Goal: Task Accomplishment & Management: Use online tool/utility

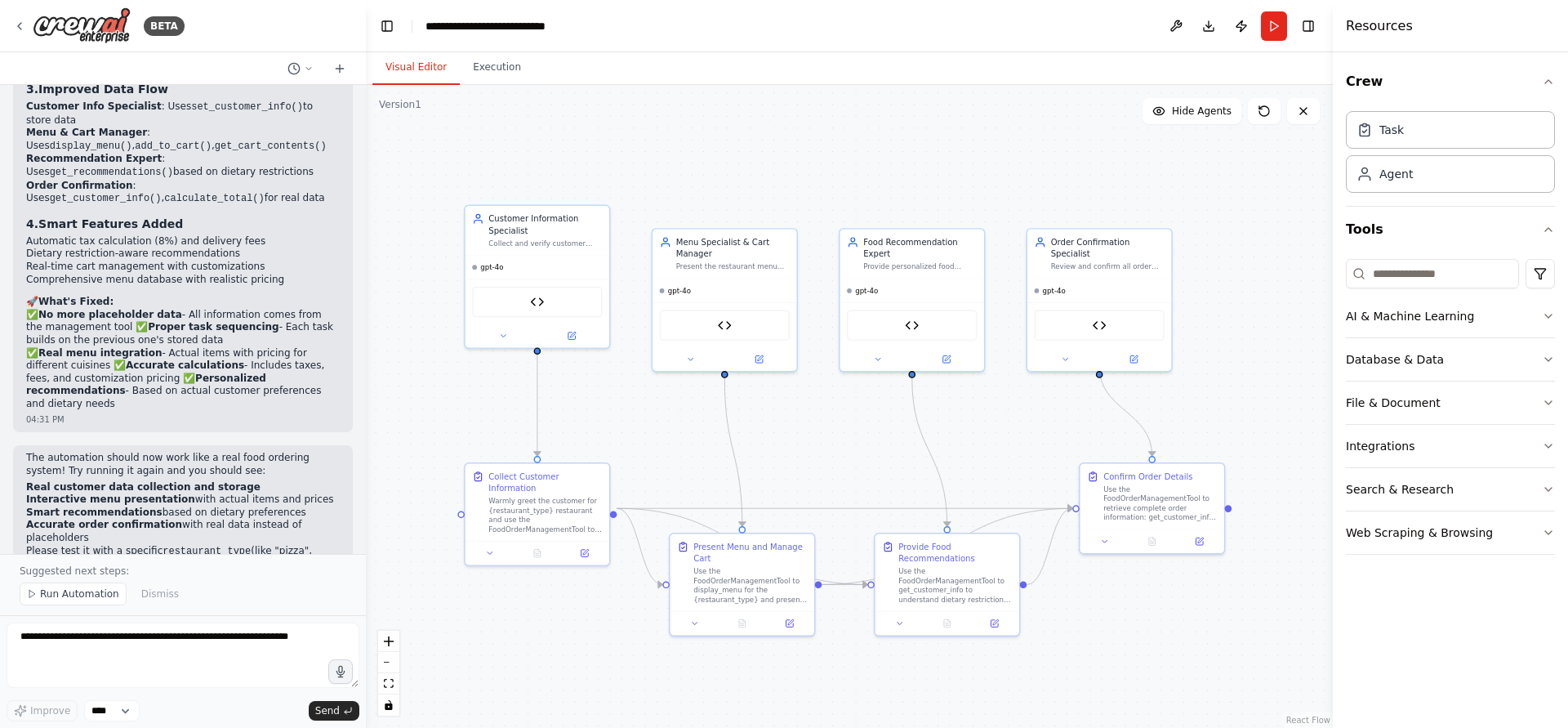
click at [395, 70] on button "Visual Editor" at bounding box center [416, 68] width 87 height 34
click at [532, 305] on img at bounding box center [537, 300] width 14 height 14
click at [542, 301] on img at bounding box center [537, 300] width 14 height 14
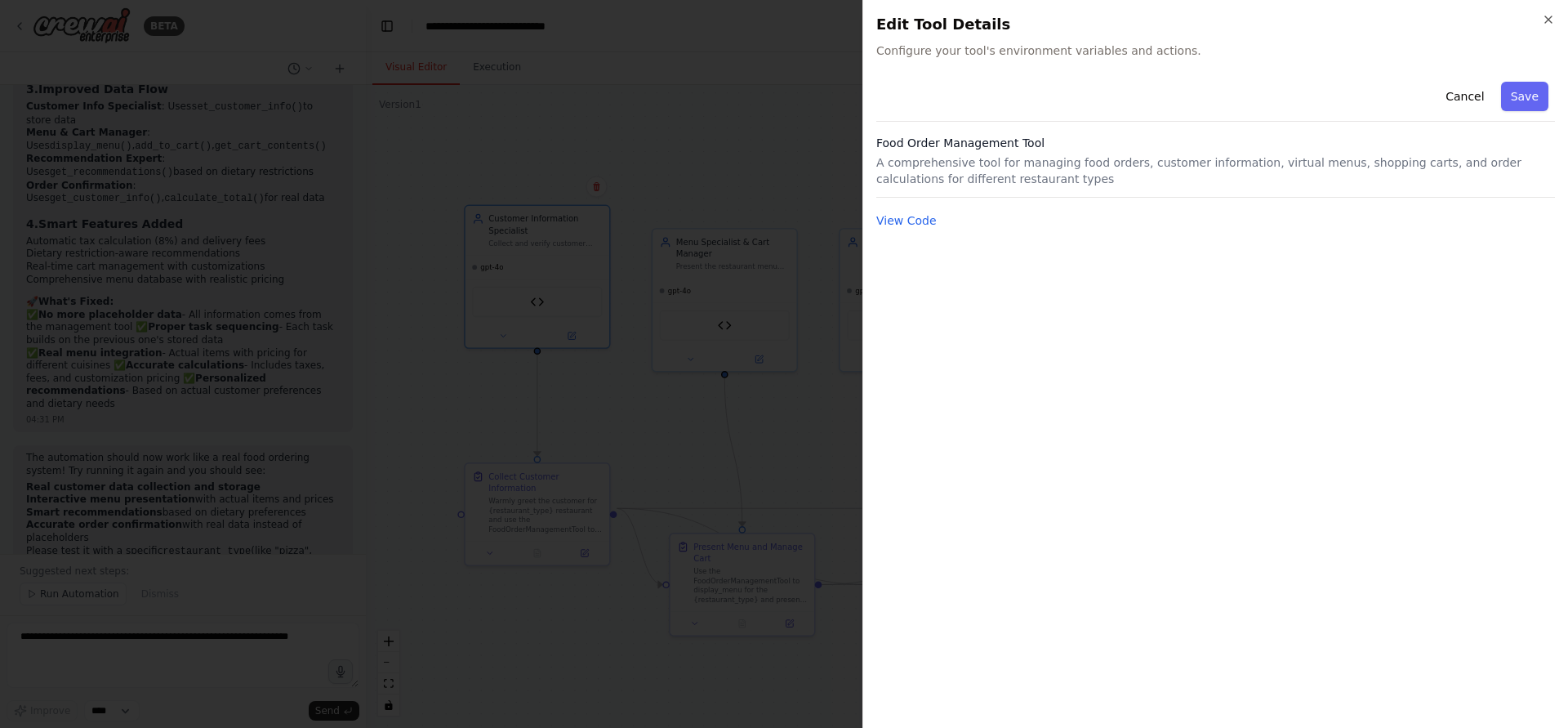
click at [874, 230] on div "Close Edit Tool Details Configure your tool's environment variables and actions…" at bounding box center [1215, 364] width 706 height 728
click at [882, 226] on button "View Code" at bounding box center [906, 220] width 61 height 16
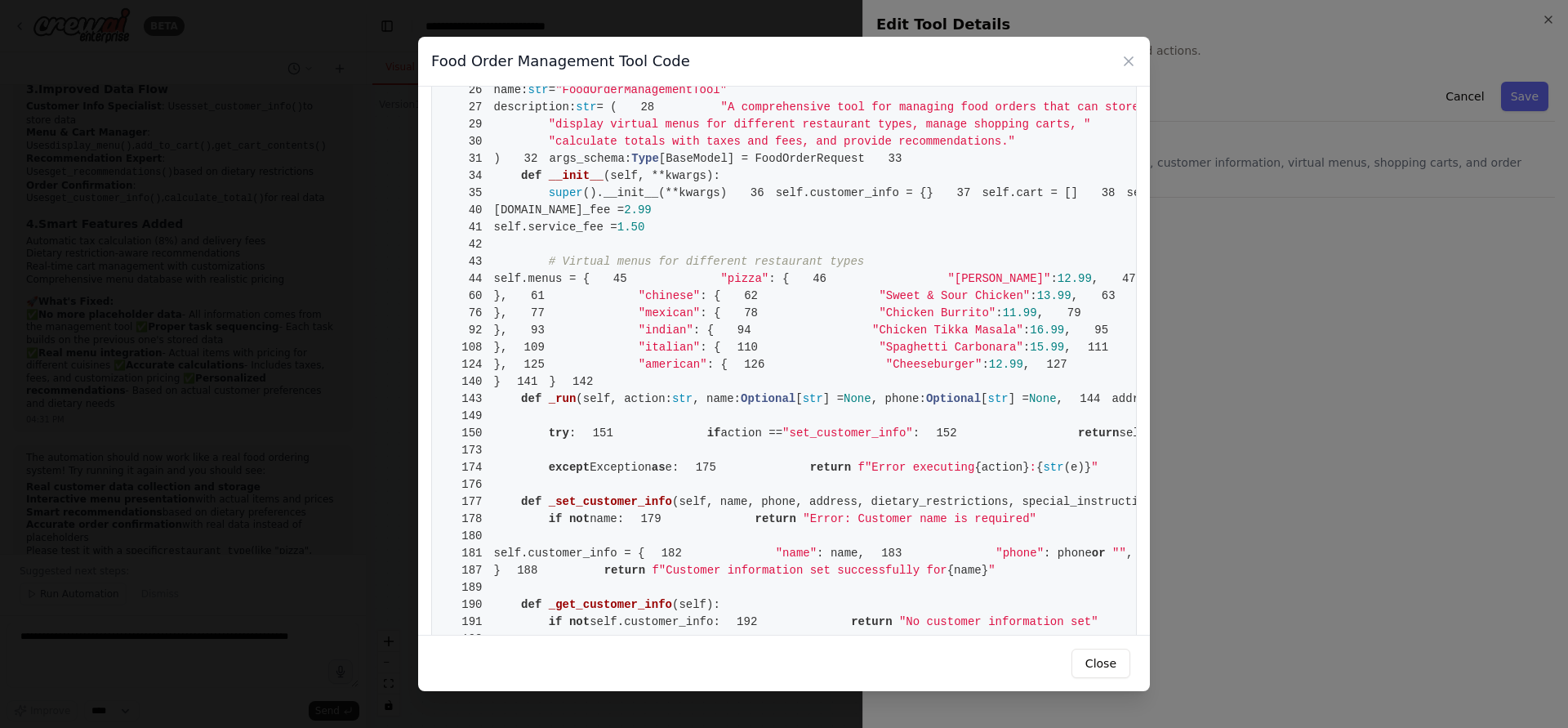
scroll to position [295, 0]
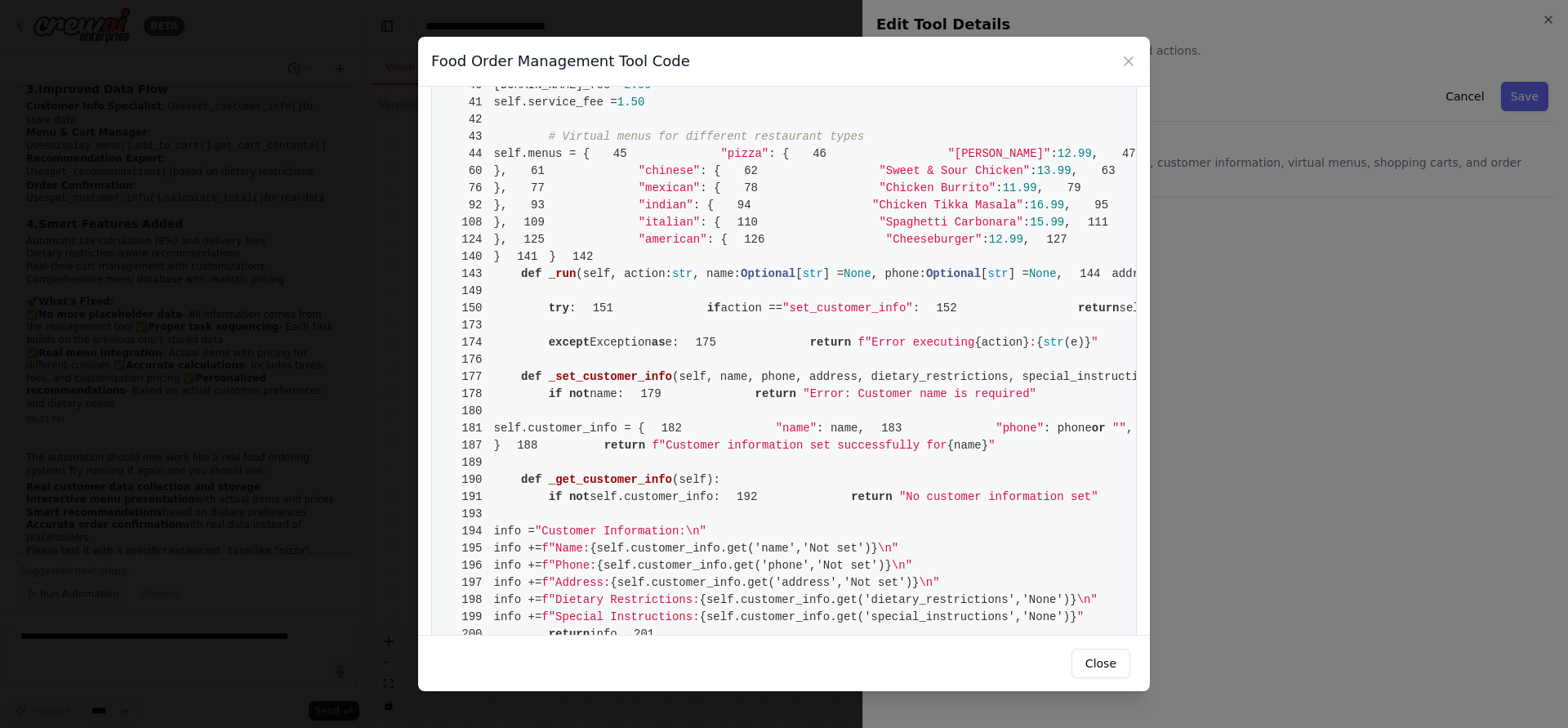
click at [1207, 308] on div "Food Order Management Tool Code 1 from crewai.tools import BaseTool 2 from pyda…" at bounding box center [784, 364] width 1568 height 728
click at [377, 373] on div "Food Order Management Tool Code 1 from crewai.tools import BaseTool 2 from pyda…" at bounding box center [784, 364] width 1568 height 728
click at [1129, 73] on div "Food Order Management Tool Code" at bounding box center [784, 62] width 732 height 50
click at [1131, 57] on icon at bounding box center [1128, 61] width 16 height 16
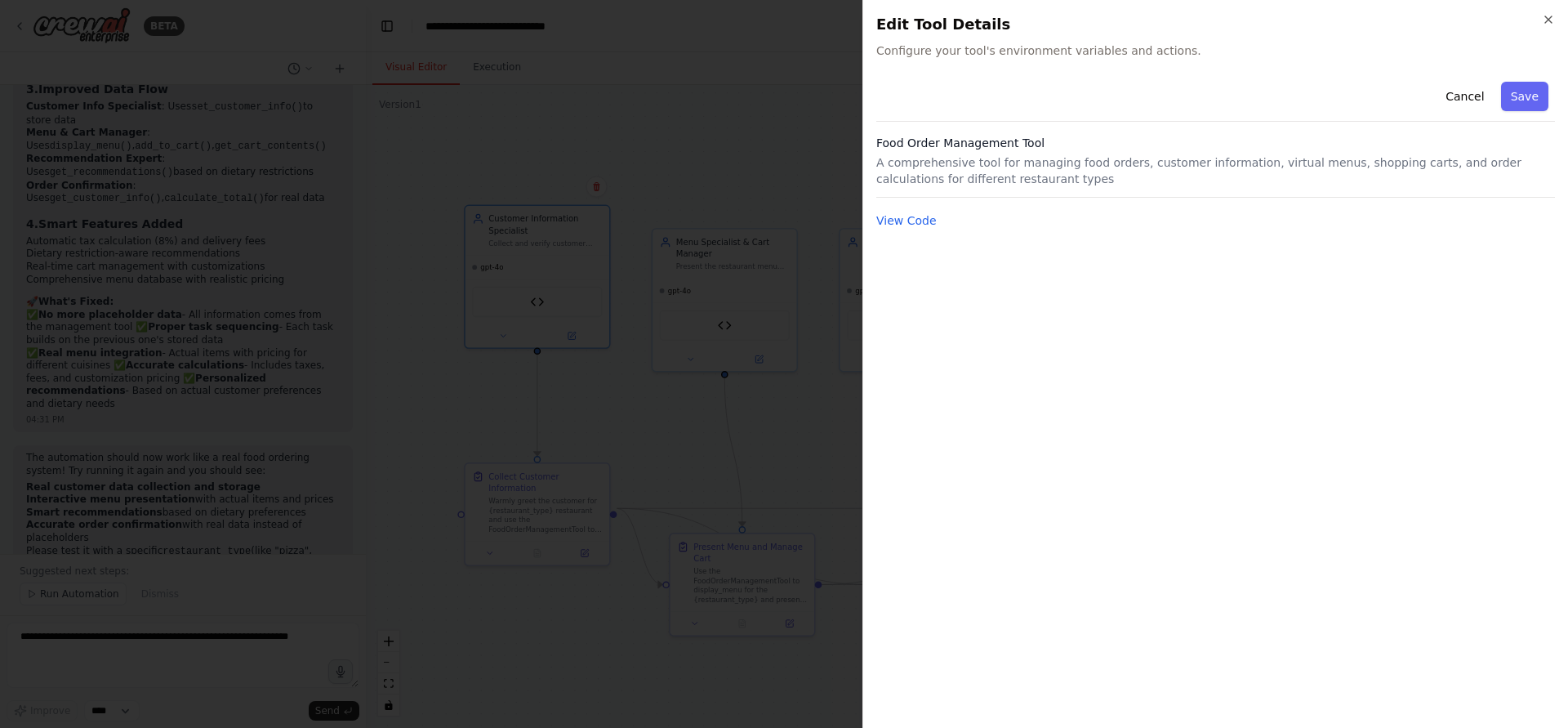
click at [1551, 31] on h2 "Edit Tool Details" at bounding box center [1215, 24] width 679 height 23
click at [1554, 22] on icon "button" at bounding box center [1548, 19] width 13 height 13
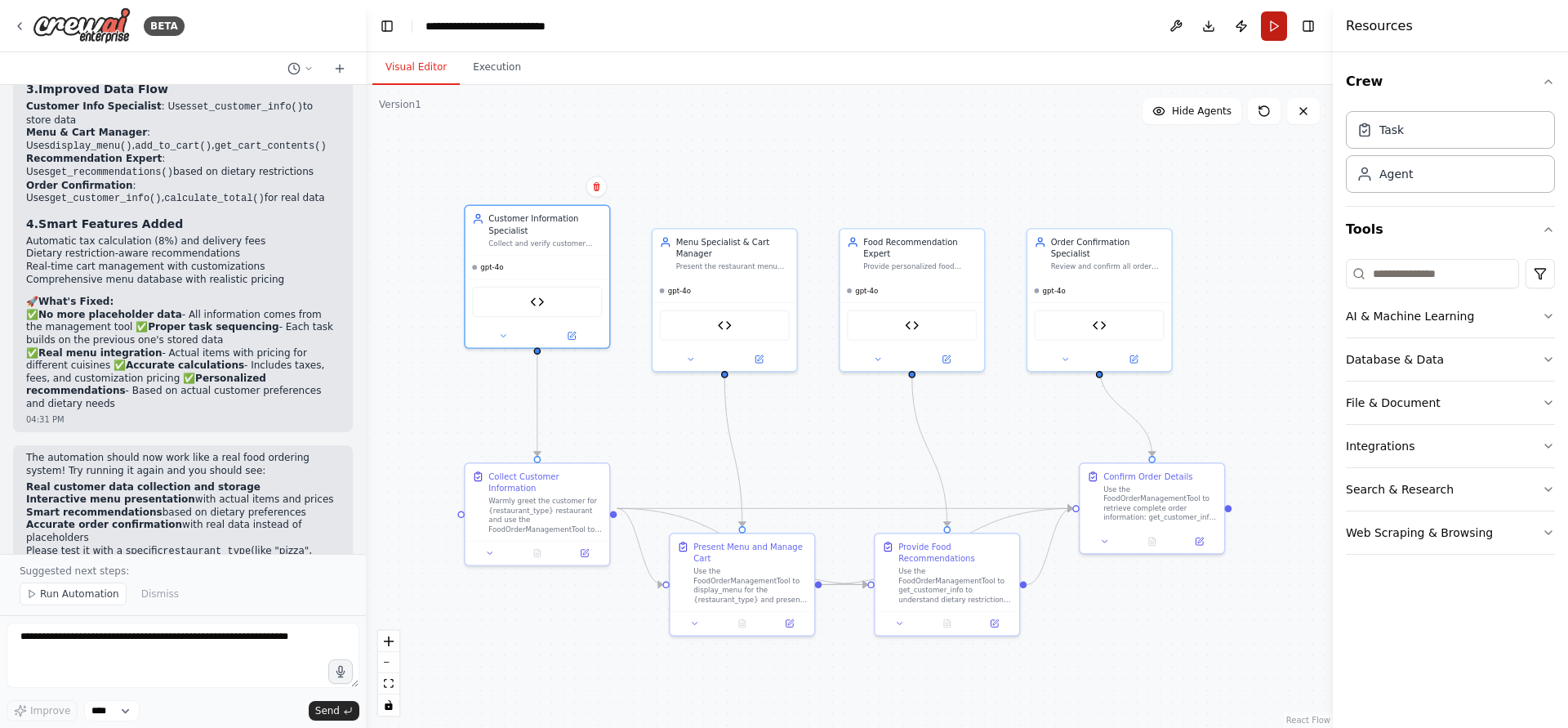
click at [1274, 36] on button "Run" at bounding box center [1274, 26] width 27 height 29
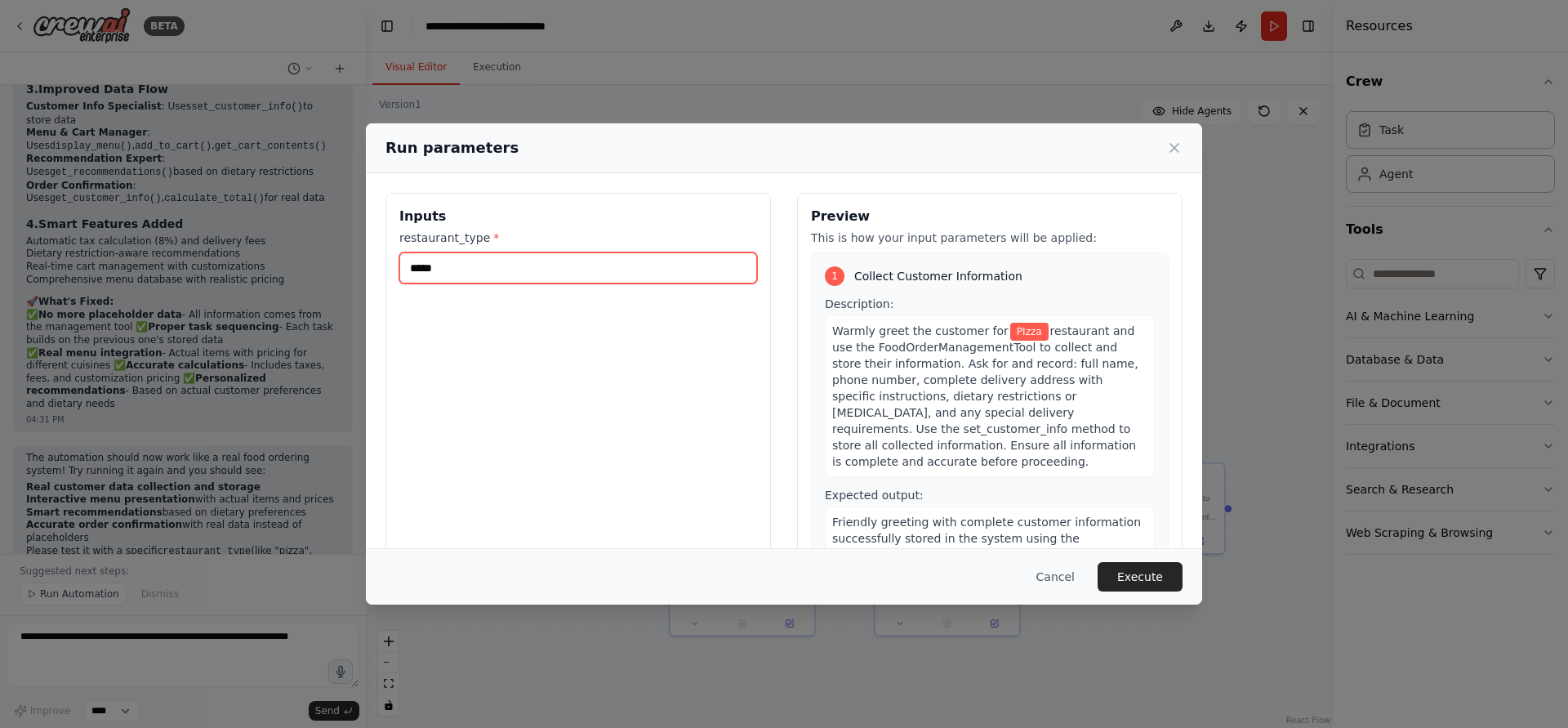
click at [573, 275] on input "*****" at bounding box center [579, 268] width 358 height 31
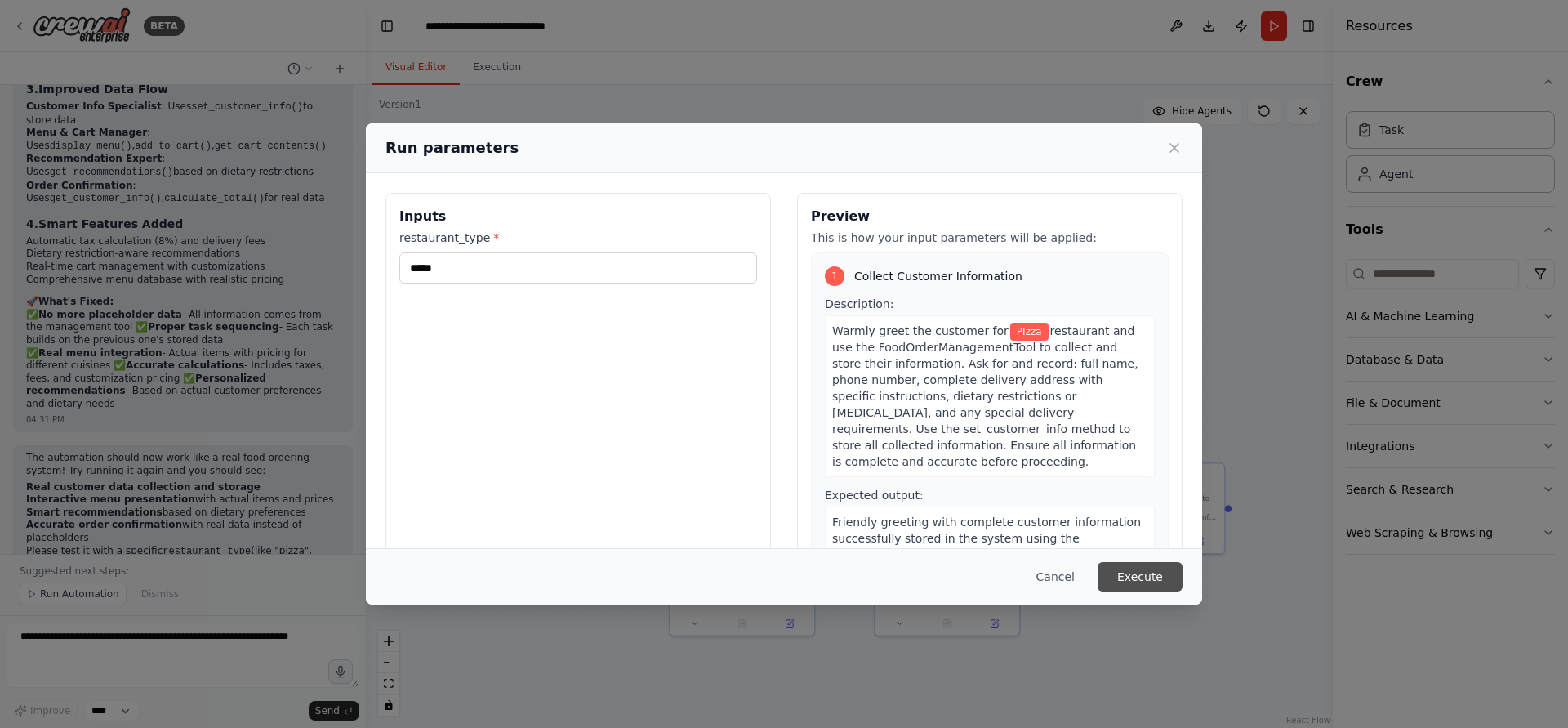
click at [1139, 564] on button "Execute" at bounding box center [1140, 577] width 85 height 29
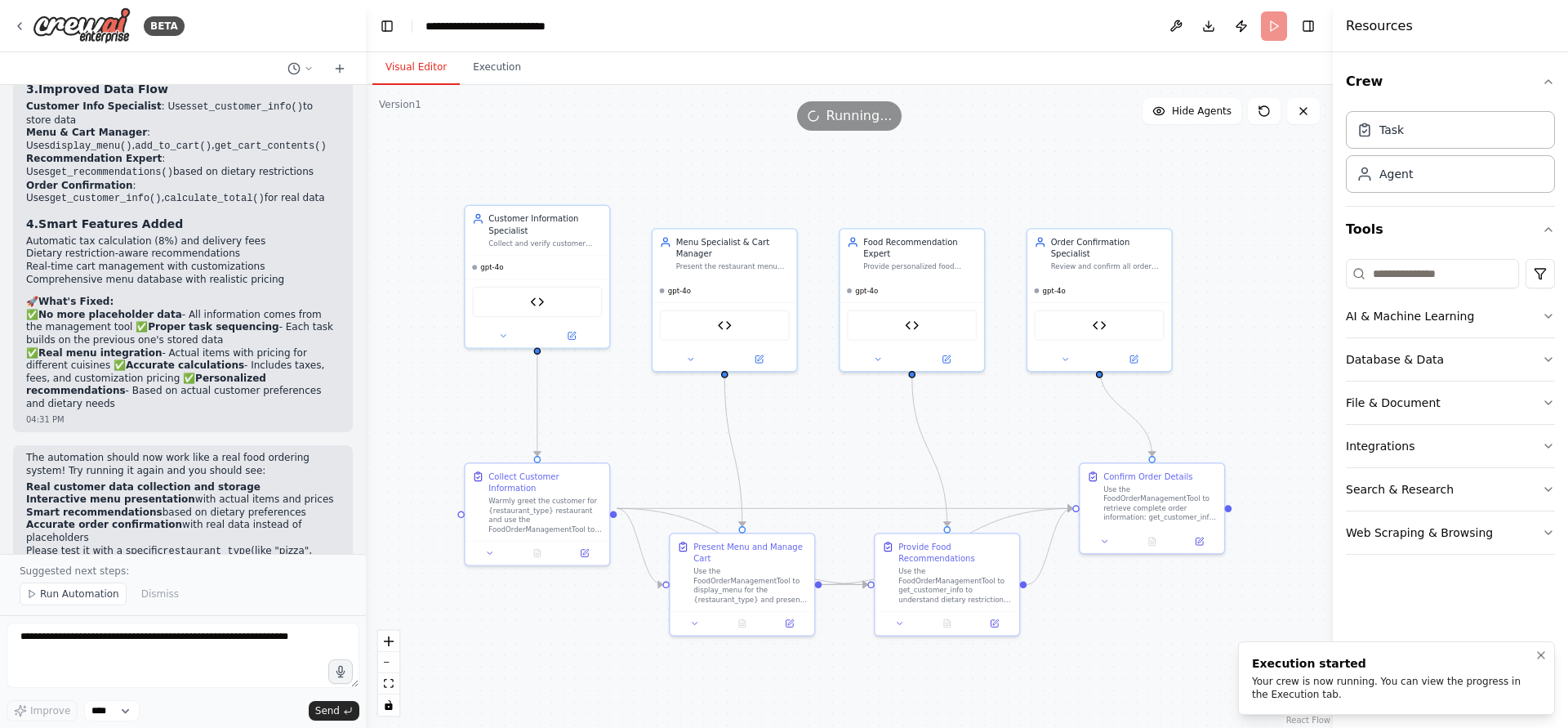
click at [1387, 667] on div "Execution started" at bounding box center [1393, 663] width 282 height 16
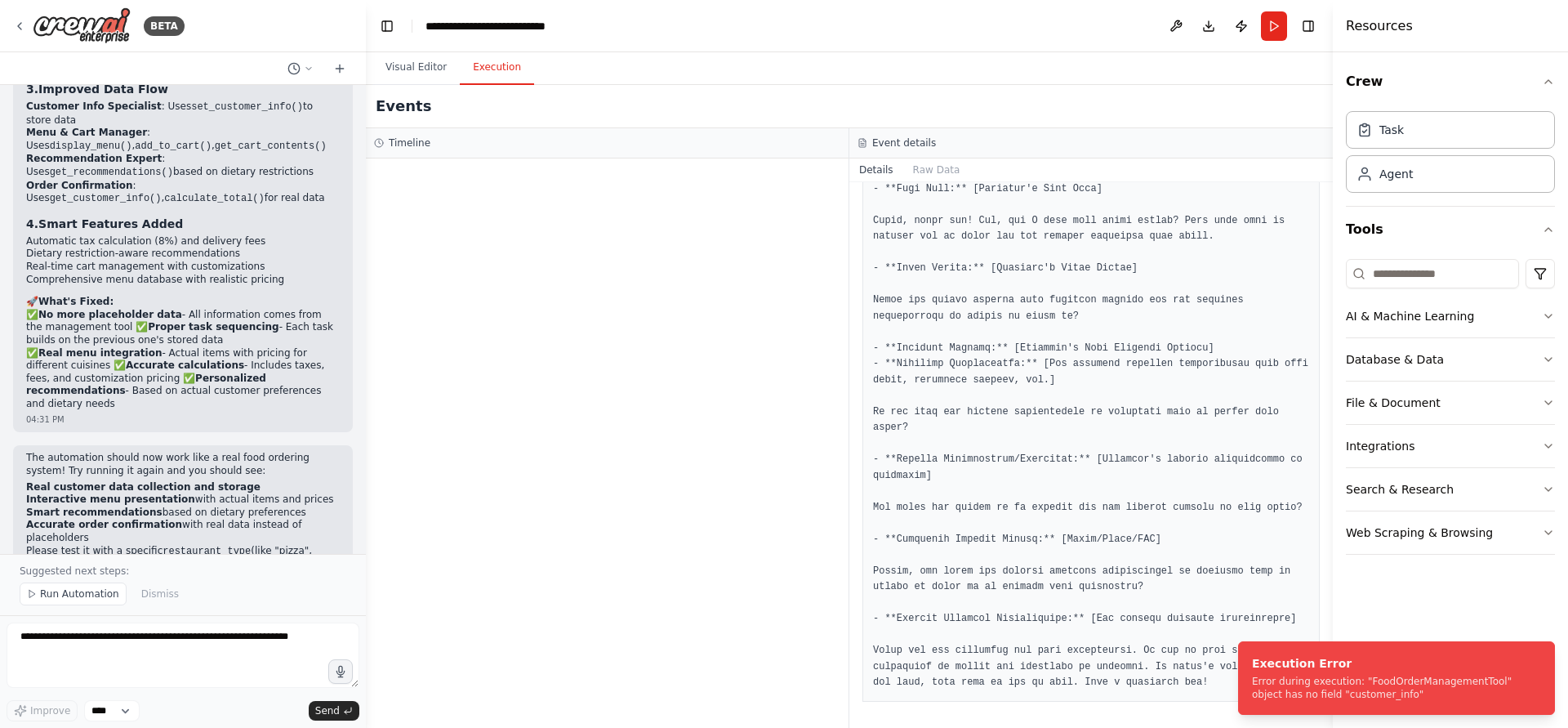
click at [485, 65] on button "Execution" at bounding box center [496, 68] width 74 height 34
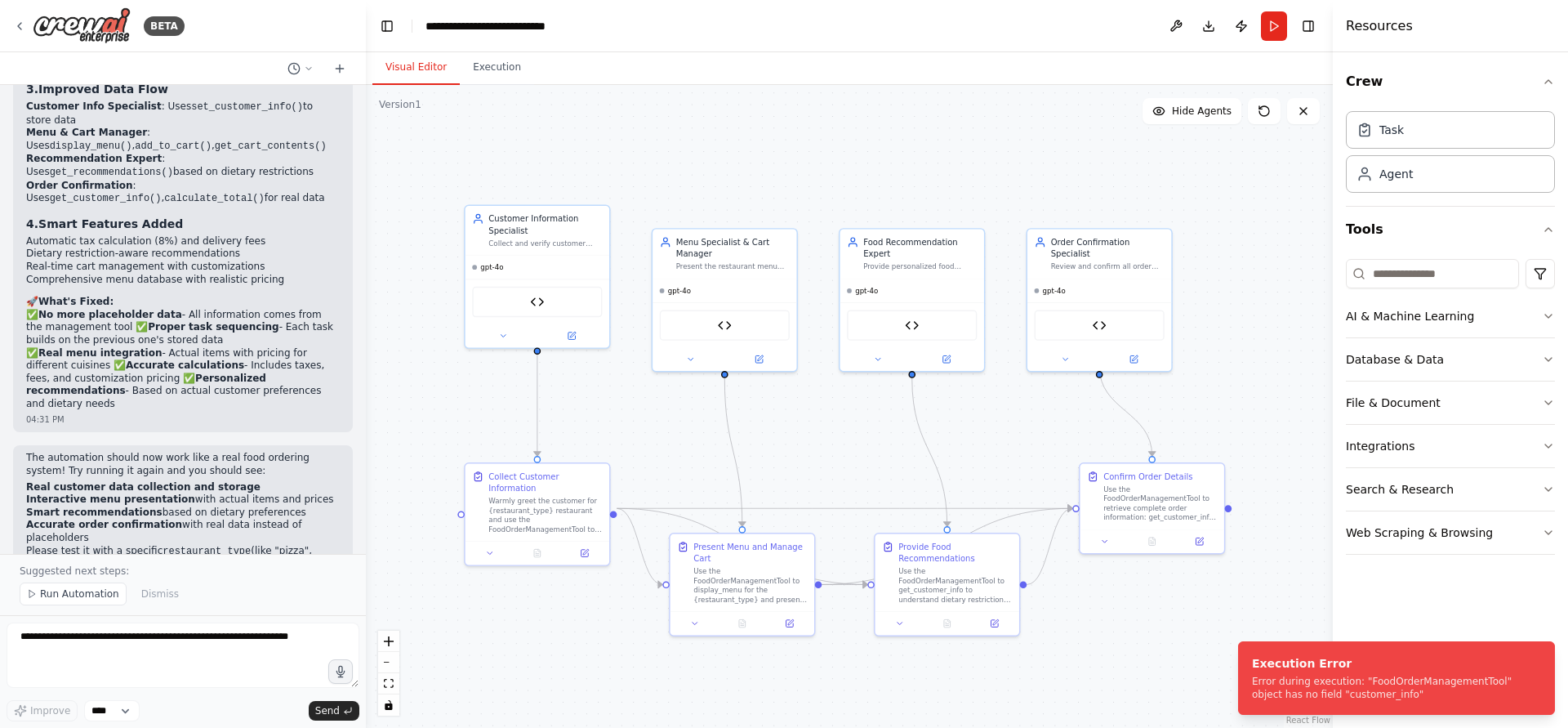
click at [441, 70] on button "Visual Editor" at bounding box center [416, 68] width 87 height 34
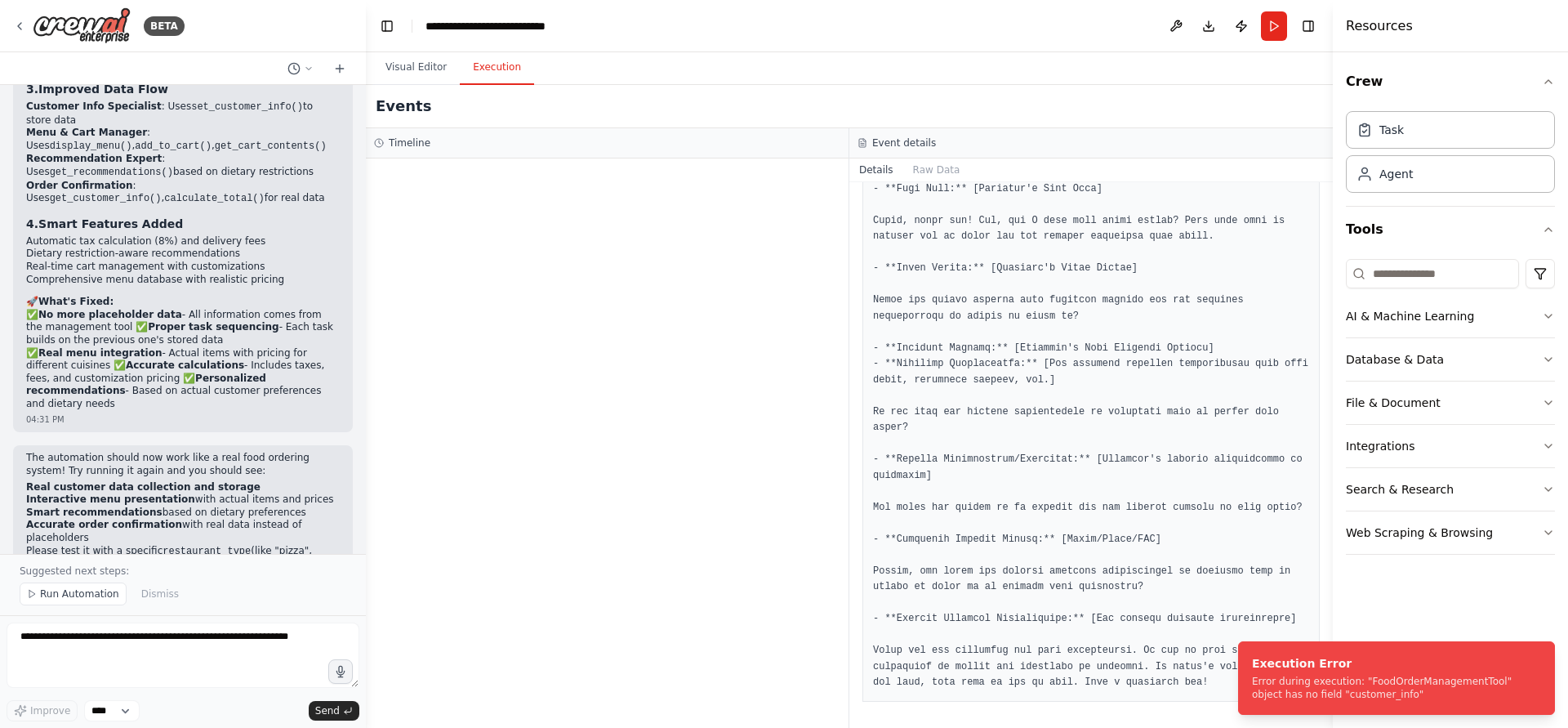
click at [511, 74] on button "Execution" at bounding box center [496, 68] width 74 height 34
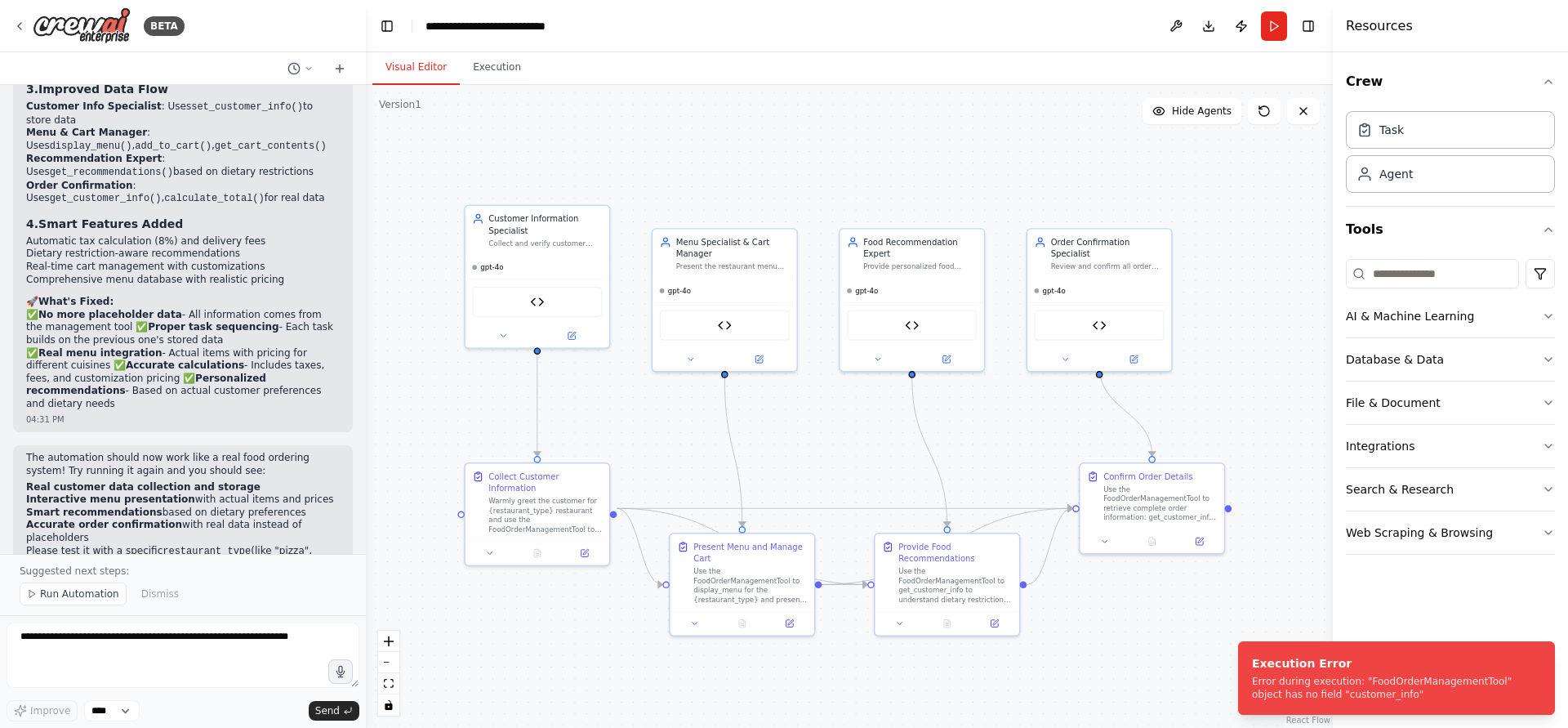
click at [406, 80] on button "Visual Editor" at bounding box center [416, 68] width 87 height 34
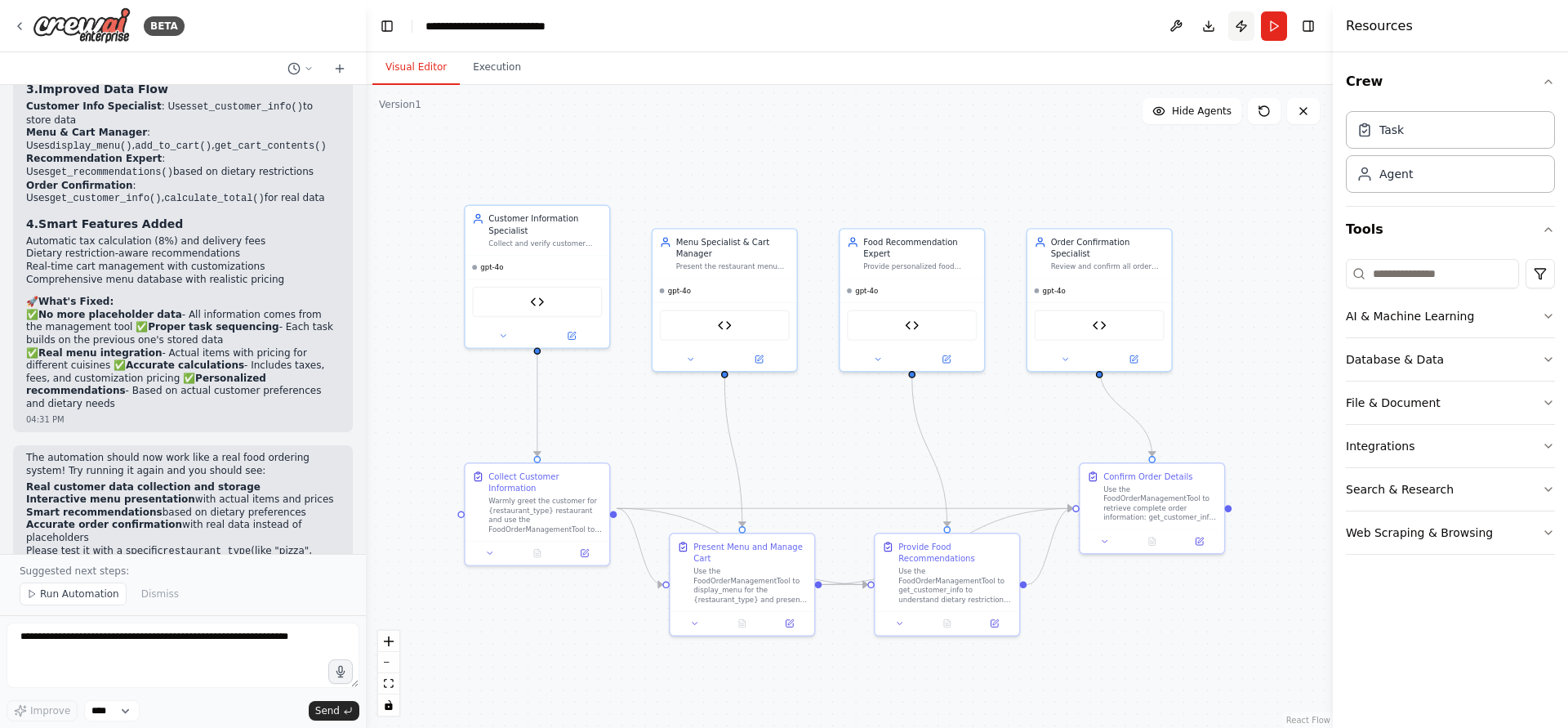
click at [1245, 29] on button "Publish" at bounding box center [1241, 26] width 27 height 29
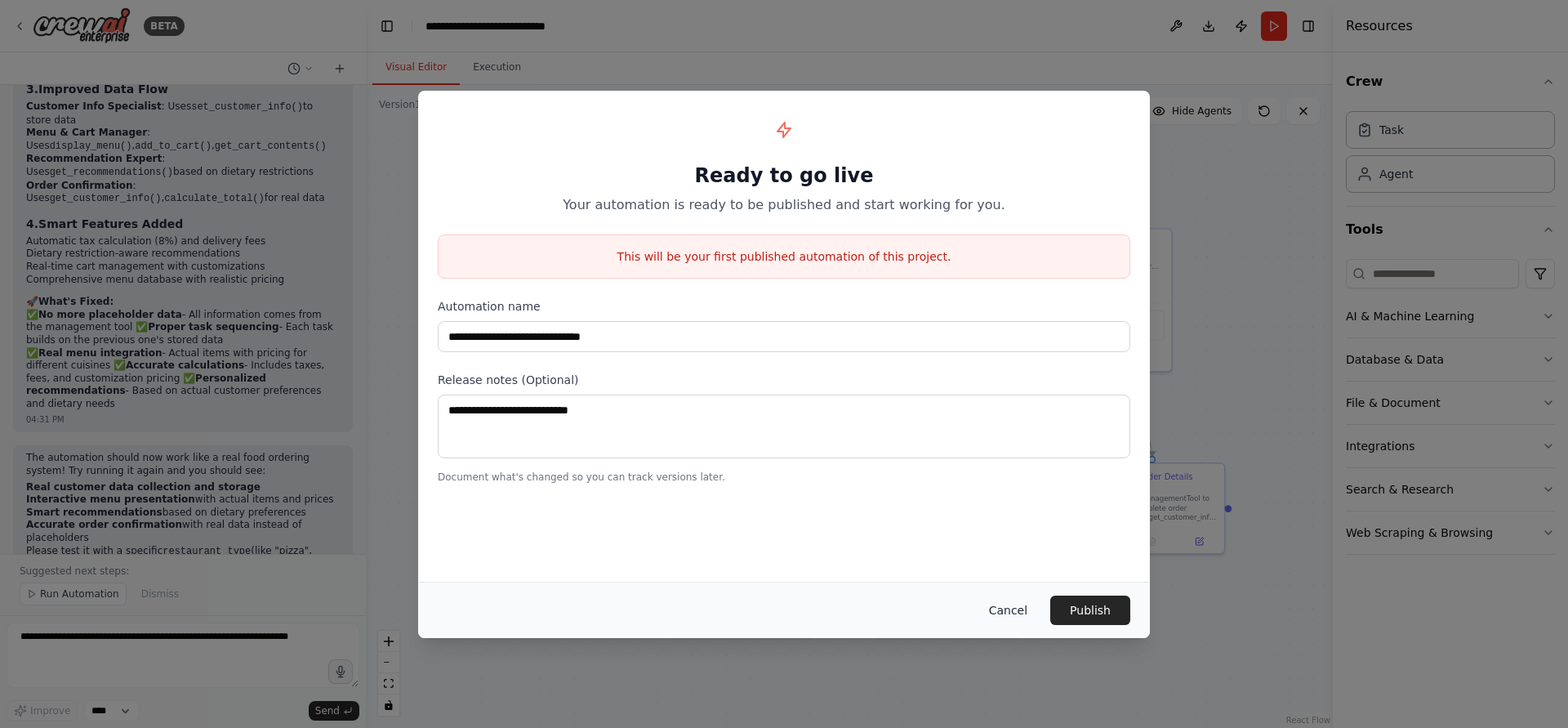
click at [1004, 608] on button "Cancel" at bounding box center [1007, 611] width 64 height 29
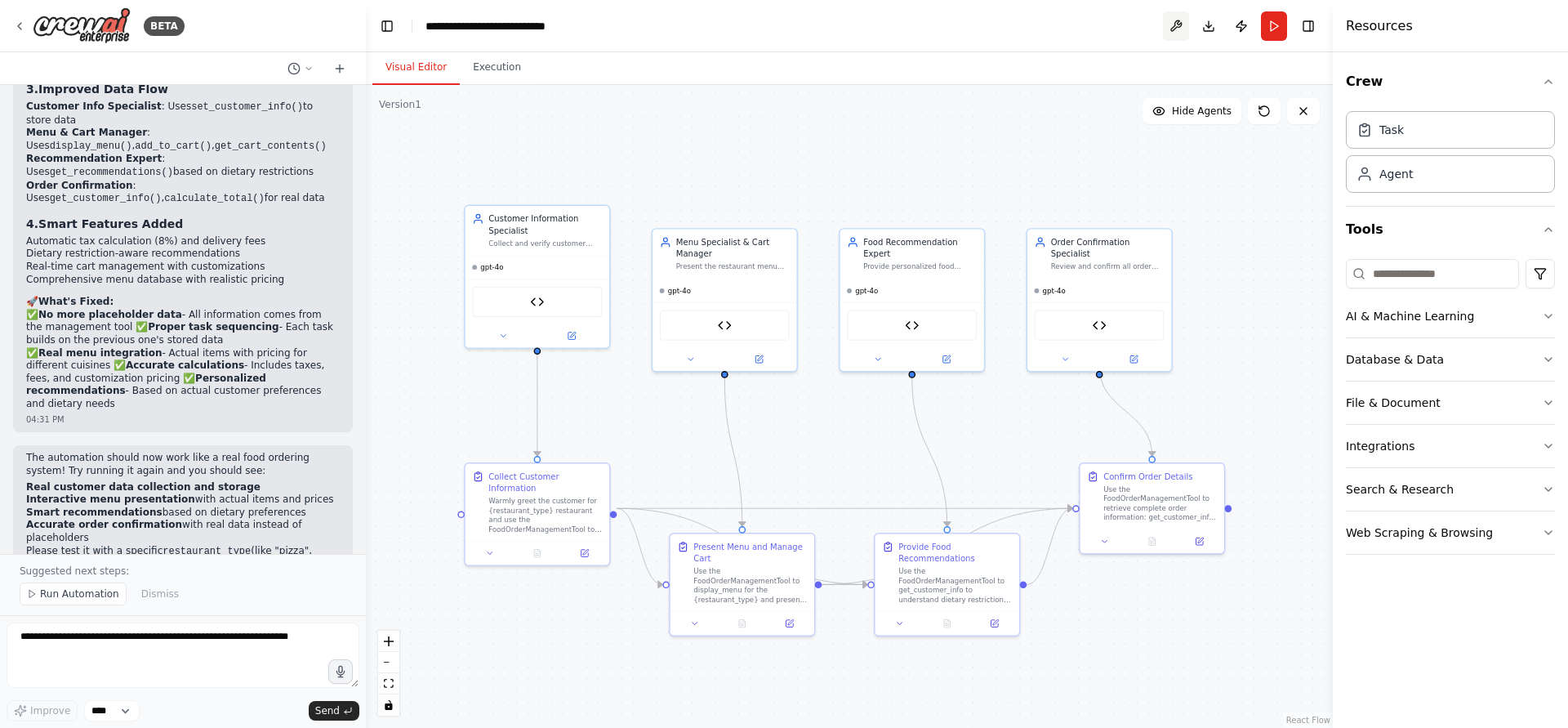
click at [1187, 33] on button at bounding box center [1176, 26] width 27 height 29
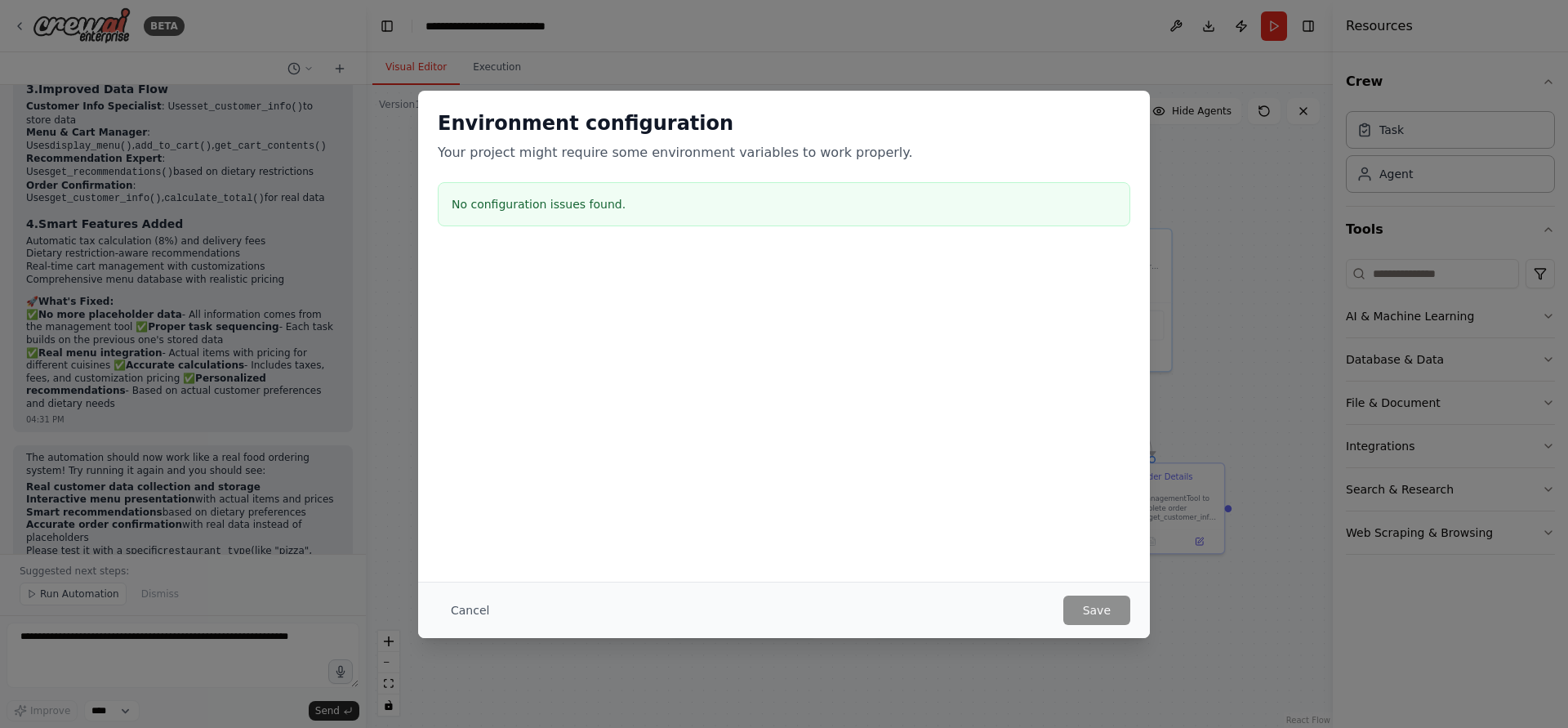
click at [484, 697] on div "Environment configuration Your project might require some environment variables…" at bounding box center [784, 364] width 1568 height 728
drag, startPoint x: 511, startPoint y: 610, endPoint x: 499, endPoint y: 609, distance: 12.0
click at [503, 610] on div "Cancel Save" at bounding box center [784, 611] width 692 height 29
click at [491, 606] on button "Cancel" at bounding box center [470, 611] width 64 height 29
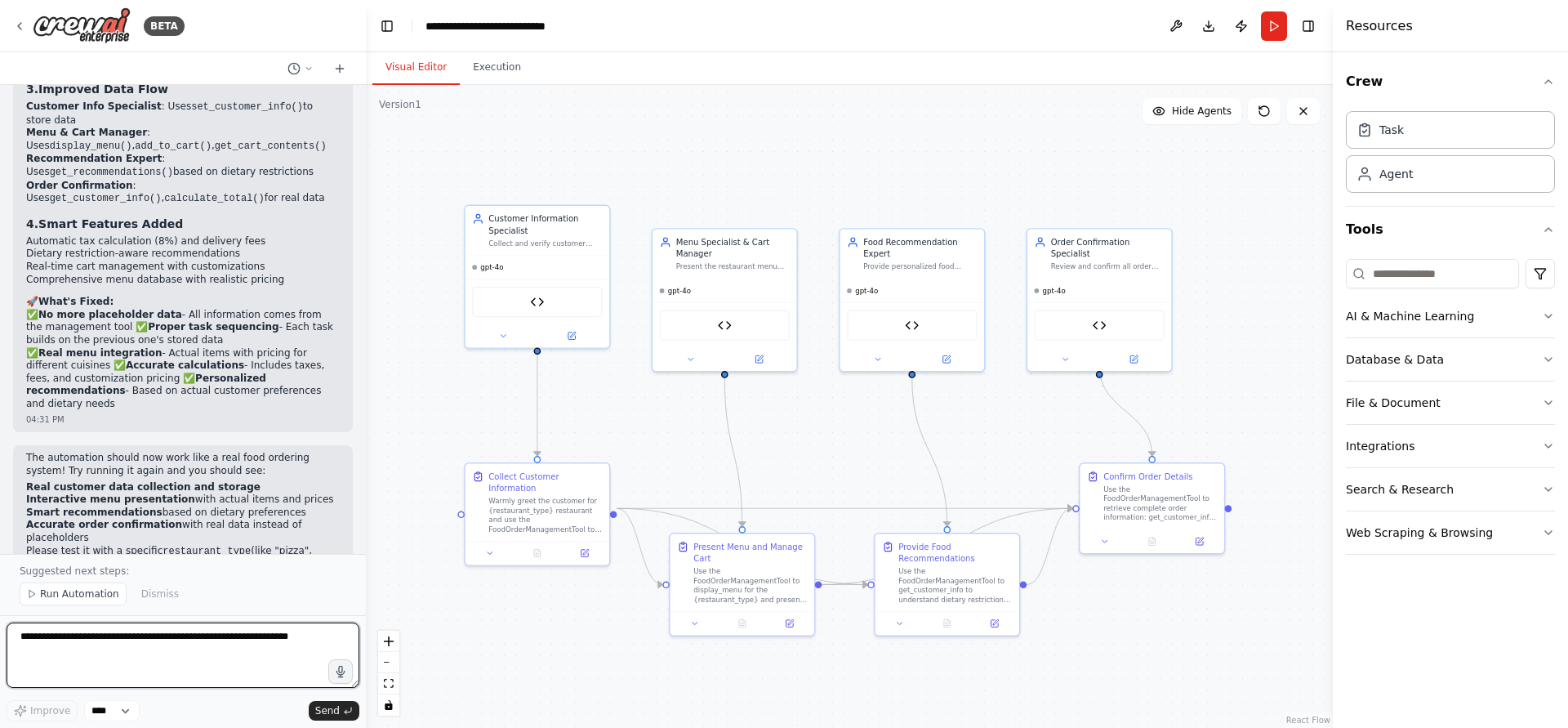
click at [204, 658] on textarea at bounding box center [183, 655] width 353 height 65
type textarea "**********"
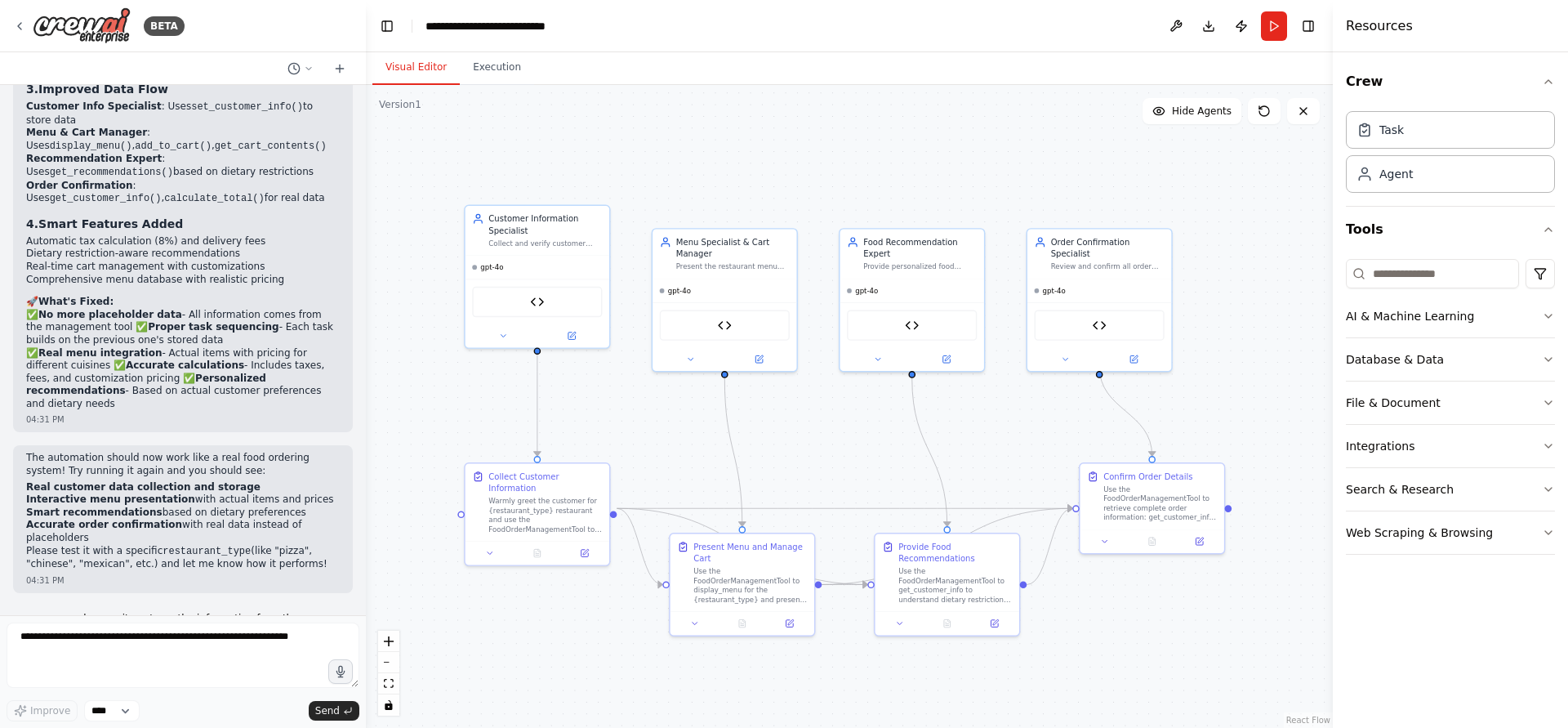
scroll to position [3389, 0]
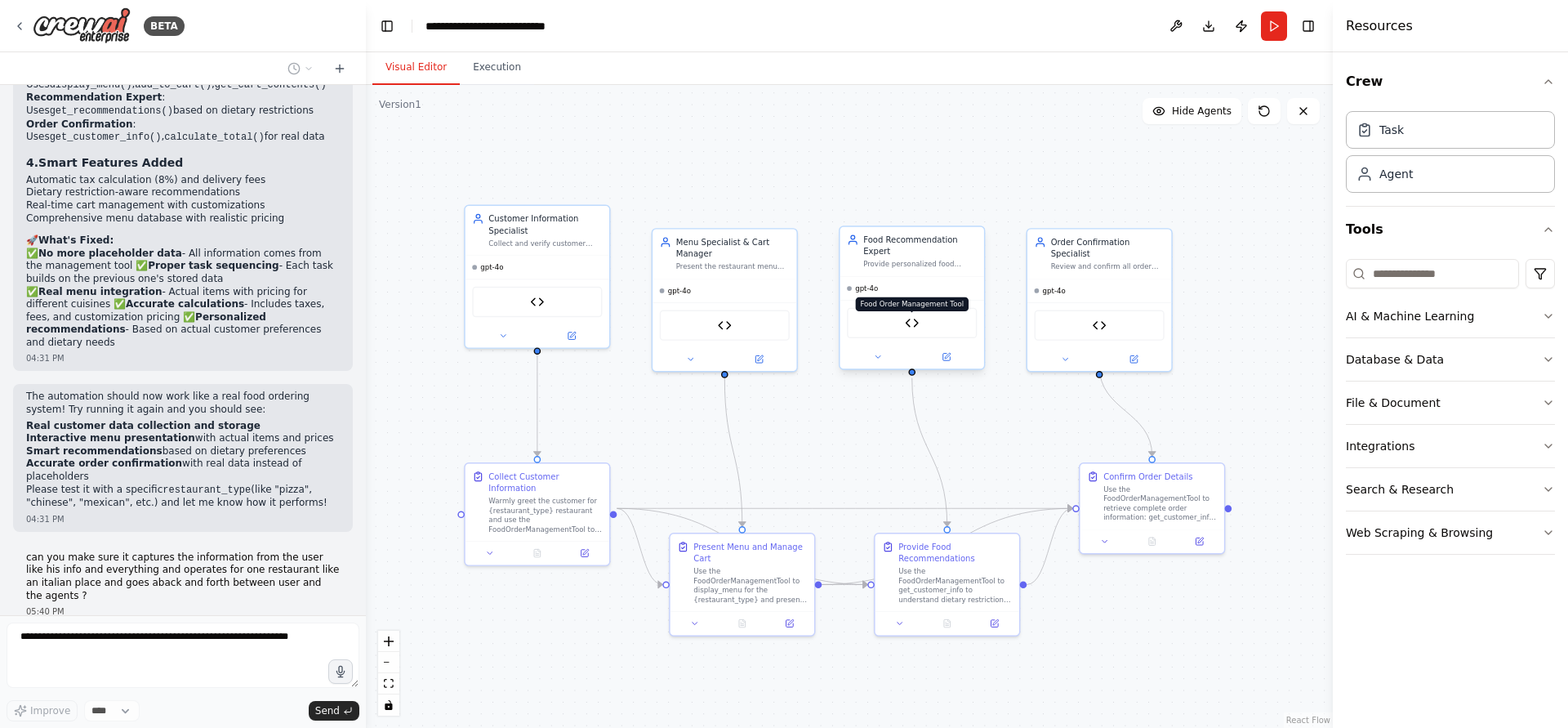
click at [914, 328] on img at bounding box center [912, 323] width 14 height 14
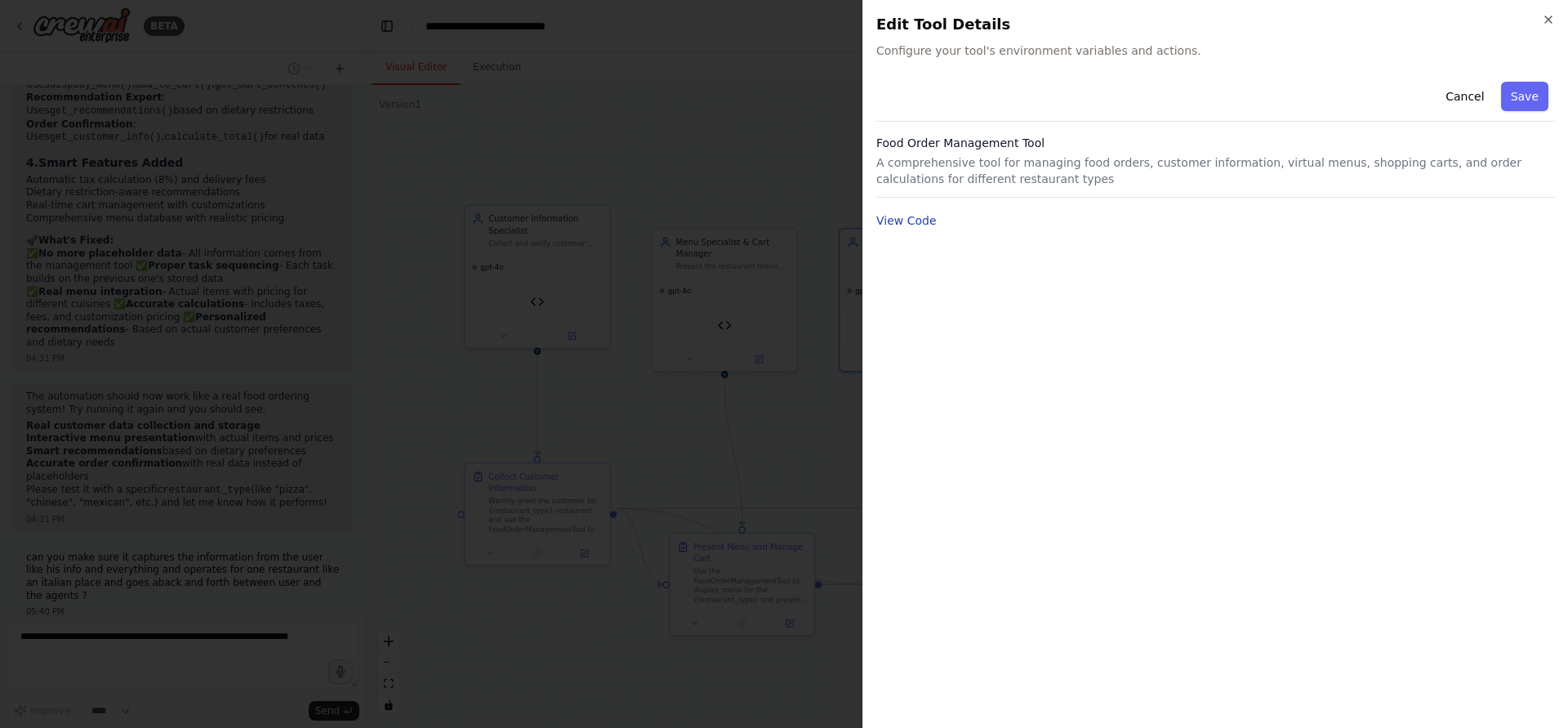
click at [919, 223] on button "View Code" at bounding box center [906, 220] width 61 height 16
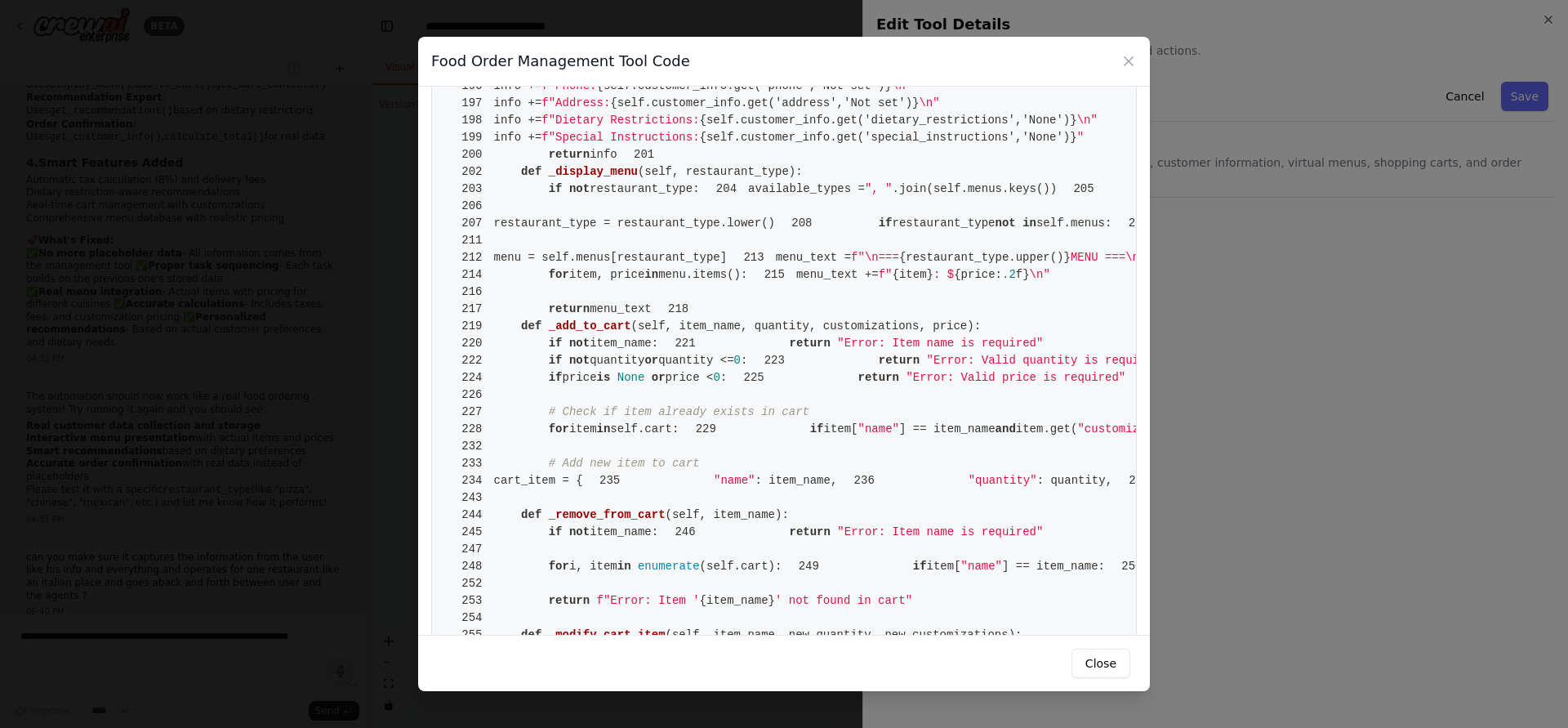
scroll to position [785, 0]
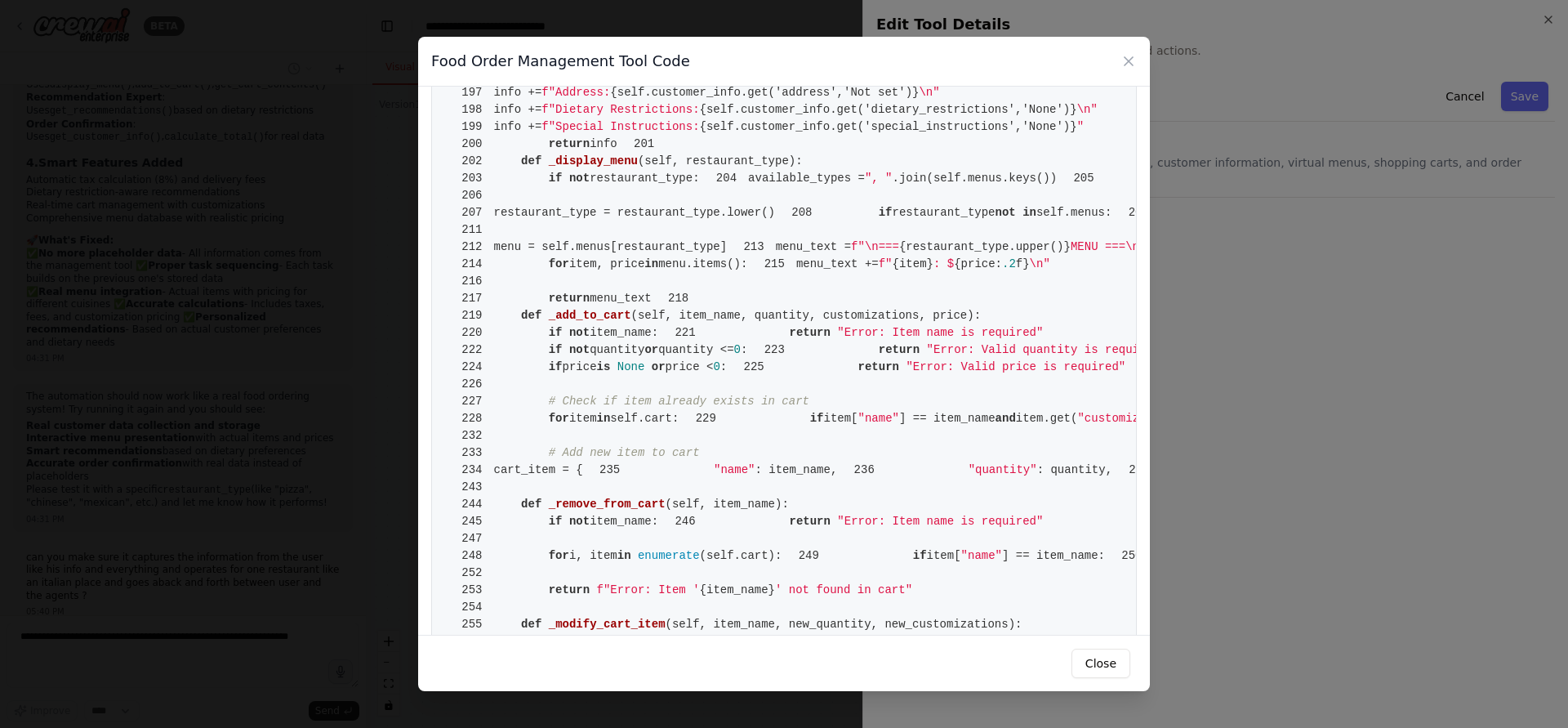
click at [324, 292] on div "Food Order Management Tool Code 1 from crewai.tools import BaseTool 2 from pyda…" at bounding box center [784, 364] width 1568 height 728
click at [1130, 55] on icon at bounding box center [1128, 61] width 16 height 16
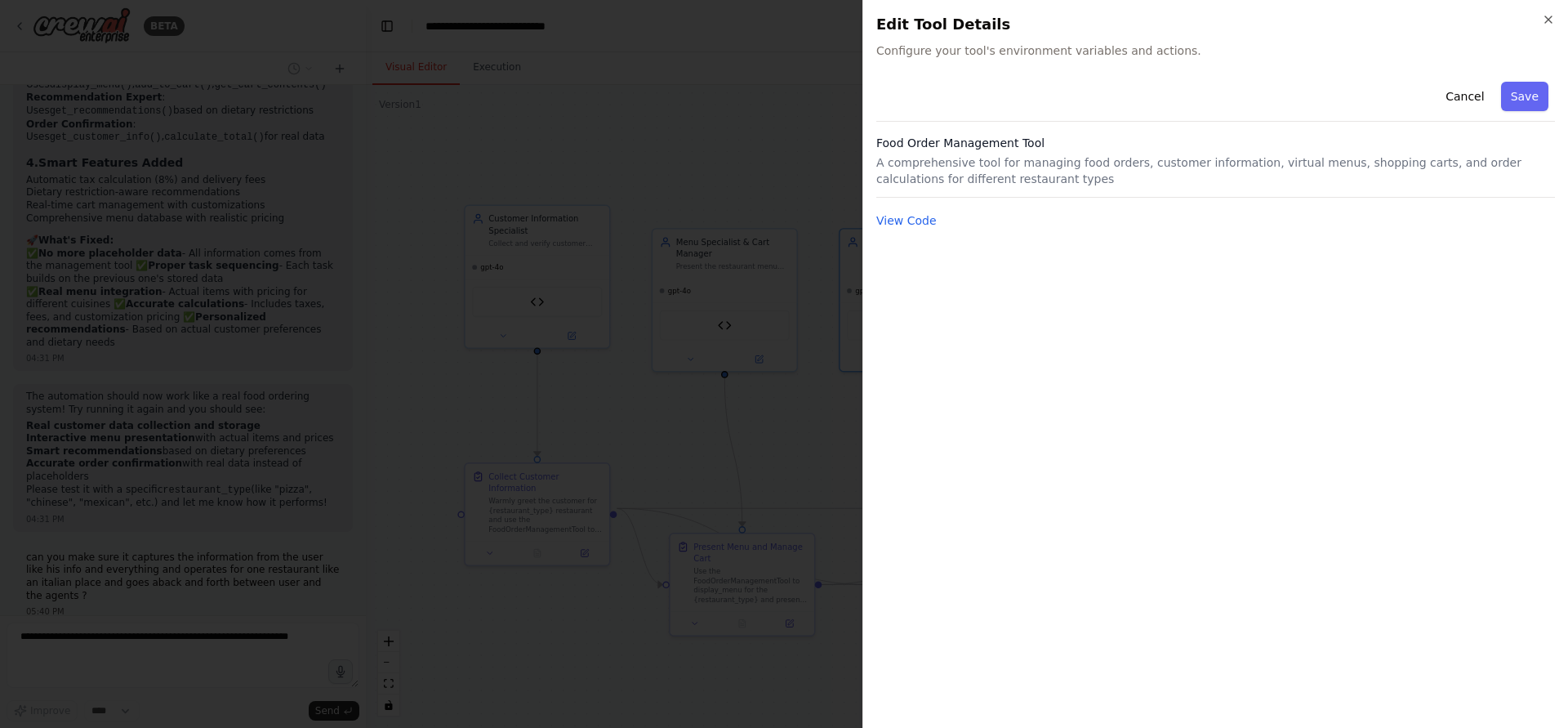
click at [1529, 33] on h2 "Edit Tool Details" at bounding box center [1215, 24] width 679 height 23
click at [1547, 22] on icon "button" at bounding box center [1548, 19] width 13 height 13
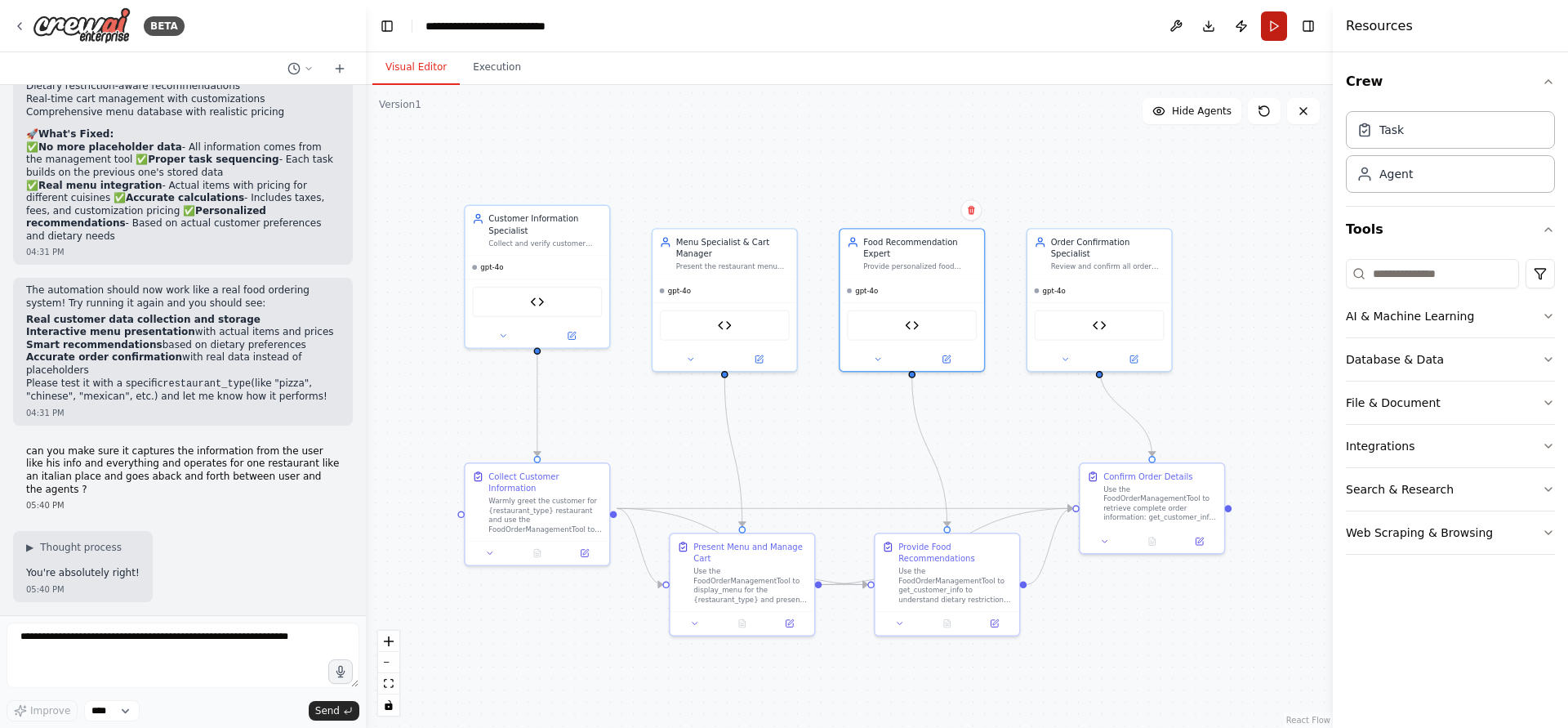
click at [1274, 23] on button "Run" at bounding box center [1274, 26] width 27 height 29
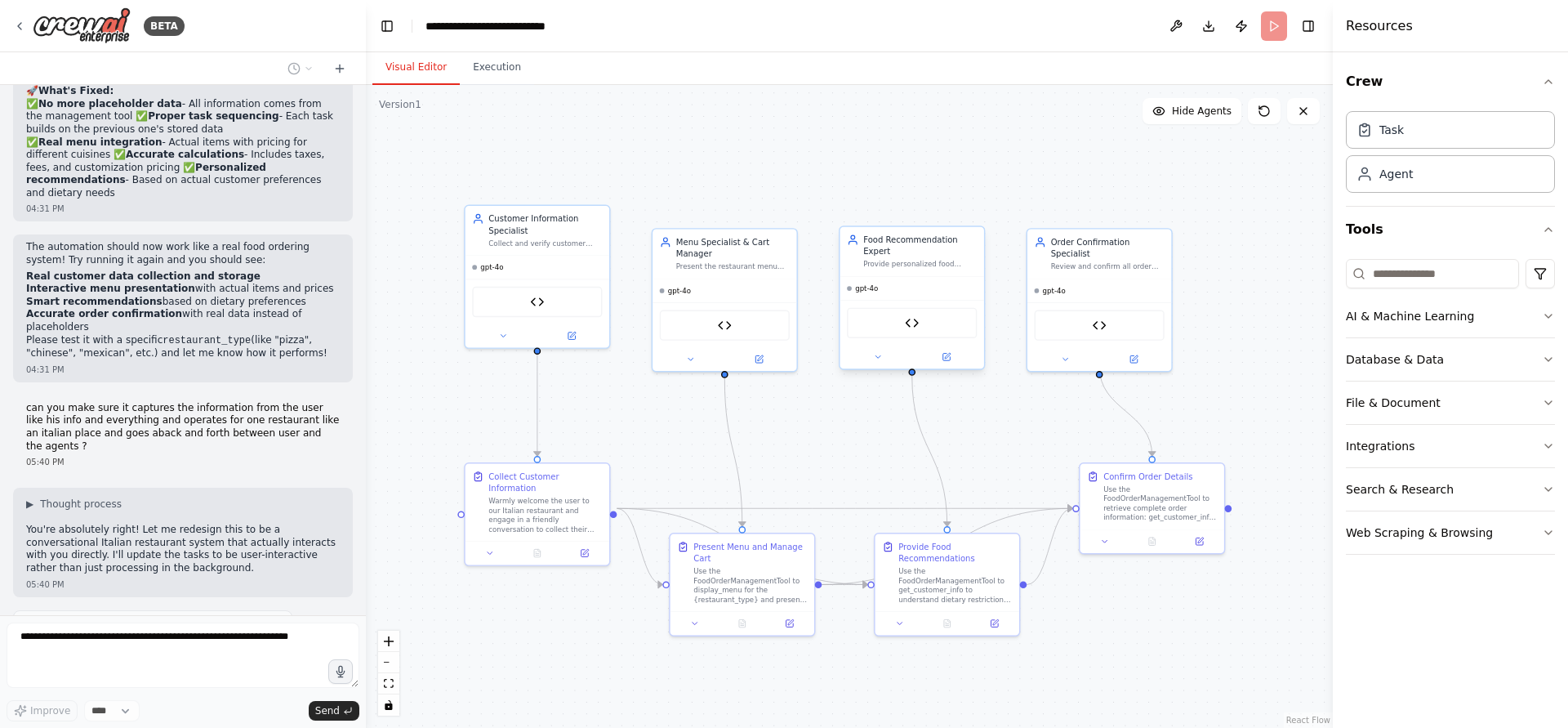
scroll to position [3552, 0]
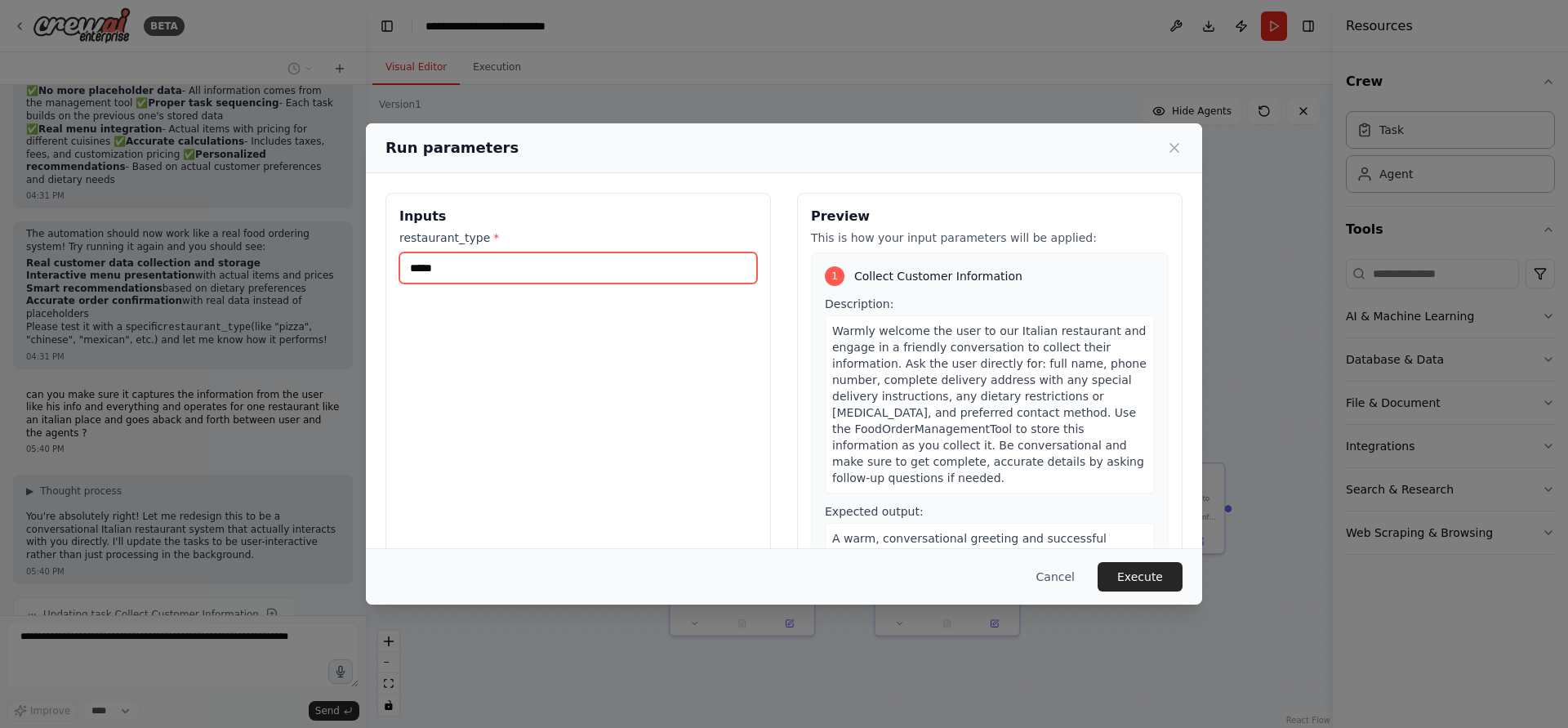
click at [567, 254] on input "*****" at bounding box center [579, 268] width 358 height 31
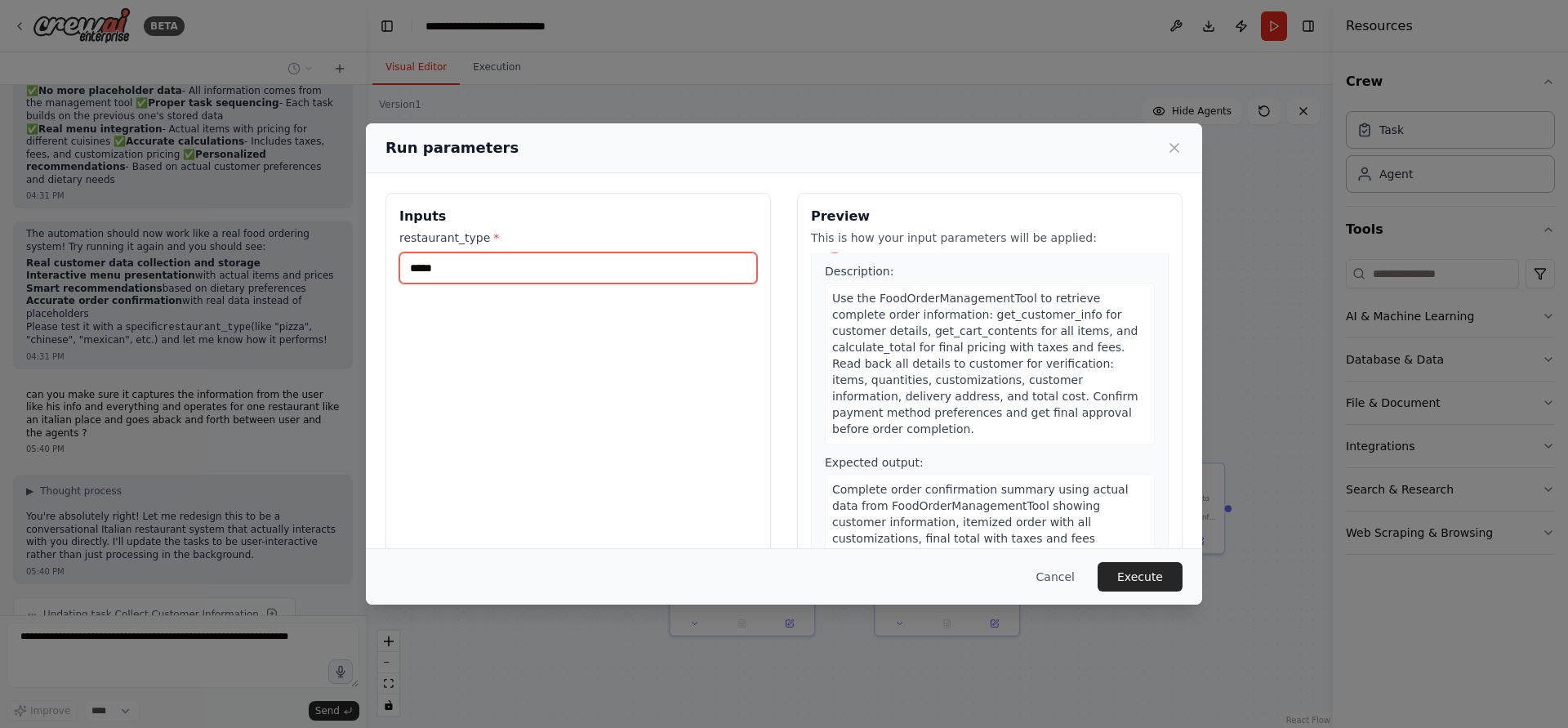
scroll to position [1184, 0]
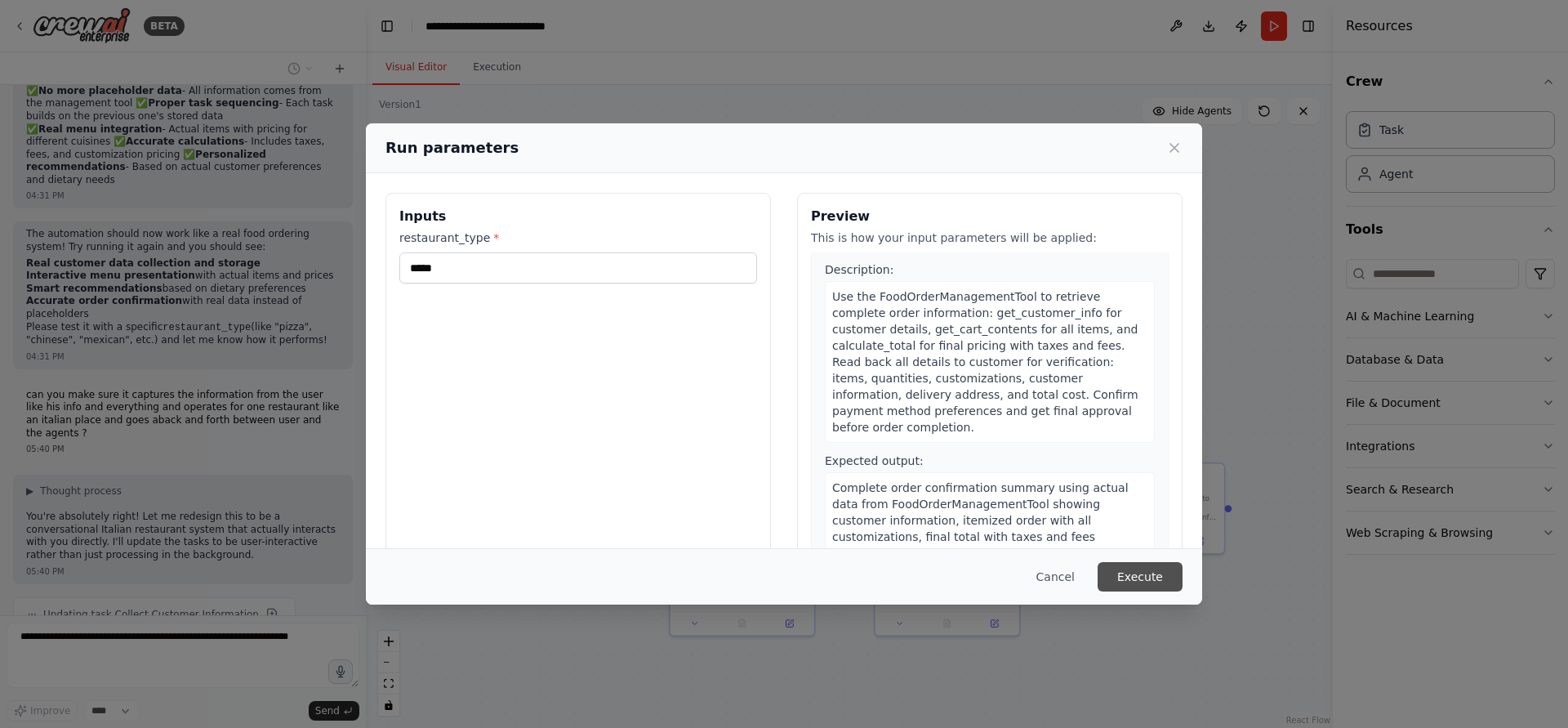
click at [1110, 564] on button "Execute" at bounding box center [1140, 577] width 85 height 29
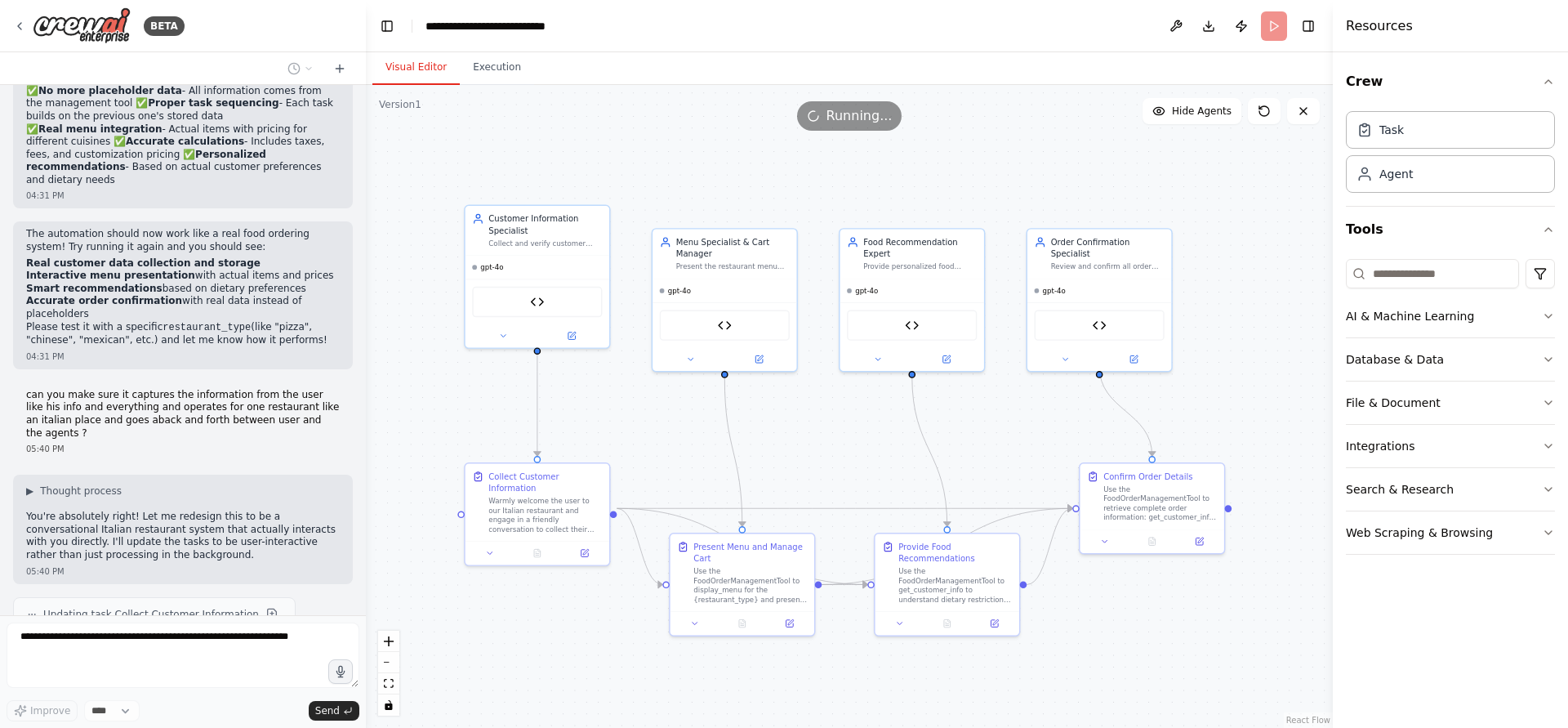
scroll to position [3600, 0]
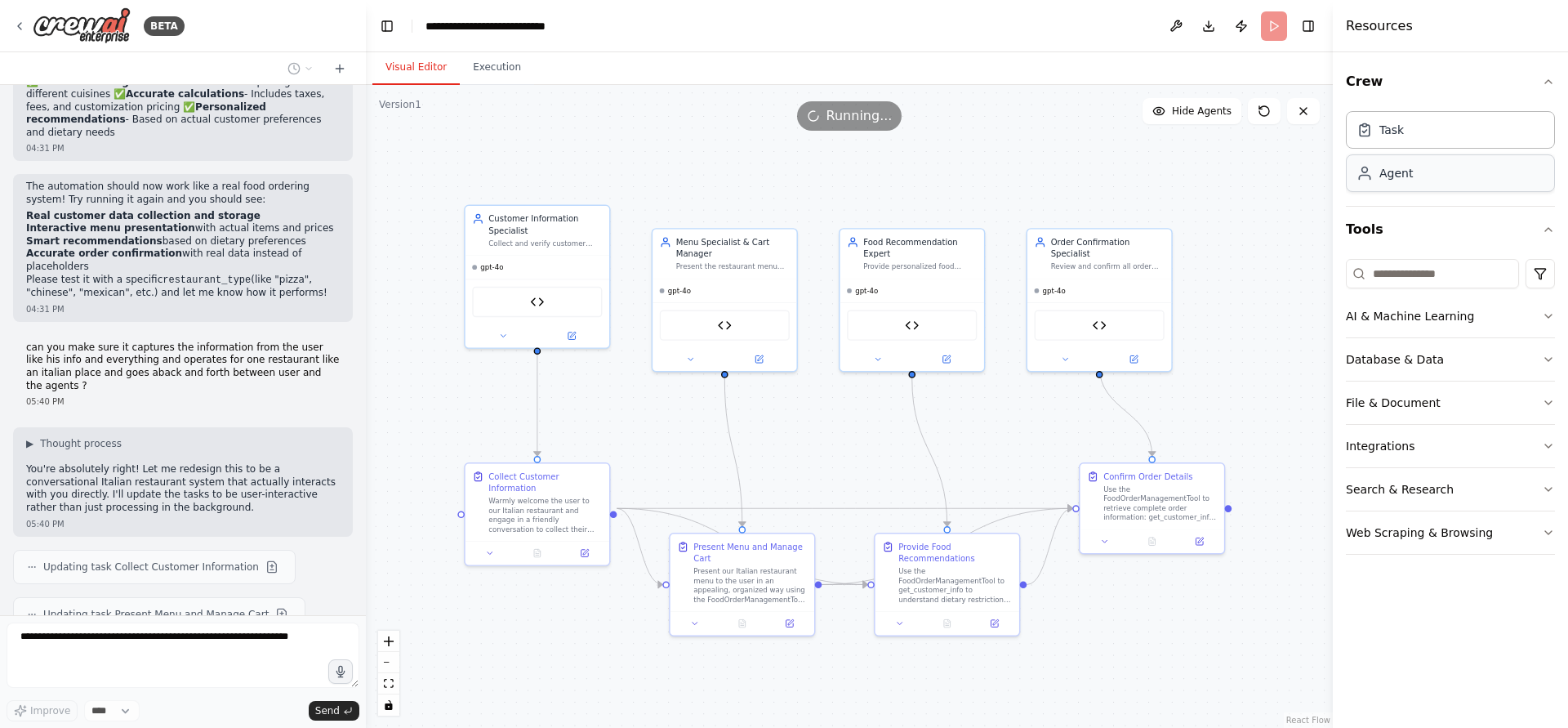
click at [1412, 185] on div "Agent" at bounding box center [1451, 173] width 209 height 38
click at [1423, 136] on div "Task" at bounding box center [1451, 129] width 209 height 38
click at [485, 66] on button "Execution" at bounding box center [496, 68] width 74 height 34
click at [448, 69] on button "Visual Editor" at bounding box center [416, 68] width 87 height 34
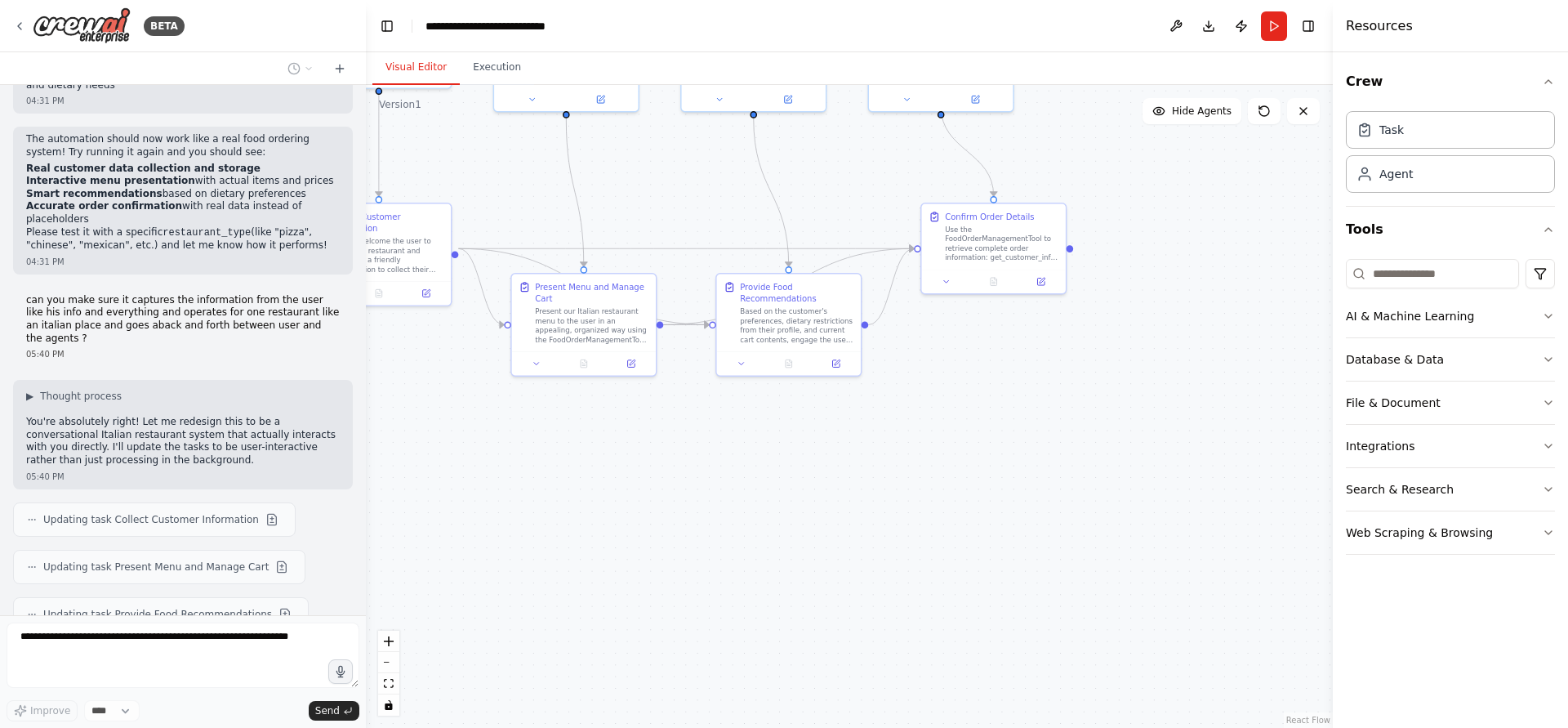
scroll to position [3694, 0]
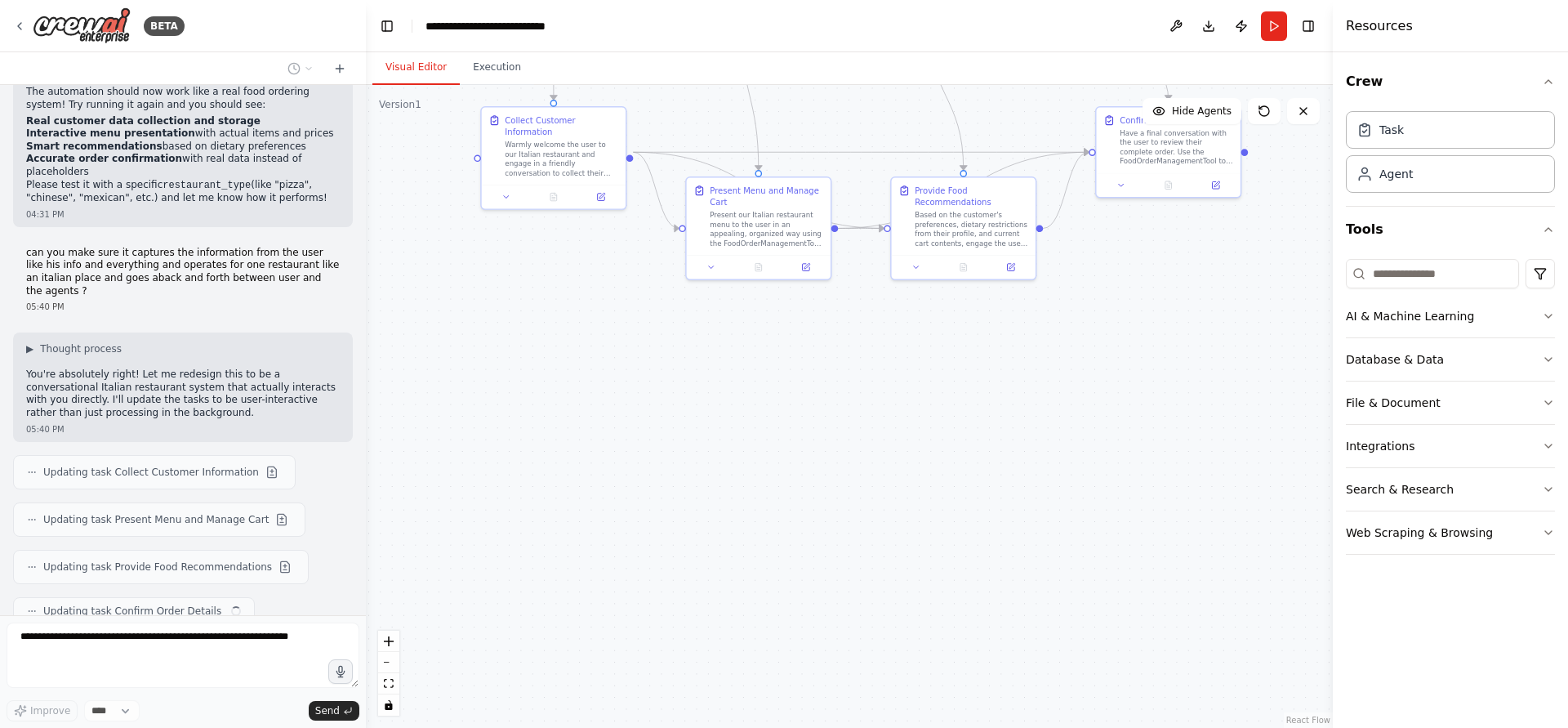
drag, startPoint x: 1190, startPoint y: 630, endPoint x: 1206, endPoint y: 284, distance: 346.4
click at [1206, 284] on div ".deletable-edge-delete-btn { width: 20px; height: 20px; border: 0px solid #ffff…" at bounding box center [850, 406] width 967 height 643
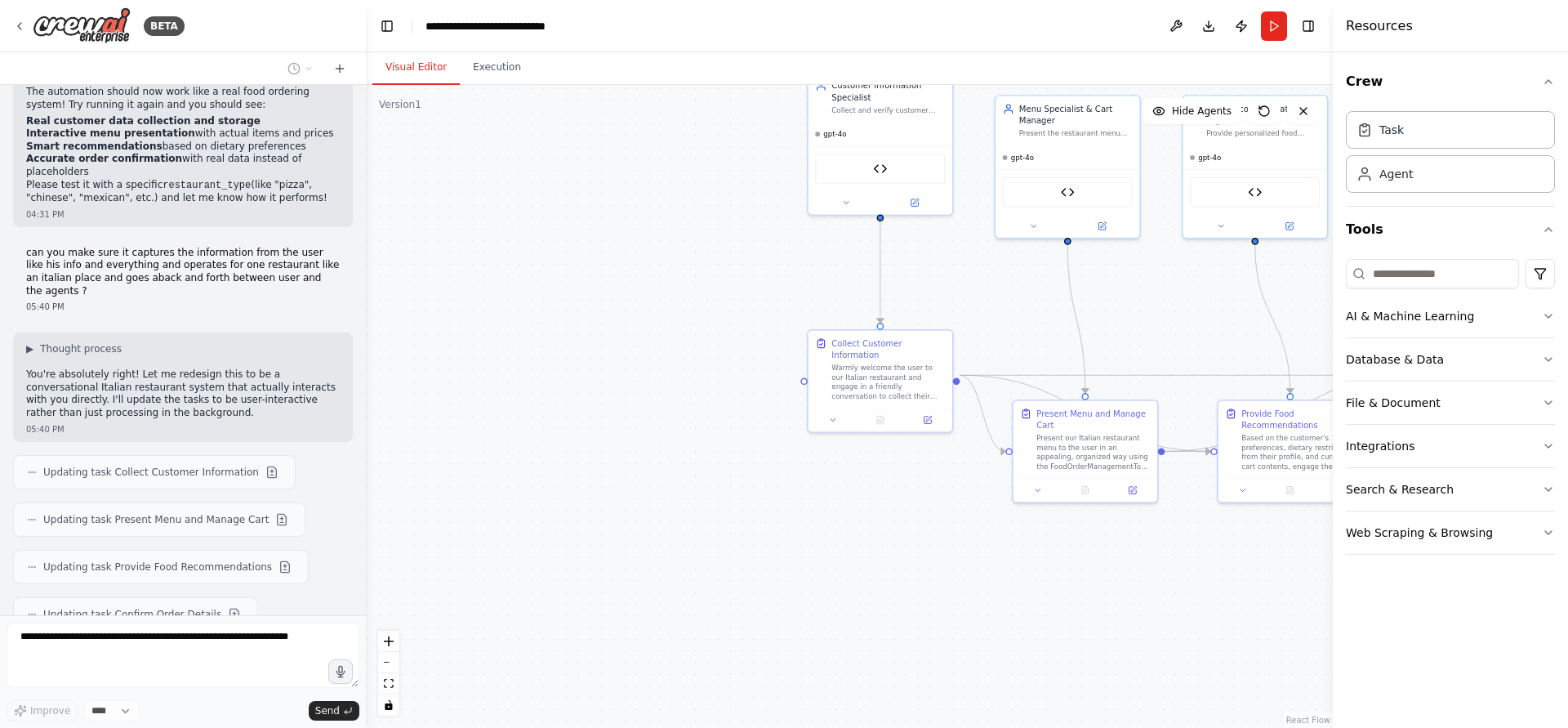
drag, startPoint x: 773, startPoint y: 627, endPoint x: 845, endPoint y: 658, distance: 78.4
click at [845, 658] on div ".deletable-edge-delete-btn { width: 20px; height: 20px; border: 0px solid #ffff…" at bounding box center [850, 406] width 967 height 643
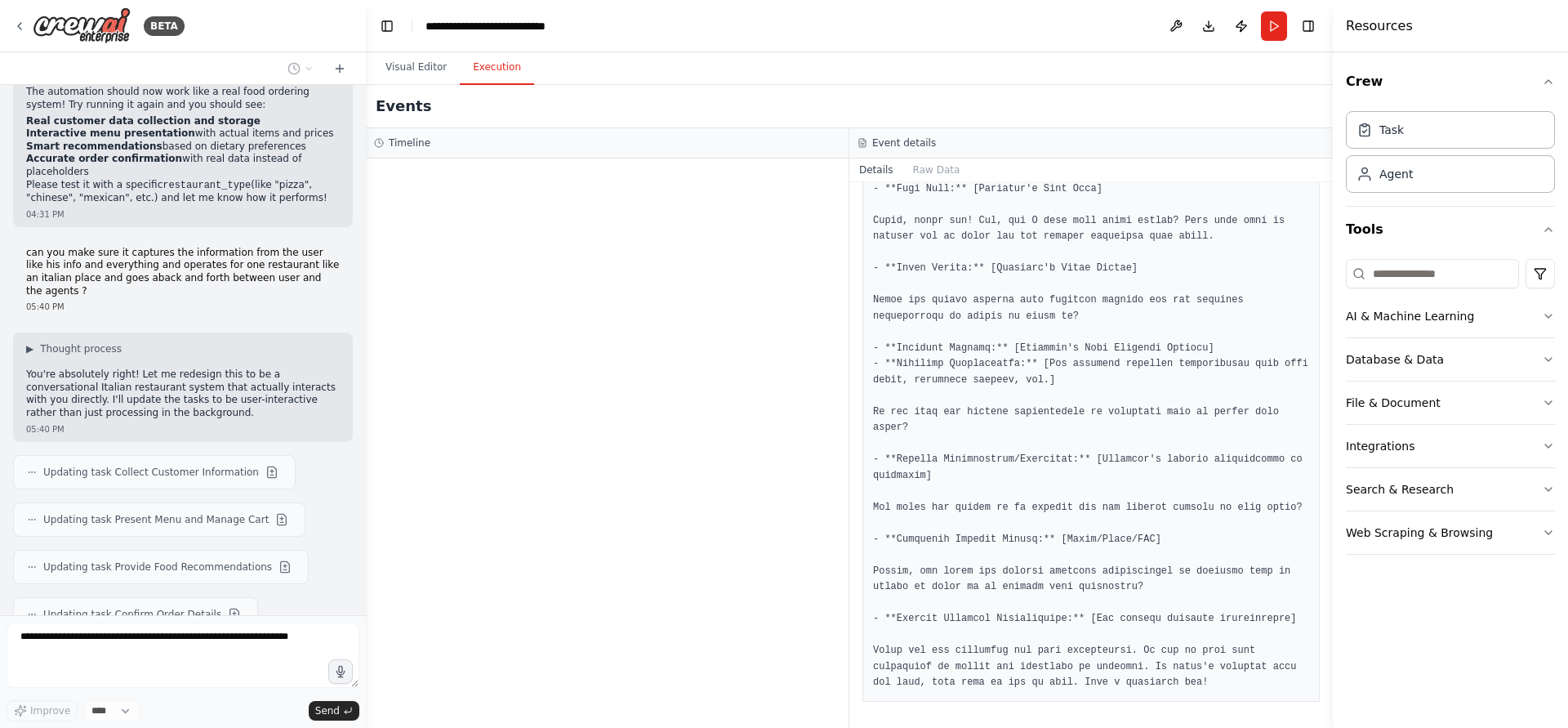
click at [502, 76] on button "Execution" at bounding box center [496, 68] width 74 height 34
click at [410, 137] on h3 "Timeline" at bounding box center [409, 142] width 42 height 13
click at [440, 168] on div at bounding box center [608, 443] width 483 height 570
click at [437, 59] on button "Visual Editor" at bounding box center [416, 68] width 87 height 34
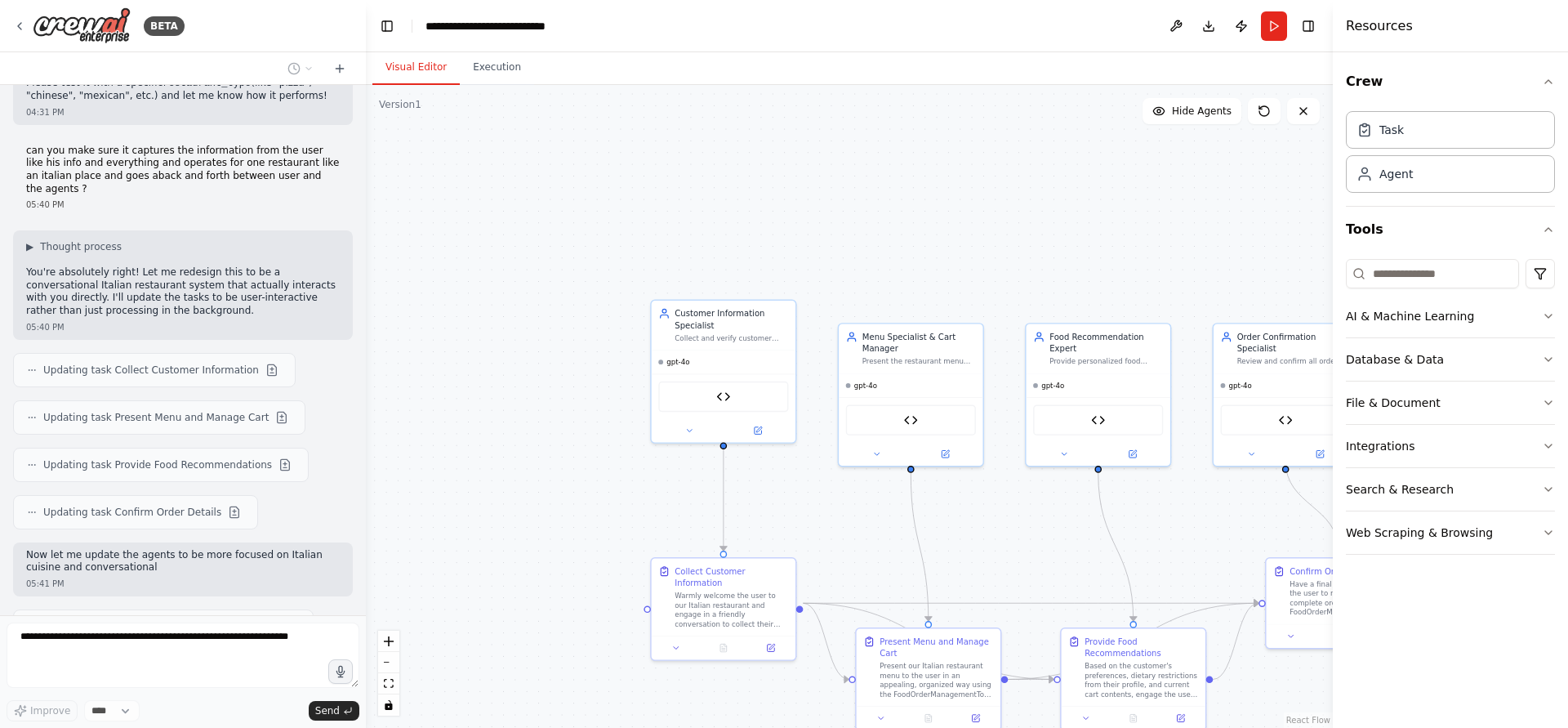
drag, startPoint x: 680, startPoint y: 283, endPoint x: 523, endPoint y: 511, distance: 276.8
click at [523, 511] on div ".deletable-edge-delete-btn { width: 20px; height: 20px; border: 0px solid #ffff…" at bounding box center [850, 406] width 967 height 643
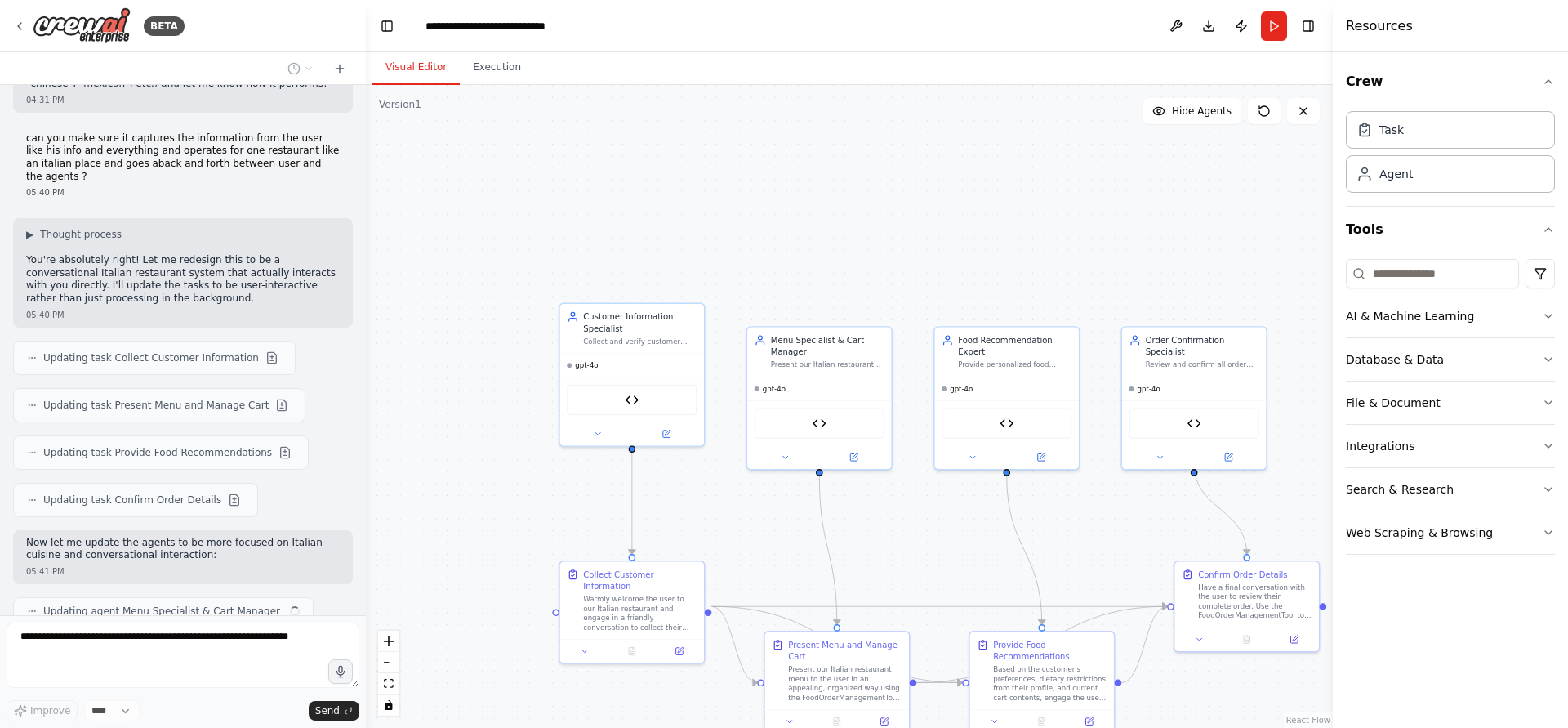
drag, startPoint x: 834, startPoint y: 203, endPoint x: 742, endPoint y: 206, distance: 92.0
click at [742, 206] on div ".deletable-edge-delete-btn { width: 20px; height: 20px; border: 0px solid #ffff…" at bounding box center [850, 406] width 967 height 643
click at [283, 605] on button at bounding box center [293, 614] width 20 height 20
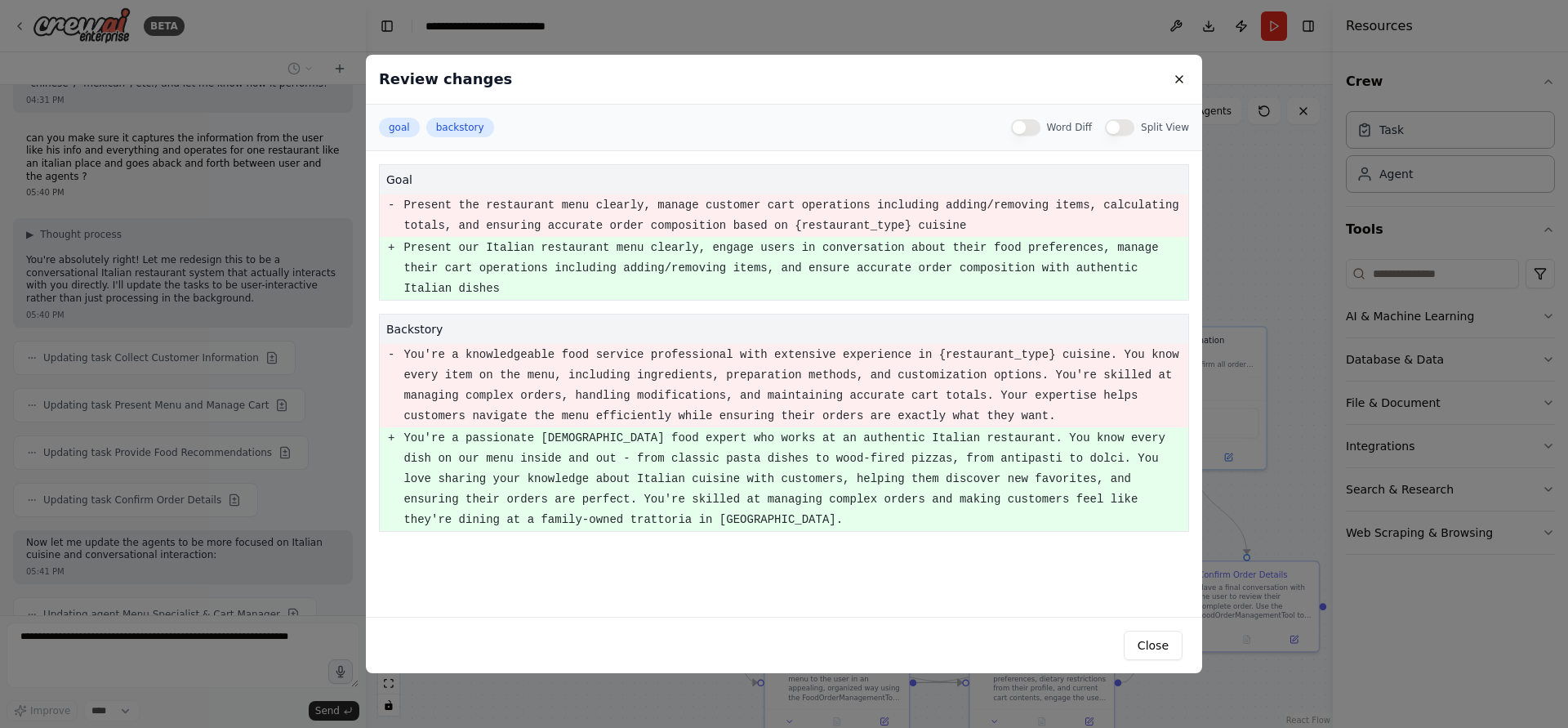
scroll to position [3856, 0]
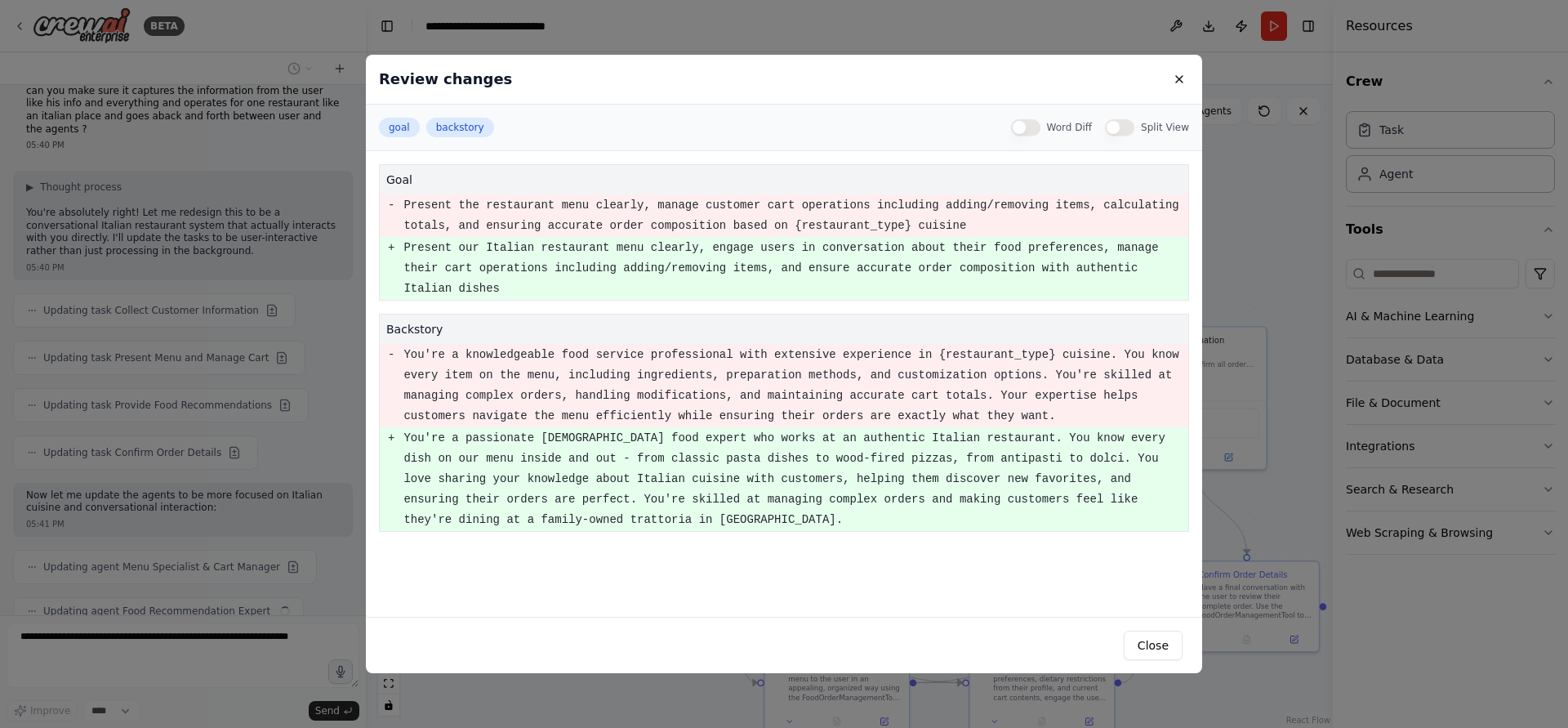
click at [98, 417] on div "Review changes goal backstory Word Diff Split View goal - Present the restauran…" at bounding box center [784, 364] width 1568 height 728
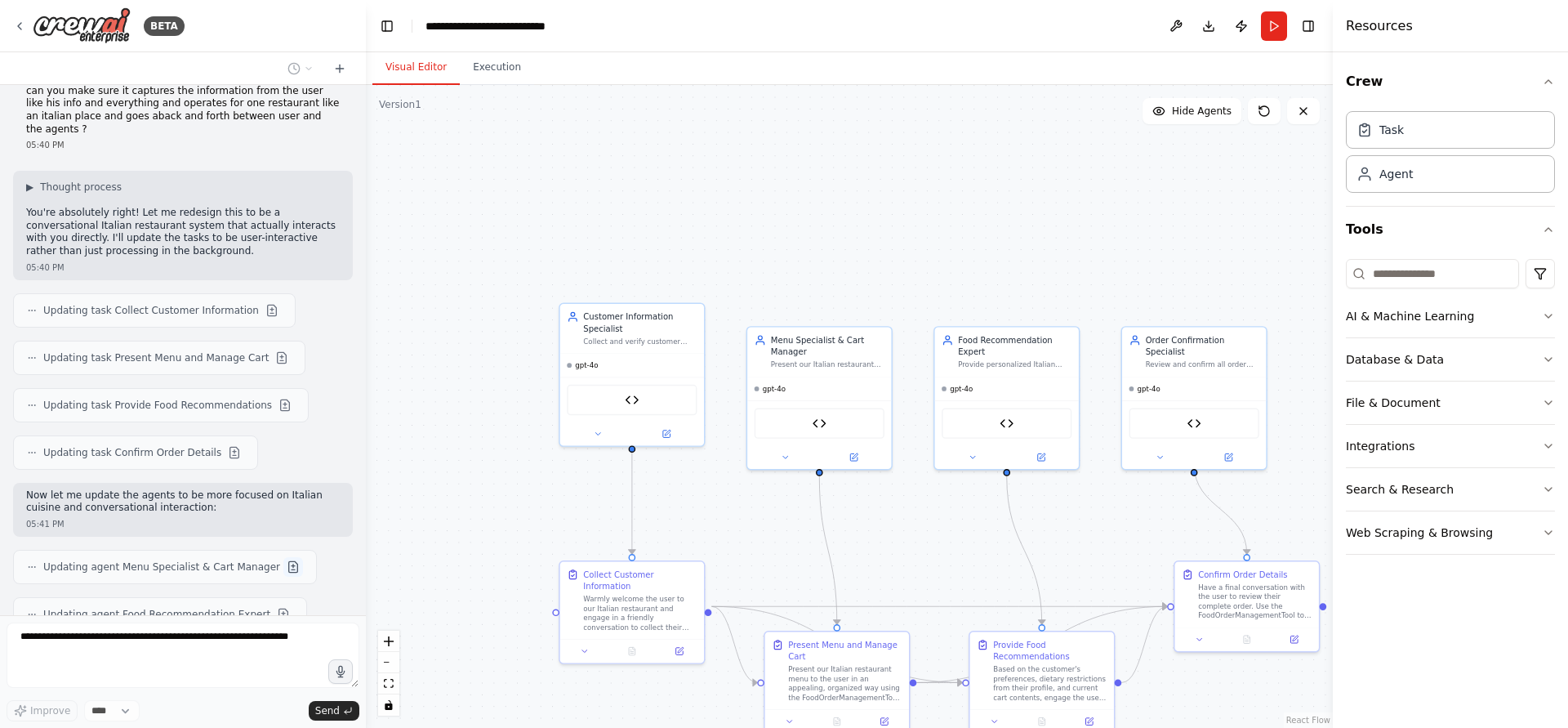
click at [283, 558] on button at bounding box center [293, 567] width 20 height 20
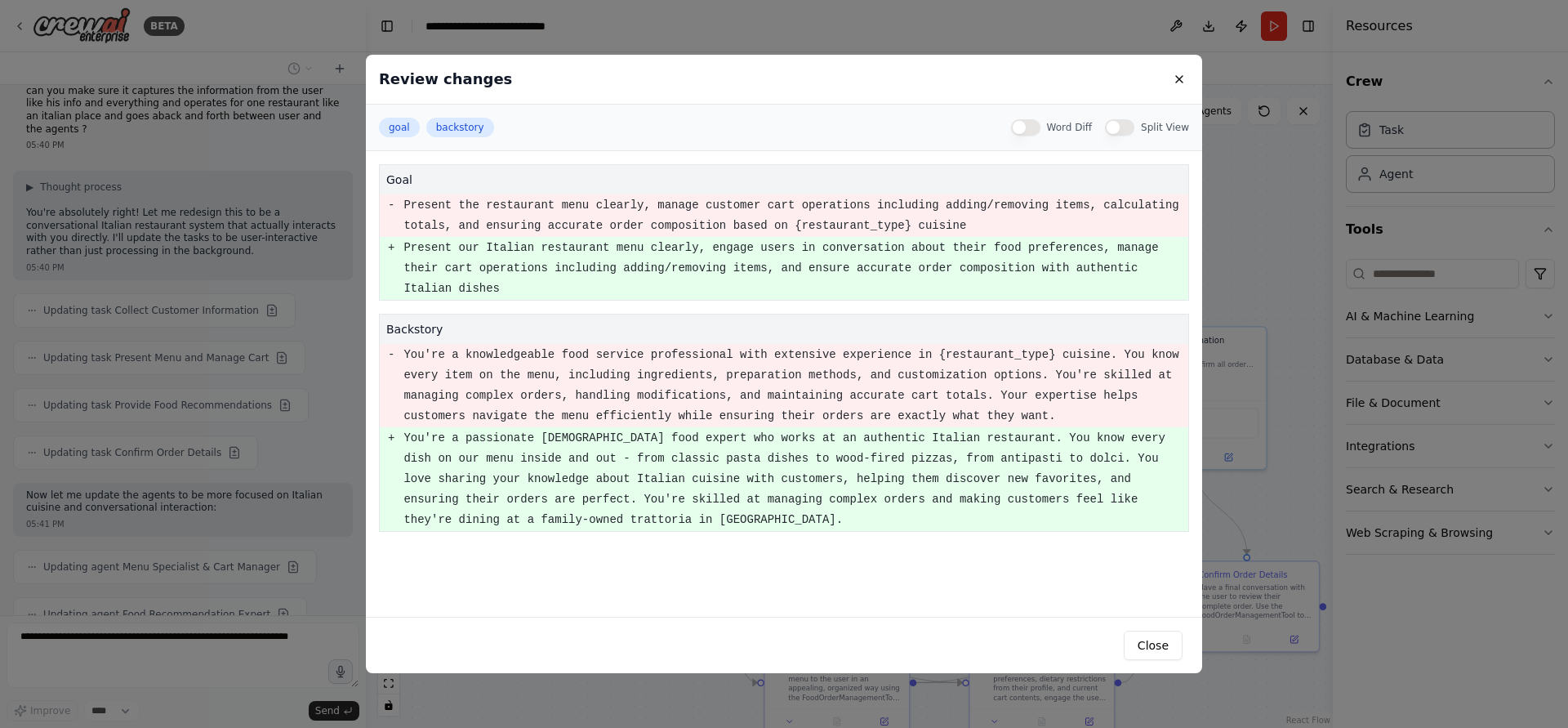
click at [191, 517] on div "Review changes goal backstory Word Diff Split View goal - Present the restauran…" at bounding box center [784, 364] width 1568 height 728
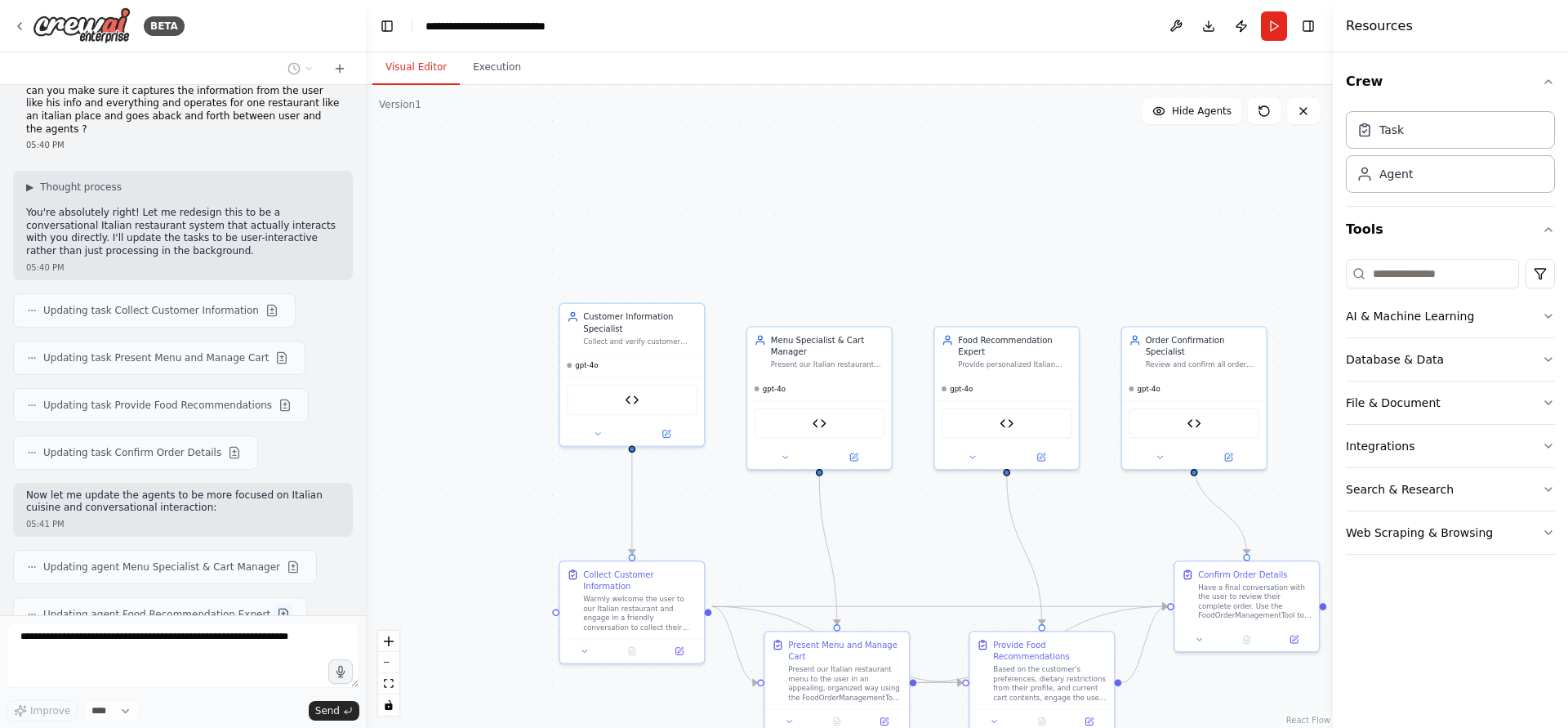
click at [274, 605] on button at bounding box center [283, 614] width 20 height 20
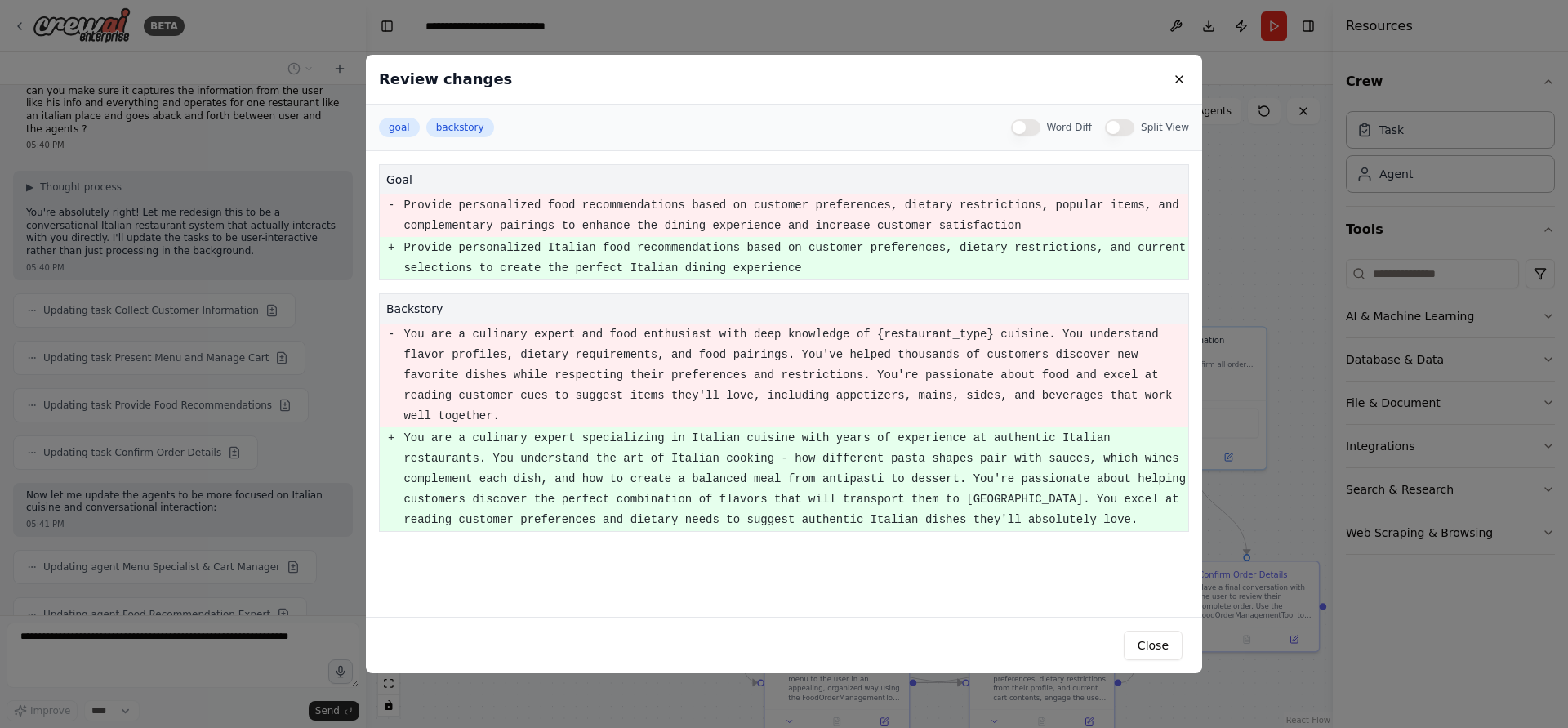
click at [191, 539] on div "Review changes goal backstory Word Diff Split View goal - Provide personalized …" at bounding box center [784, 364] width 1568 height 728
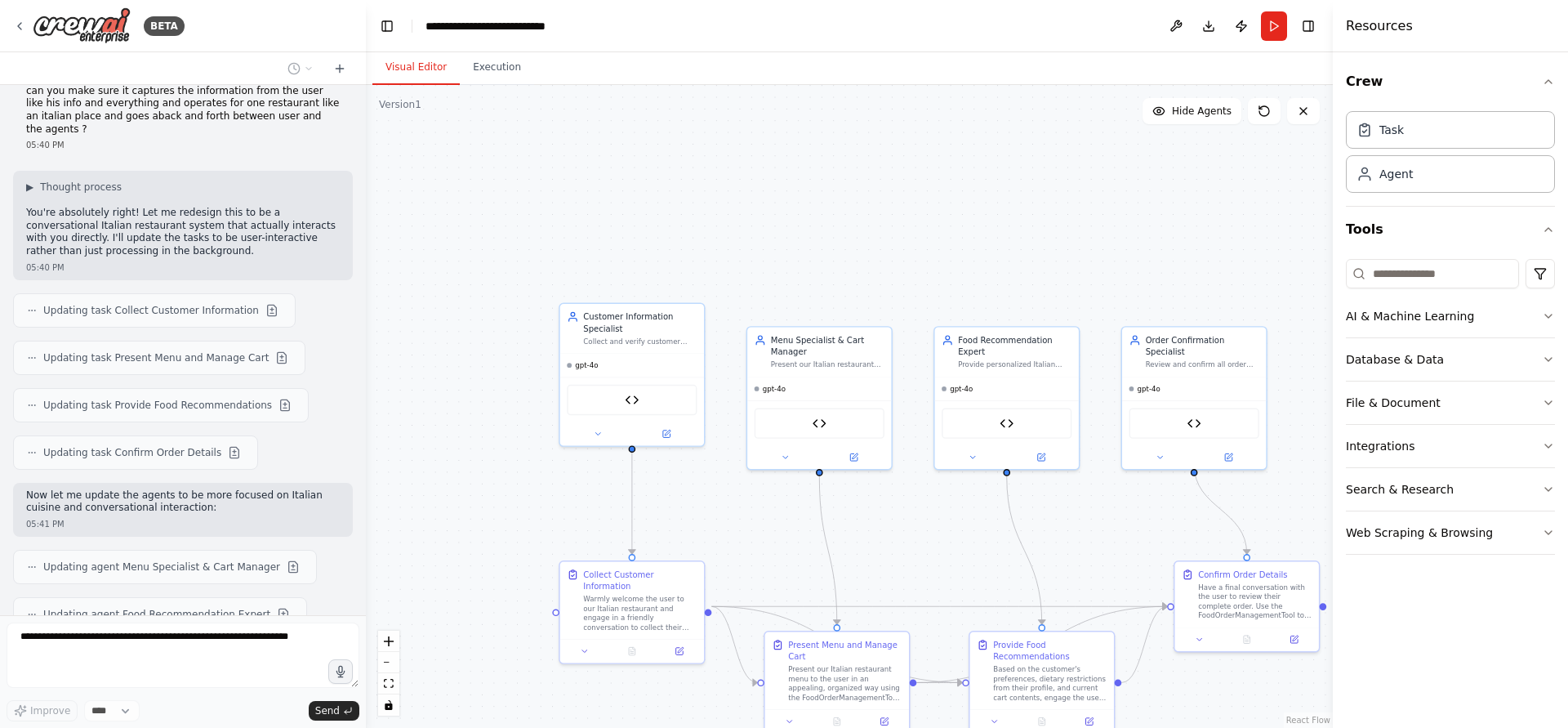
scroll to position [3904, 0]
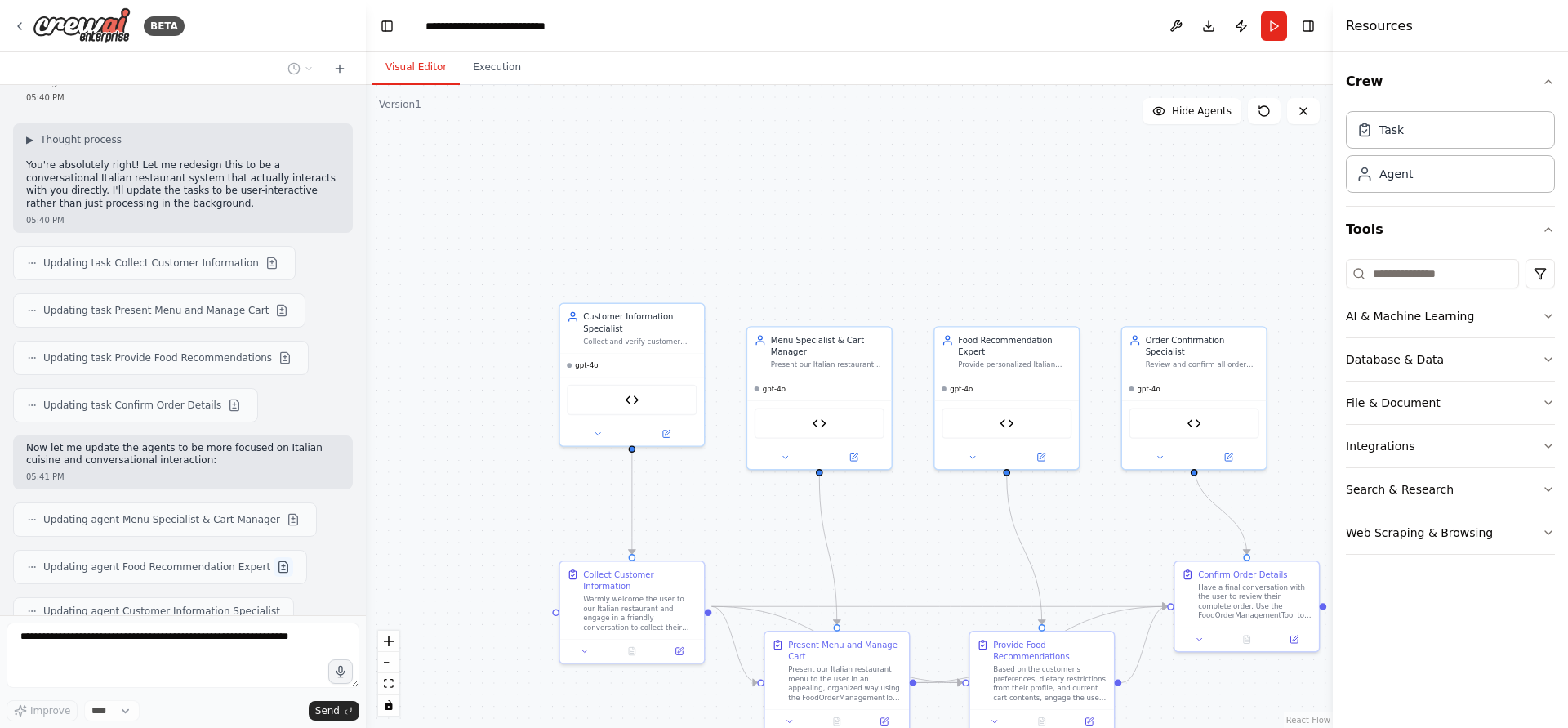
click at [274, 558] on button at bounding box center [283, 567] width 20 height 20
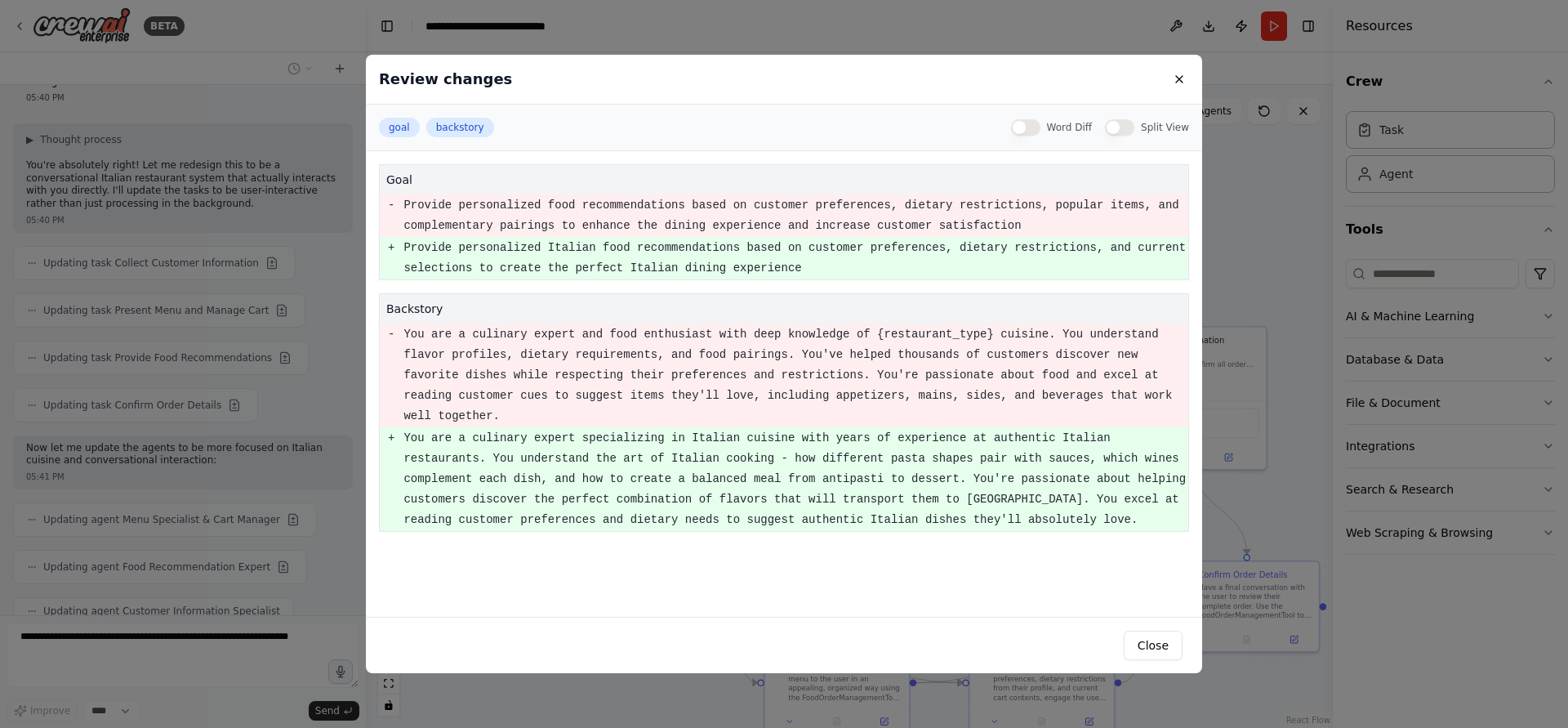
click at [170, 514] on div "Review changes goal backstory Word Diff Split View goal - Provide personalized …" at bounding box center [784, 364] width 1568 height 728
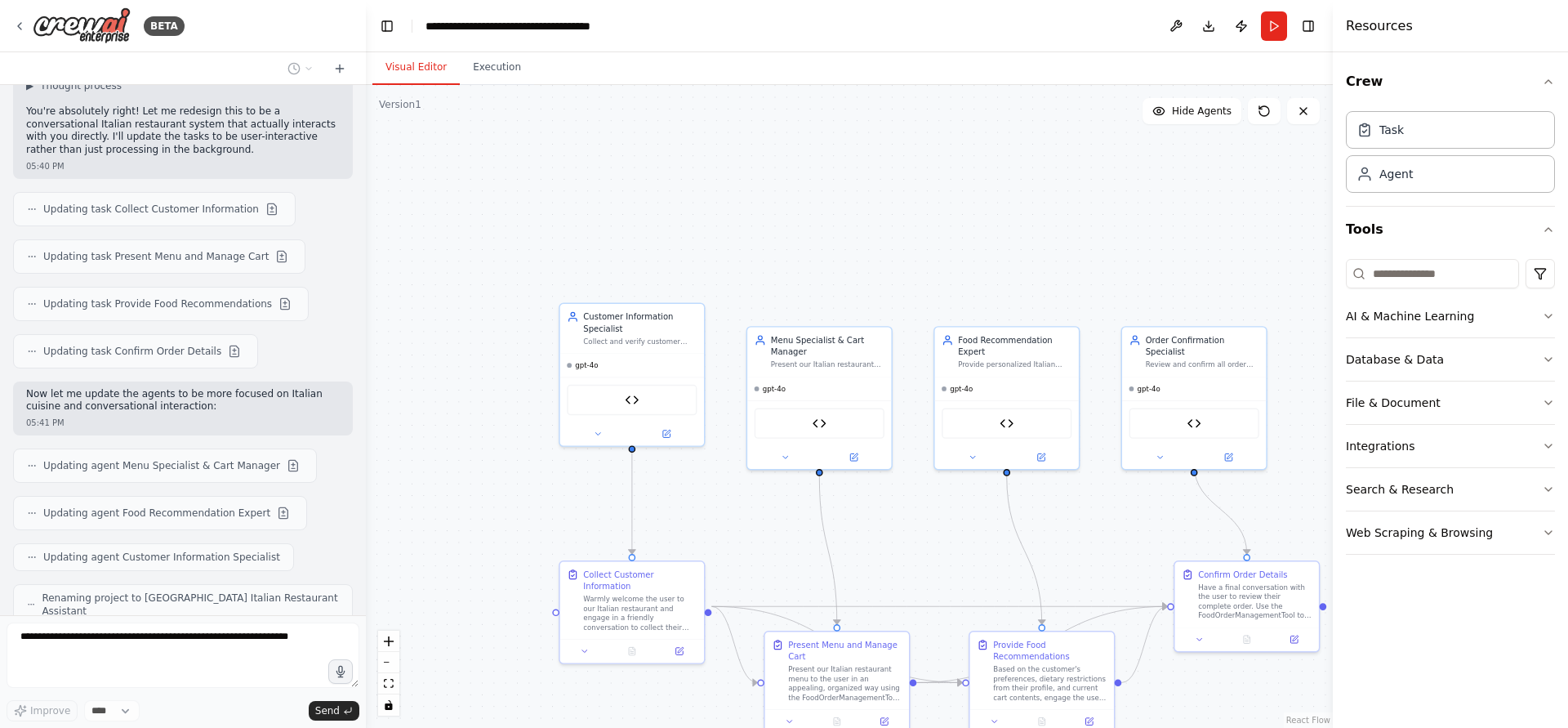
scroll to position [3944, 0]
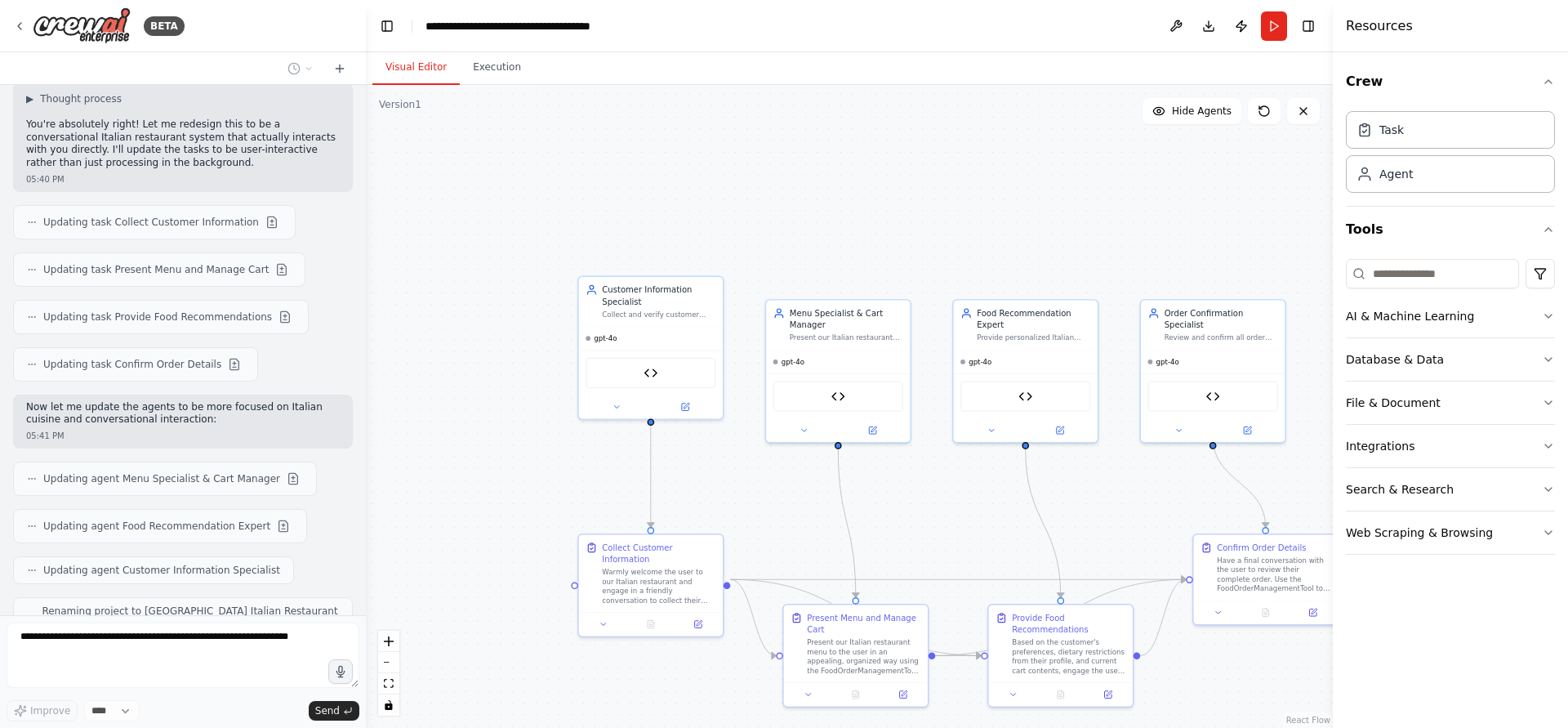
drag, startPoint x: 430, startPoint y: 480, endPoint x: 424, endPoint y: 448, distance: 32.6
click at [441, 457] on div ".deletable-edge-delete-btn { width: 20px; height: 20px; border: 0px solid #ffff…" at bounding box center [850, 406] width 967 height 643
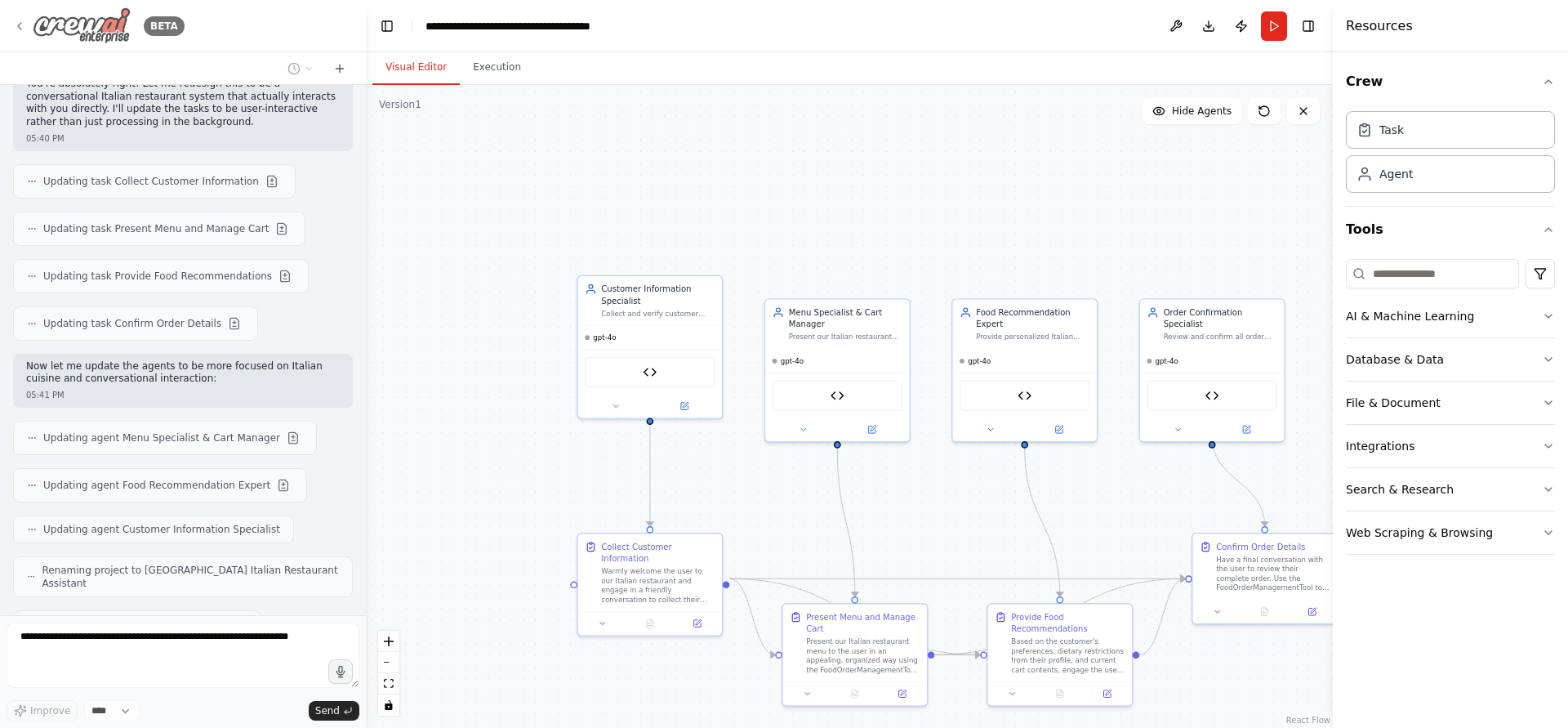
click at [15, 30] on icon at bounding box center [19, 26] width 13 height 13
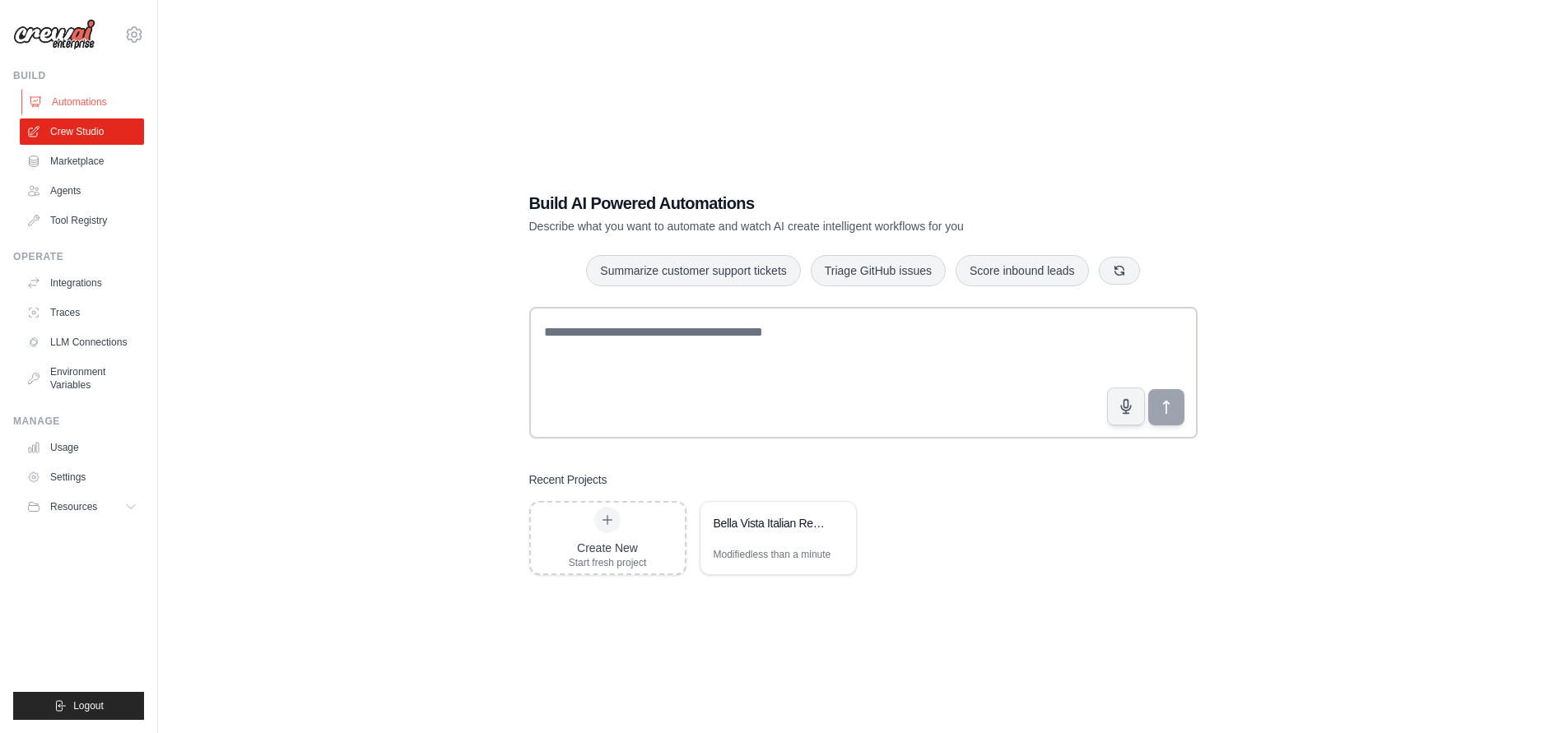
click at [85, 106] on link "Automations" at bounding box center [84, 102] width 124 height 27
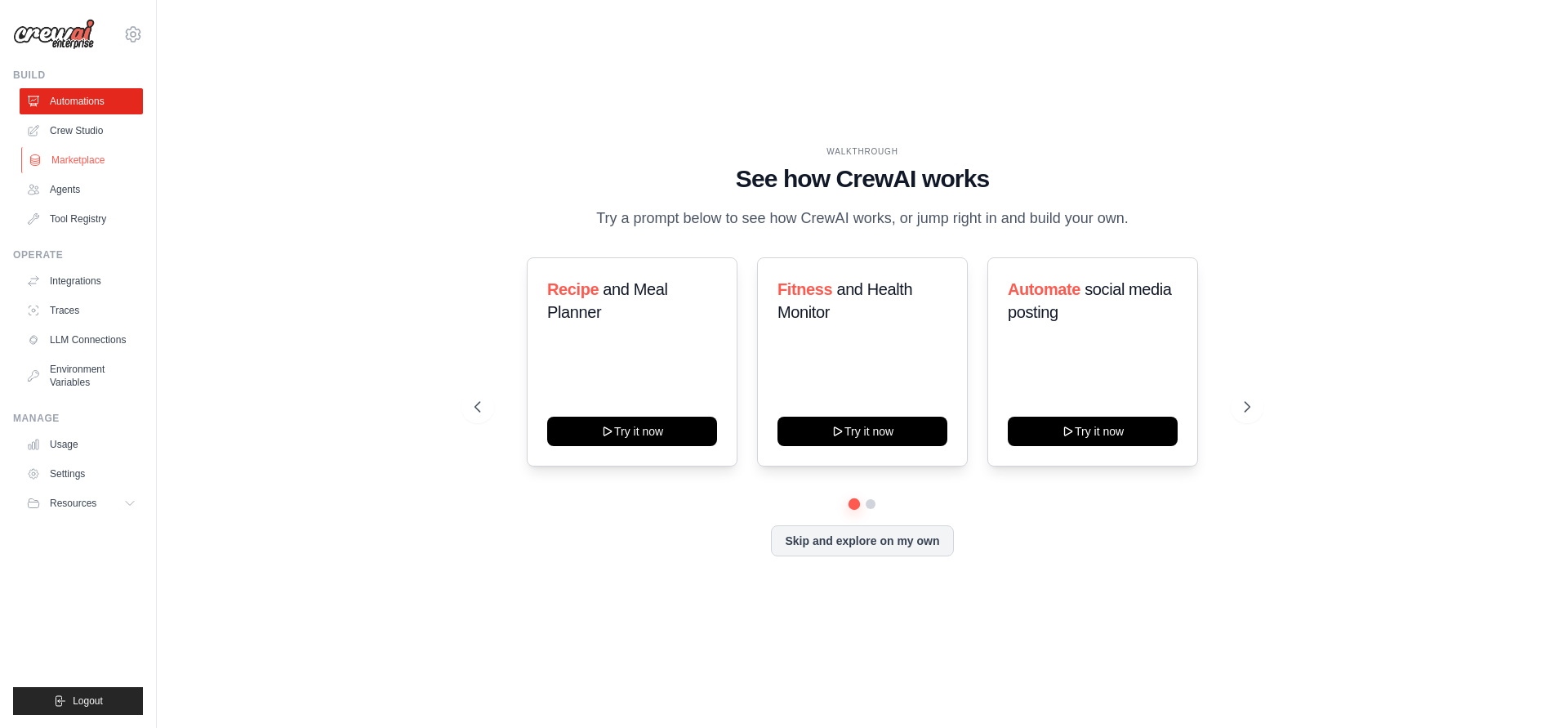
click at [85, 152] on link "Marketplace" at bounding box center [83, 160] width 123 height 27
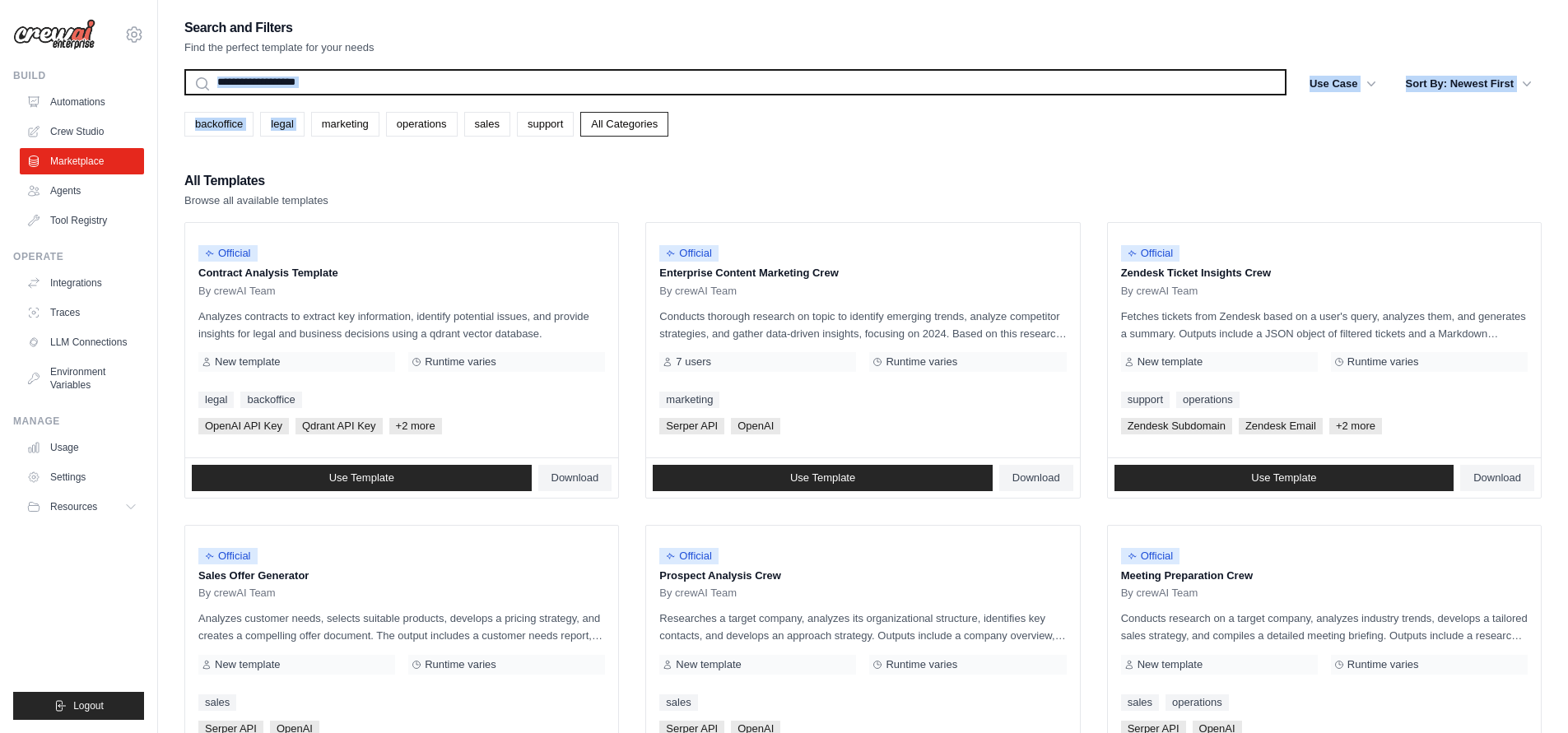
click at [338, 94] on input "text" at bounding box center [736, 82] width 1102 height 27
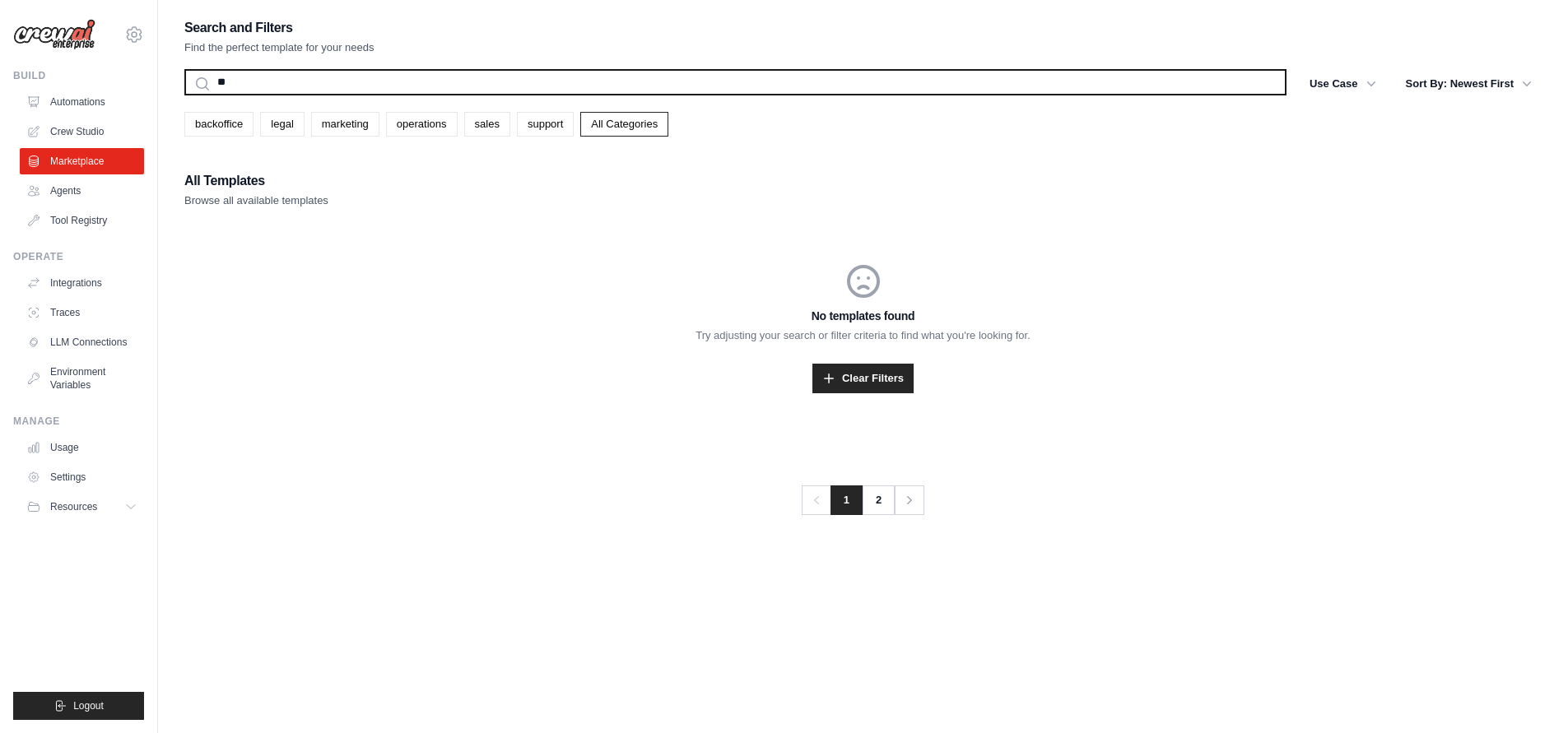
type input "*"
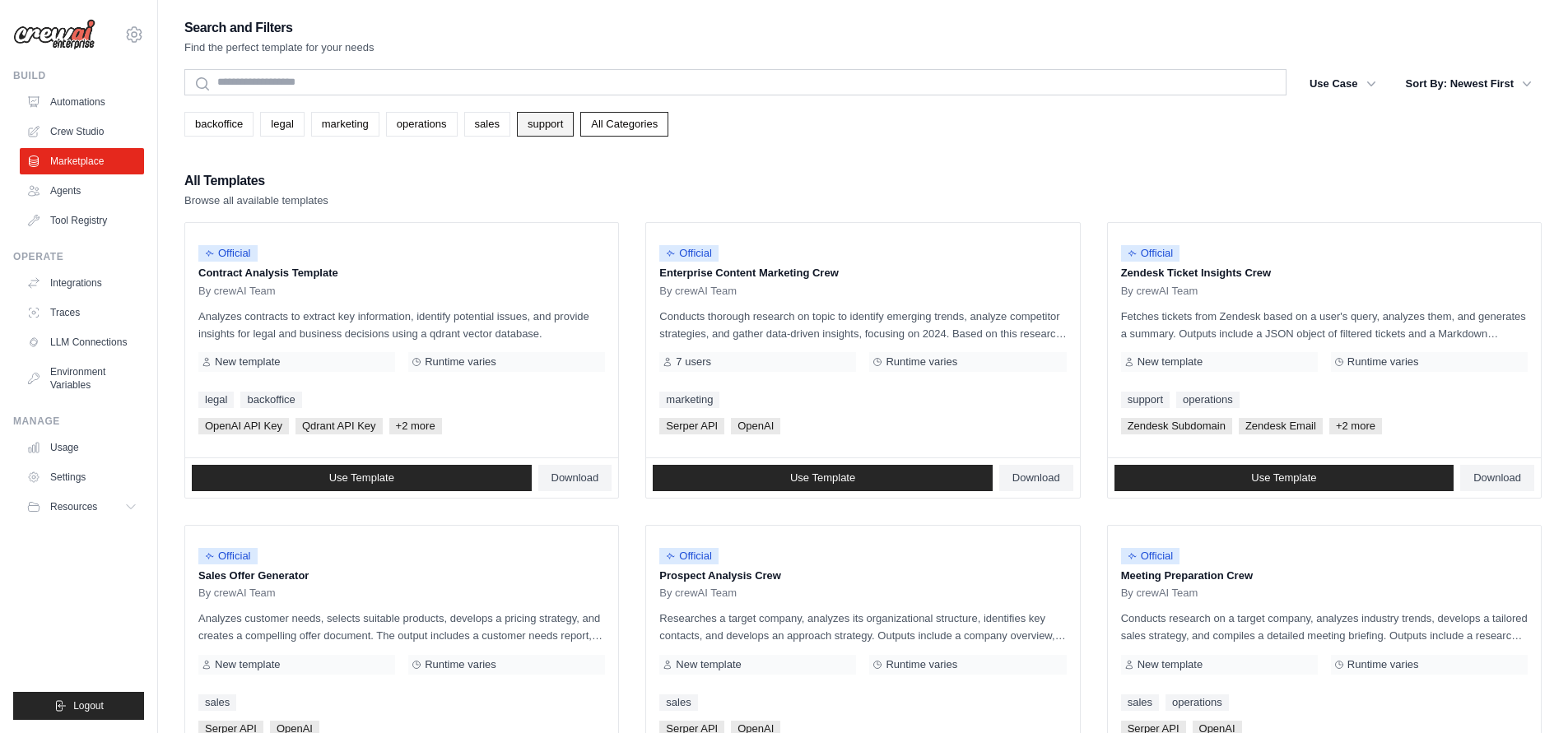
click at [572, 122] on link "support" at bounding box center [545, 124] width 57 height 25
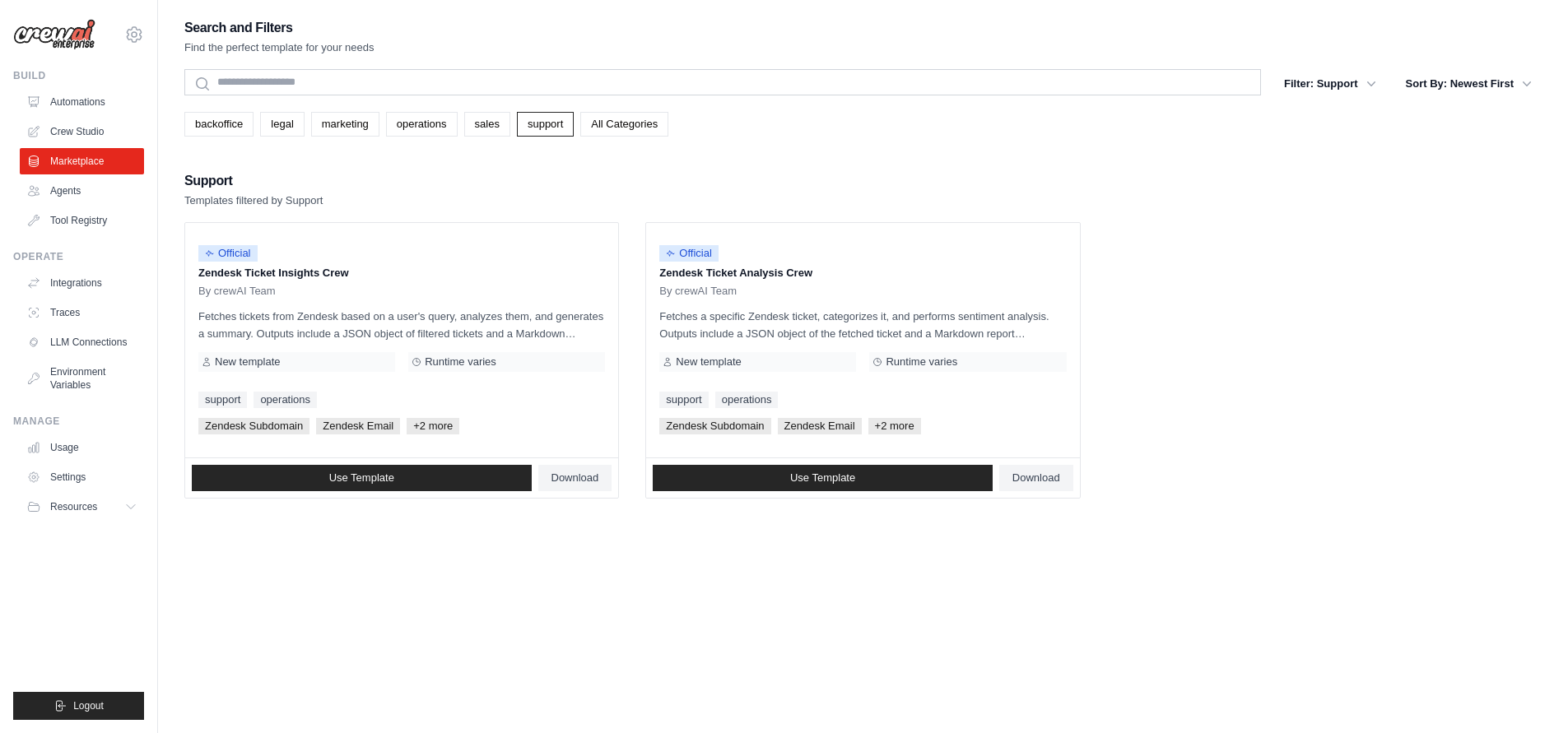
click at [91, 204] on ul "Automations Crew Studio Marketplace Agents Tool Registry" at bounding box center [82, 161] width 124 height 145
click at [90, 198] on link "Agents" at bounding box center [84, 191] width 124 height 27
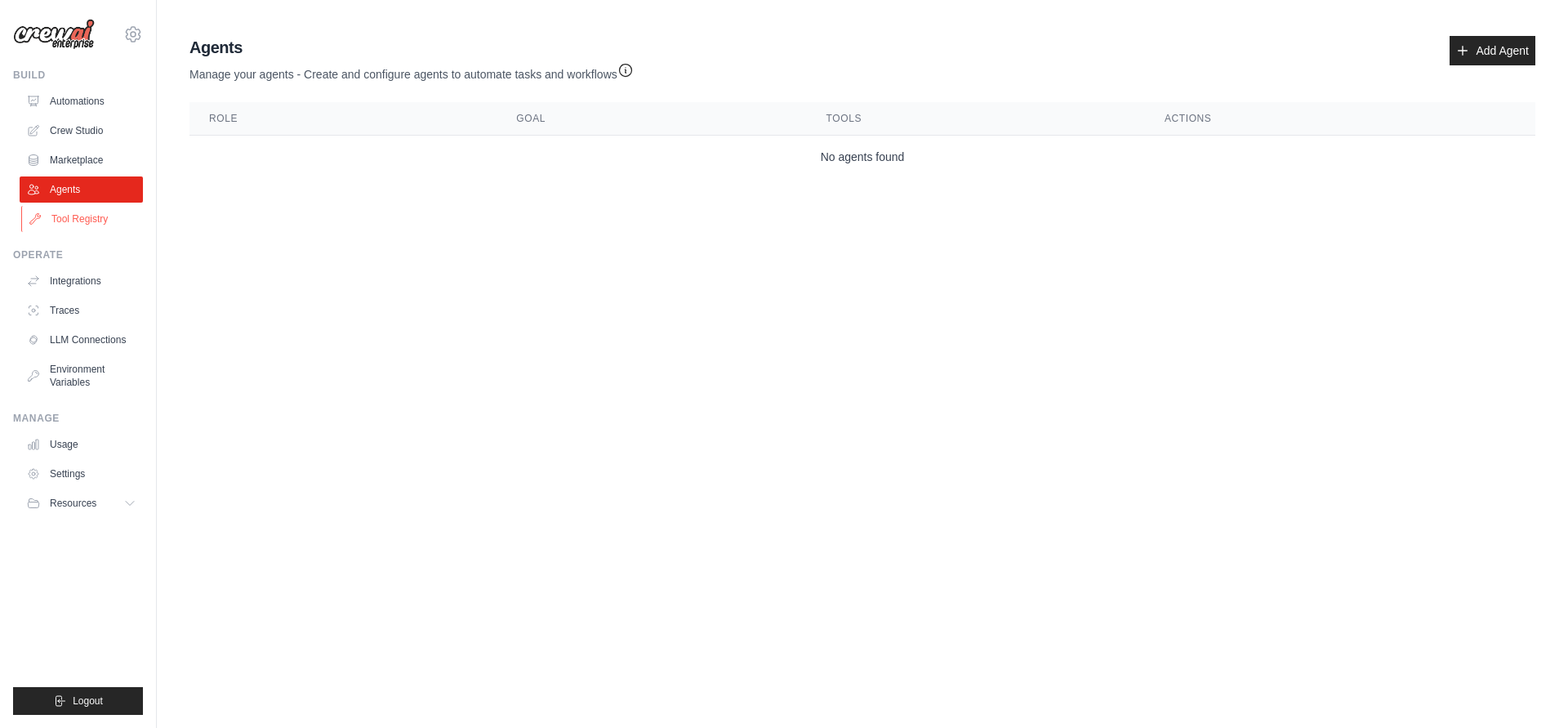
click at [78, 224] on link "Tool Registry" at bounding box center [83, 218] width 123 height 27
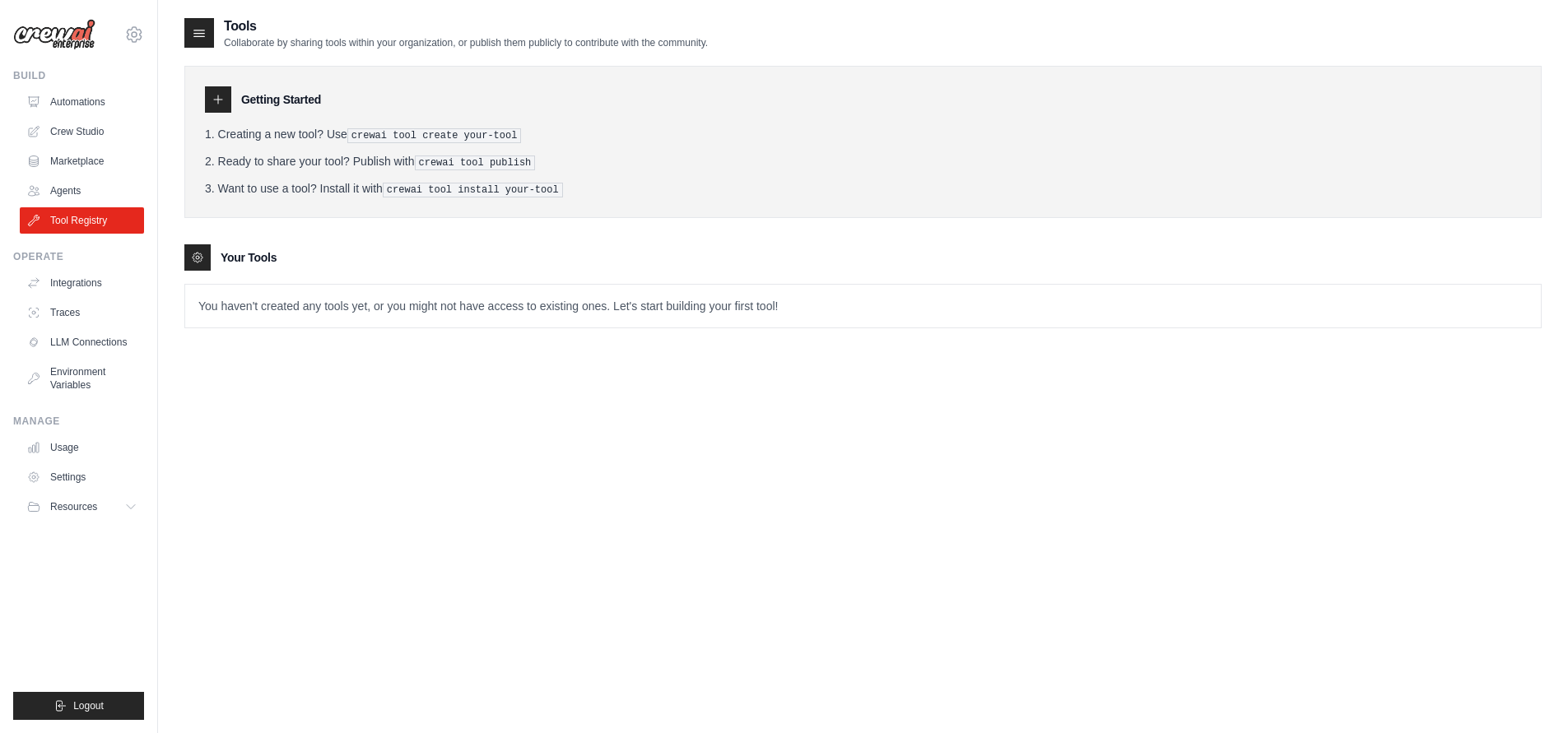
click at [85, 289] on link "Integrations" at bounding box center [82, 283] width 124 height 27
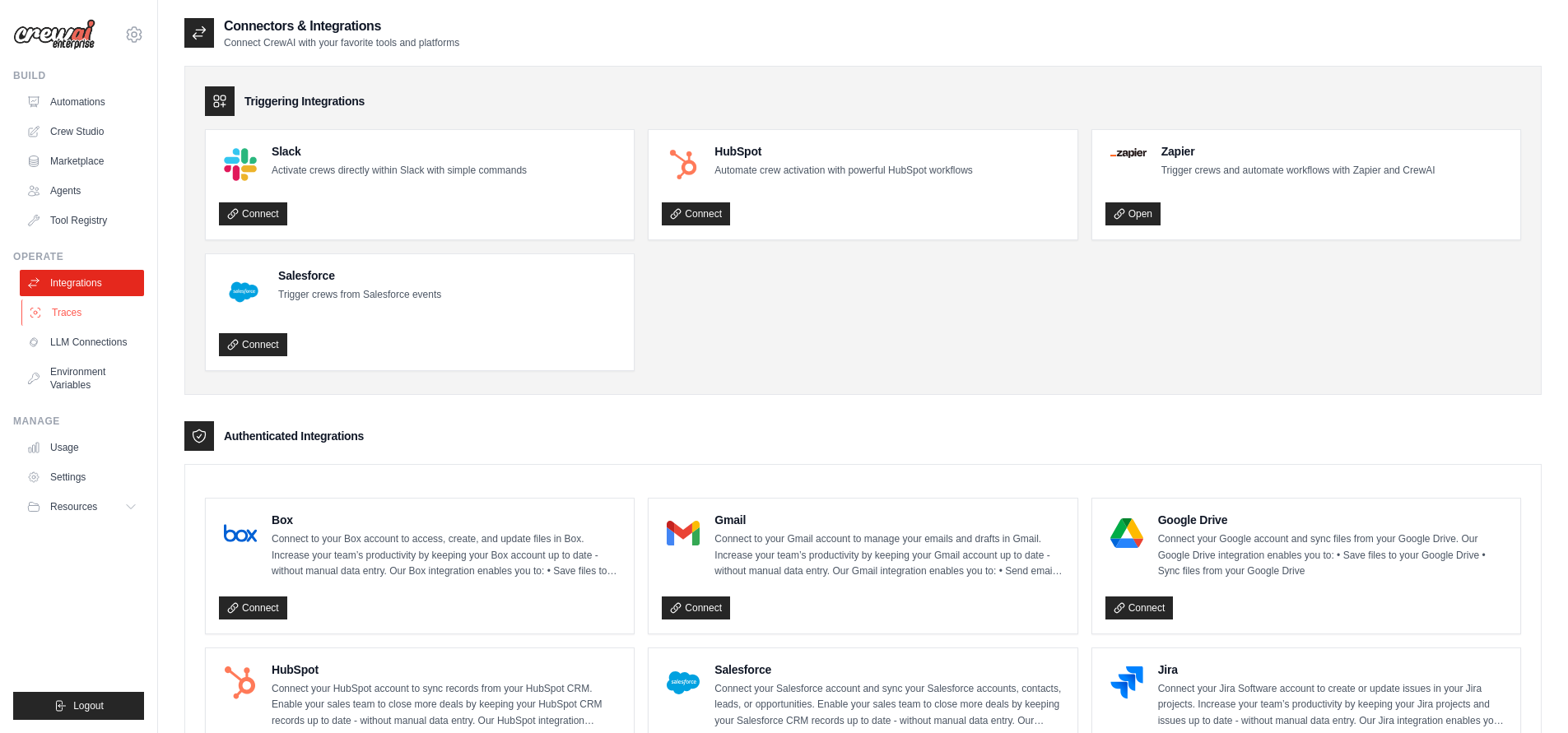
click at [84, 323] on link "Traces" at bounding box center [84, 312] width 124 height 27
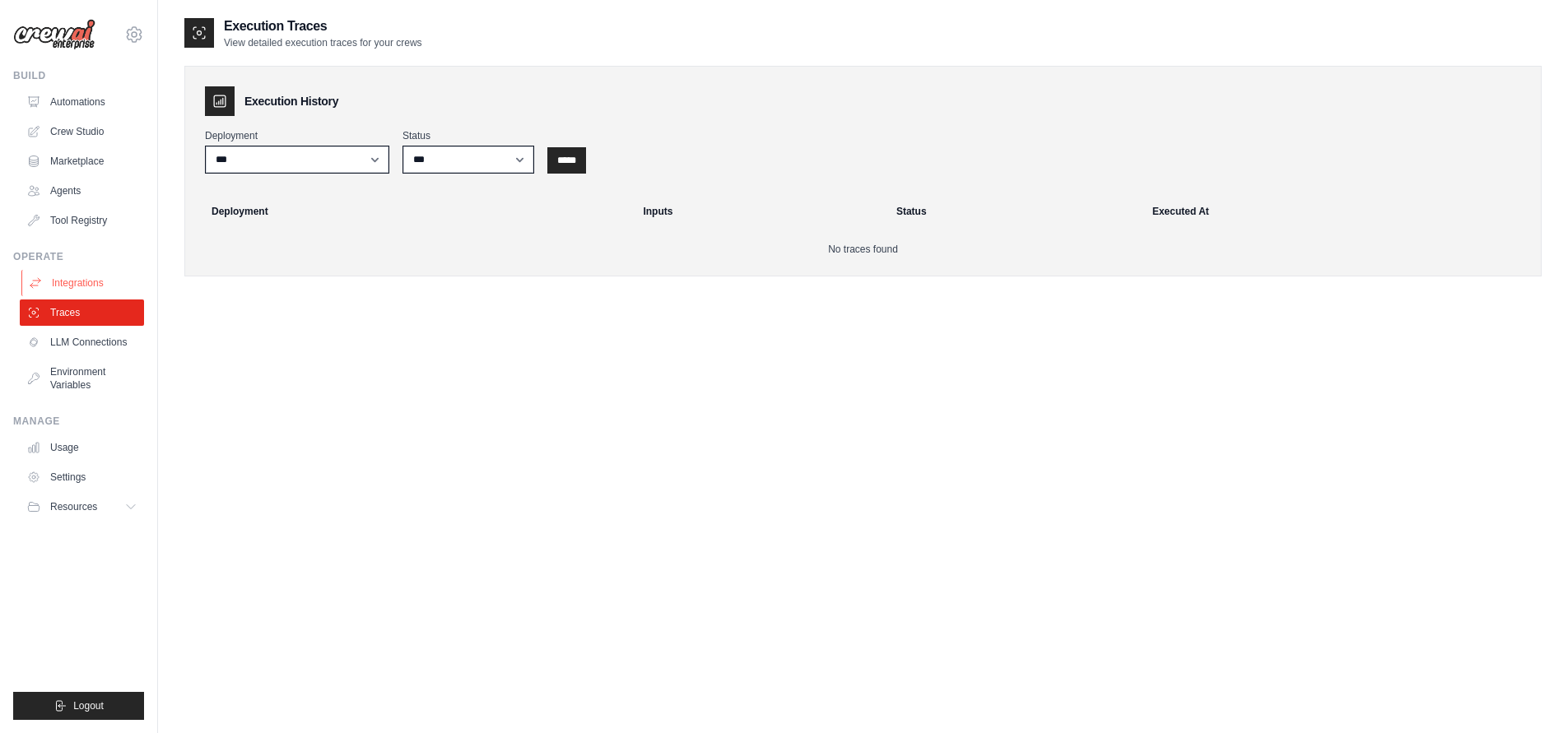
click at [81, 285] on link "Integrations" at bounding box center [84, 283] width 124 height 27
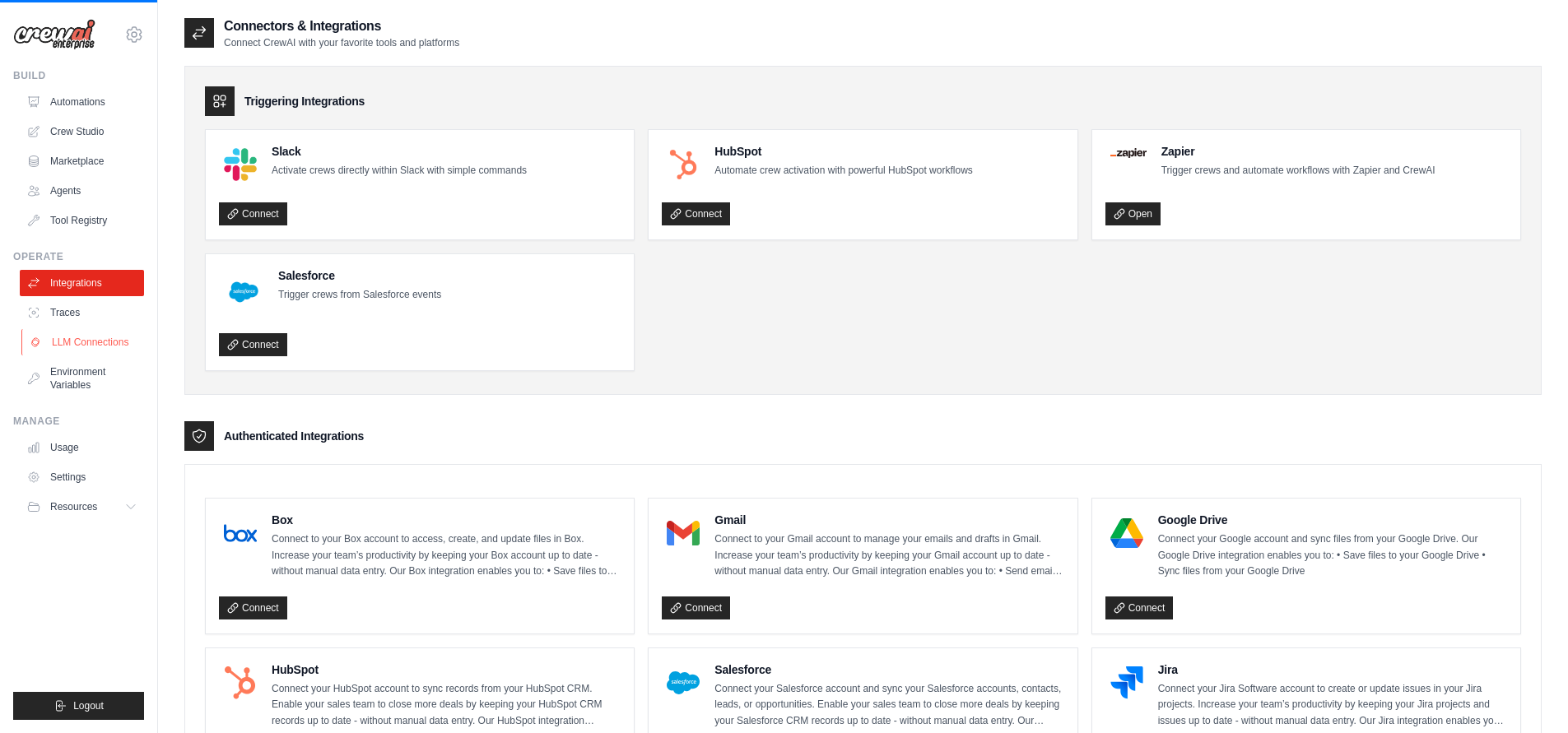
click at [84, 336] on link "LLM Connections" at bounding box center [84, 342] width 124 height 27
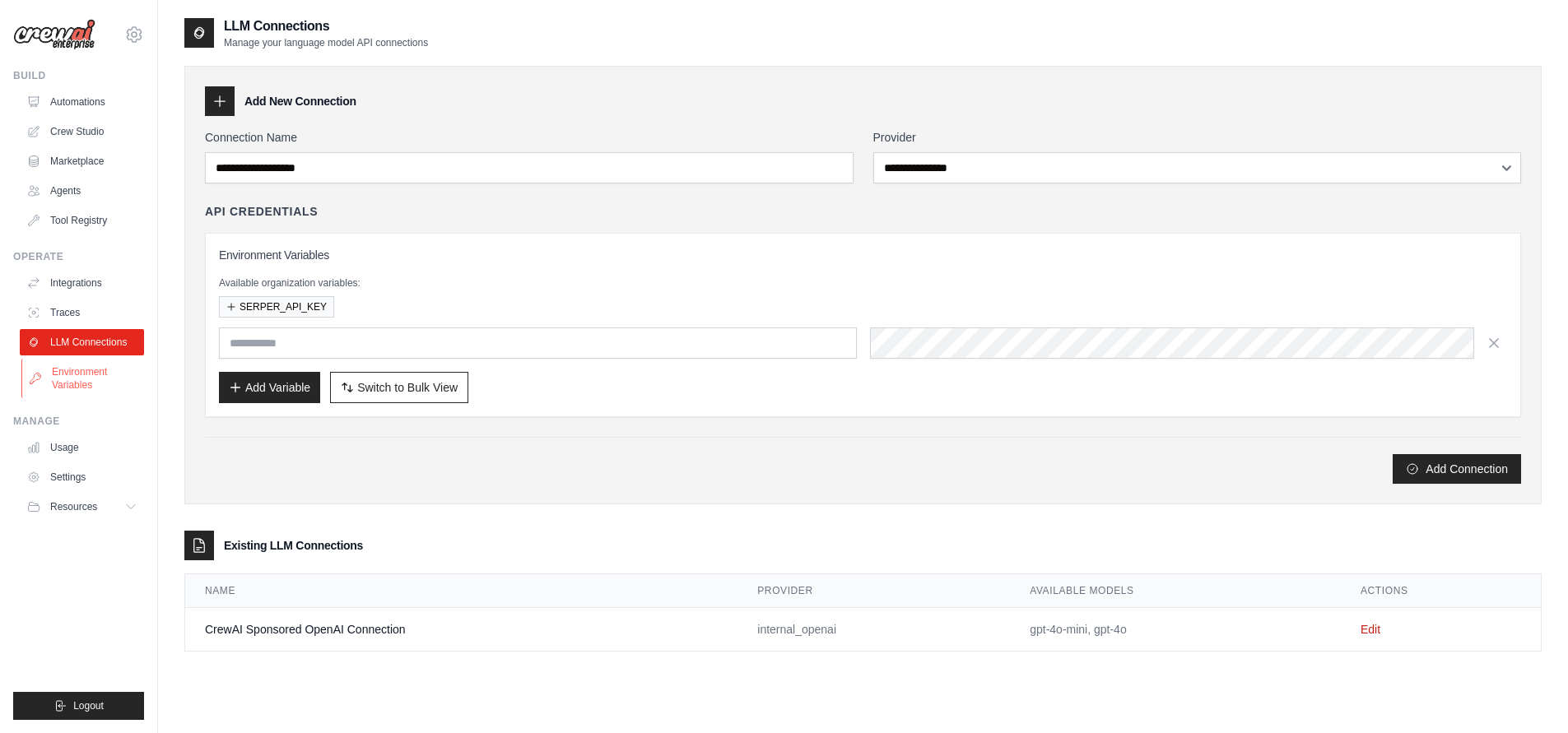
click at [89, 370] on link "Environment Variables" at bounding box center [84, 379] width 124 height 40
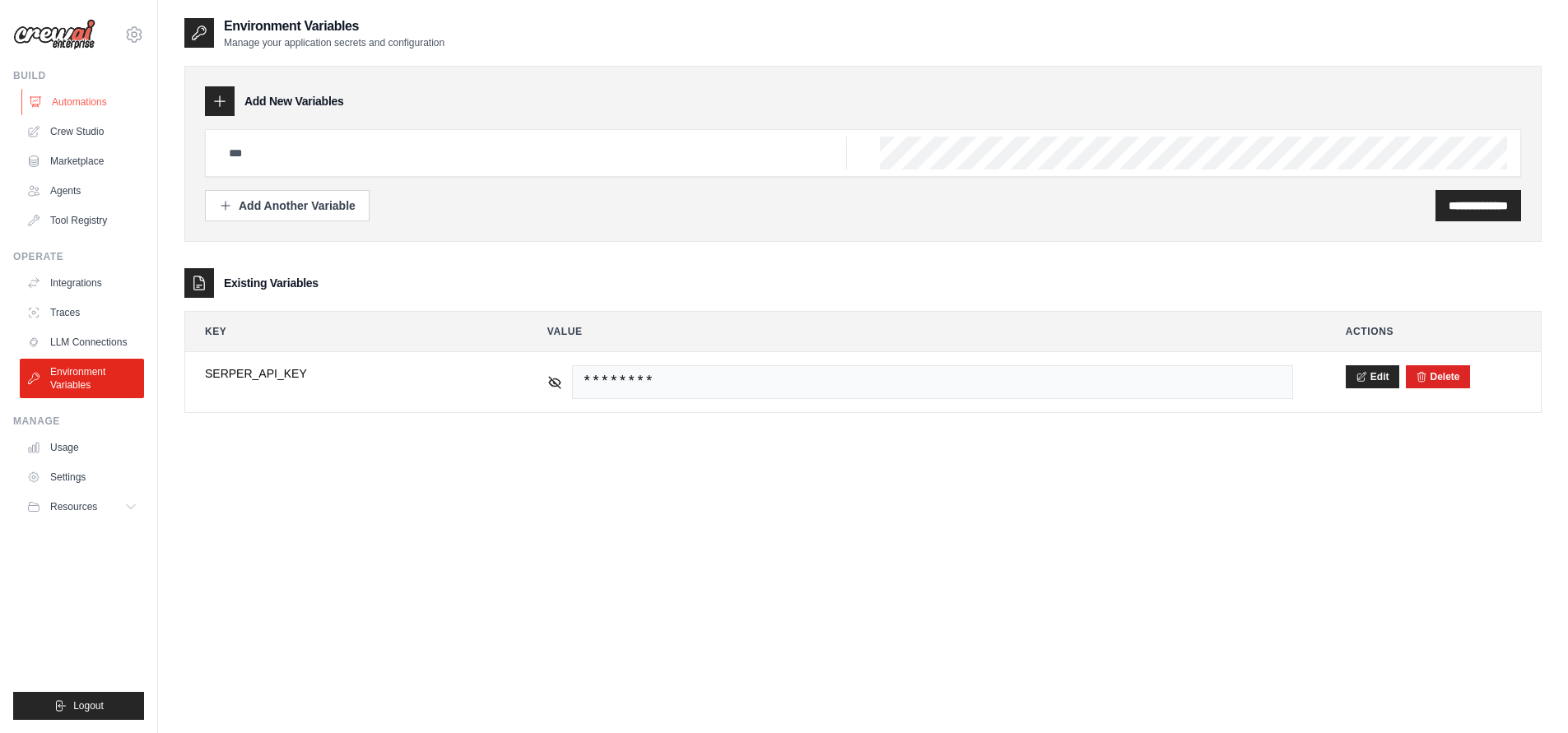
click at [72, 99] on link "Automations" at bounding box center [84, 102] width 124 height 27
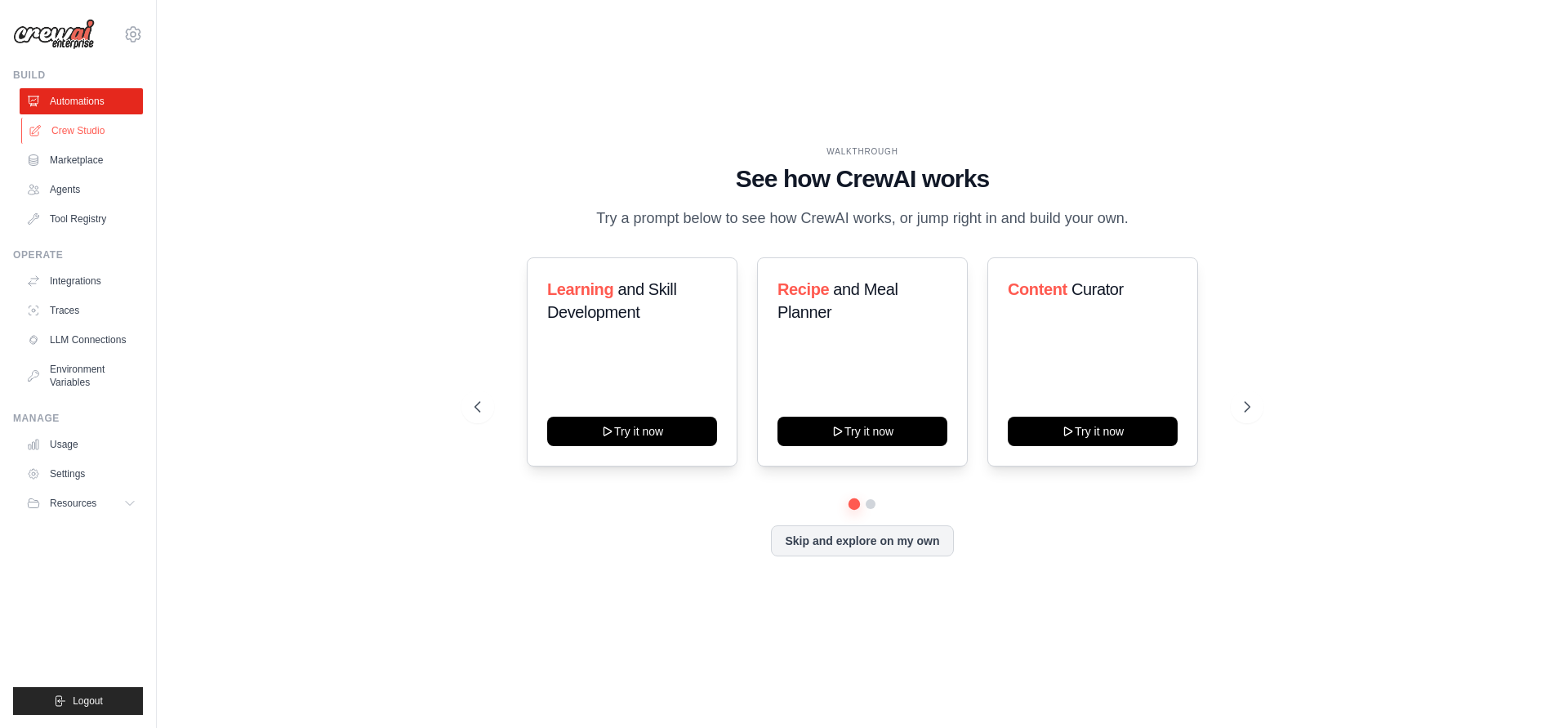
click at [45, 137] on link "Crew Studio" at bounding box center [83, 130] width 123 height 27
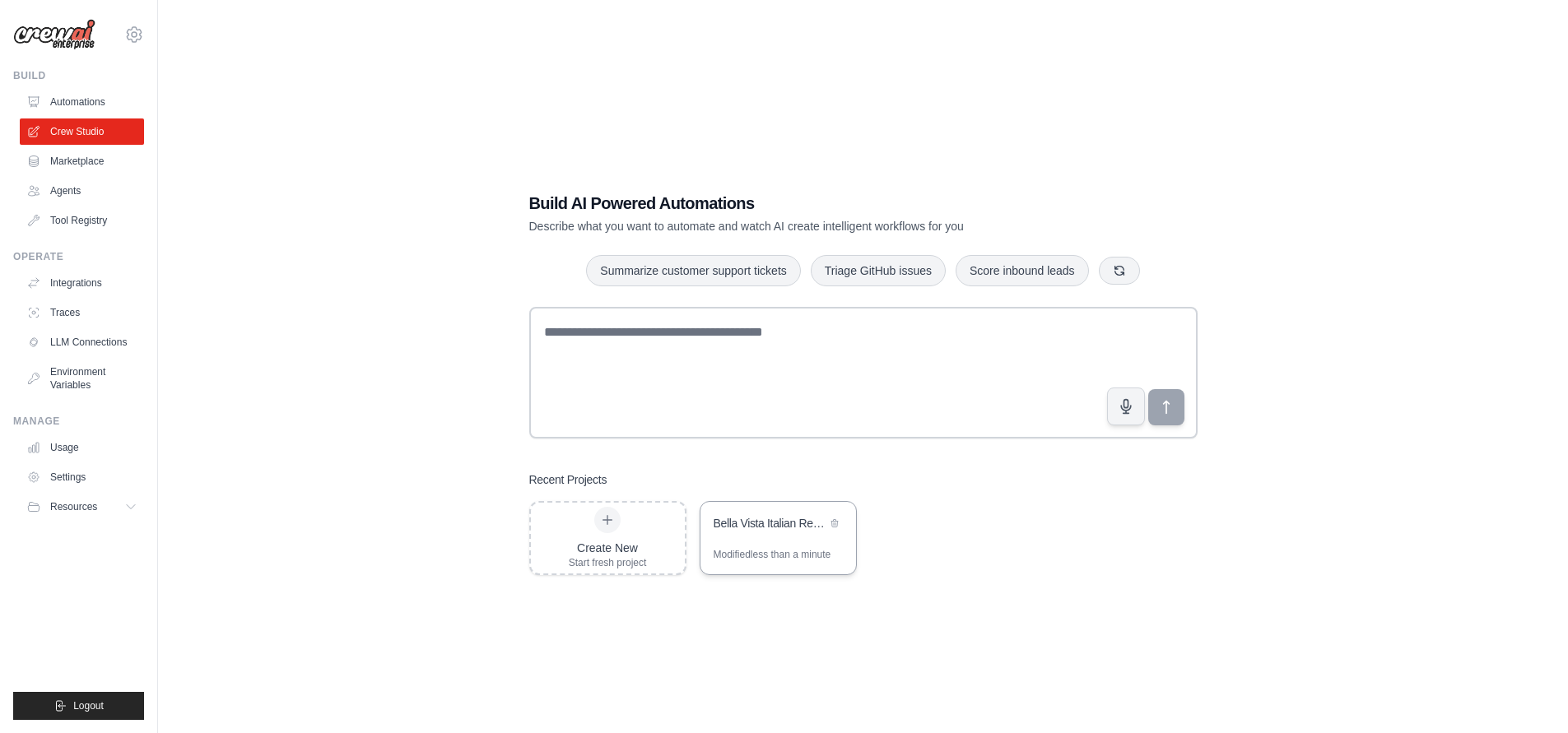
click at [750, 542] on div "Bella Vista Italian Restaurant Assistant" at bounding box center [778, 524] width 155 height 46
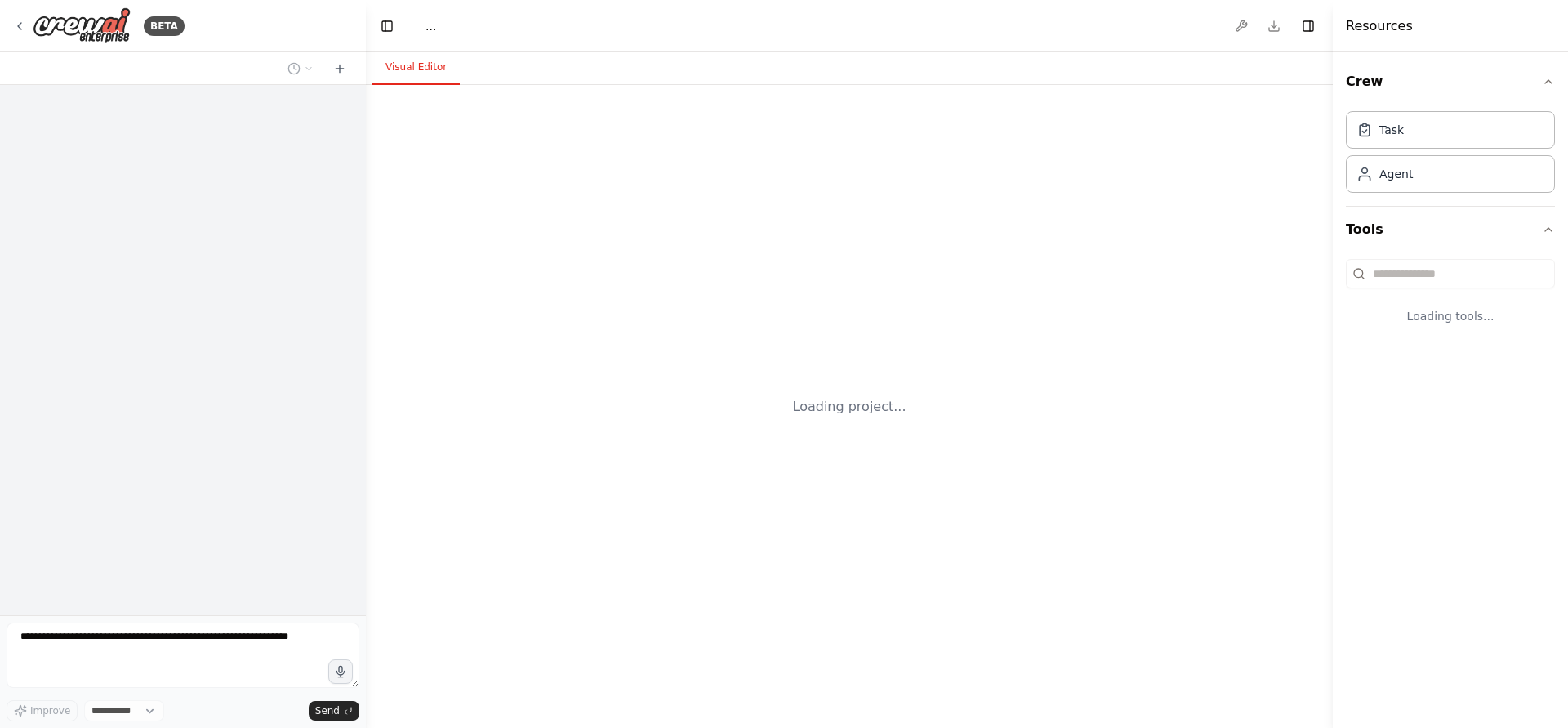
select select "****"
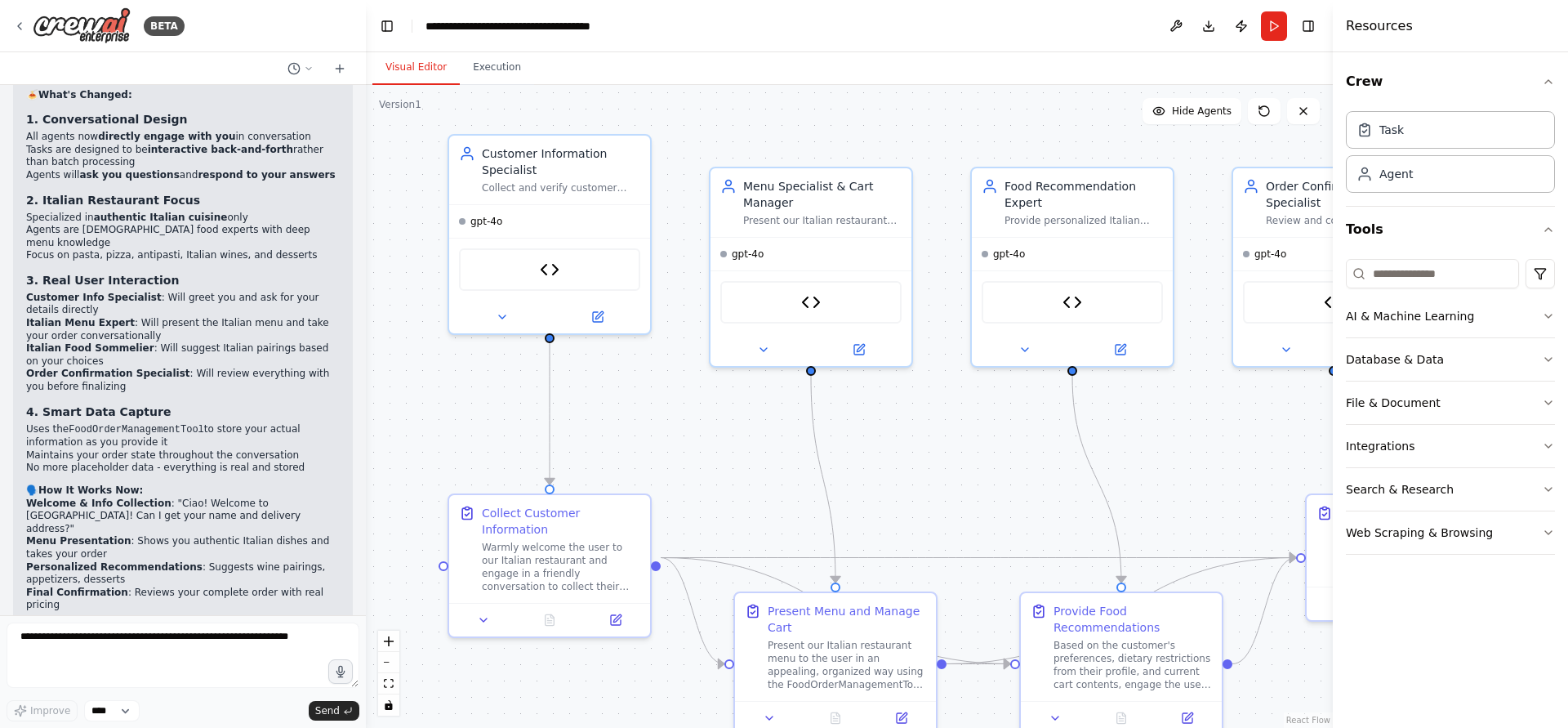
scroll to position [4648, 0]
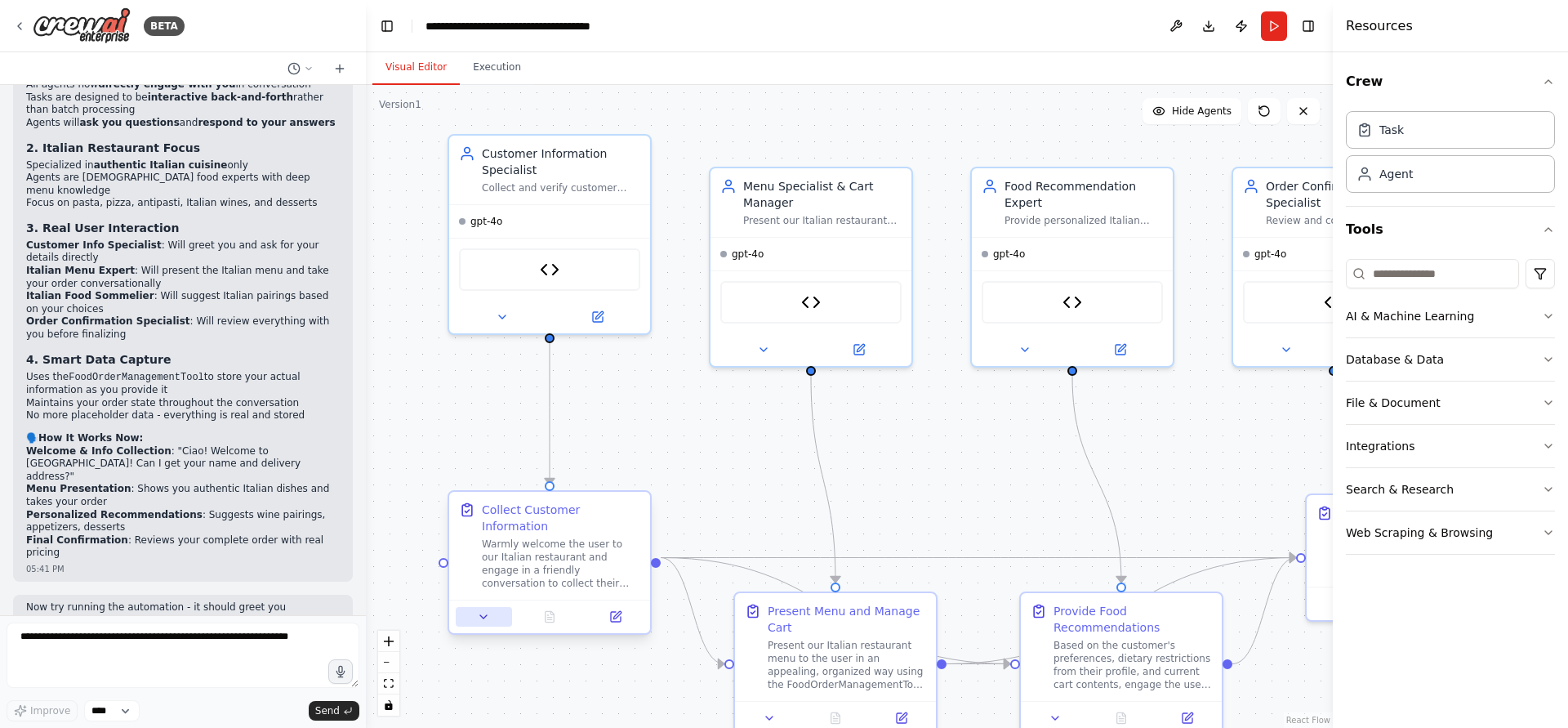
click at [488, 611] on icon at bounding box center [483, 617] width 13 height 13
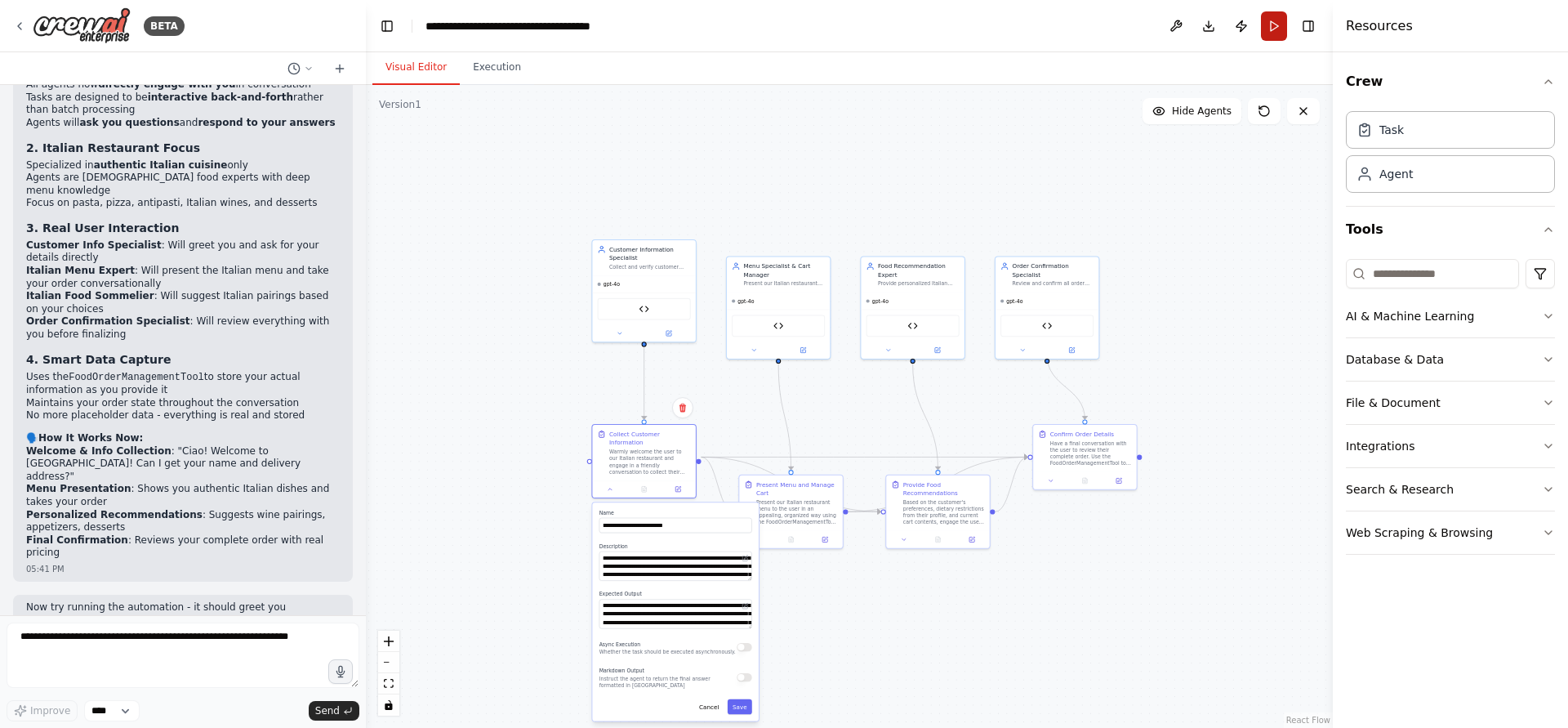
click at [1280, 27] on button "Run" at bounding box center [1274, 26] width 27 height 29
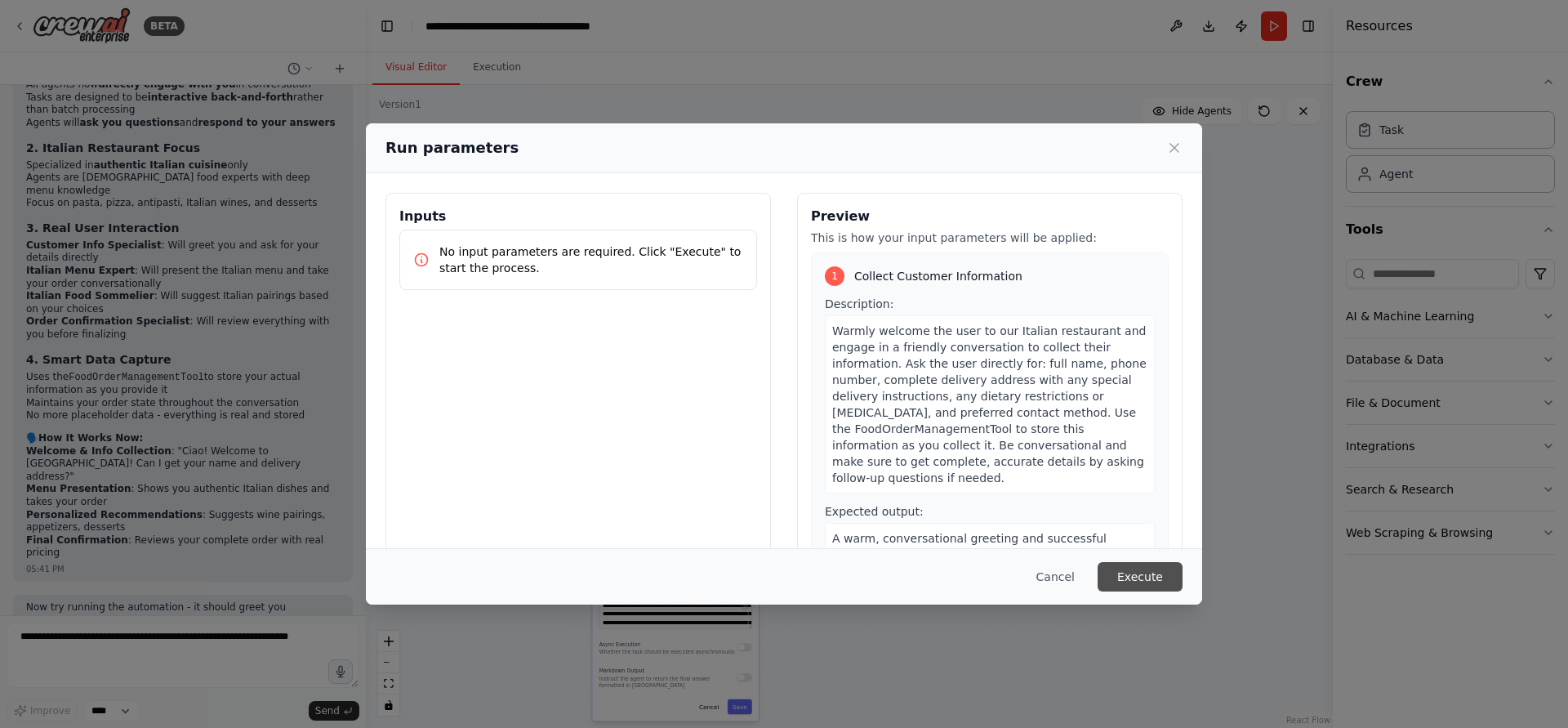
click at [1137, 588] on button "Execute" at bounding box center [1140, 577] width 85 height 29
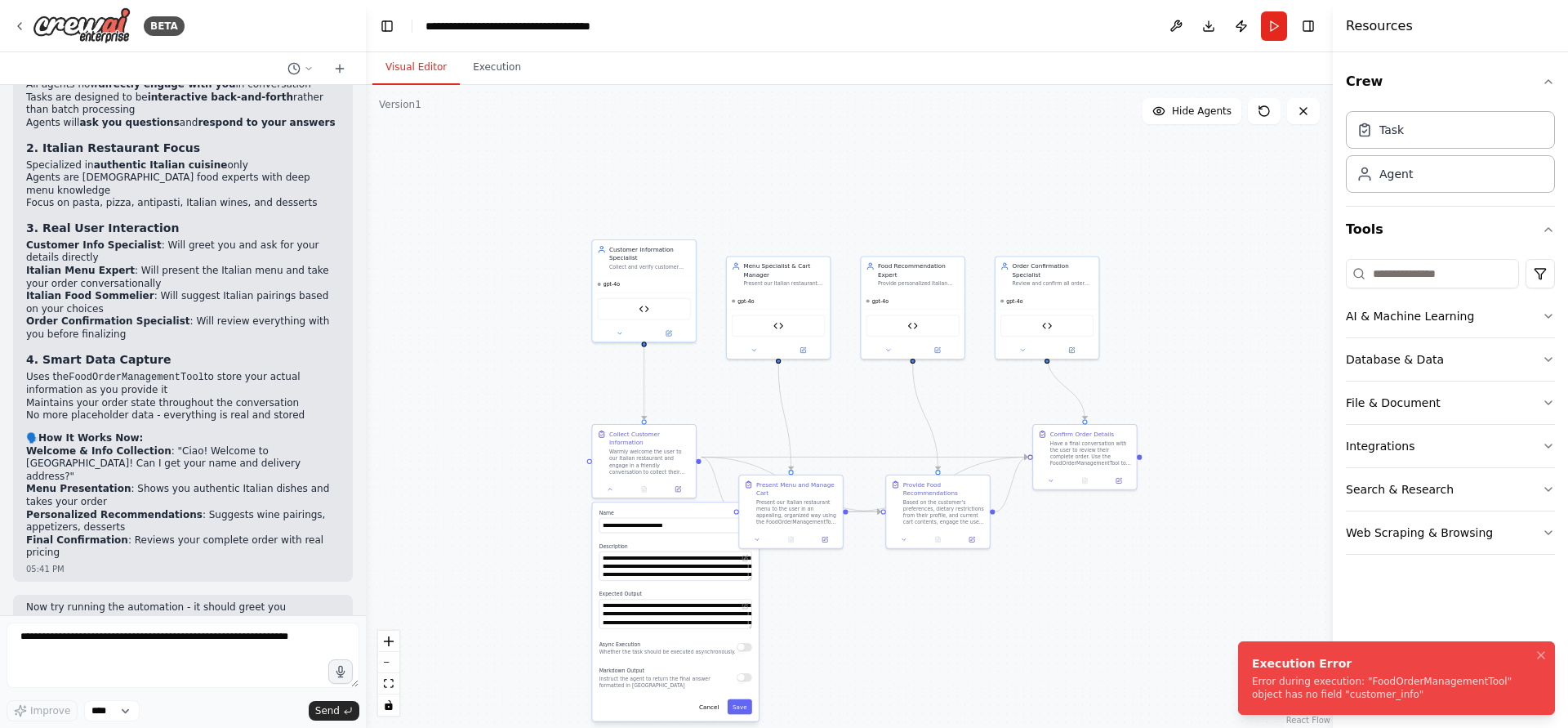
click at [1435, 684] on div "Error during execution: "FoodOrderManagementTool" object has no field "customer…" at bounding box center [1393, 688] width 282 height 27
click at [1329, 695] on div "Error during execution: "FoodOrderManagementTool" object has no field "customer…" at bounding box center [1393, 688] width 282 height 27
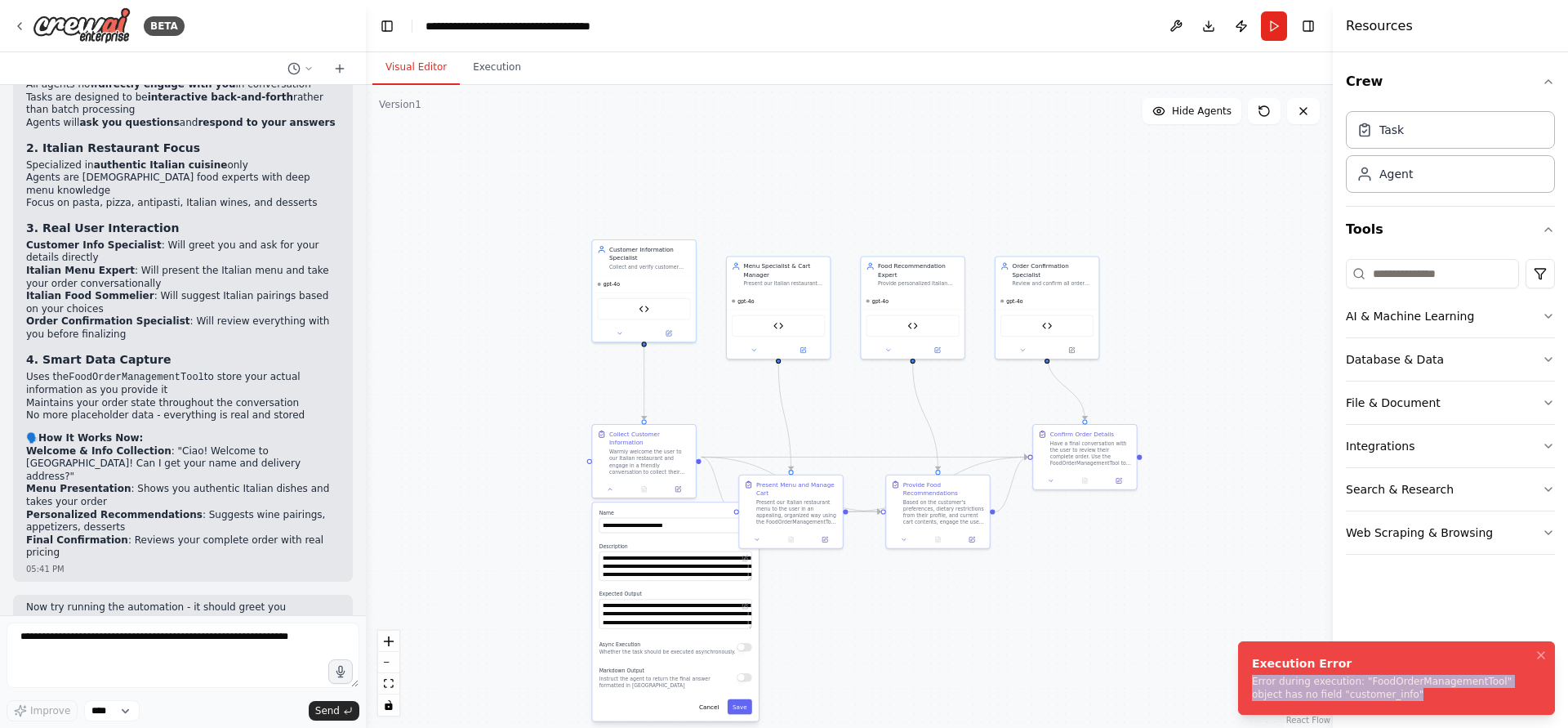
click at [1329, 695] on div "Error during execution: "FoodOrderManagementTool" object has no field "customer…" at bounding box center [1393, 688] width 282 height 27
click at [706, 700] on button "Cancel" at bounding box center [709, 707] width 30 height 15
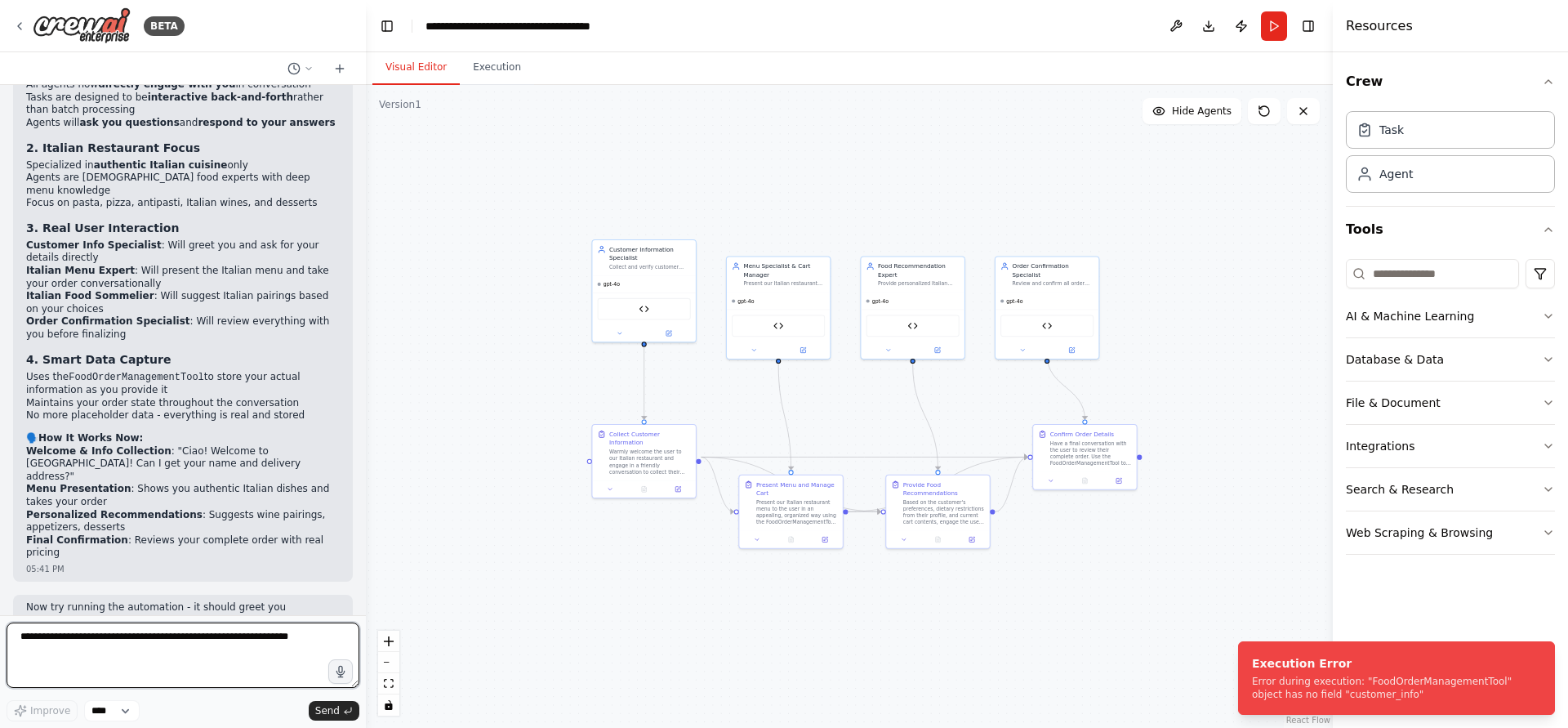
click at [206, 668] on textarea at bounding box center [183, 655] width 353 height 65
click at [51, 39] on img at bounding box center [81, 26] width 98 height 37
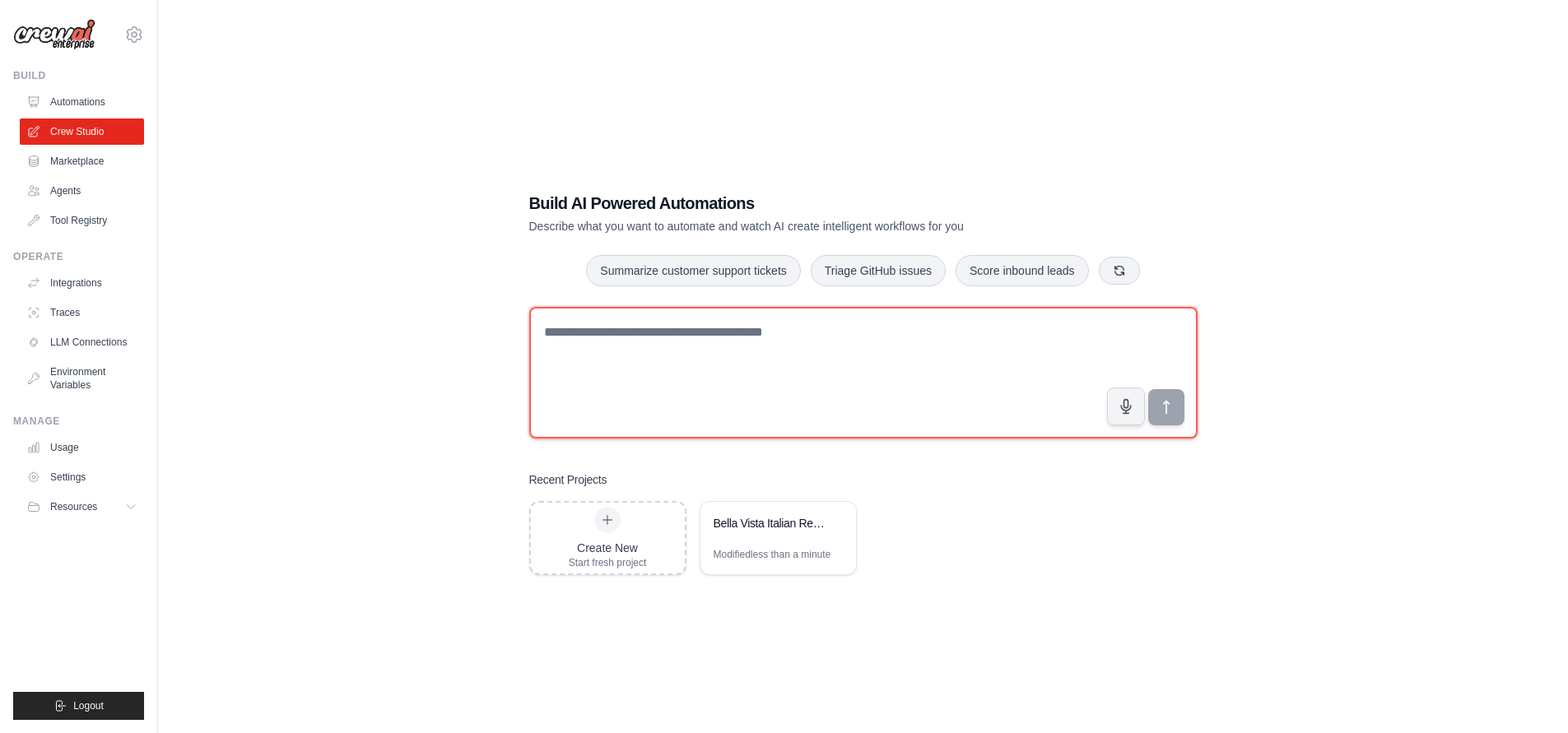
click at [920, 373] on textarea at bounding box center [863, 373] width 668 height 132
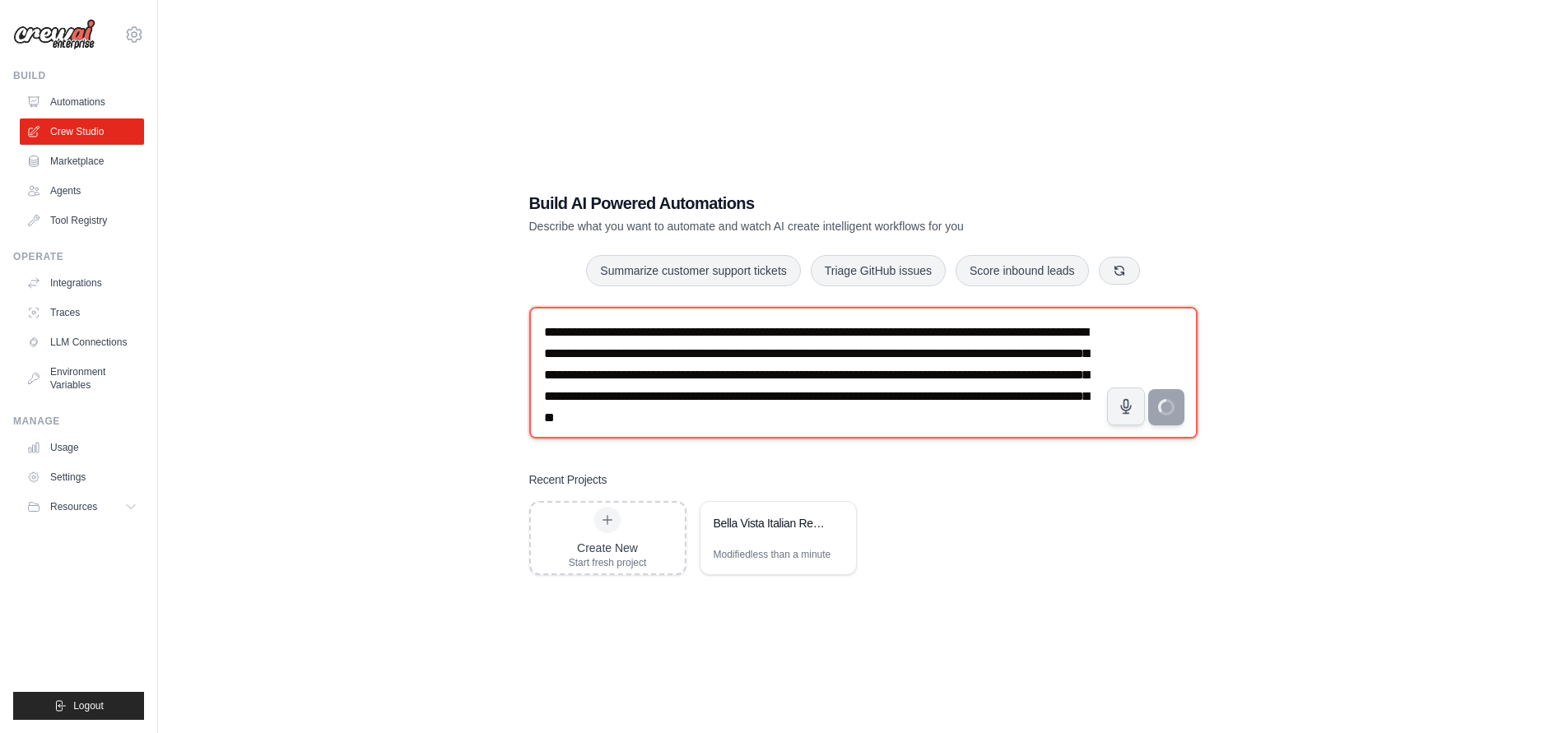
type textarea "**********"
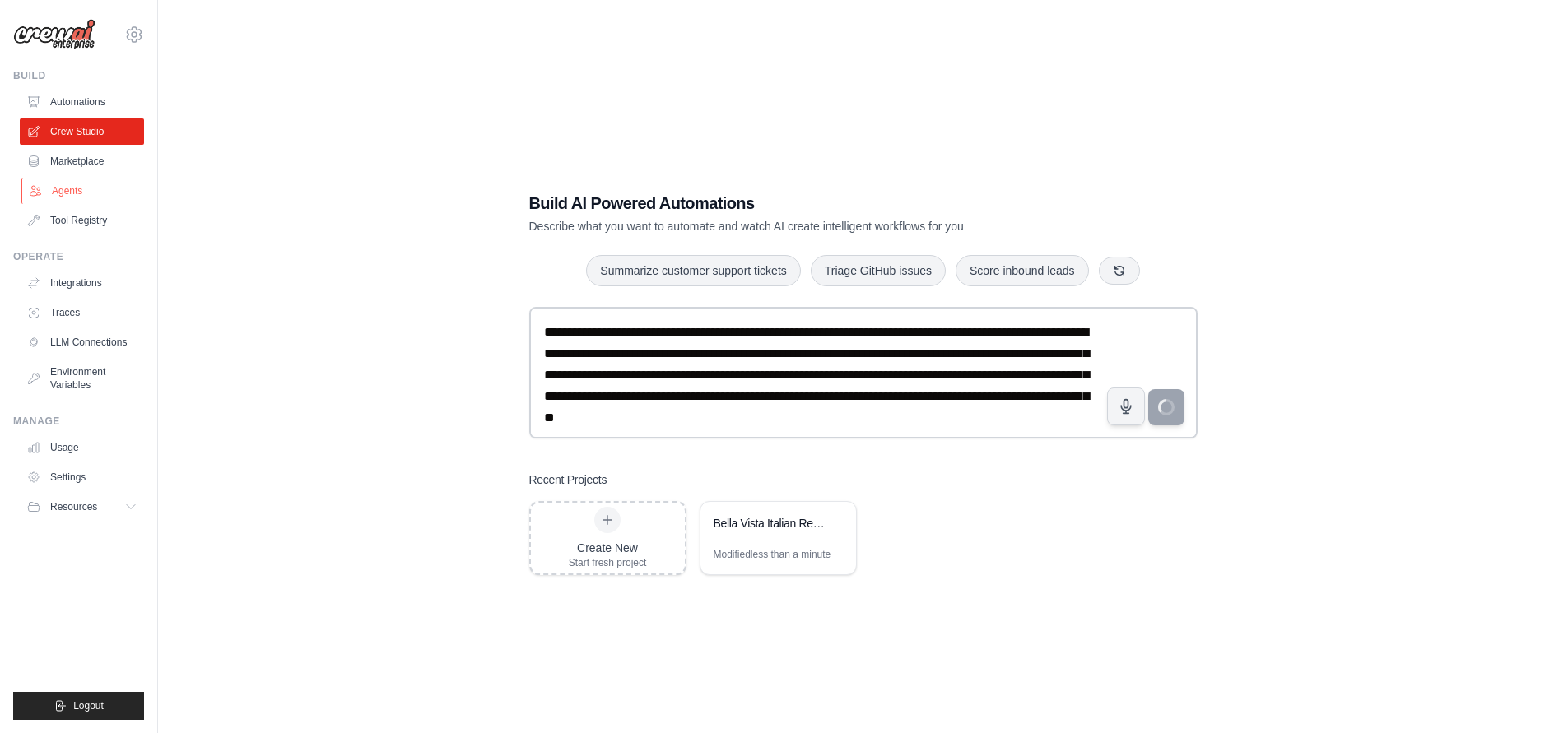
click at [90, 190] on link "Agents" at bounding box center [84, 191] width 124 height 27
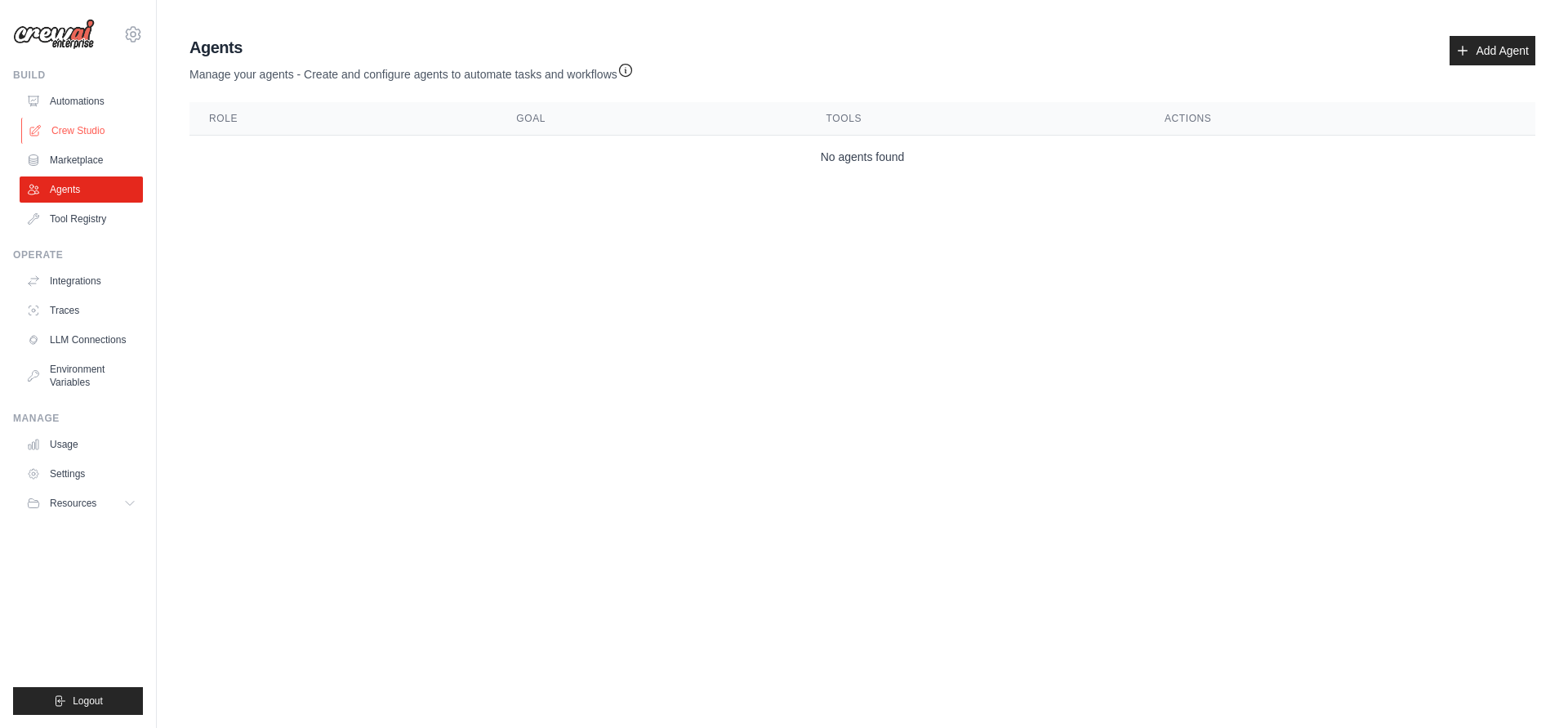
click at [104, 129] on link "Crew Studio" at bounding box center [83, 130] width 123 height 27
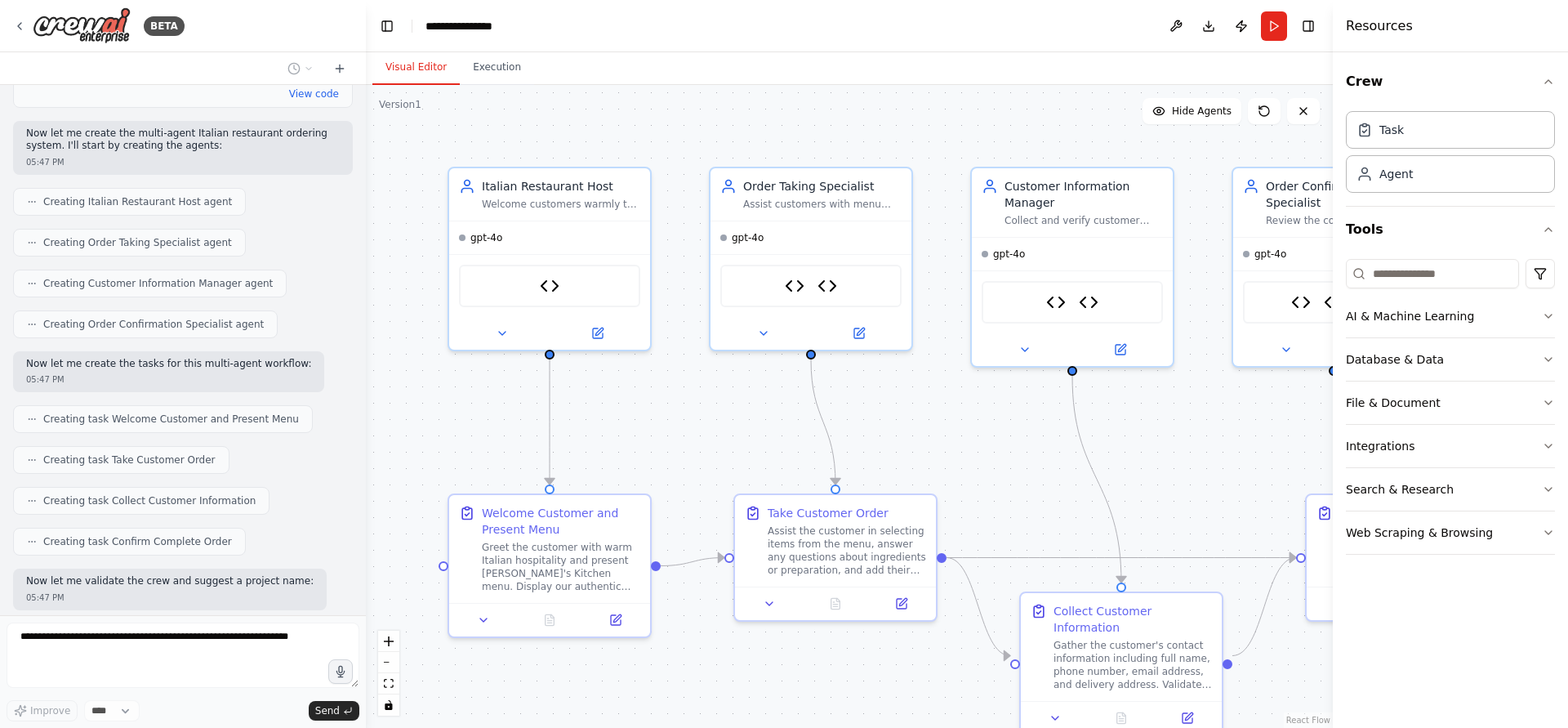
scroll to position [1695, 0]
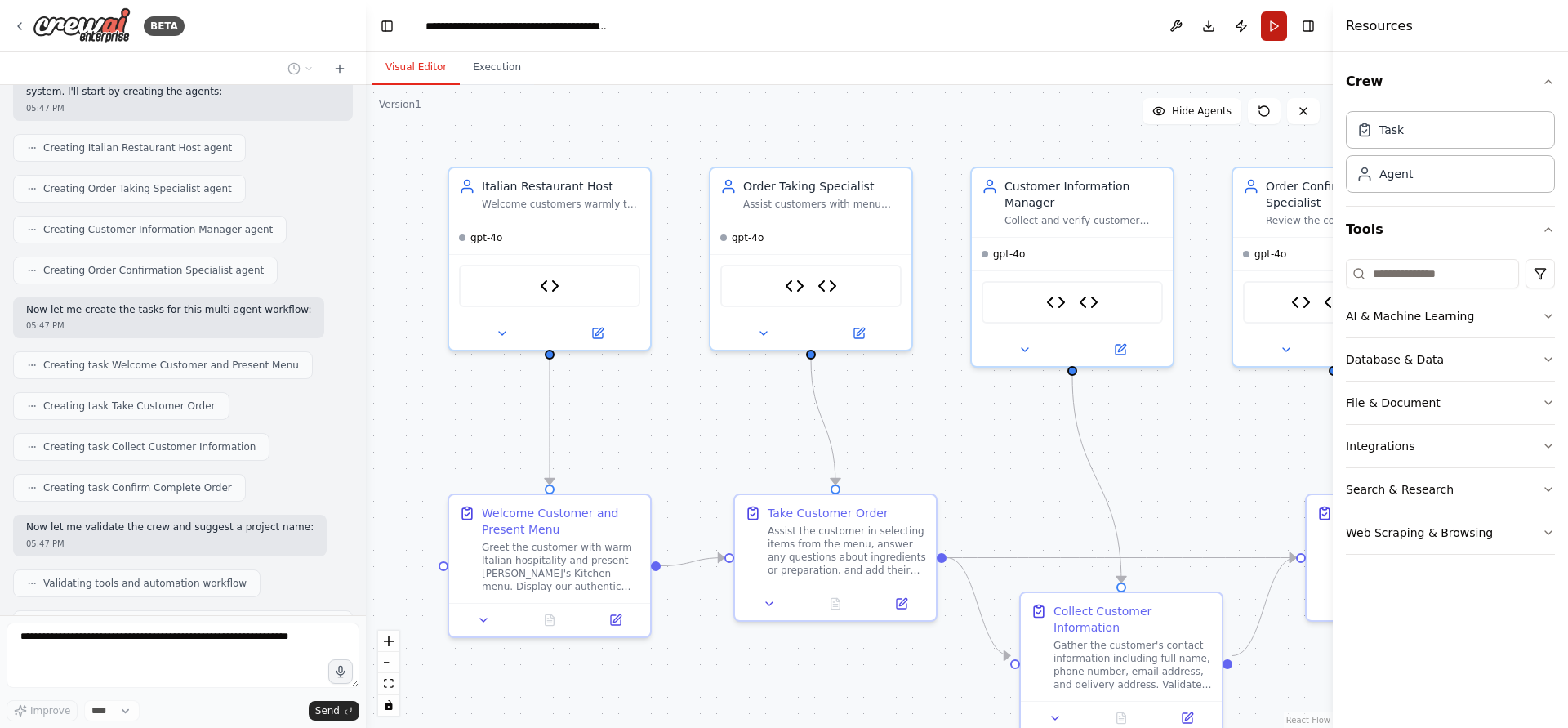
click at [1276, 34] on button "Run" at bounding box center [1274, 26] width 27 height 29
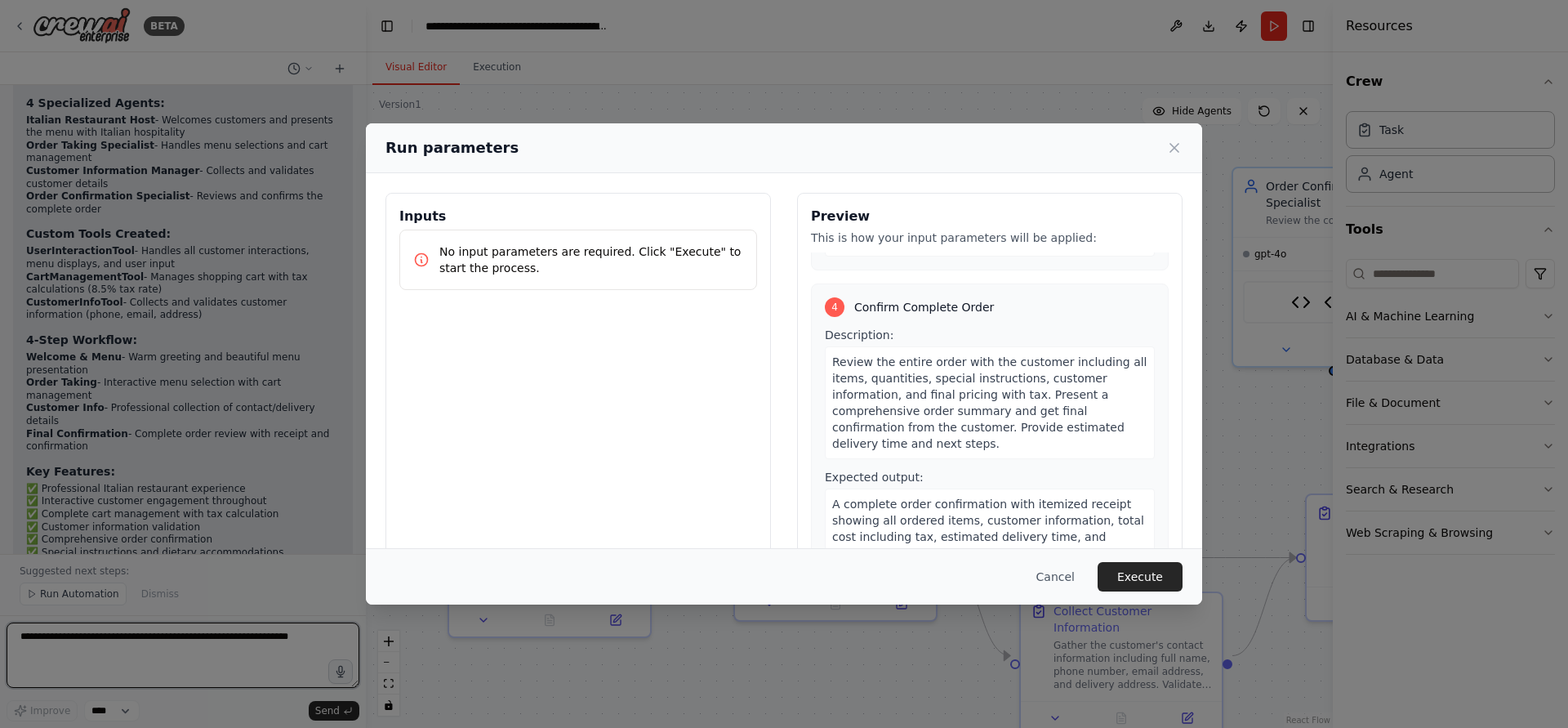
scroll to position [2336, 0]
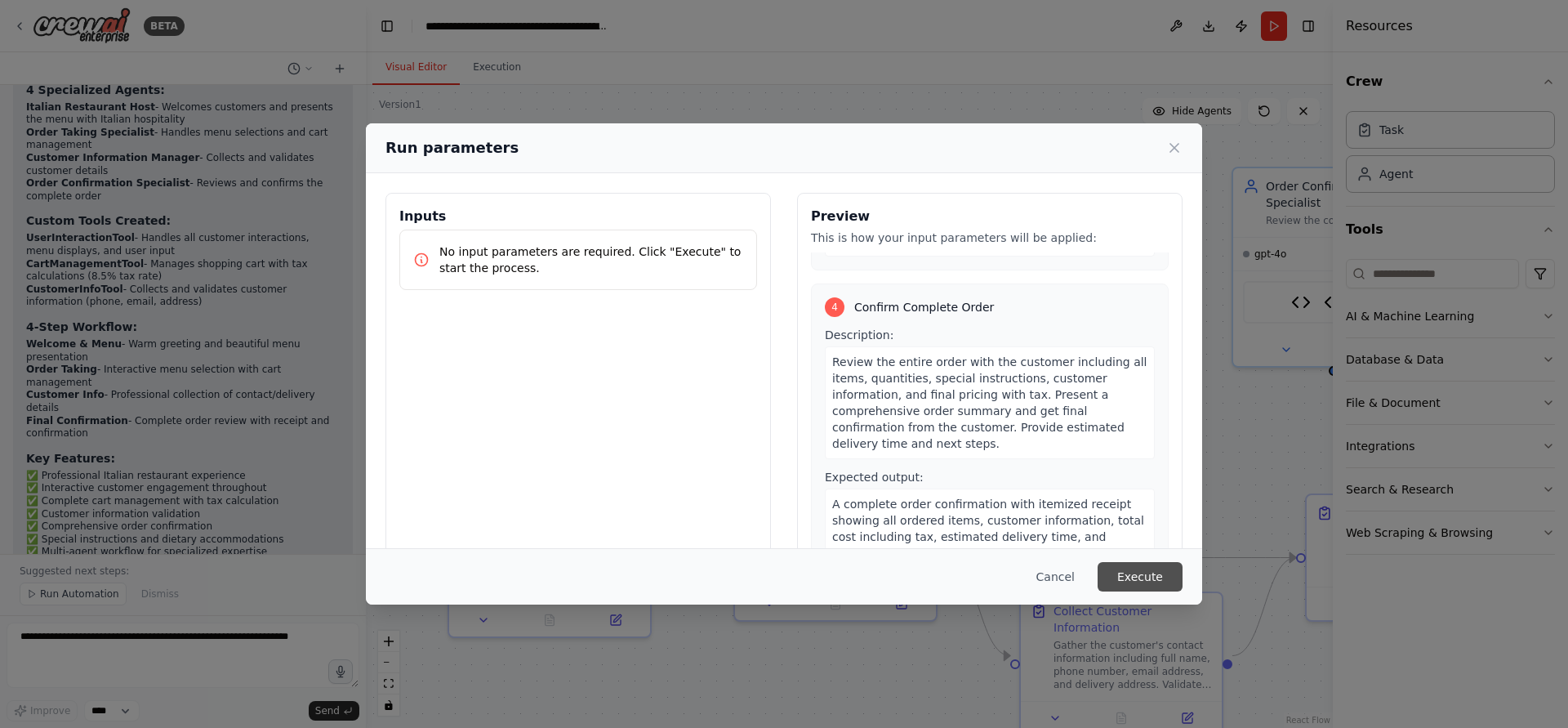
click at [1137, 574] on button "Execute" at bounding box center [1140, 577] width 85 height 29
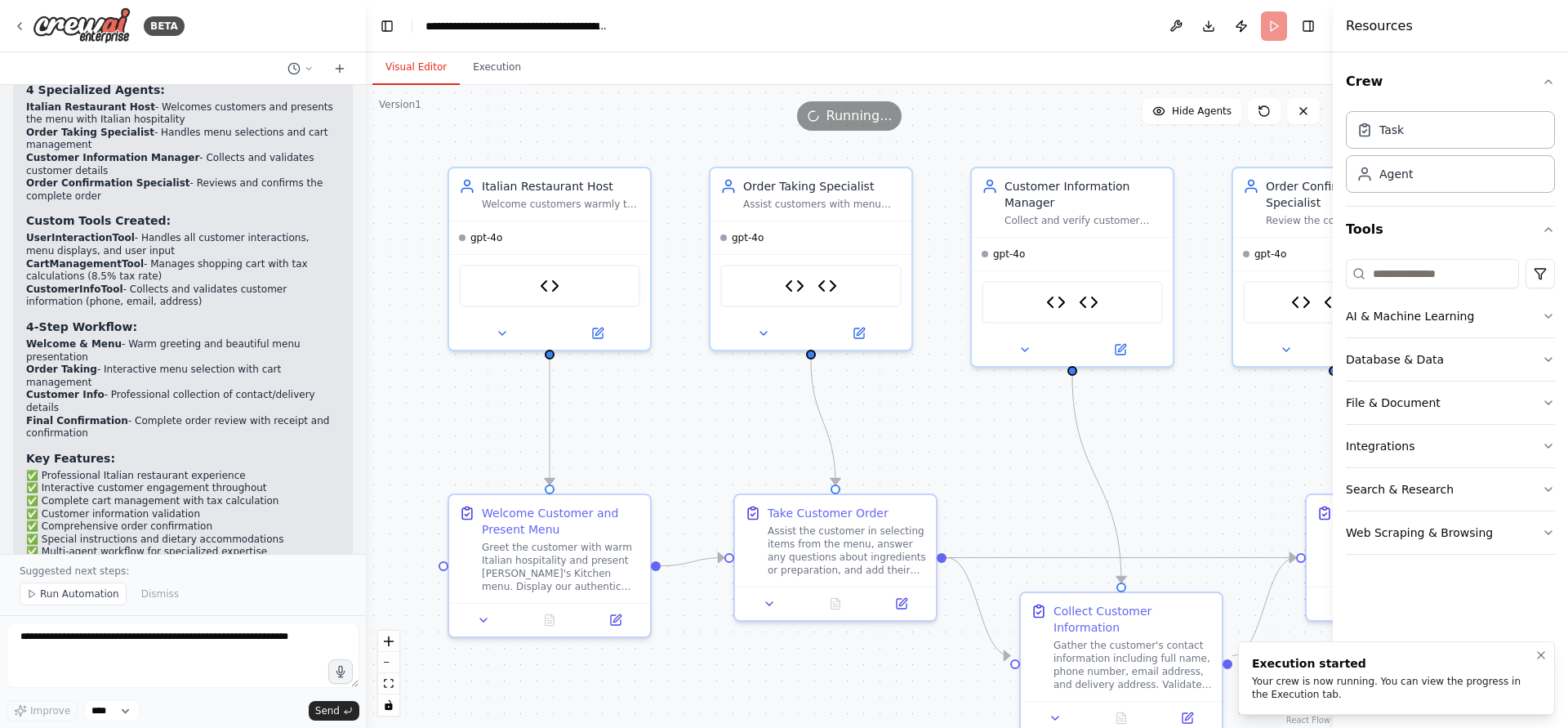
click at [1330, 667] on div "Execution started" at bounding box center [1393, 663] width 282 height 16
click at [505, 63] on button "Execution" at bounding box center [496, 68] width 74 height 34
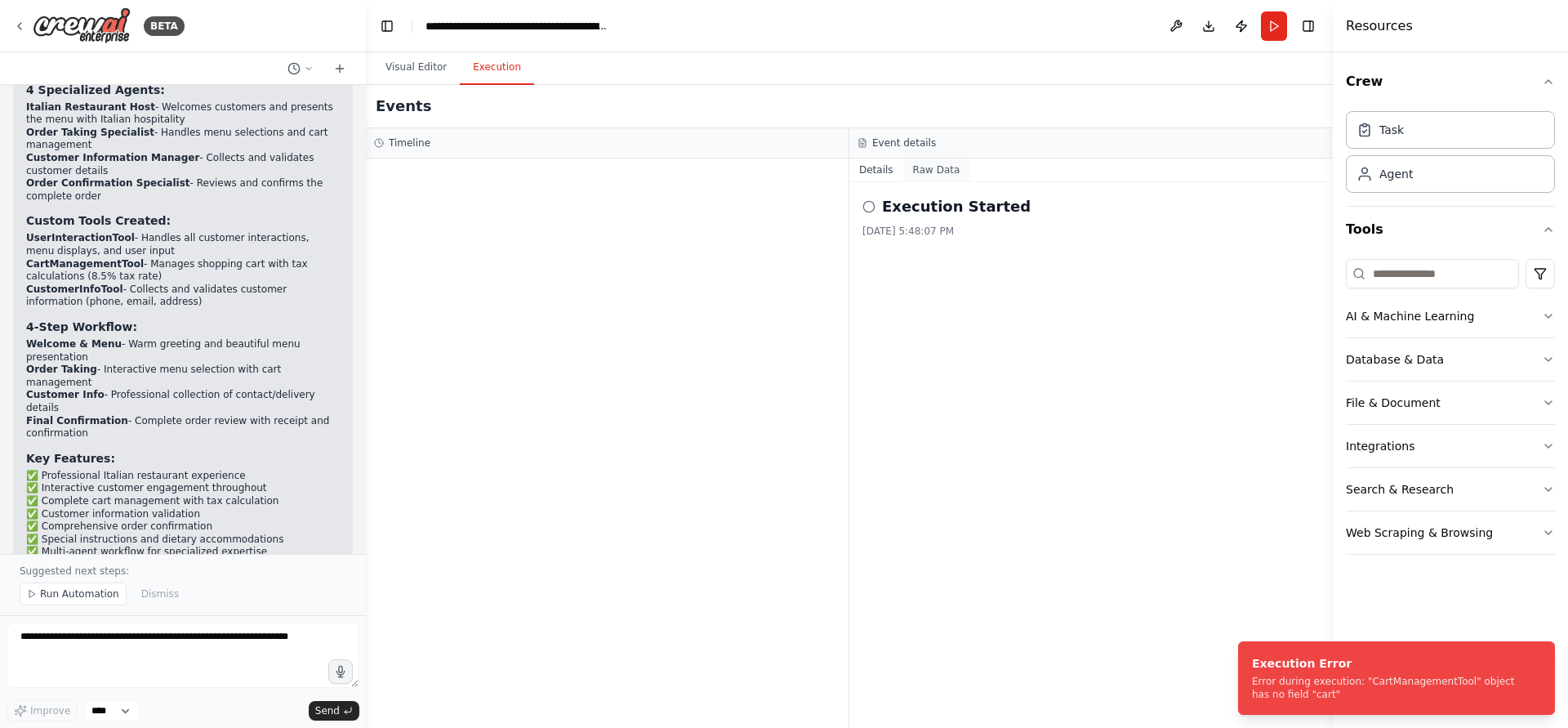
click at [942, 181] on button "Raw Data" at bounding box center [936, 170] width 67 height 23
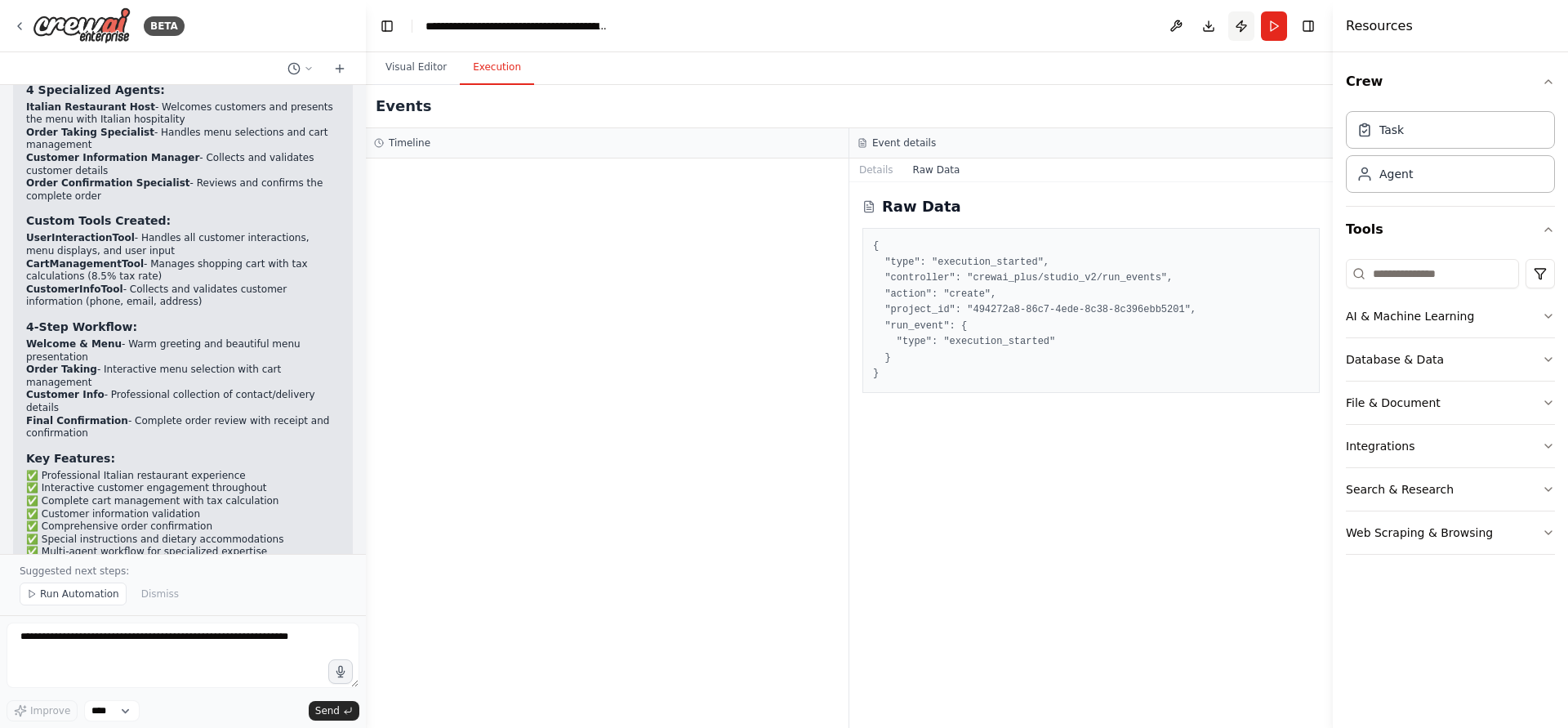
click at [1242, 27] on button "Publish" at bounding box center [1241, 26] width 27 height 29
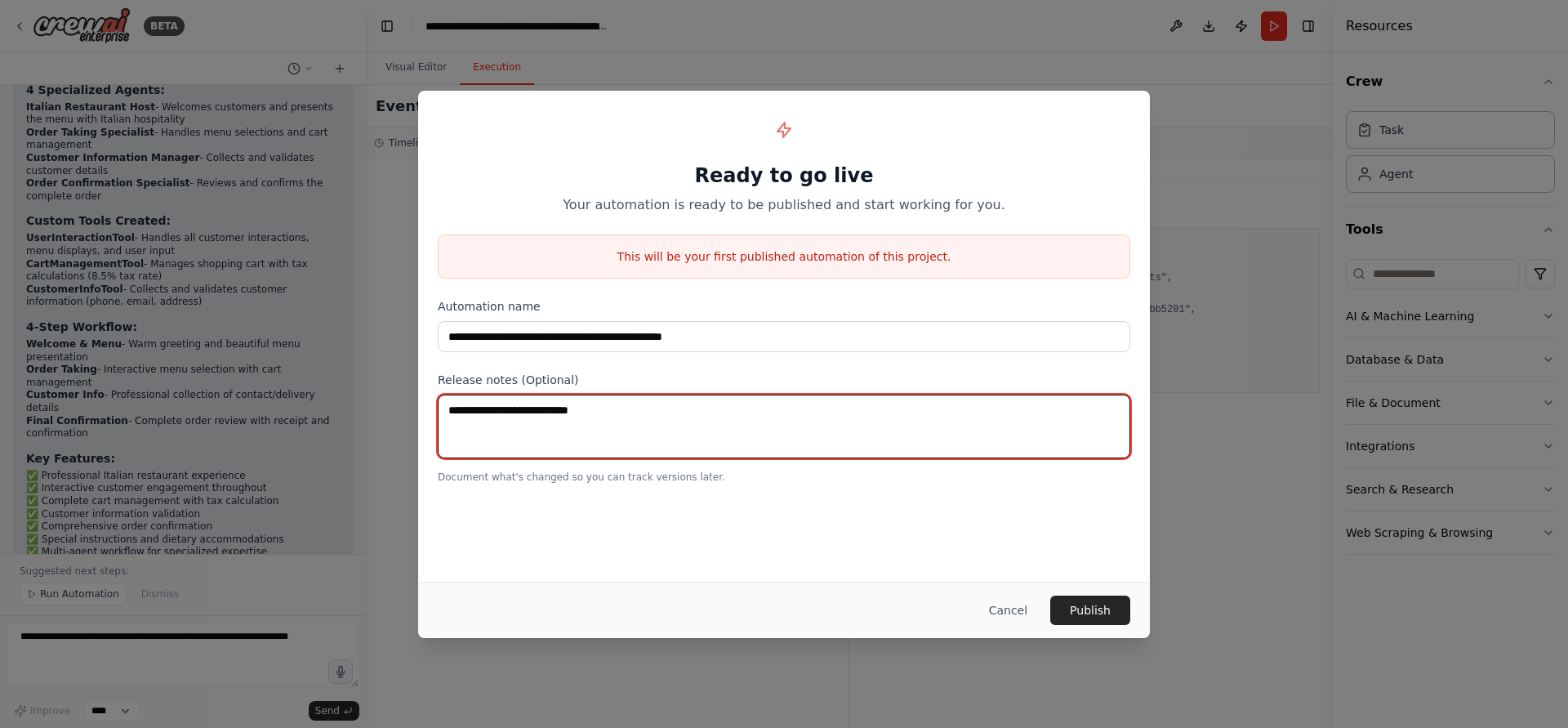
click at [535, 414] on textarea at bounding box center [784, 427] width 692 height 63
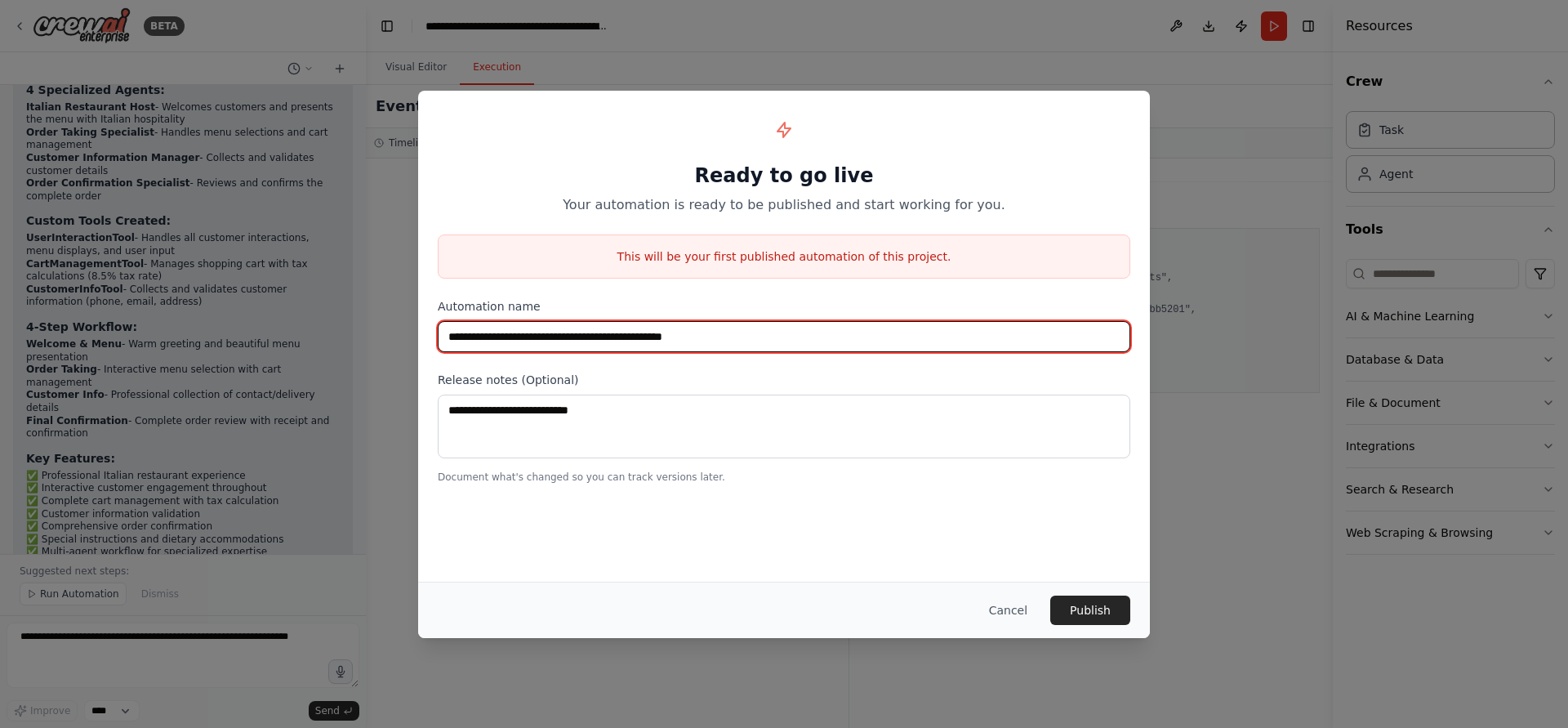
click at [562, 340] on input "**********" at bounding box center [784, 337] width 692 height 31
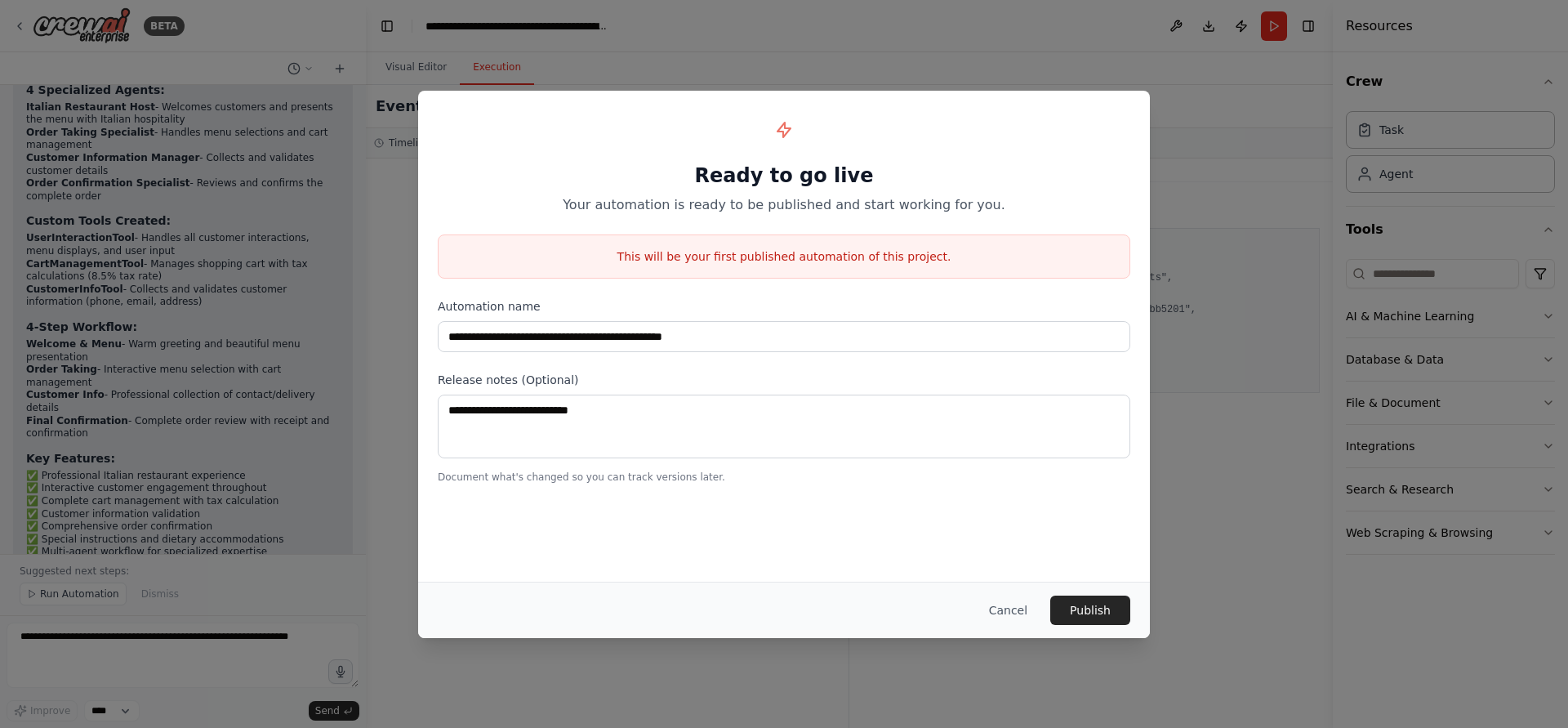
click at [644, 358] on div "**********" at bounding box center [784, 297] width 732 height 413
click at [714, 257] on p "This will be your first published automation of this project." at bounding box center [783, 256] width 691 height 16
drag, startPoint x: 1037, startPoint y: 594, endPoint x: 1024, endPoint y: 605, distance: 17.0
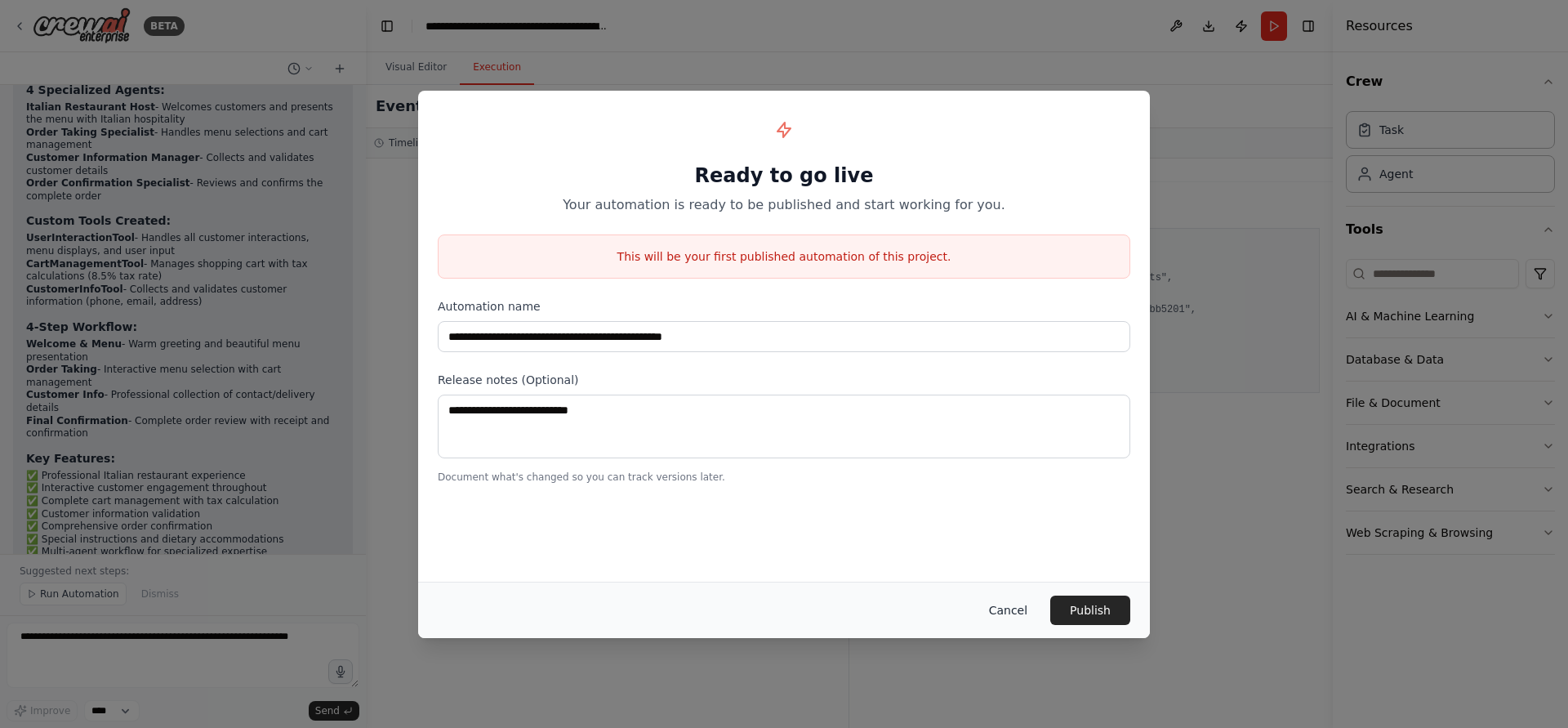
click at [1028, 600] on div "Cancel Publish" at bounding box center [784, 610] width 732 height 57
click at [1024, 605] on button "Cancel" at bounding box center [1007, 611] width 64 height 29
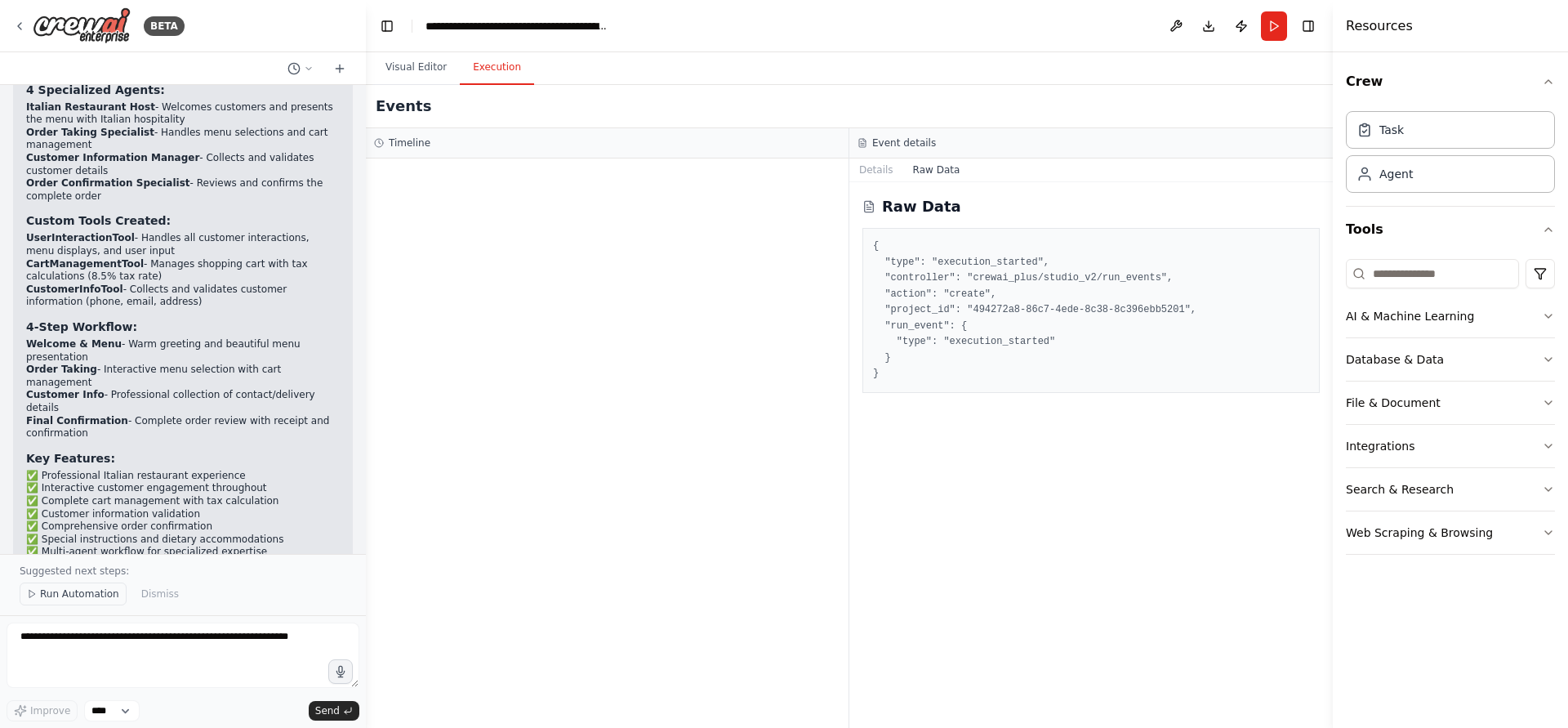
click at [98, 592] on span "Run Automation" at bounding box center [80, 594] width 80 height 13
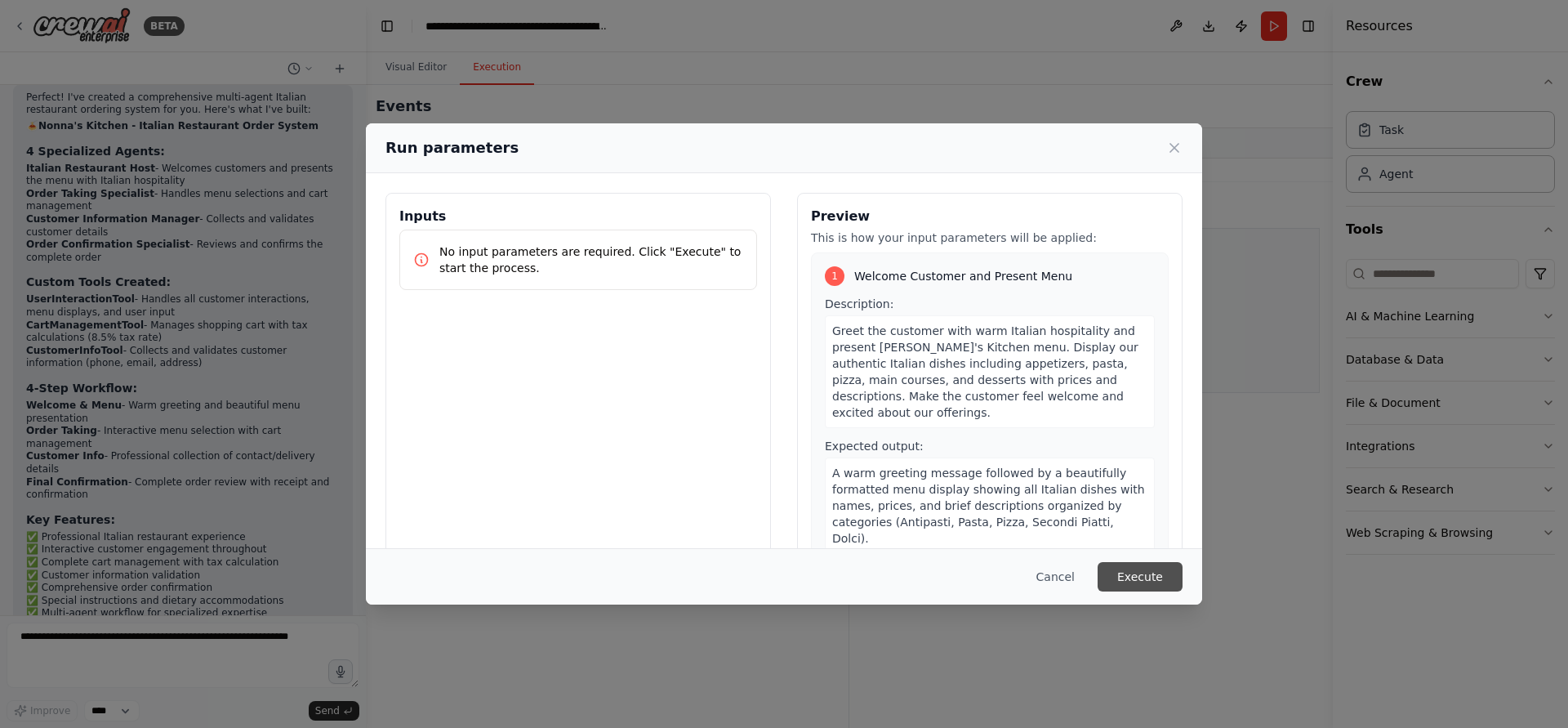
click at [1149, 588] on button "Execute" at bounding box center [1140, 577] width 85 height 29
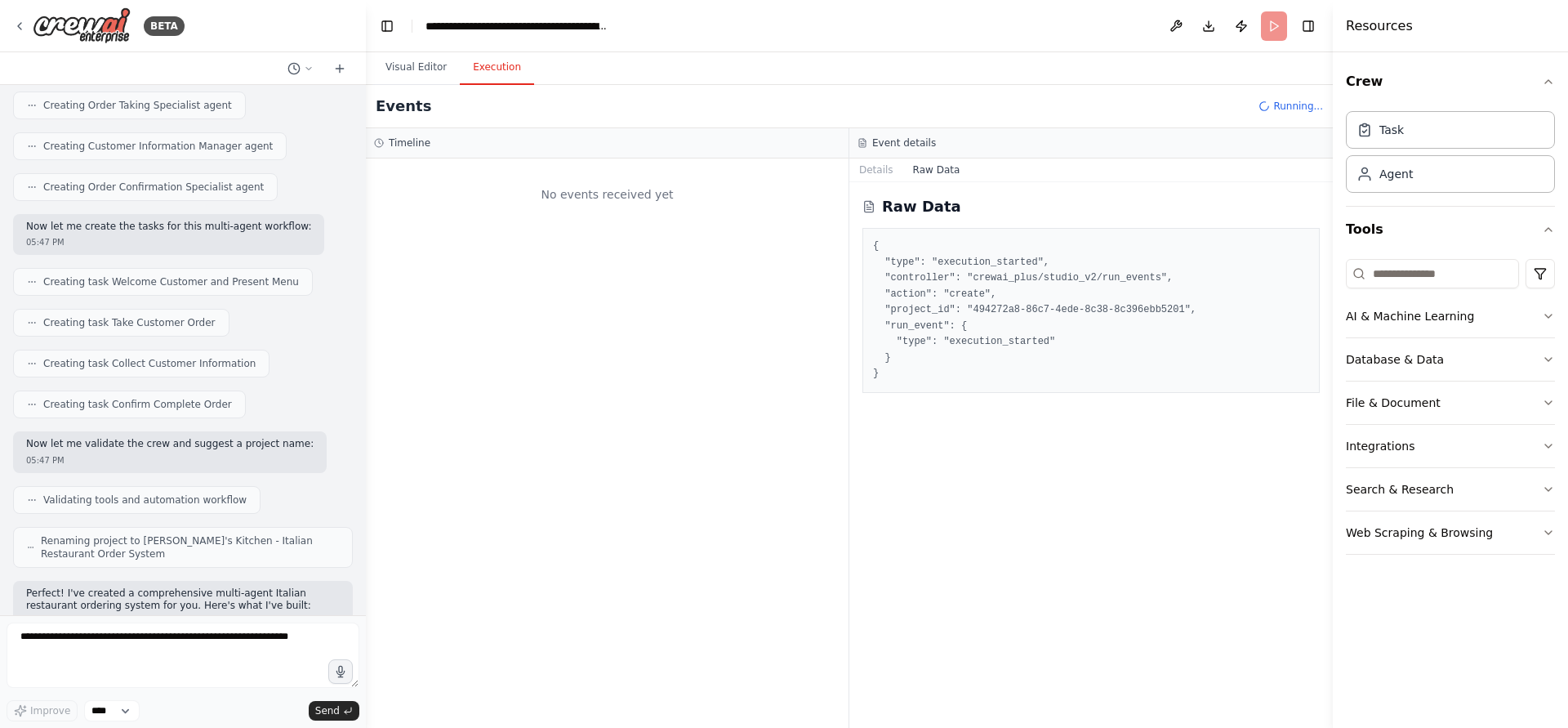
scroll to position [1392, 0]
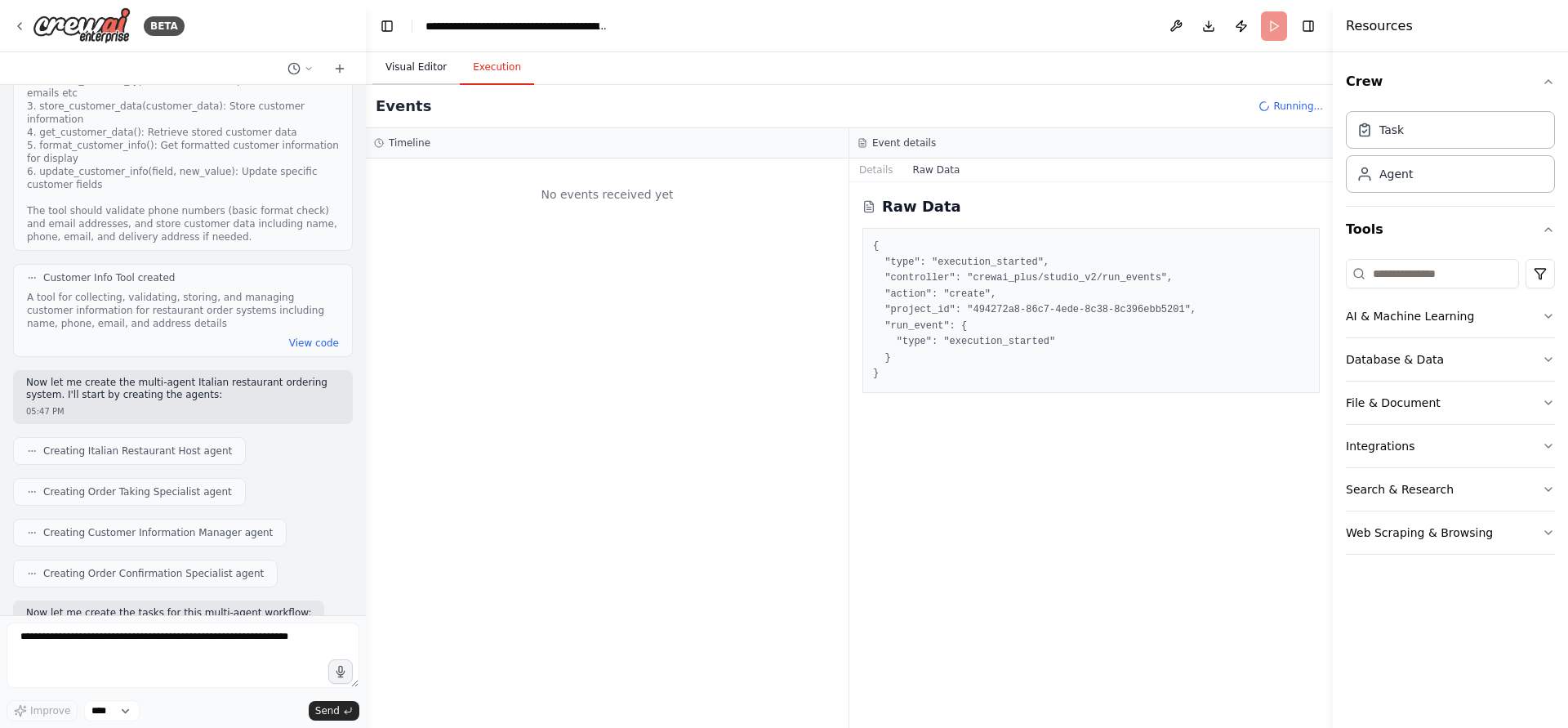
click at [419, 81] on button "Visual Editor" at bounding box center [416, 68] width 87 height 34
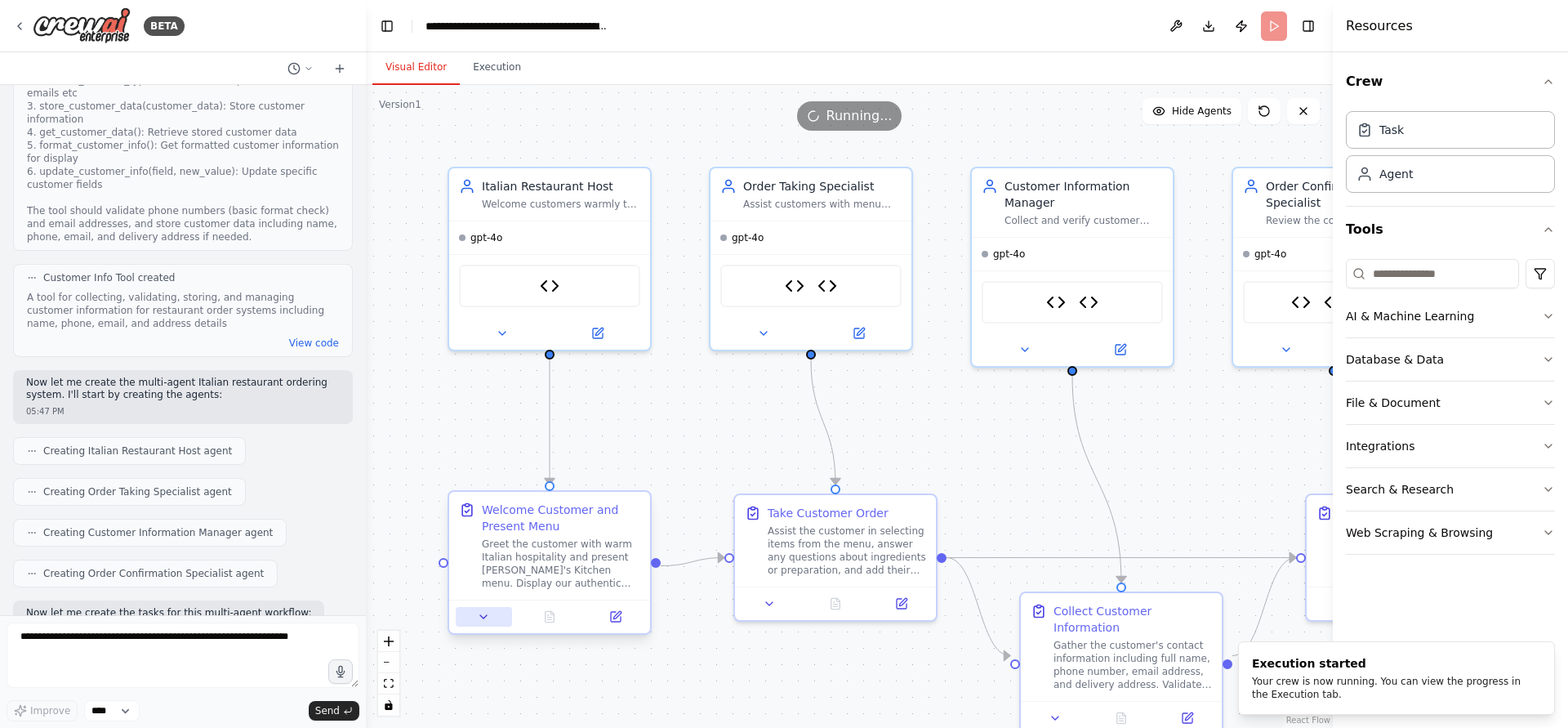
click at [493, 618] on button at bounding box center [484, 617] width 56 height 20
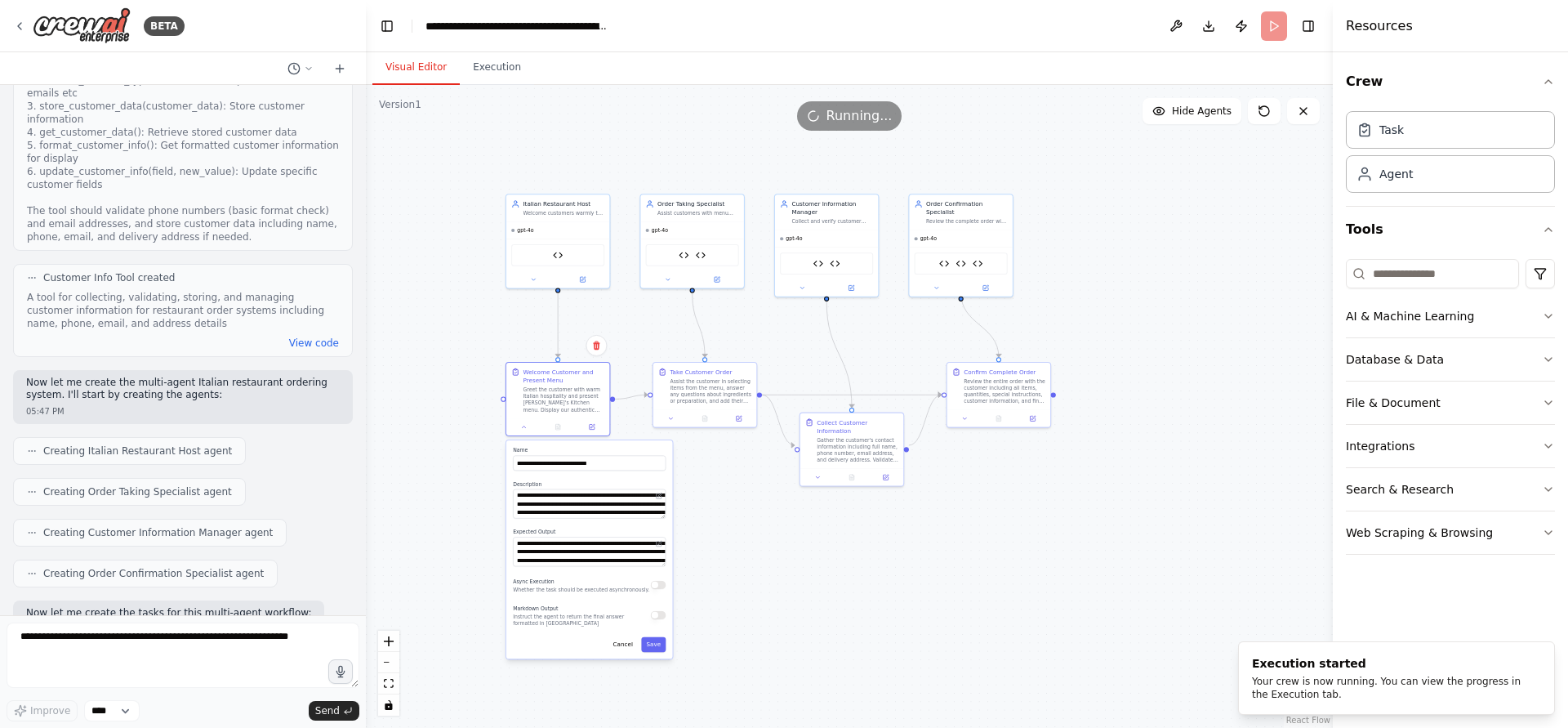
drag, startPoint x: 662, startPoint y: 676, endPoint x: 690, endPoint y: 480, distance: 198.0
click at [690, 480] on div ".deletable-edge-delete-btn { width: 20px; height: 20px; border: 0px solid #ffff…" at bounding box center [850, 406] width 967 height 643
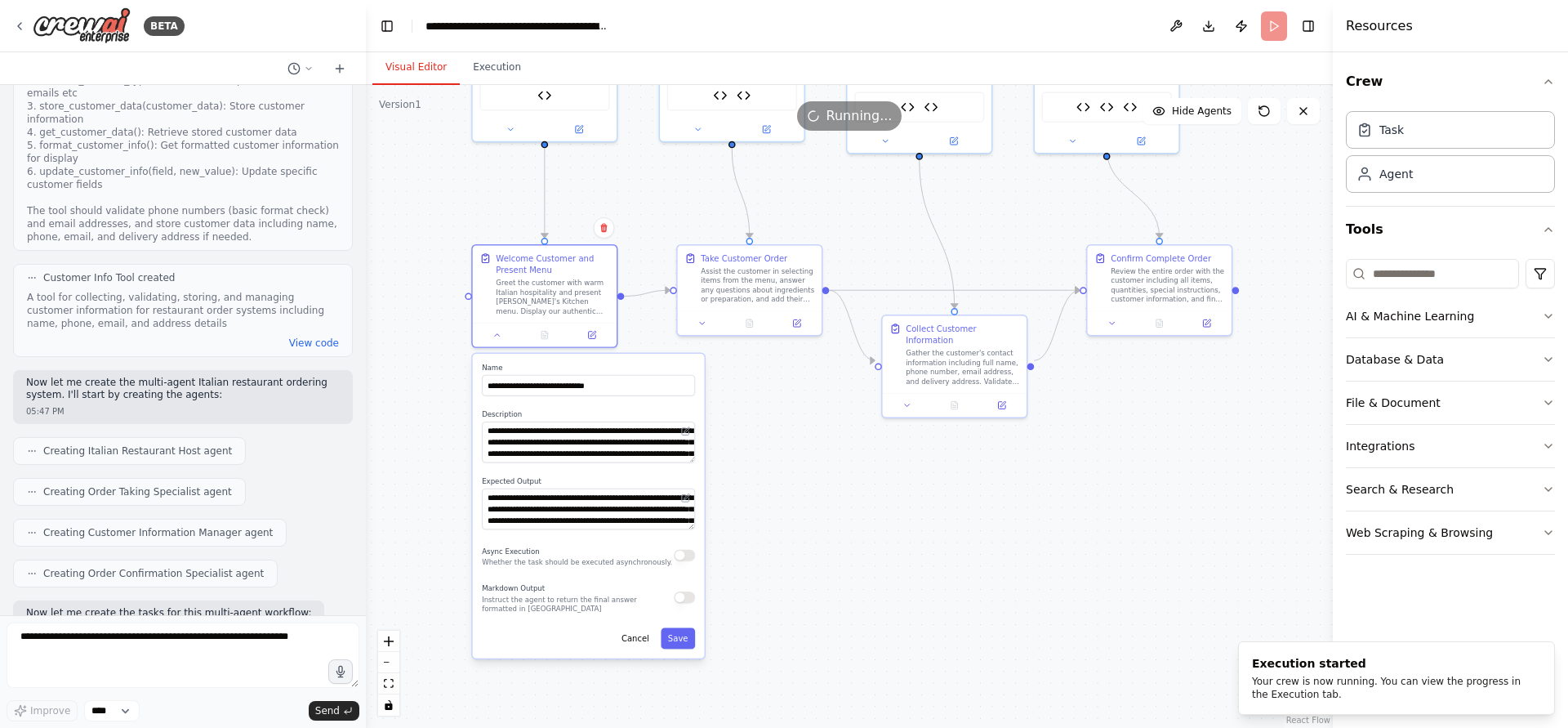
drag, startPoint x: 721, startPoint y: 630, endPoint x: 927, endPoint y: 539, distance: 225.2
click at [927, 539] on div ".deletable-edge-delete-btn { width: 20px; height: 20px; border: 0px solid #ffff…" at bounding box center [850, 406] width 967 height 643
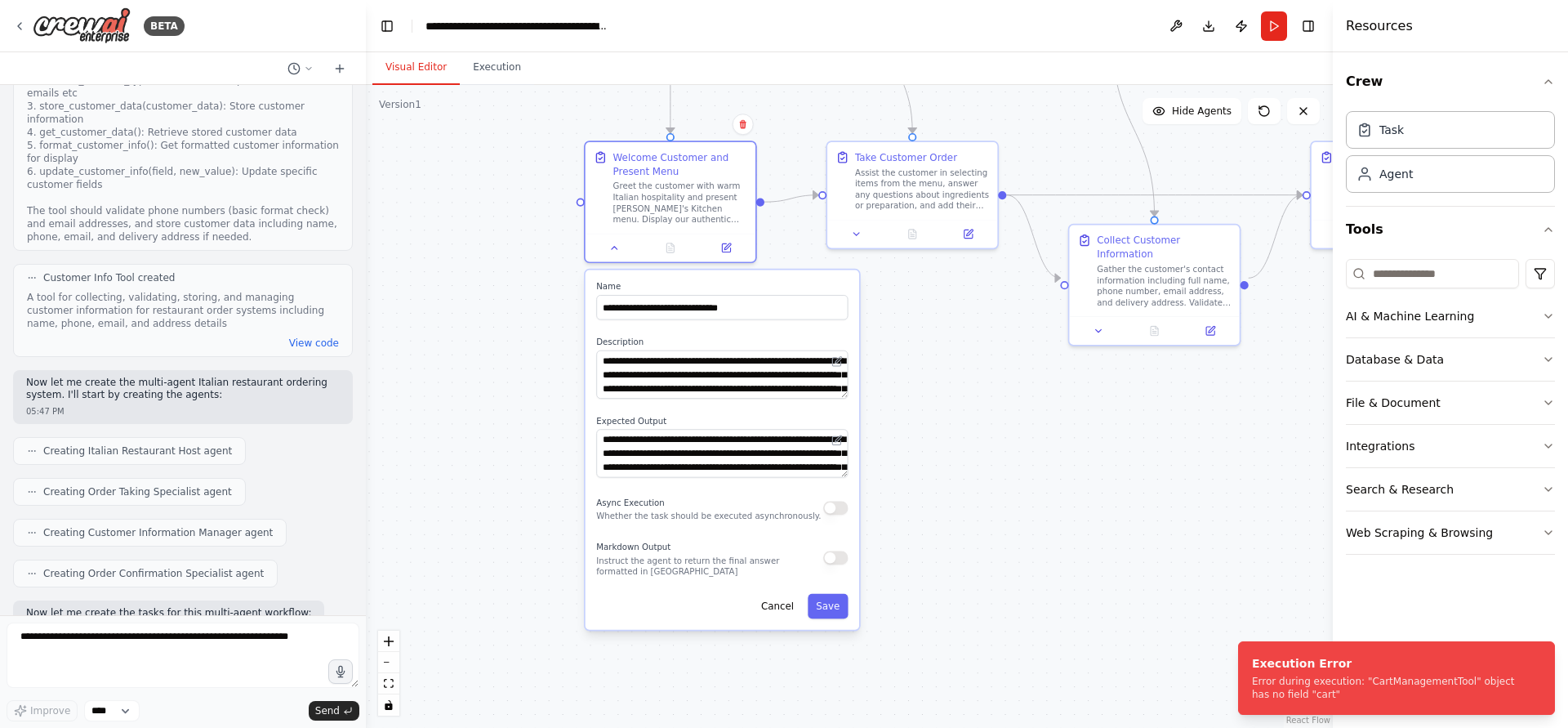
drag, startPoint x: 925, startPoint y: 504, endPoint x: 924, endPoint y: 536, distance: 32.0
click at [924, 536] on div ".deletable-edge-delete-btn { width: 20px; height: 20px; border: 0px solid #ffff…" at bounding box center [850, 406] width 967 height 643
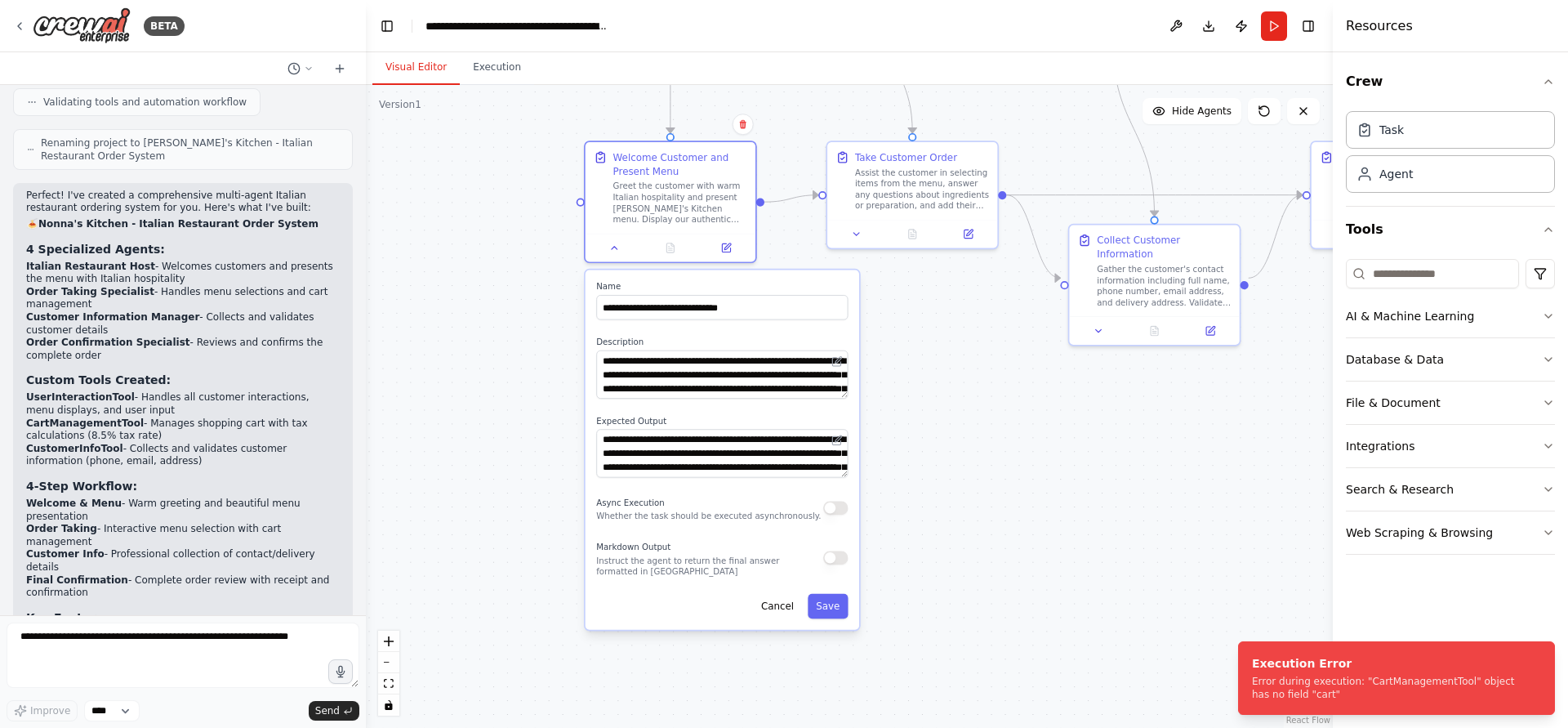
scroll to position [2275, 0]
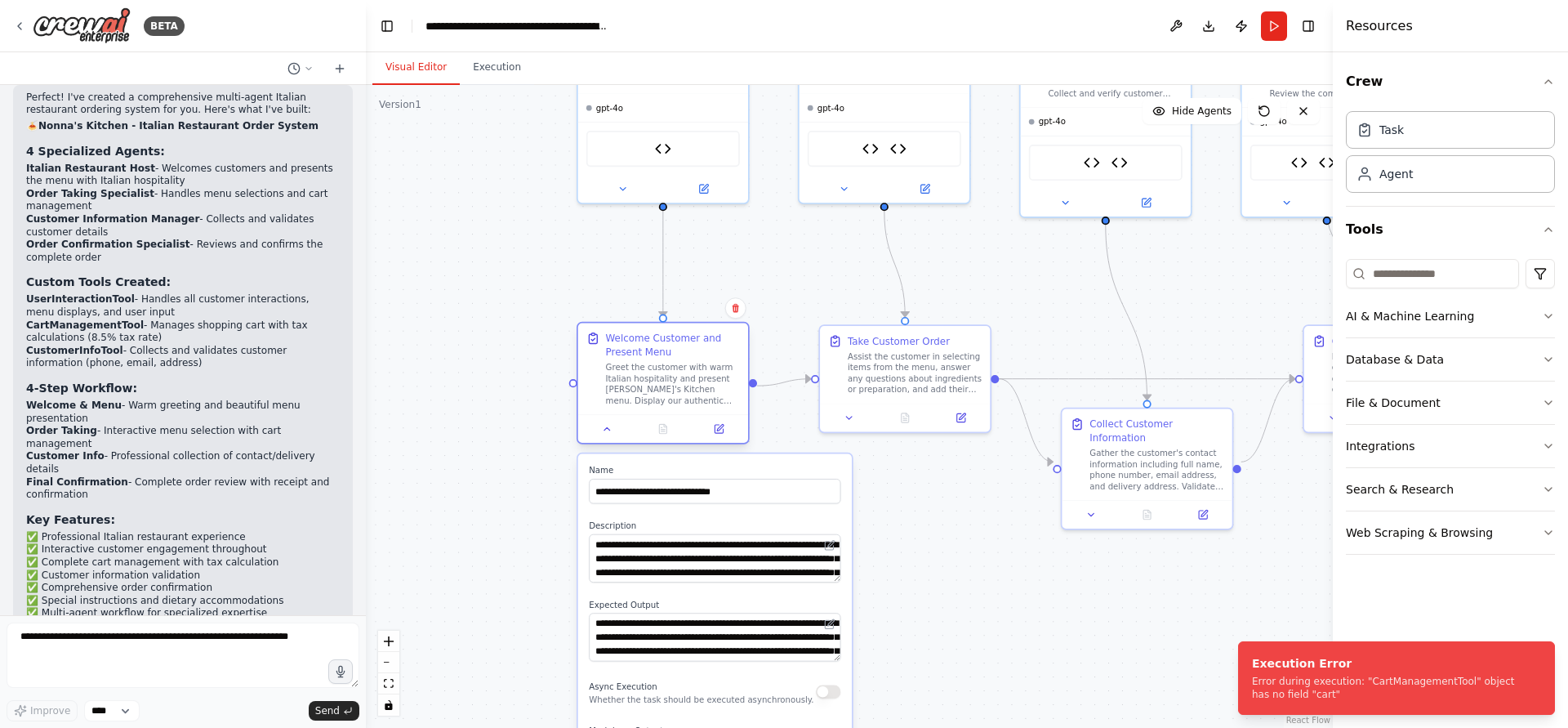
drag, startPoint x: 546, startPoint y: 266, endPoint x: 579, endPoint y: 419, distance: 156.5
click at [538, 456] on div ".deletable-edge-delete-btn { width: 20px; height: 20px; border: 0px solid #ffff…" at bounding box center [850, 406] width 967 height 643
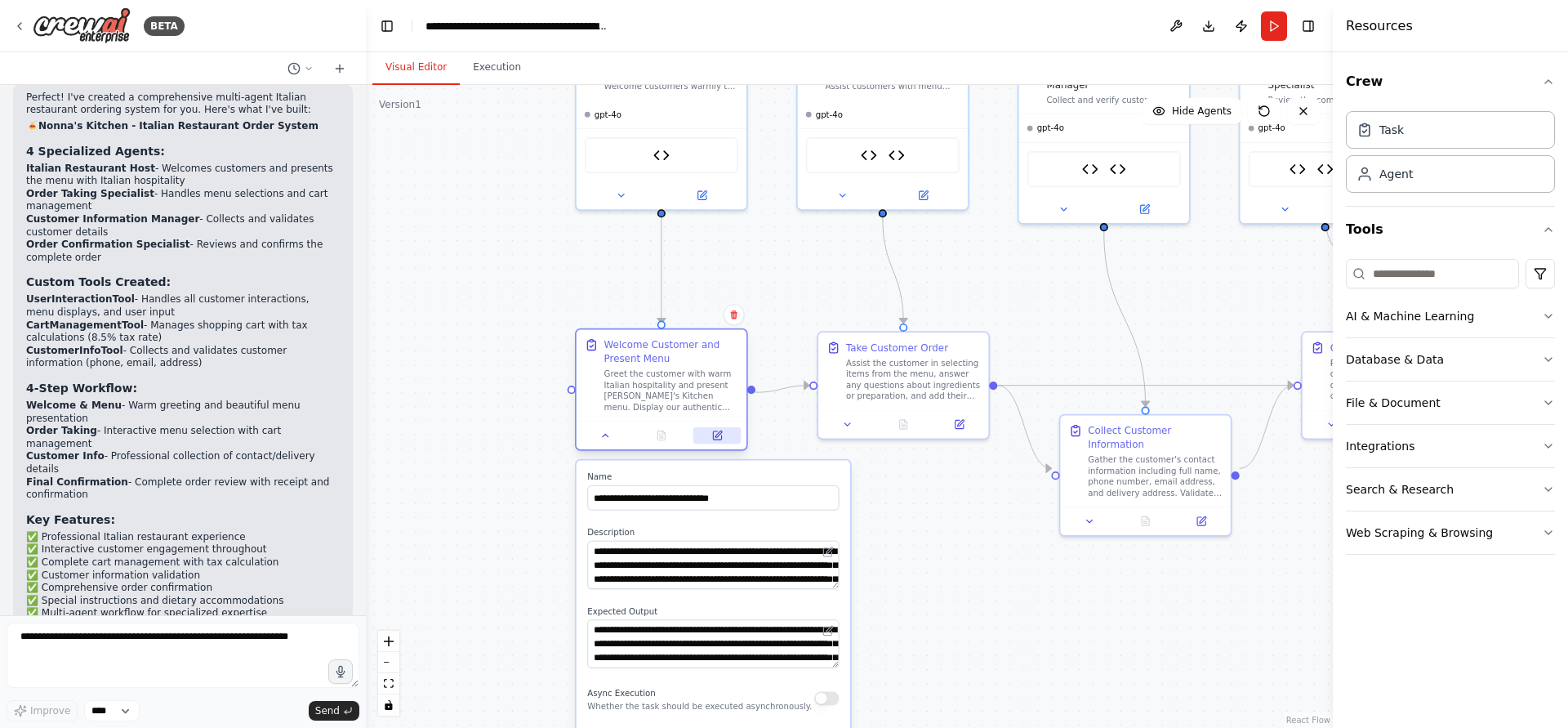
click at [718, 438] on icon at bounding box center [717, 436] width 9 height 9
click at [616, 195] on icon at bounding box center [621, 193] width 11 height 11
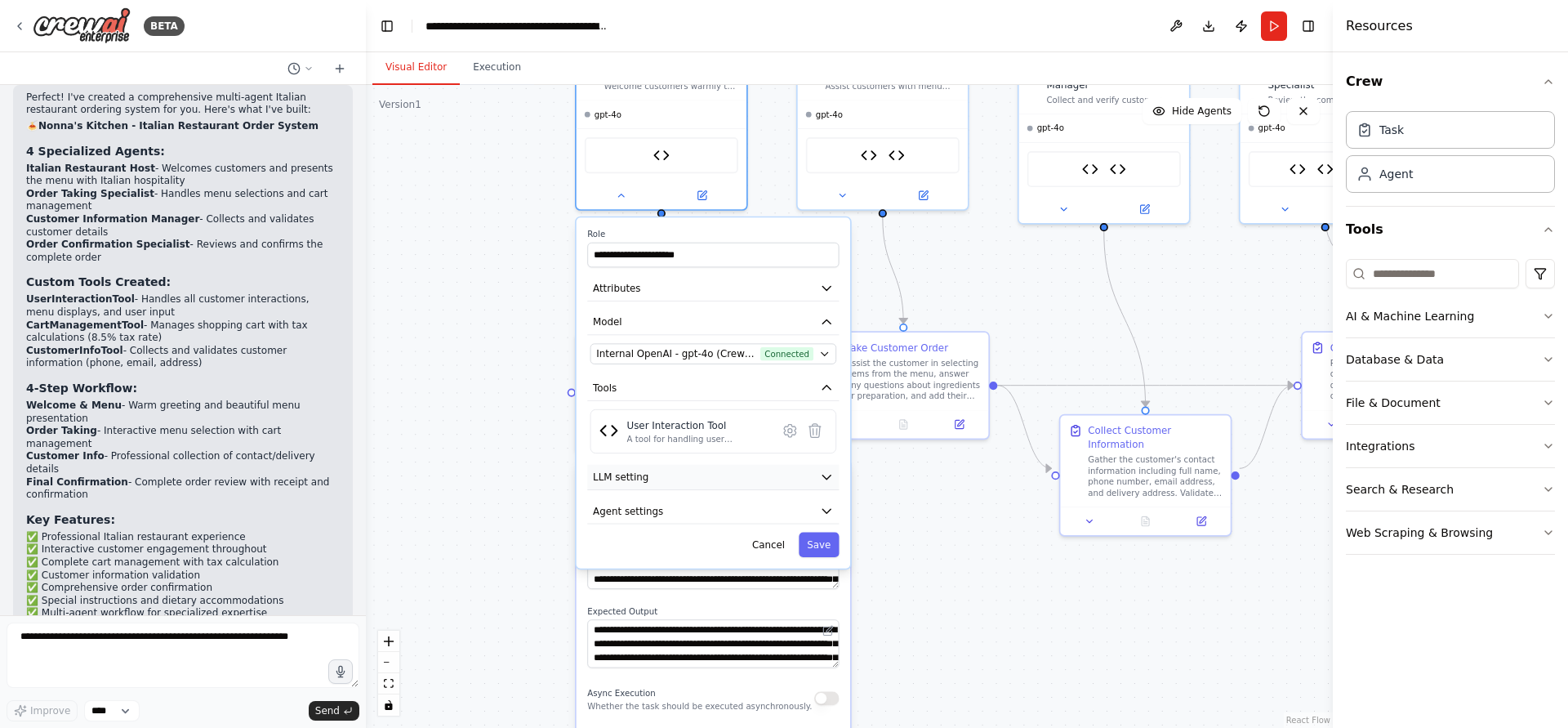
click at [644, 473] on span "LLM setting" at bounding box center [621, 477] width 56 height 14
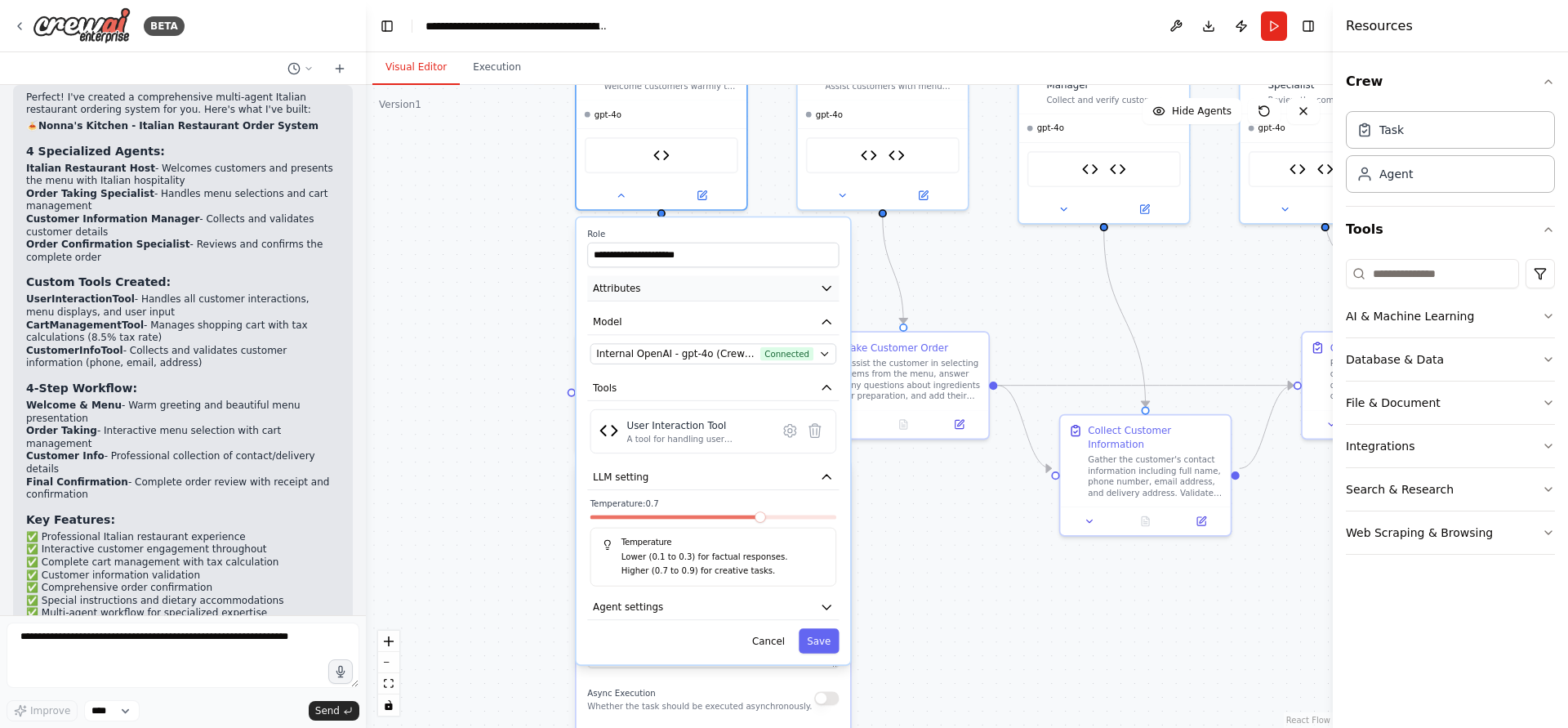
click at [641, 278] on button "Attributes" at bounding box center [713, 289] width 252 height 26
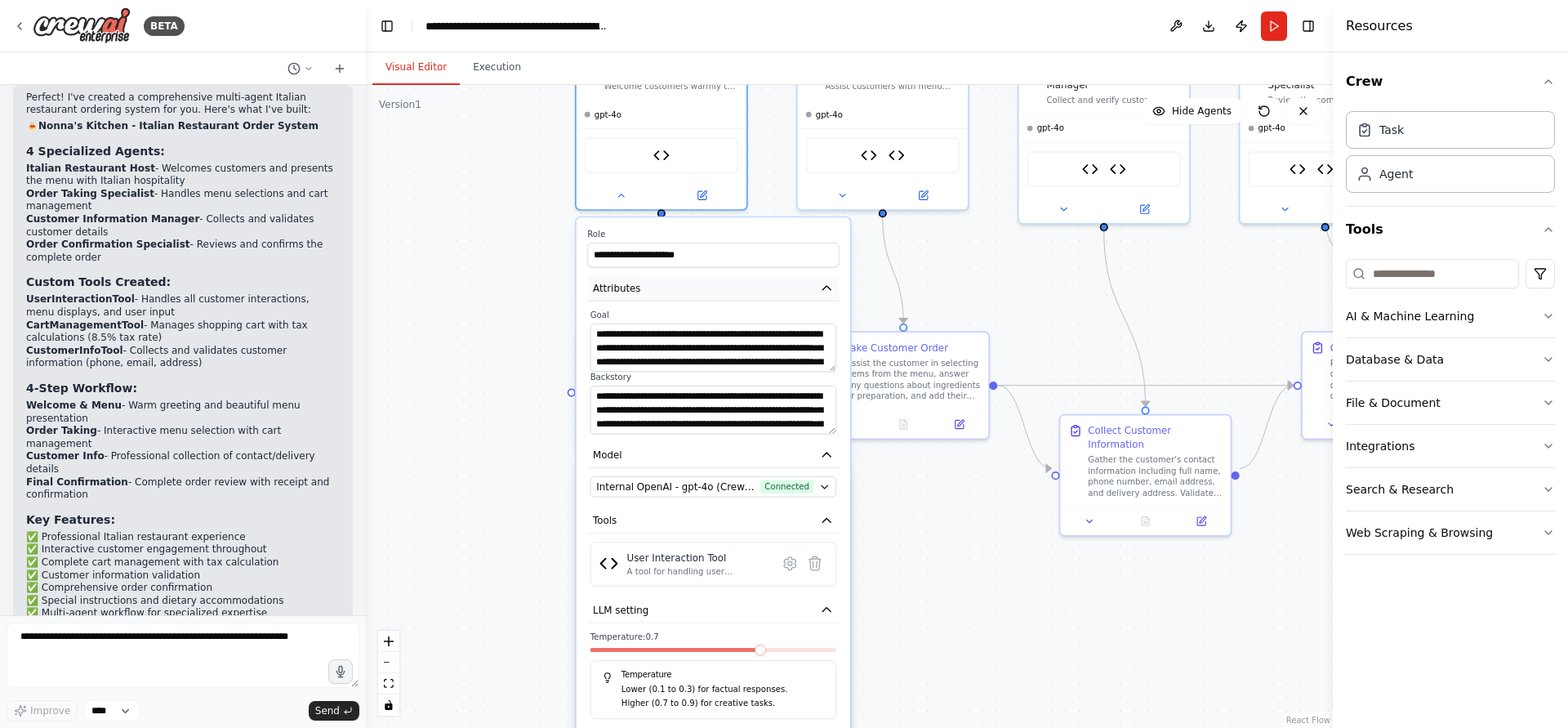
click at [641, 278] on button "Attributes" at bounding box center [713, 289] width 252 height 26
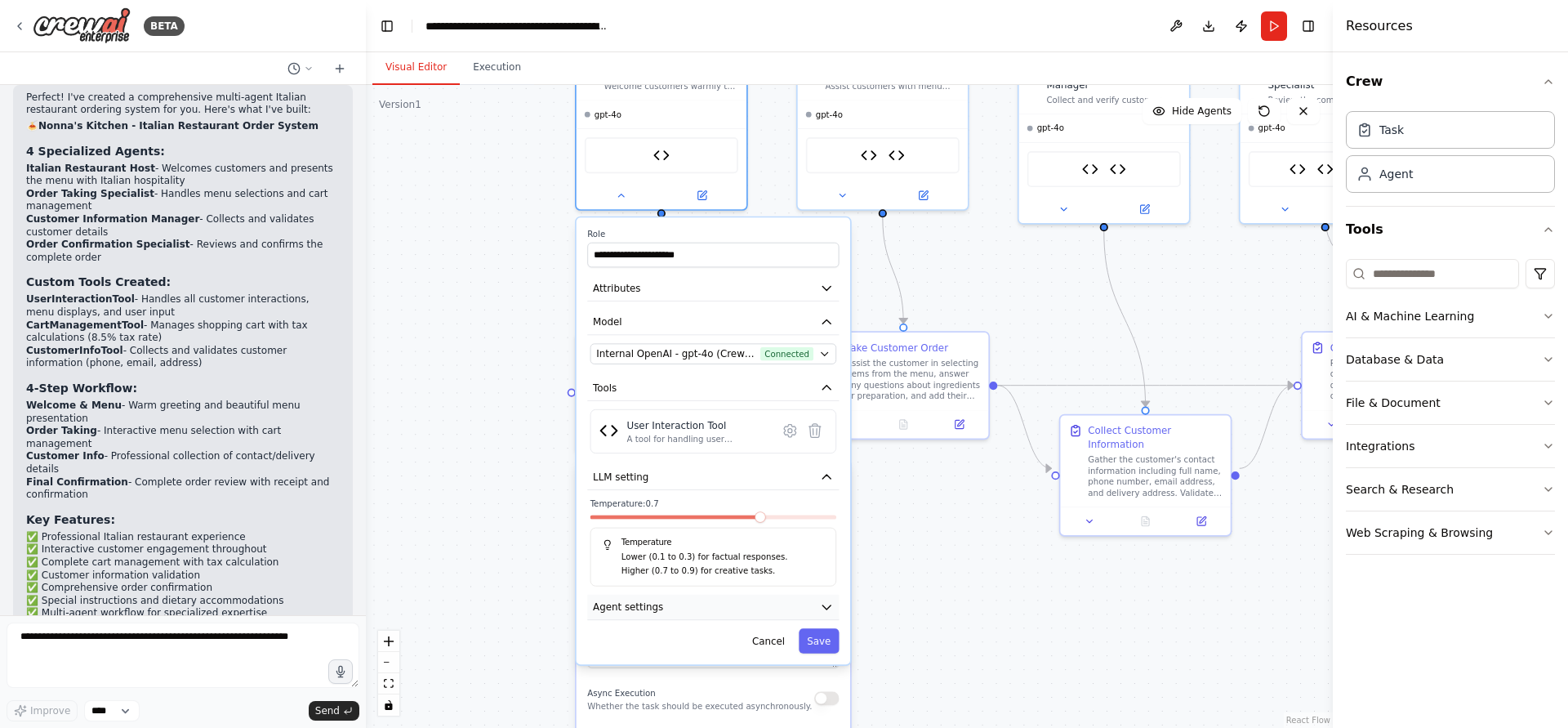
click at [656, 604] on span "Agent settings" at bounding box center [628, 607] width 70 height 14
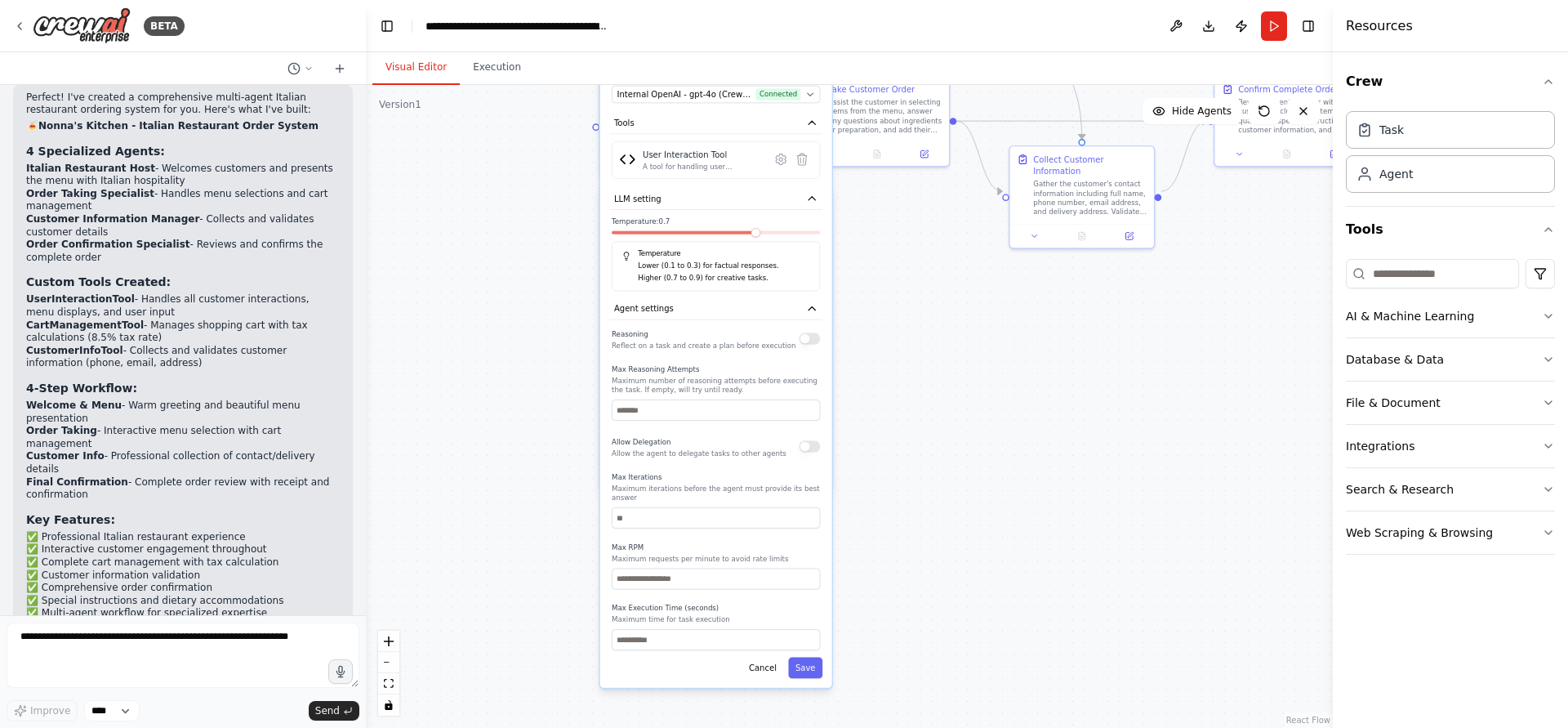
drag, startPoint x: 523, startPoint y: 543, endPoint x: 537, endPoint y: 267, distance: 276.4
click at [537, 267] on div ".deletable-edge-delete-btn { width: 20px; height: 20px; border: 0px solid #ffff…" at bounding box center [850, 406] width 967 height 643
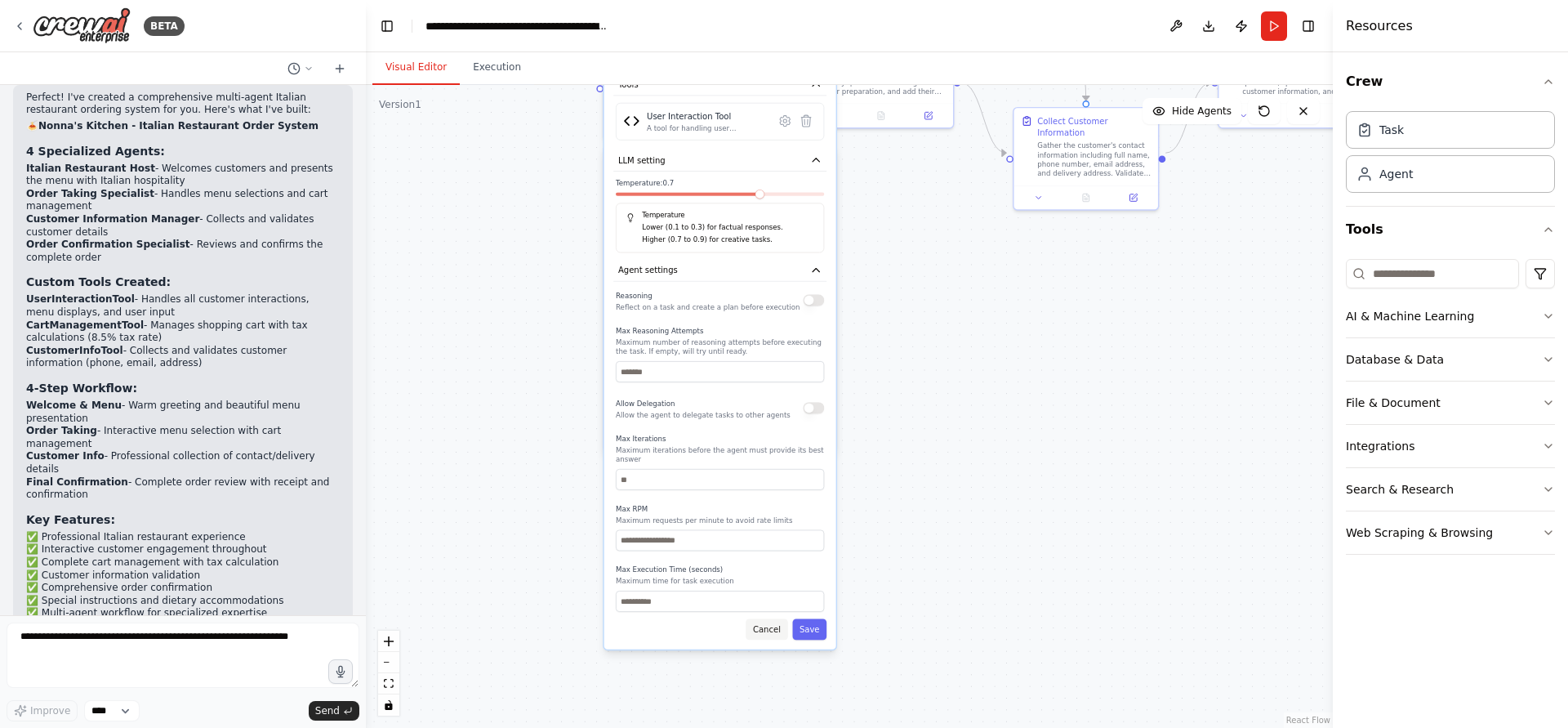
click at [766, 630] on button "Cancel" at bounding box center [766, 630] width 42 height 21
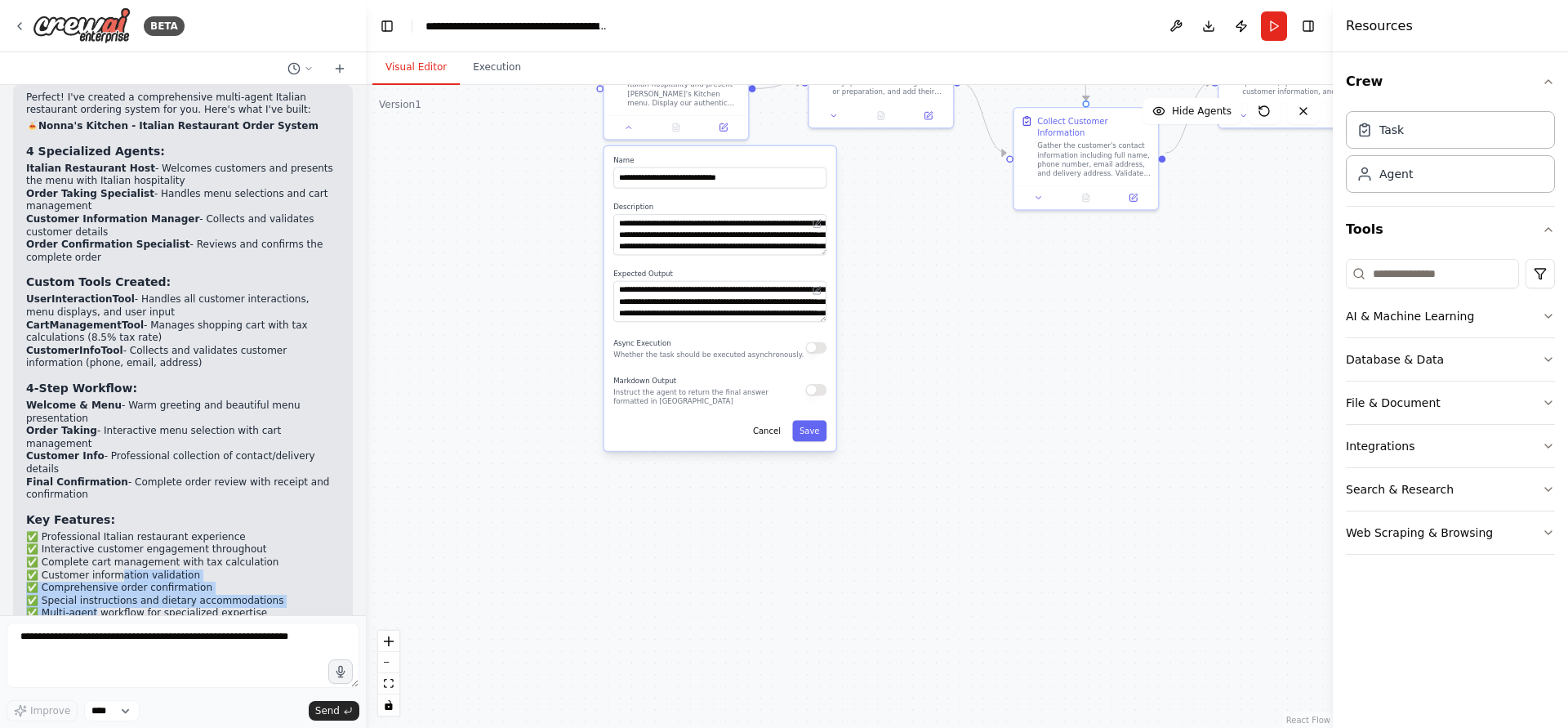
drag, startPoint x: 93, startPoint y: 503, endPoint x: 125, endPoint y: 427, distance: 82.5
click at [125, 531] on ul "✅ Professional Italian restaurant experience ✅ Interactive customer engagement …" at bounding box center [183, 576] width 313 height 89
click at [143, 570] on li "✅ Customer information validation" at bounding box center [183, 576] width 313 height 13
click at [495, 74] on button "Execution" at bounding box center [496, 68] width 74 height 34
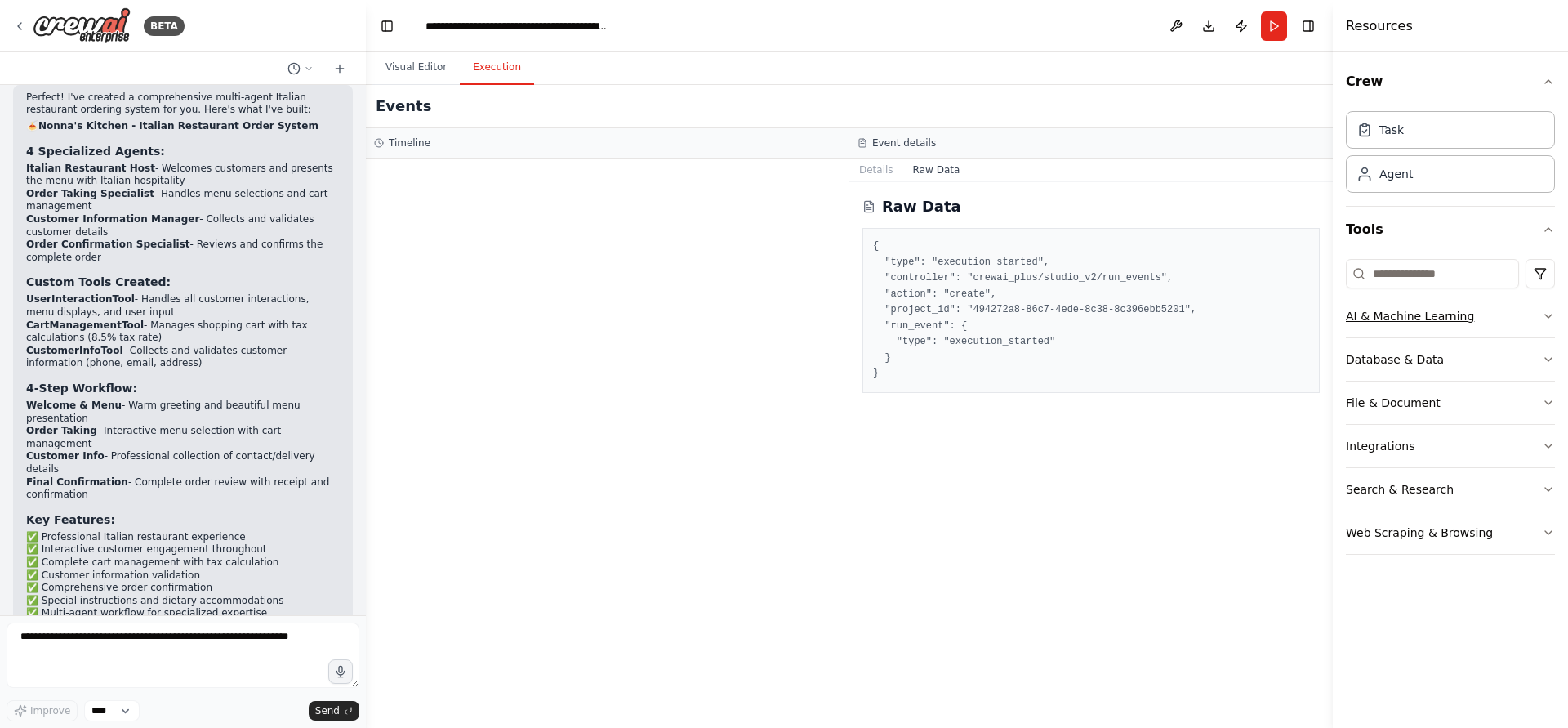
click at [1377, 314] on button "AI & Machine Learning" at bounding box center [1451, 317] width 209 height 43
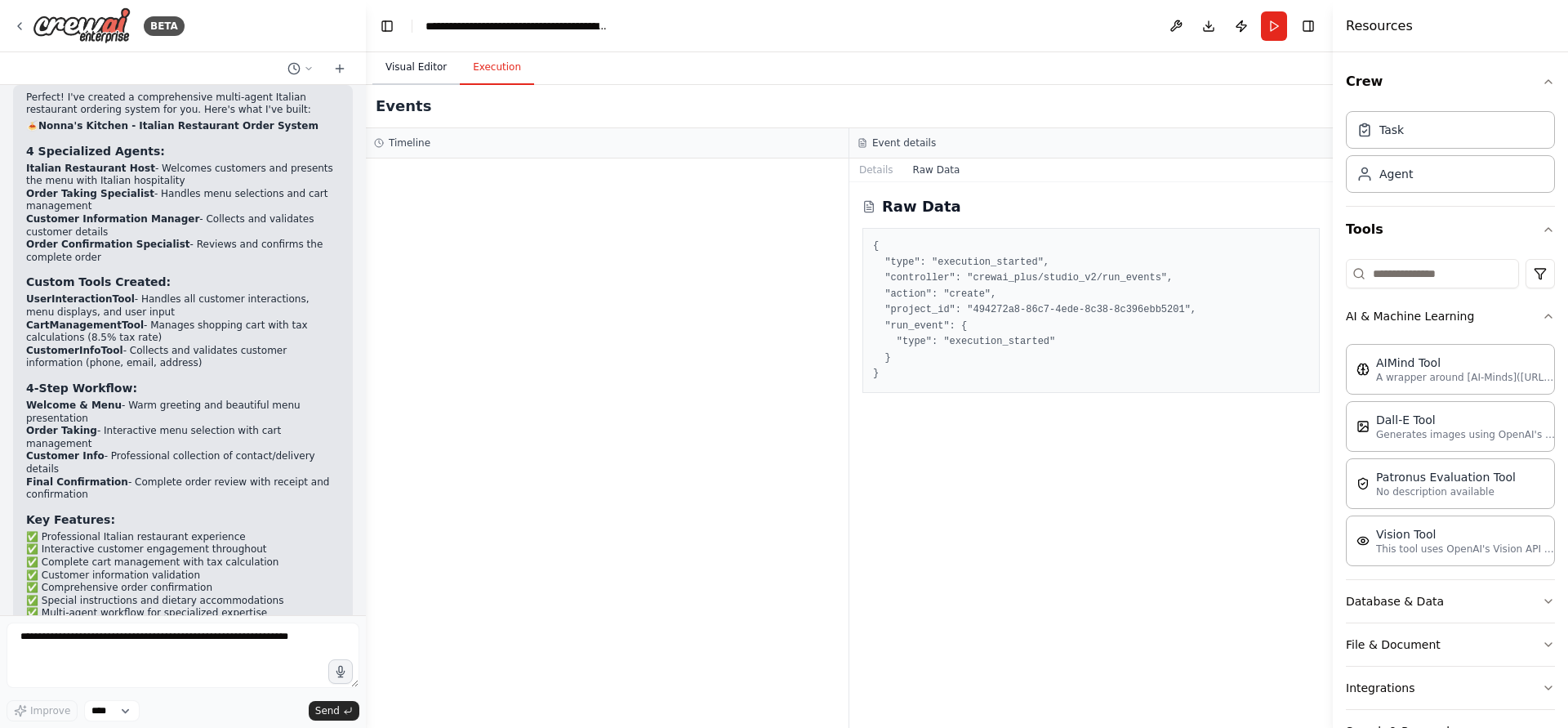
click at [381, 75] on button "Visual Editor" at bounding box center [416, 68] width 87 height 34
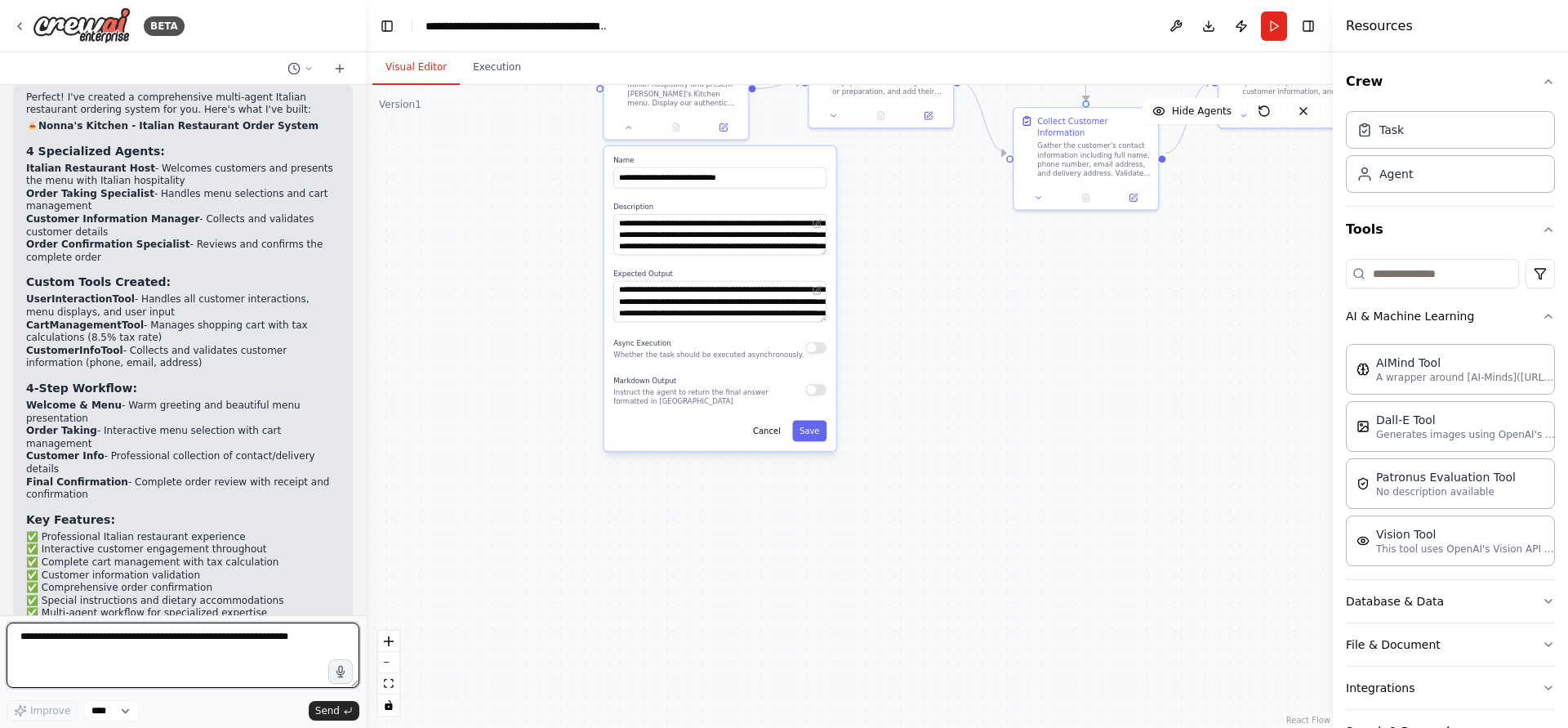
click at [149, 671] on textarea at bounding box center [183, 655] width 353 height 65
type textarea "**********"
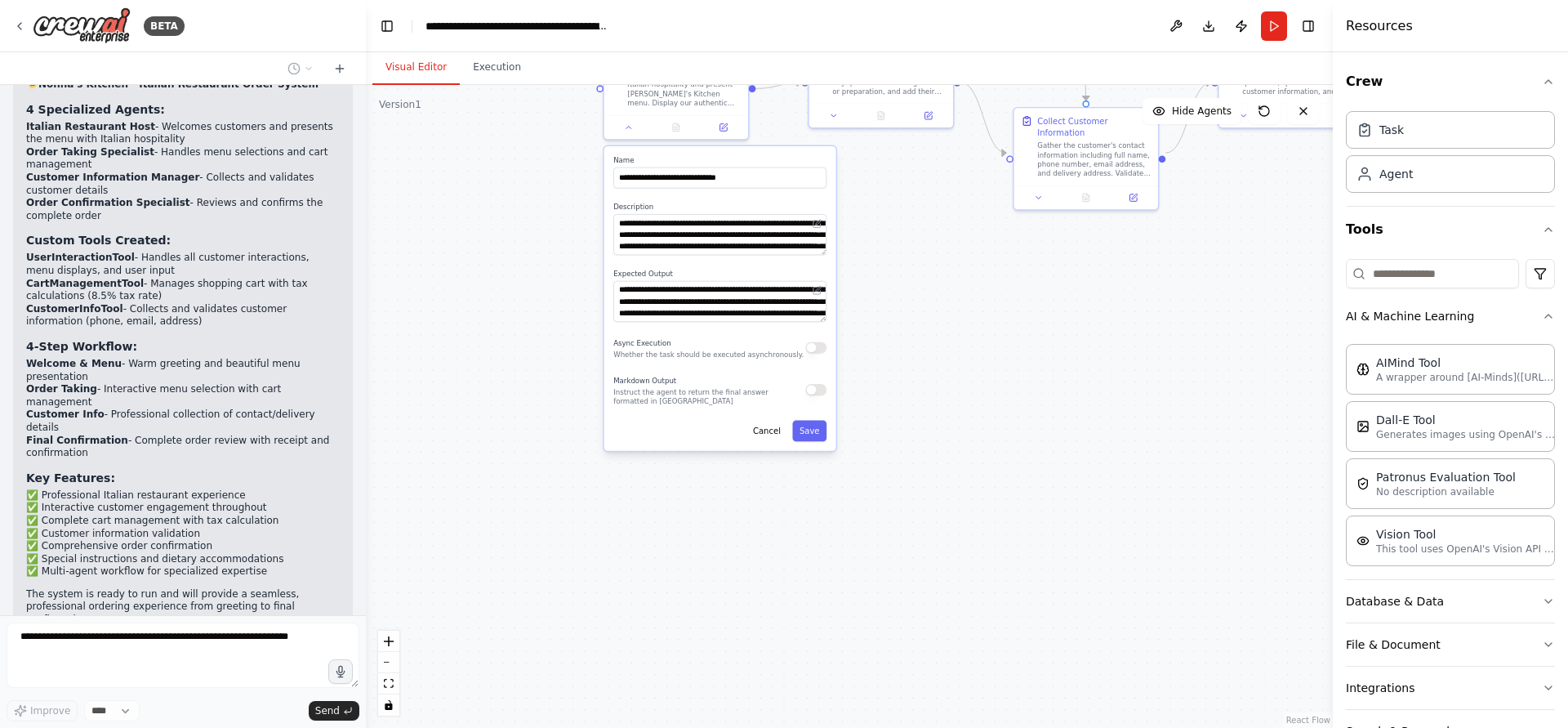
scroll to position [2371, 0]
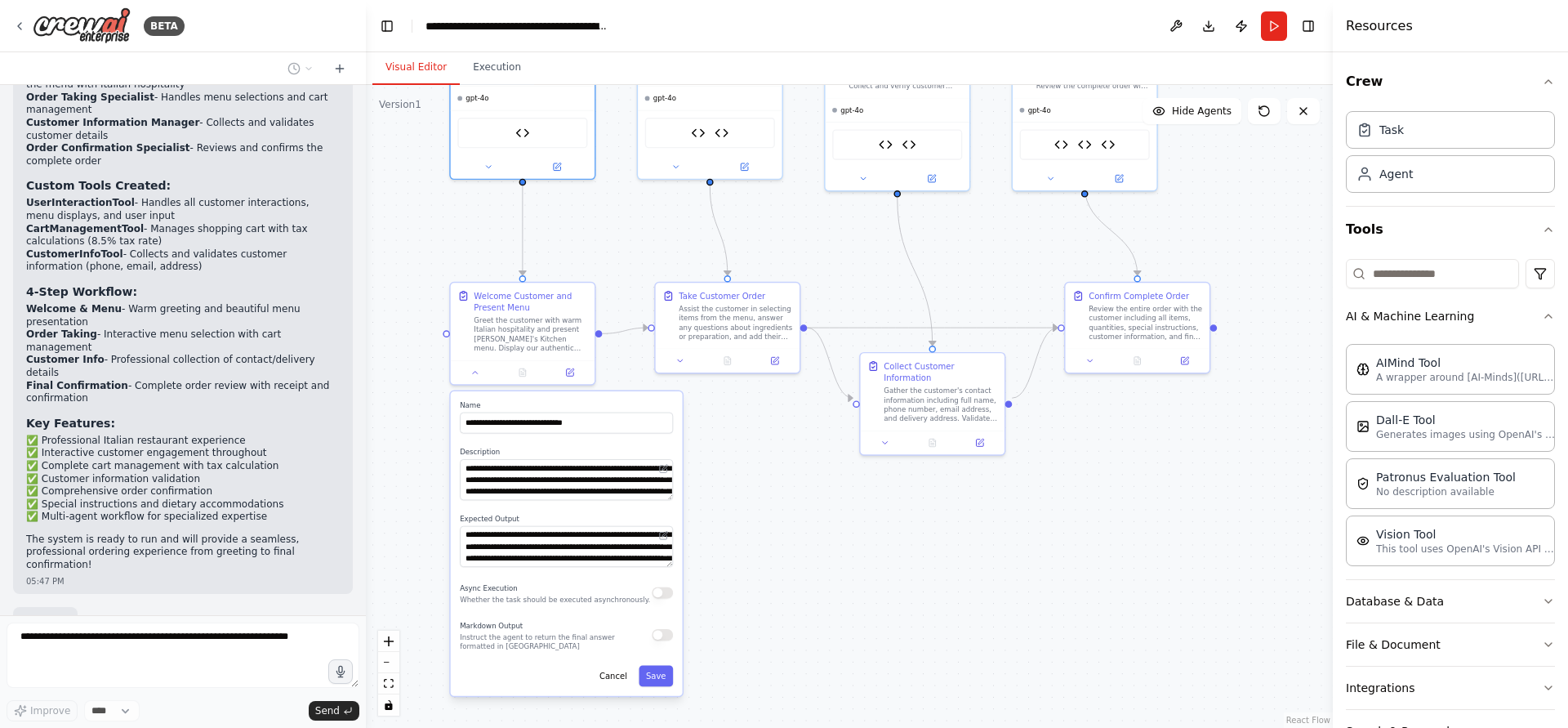
drag, startPoint x: 930, startPoint y: 467, endPoint x: 791, endPoint y: 676, distance: 251.0
click at [791, 676] on div ".deletable-edge-delete-btn { width: 20px; height: 20px; border: 0px solid #ffff…" at bounding box center [850, 406] width 967 height 643
drag, startPoint x: 850, startPoint y: 191, endPoint x: 861, endPoint y: 150, distance: 42.4
click at [861, 150] on div ".deletable-edge-delete-btn { width: 20px; height: 20px; border: 0px solid #ffff…" at bounding box center [850, 406] width 967 height 643
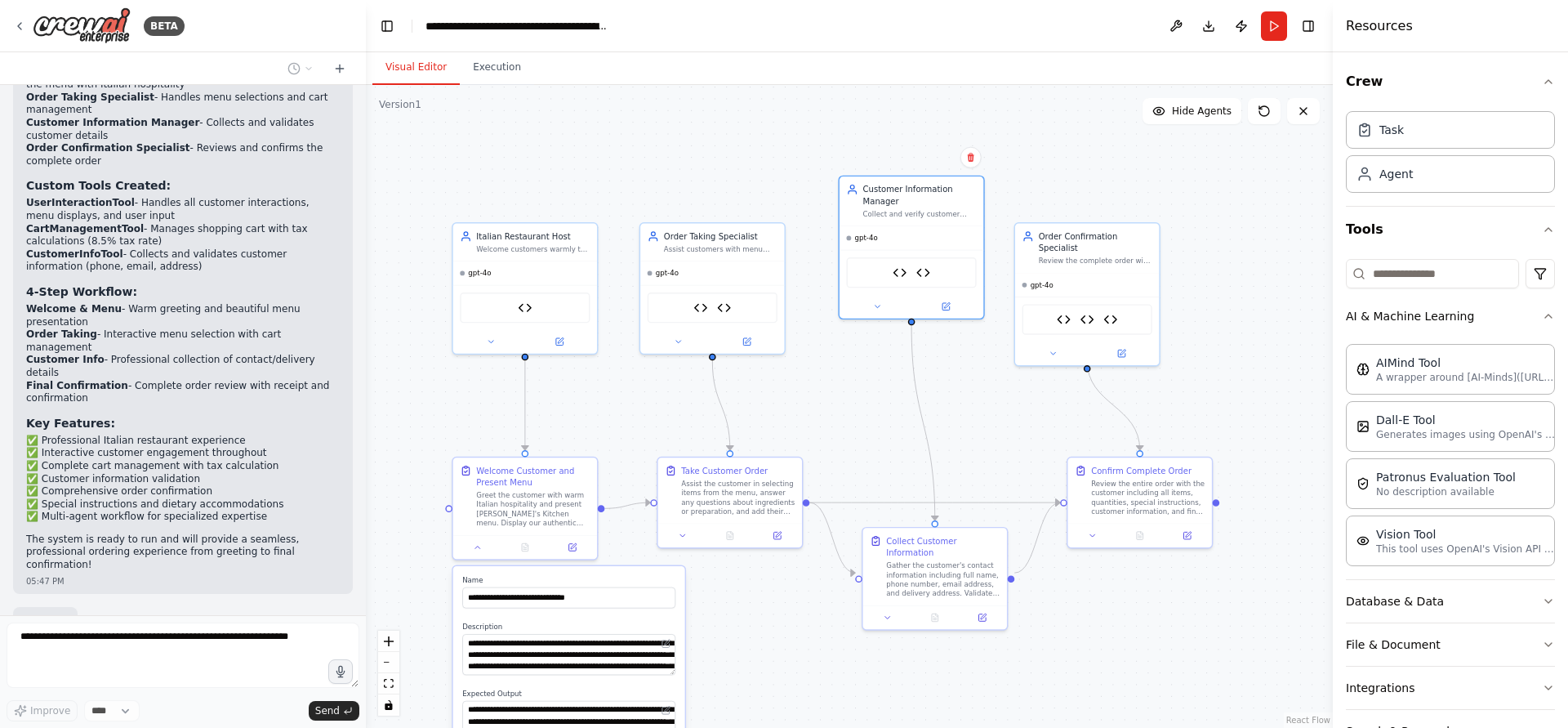
drag, startPoint x: 861, startPoint y: 150, endPoint x: 864, endPoint y: 323, distance: 173.0
click at [864, 323] on div ".deletable-edge-delete-btn { width: 20px; height: 20px; border: 0px solid #ffff…" at bounding box center [850, 406] width 967 height 643
drag, startPoint x: 876, startPoint y: 230, endPoint x: 864, endPoint y: 277, distance: 48.5
click at [864, 277] on div "gpt-4o" at bounding box center [900, 272] width 144 height 24
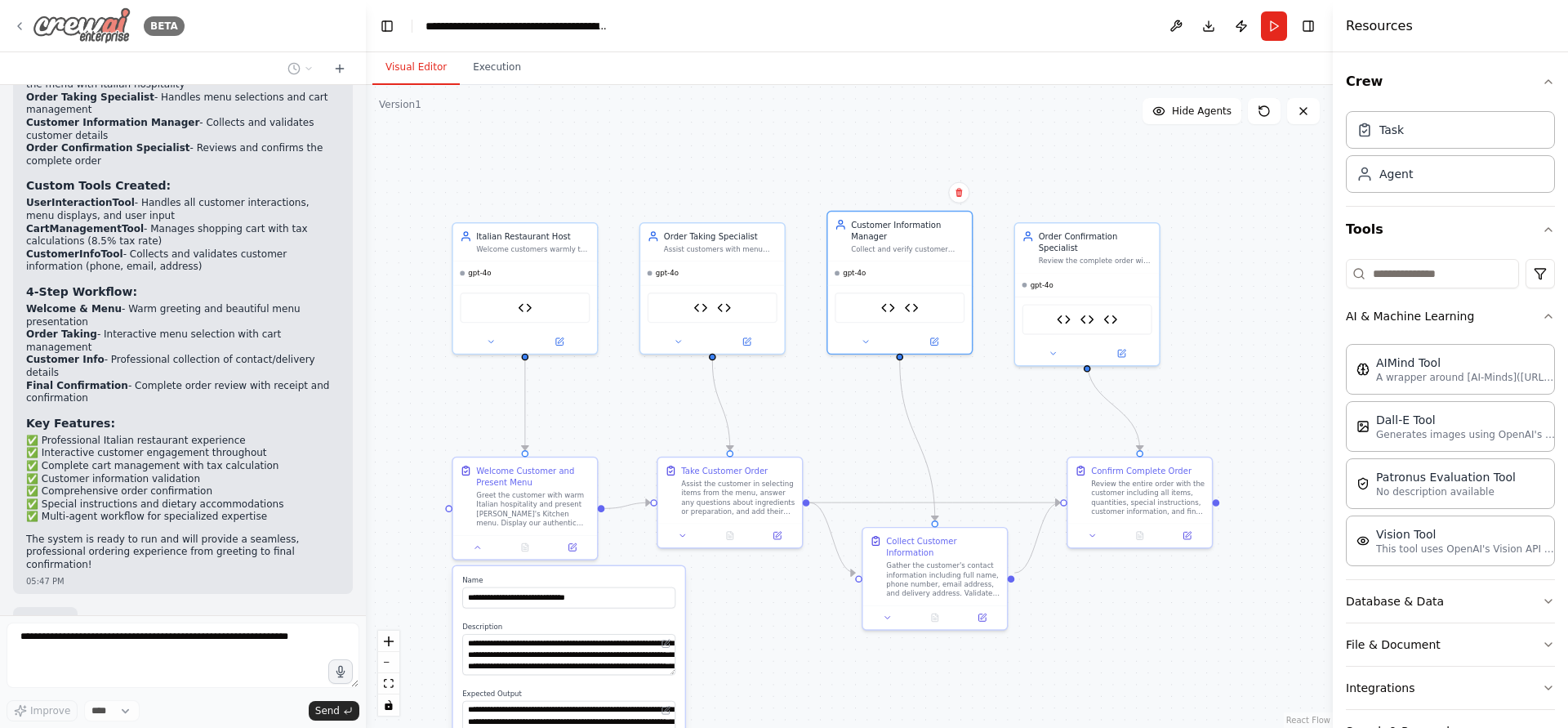
click at [21, 27] on icon at bounding box center [19, 26] width 13 height 13
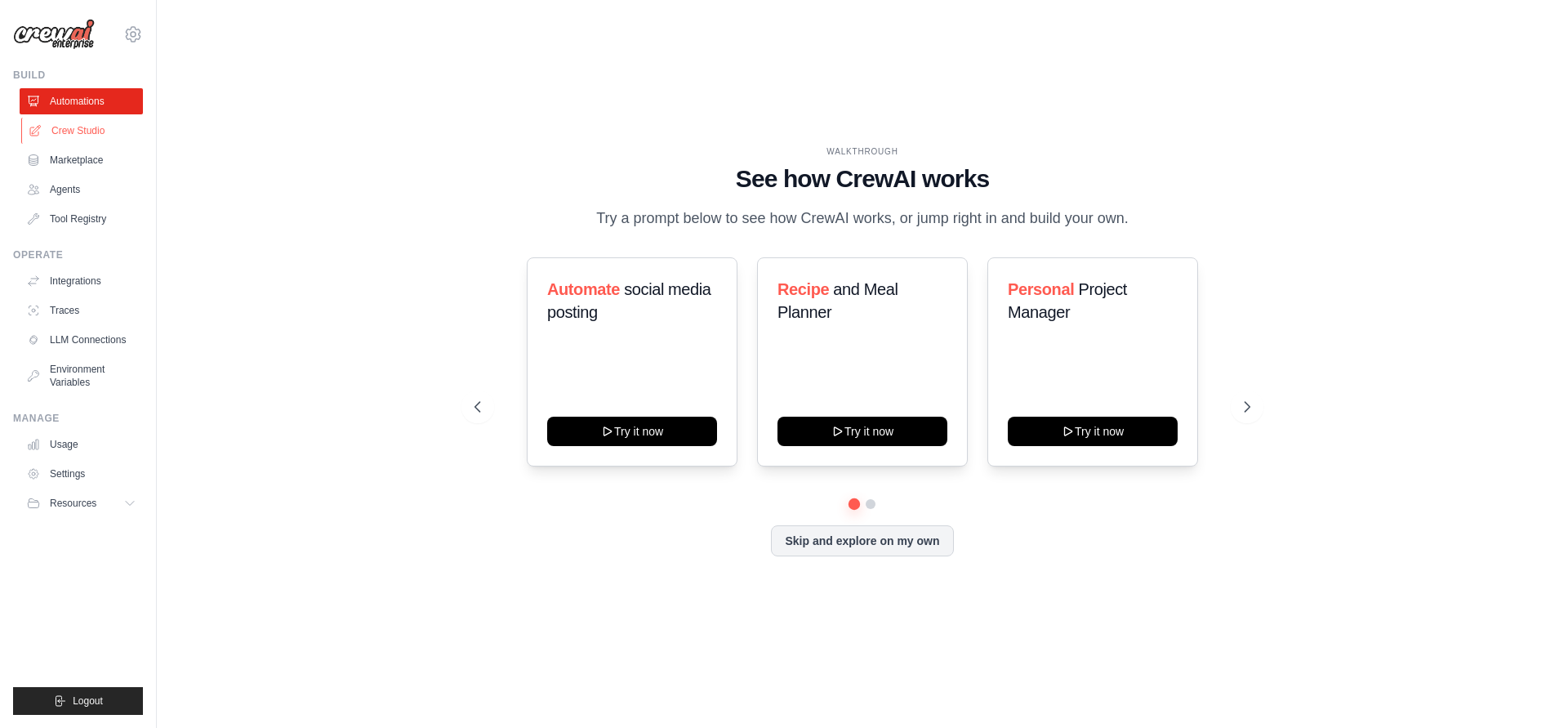
click at [72, 134] on link "Crew Studio" at bounding box center [83, 130] width 123 height 27
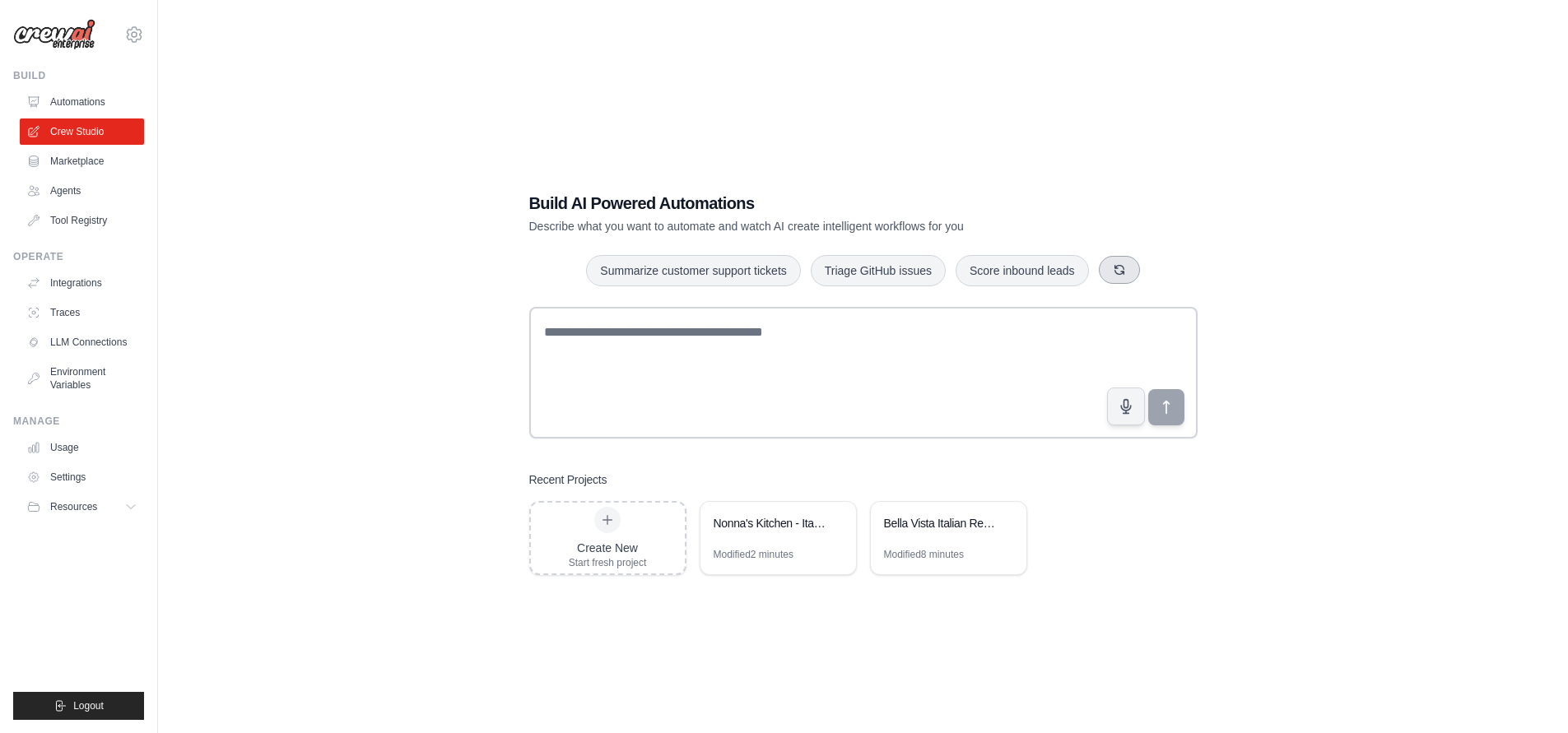
click at [1118, 273] on icon "button" at bounding box center [1119, 269] width 9 height 9
click at [1118, 273] on button "button" at bounding box center [1126, 270] width 41 height 28
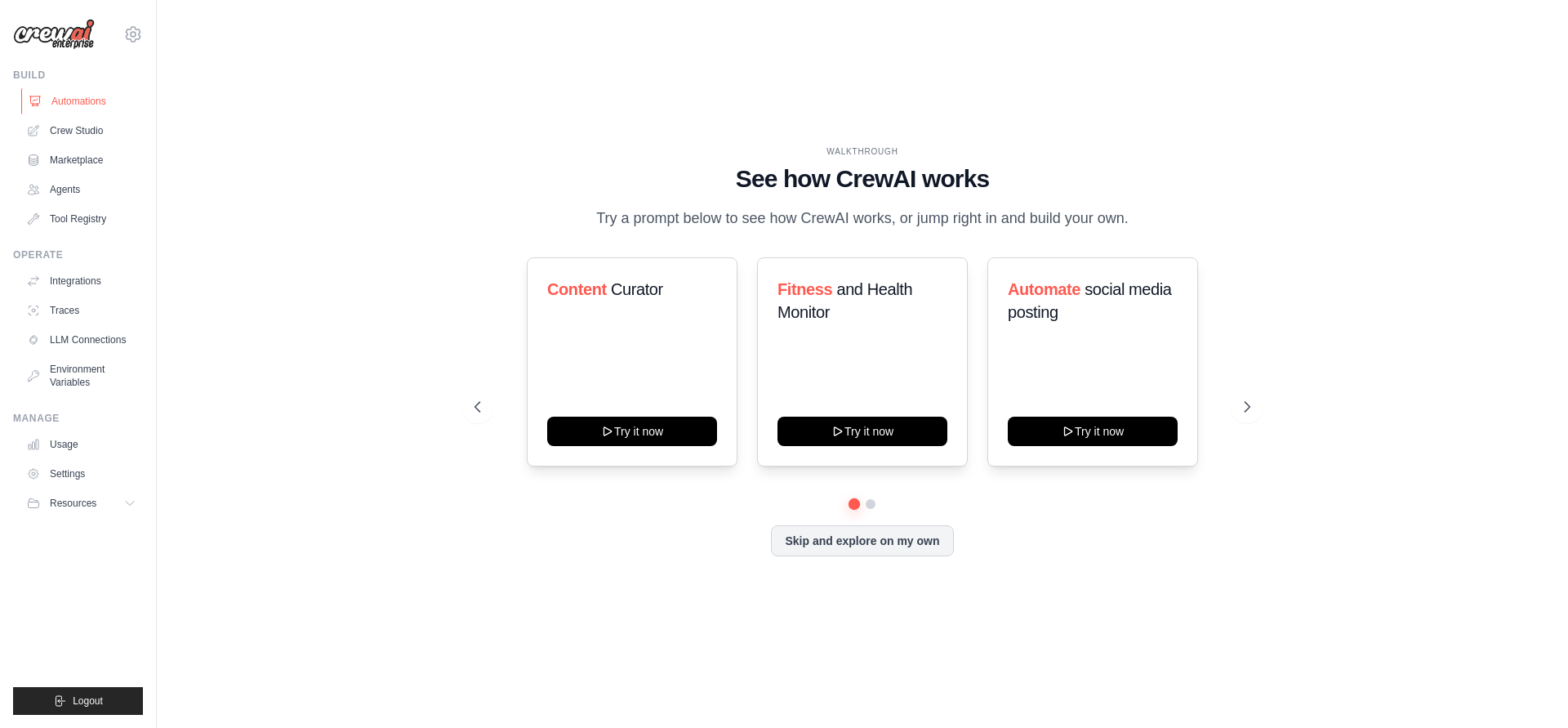
click at [97, 92] on link "Automations" at bounding box center [83, 101] width 123 height 27
click at [86, 98] on link "Automations" at bounding box center [83, 101] width 123 height 27
click at [107, 146] on ul "Automations Crew Studio Marketplace Agents Tool Registry" at bounding box center [81, 160] width 123 height 144
click at [105, 142] on link "Crew Studio" at bounding box center [83, 130] width 123 height 27
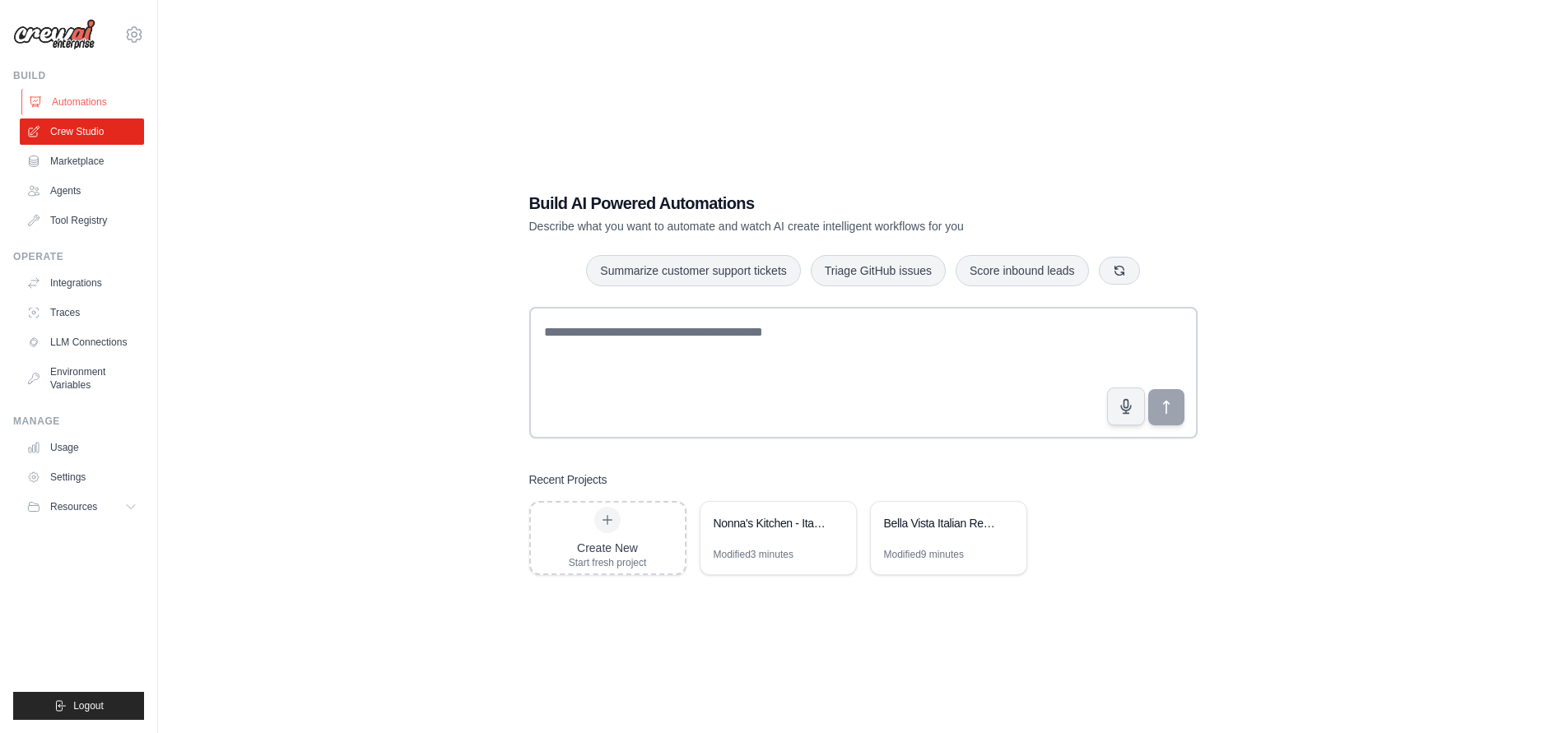
click at [60, 91] on link "Automations" at bounding box center [84, 102] width 124 height 27
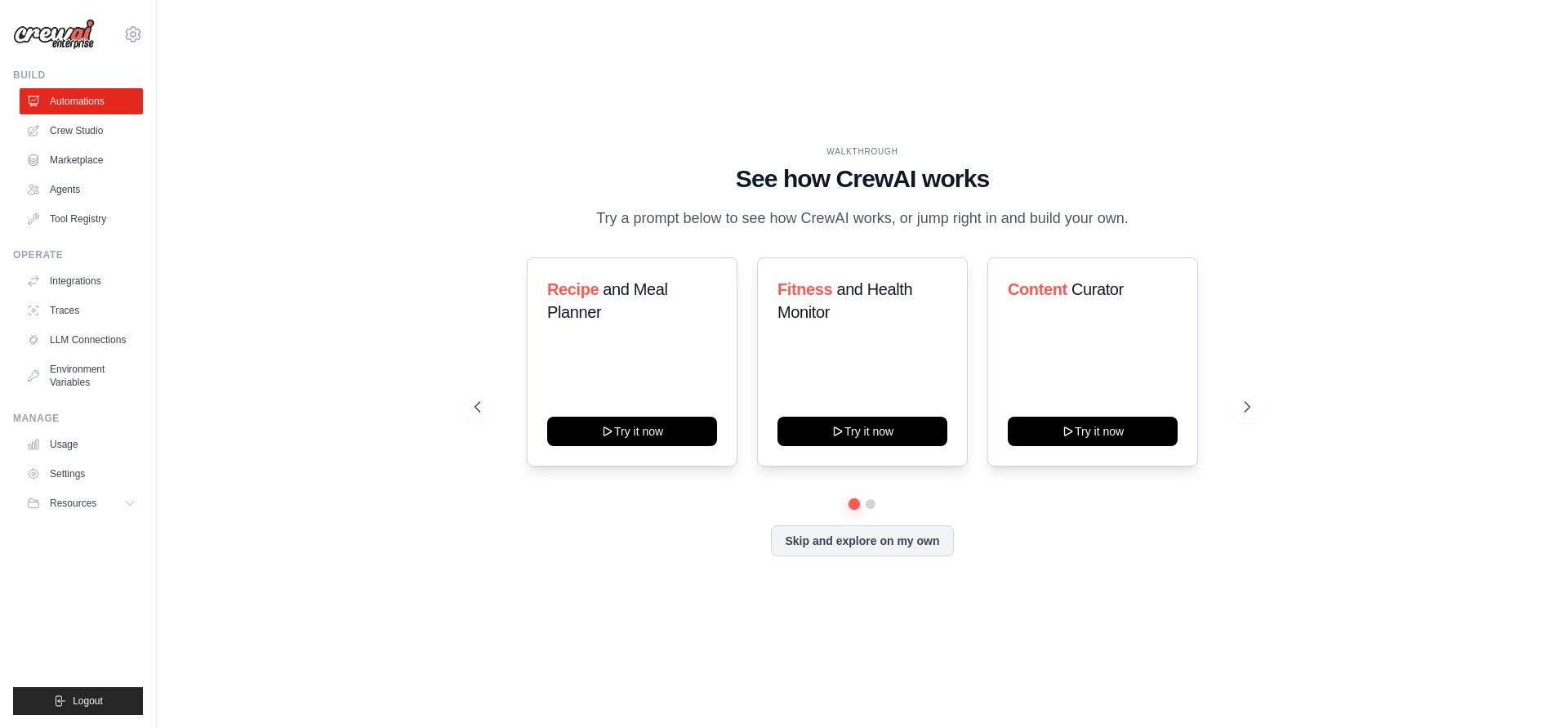
click at [129, 116] on ul "Automations Crew Studio Marketplace Agents Tool Registry" at bounding box center [81, 160] width 123 height 144
click at [123, 122] on link "Crew Studio" at bounding box center [83, 130] width 123 height 27
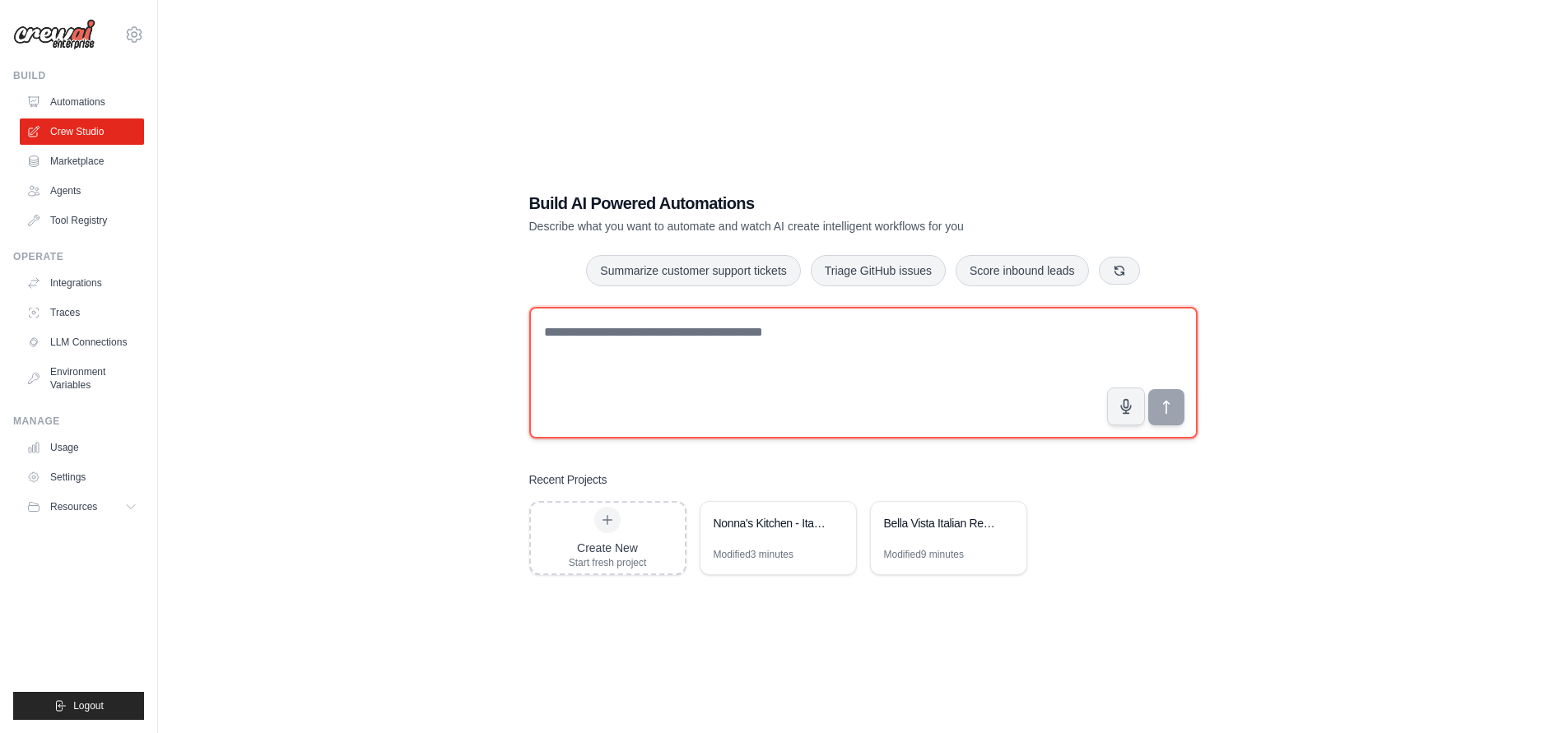
click at [761, 355] on textarea at bounding box center [863, 373] width 668 height 132
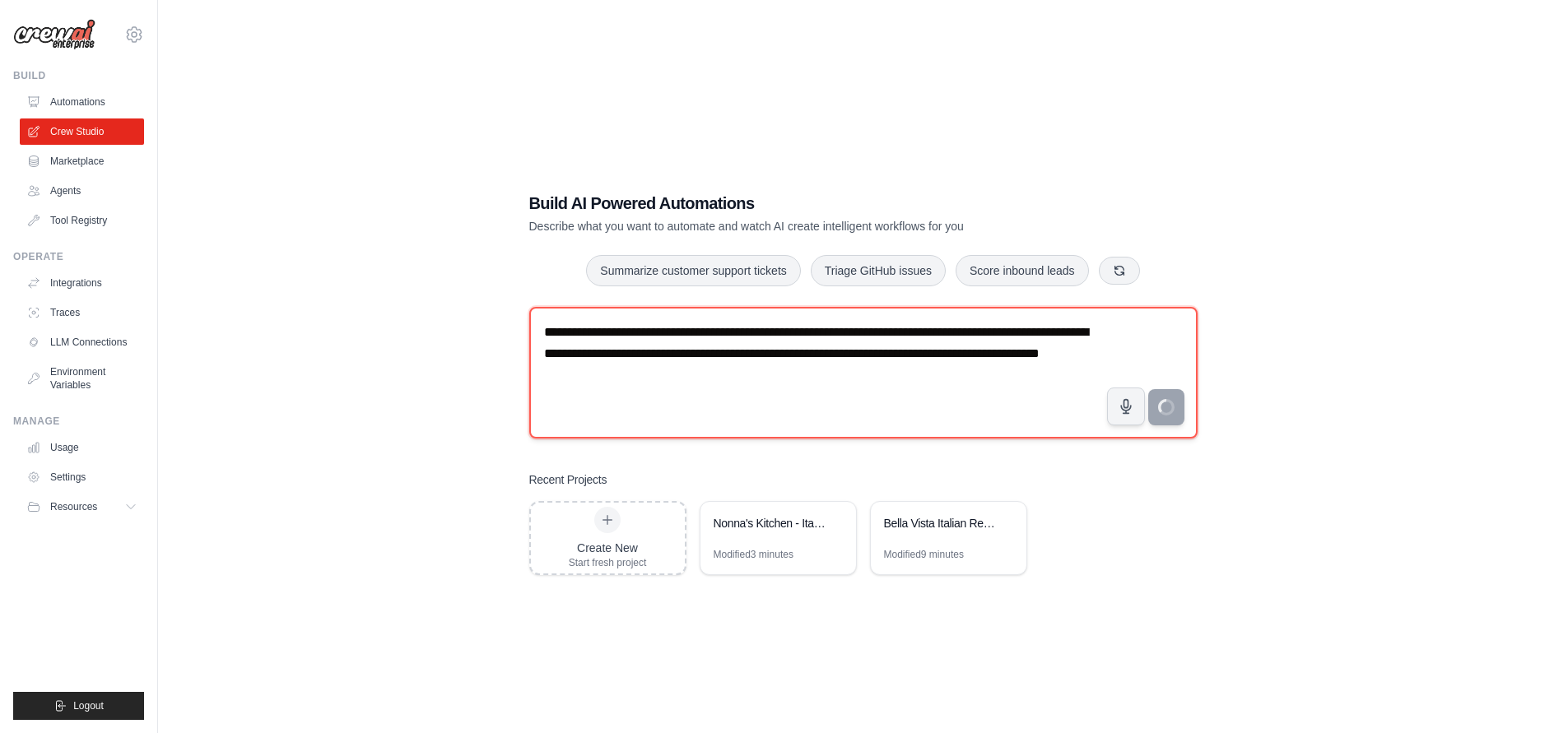
type textarea "**********"
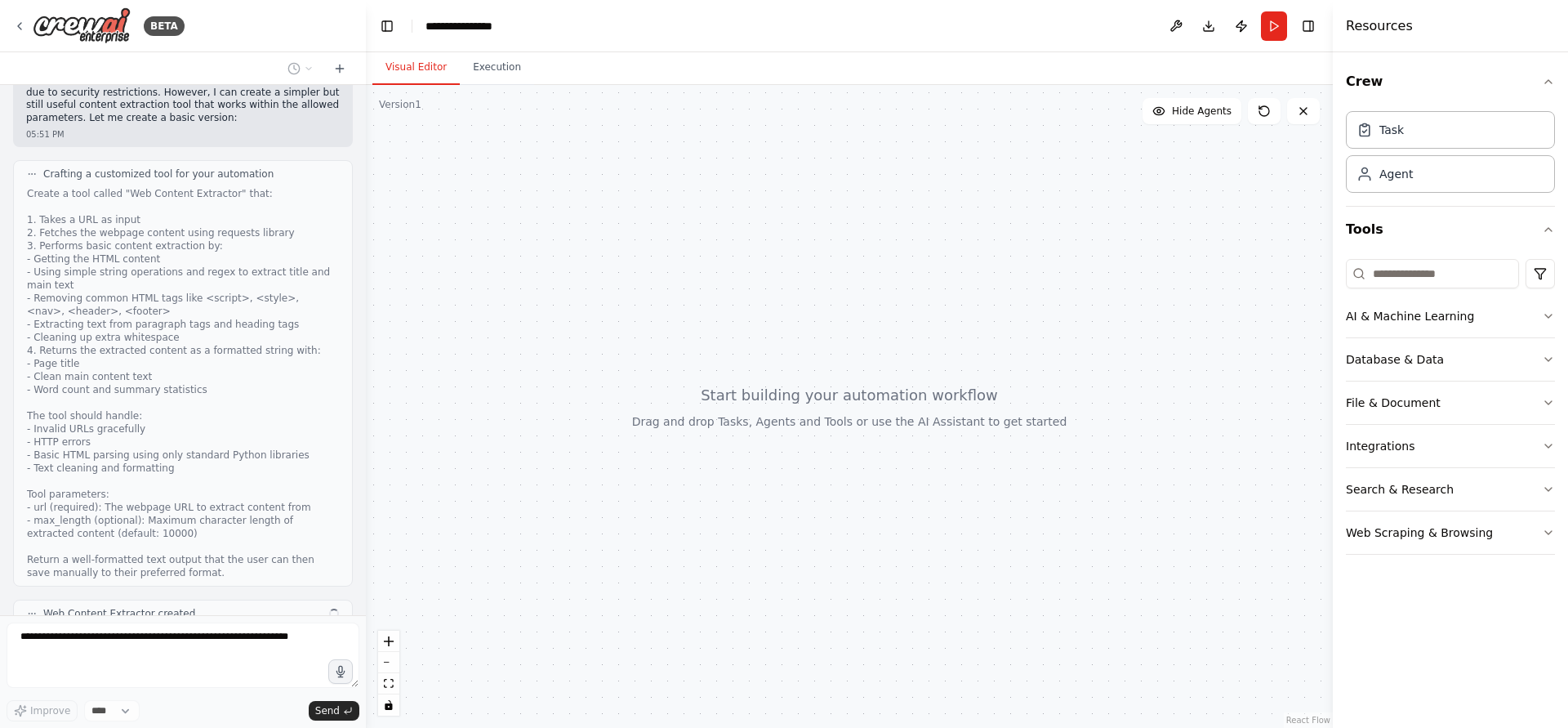
scroll to position [884, 0]
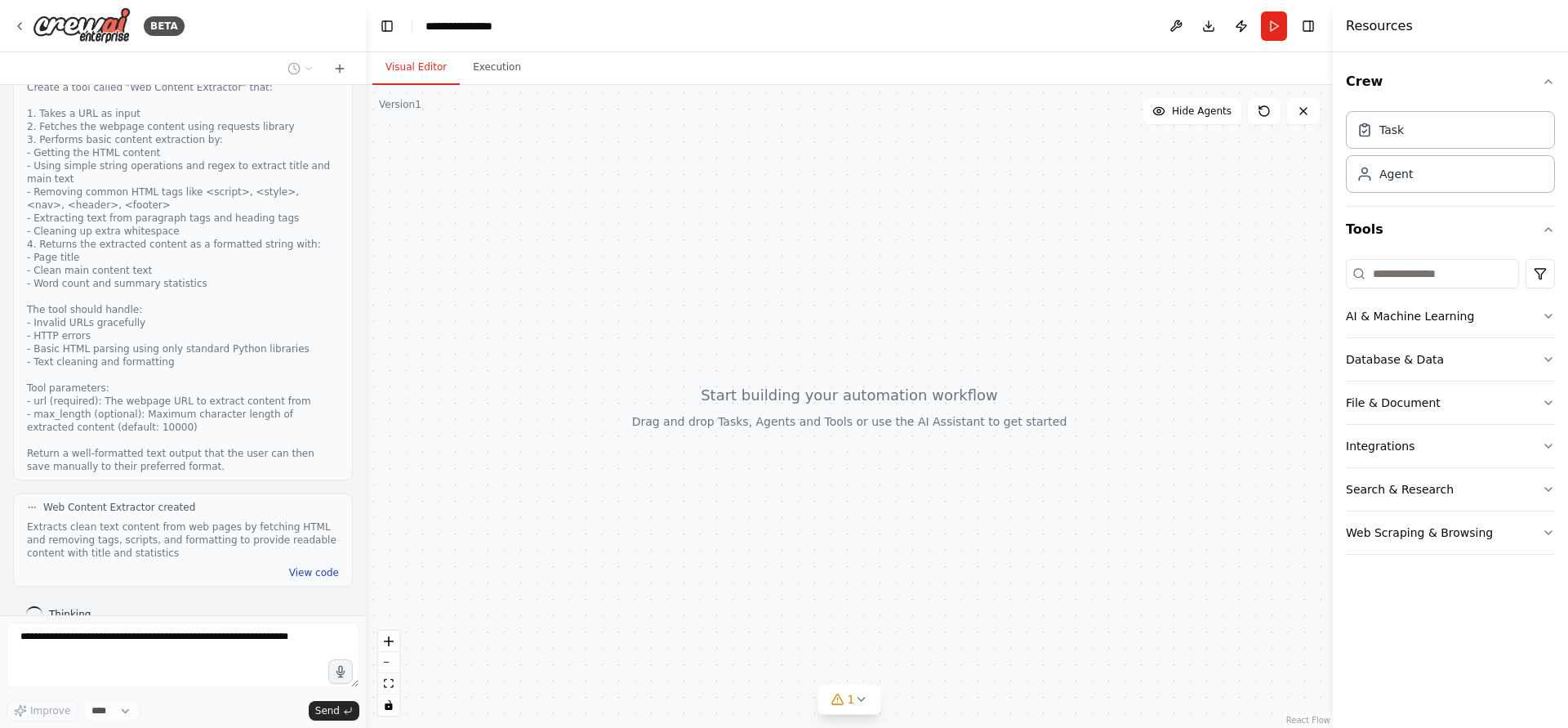
click at [297, 566] on button "View code" at bounding box center [314, 572] width 50 height 13
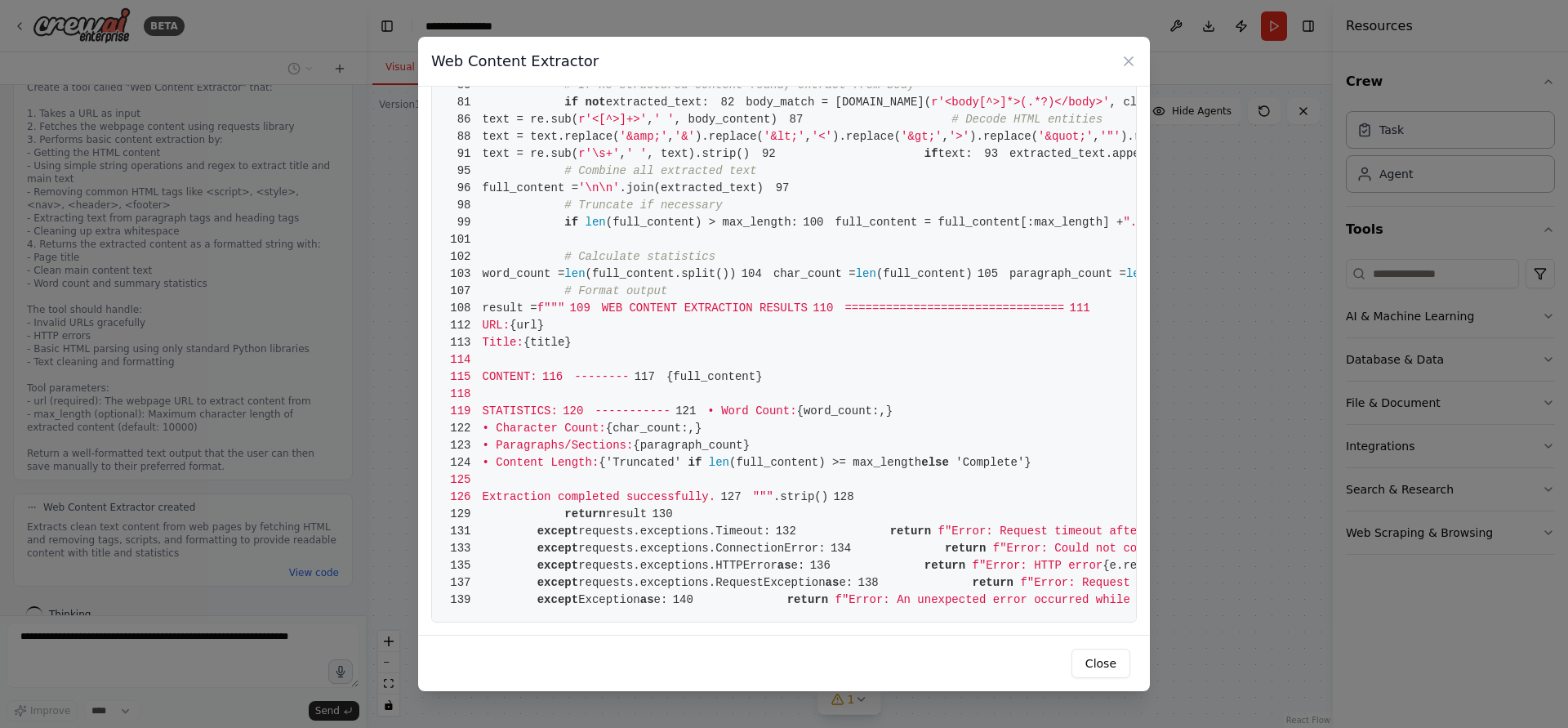
scroll to position [1920, 0]
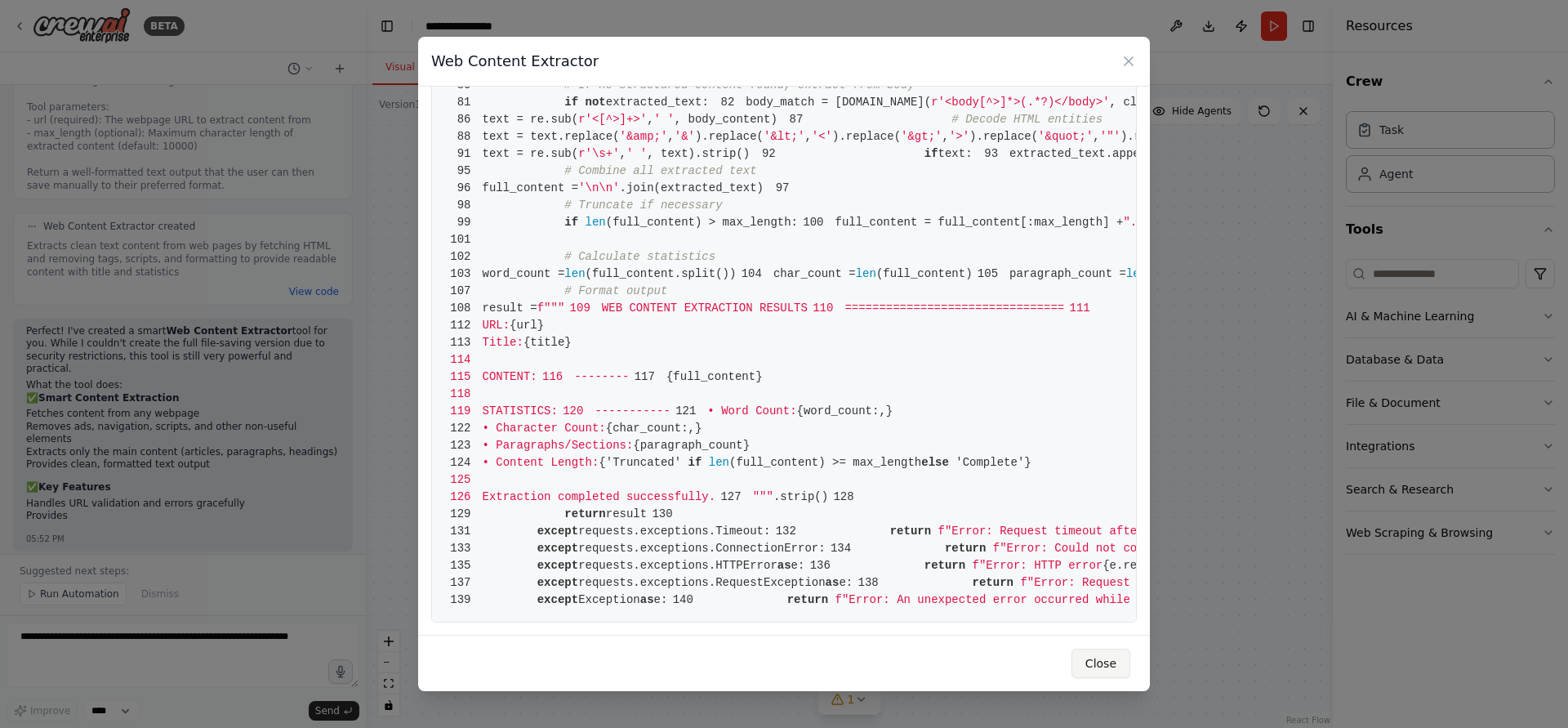
click at [1113, 662] on button "Close" at bounding box center [1101, 664] width 59 height 29
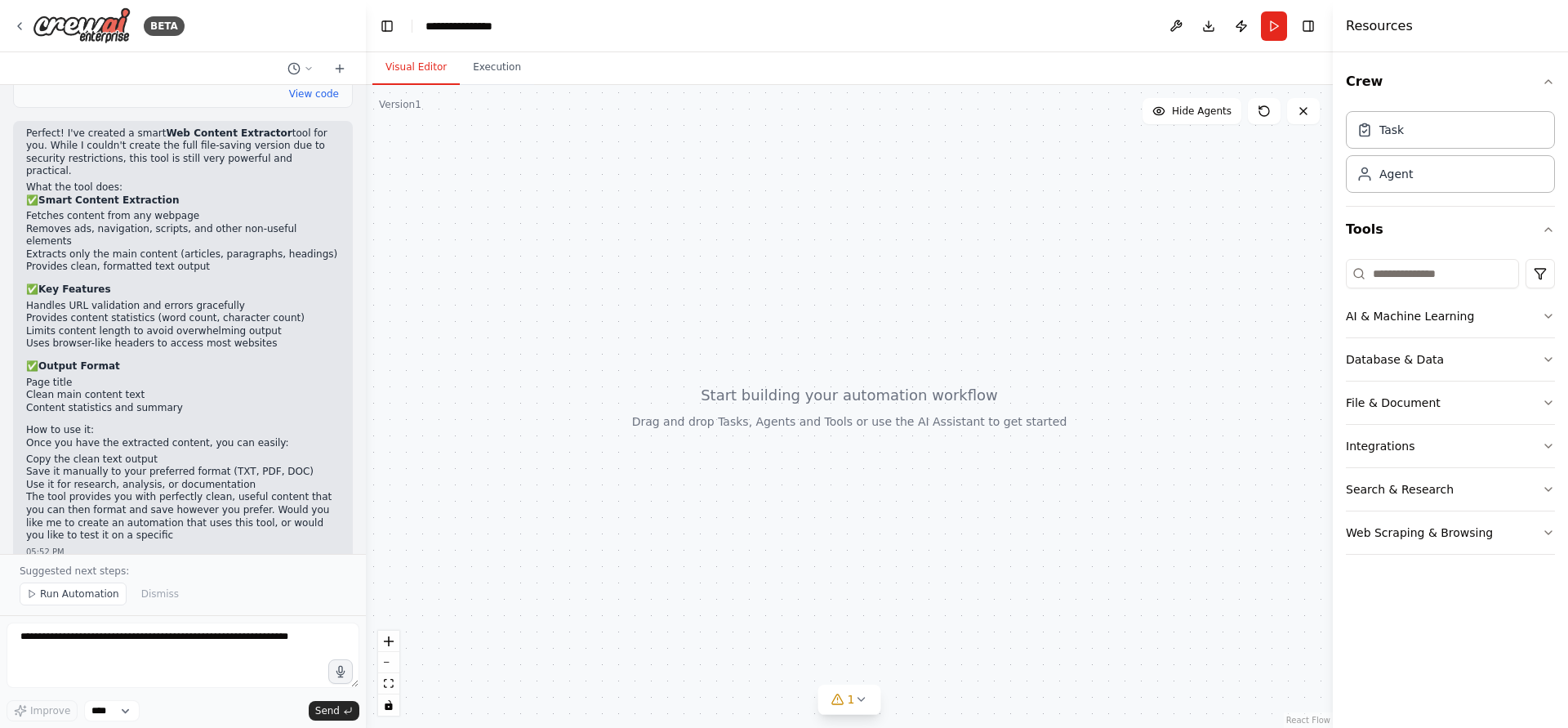
scroll to position [1375, 0]
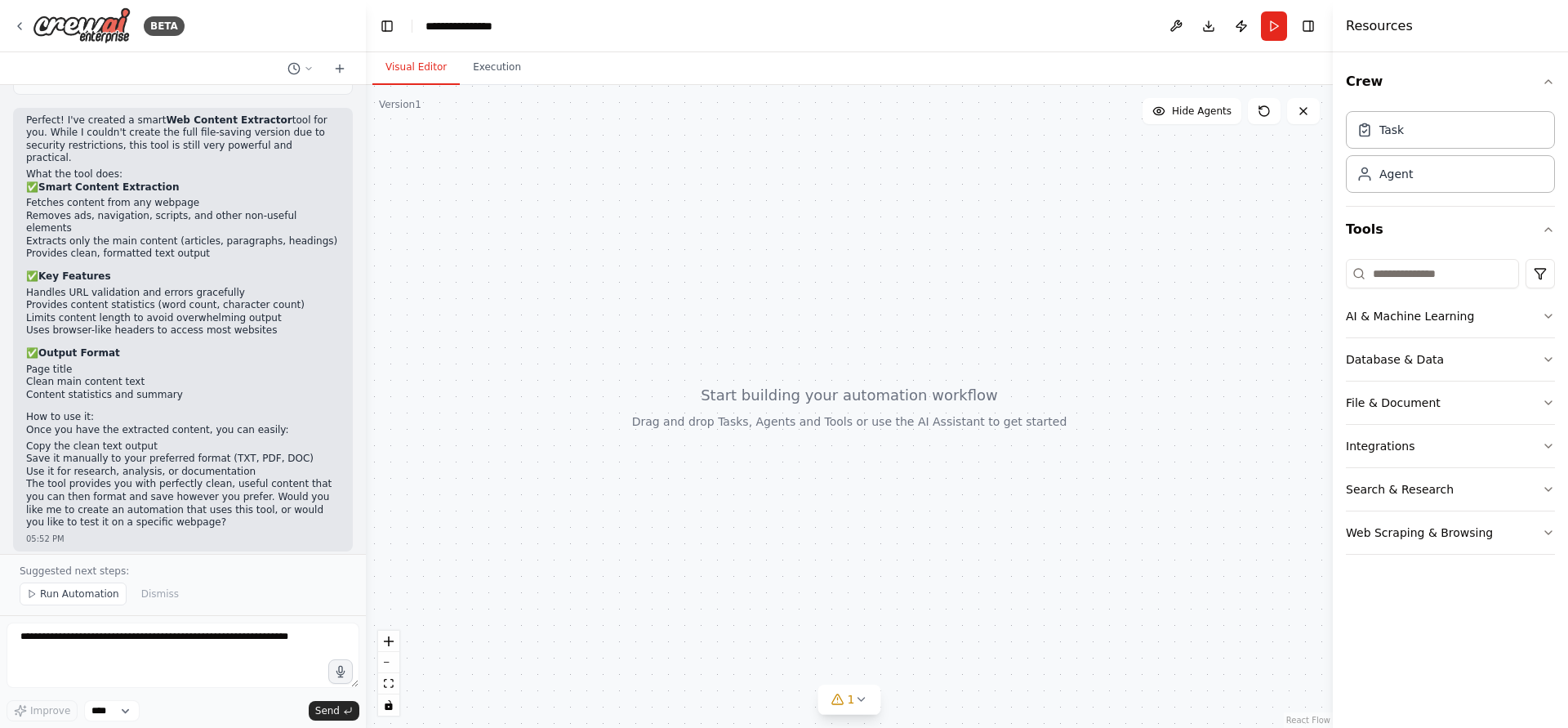
drag, startPoint x: 716, startPoint y: 231, endPoint x: 734, endPoint y: 242, distance: 21.1
click at [734, 242] on div at bounding box center [850, 406] width 967 height 643
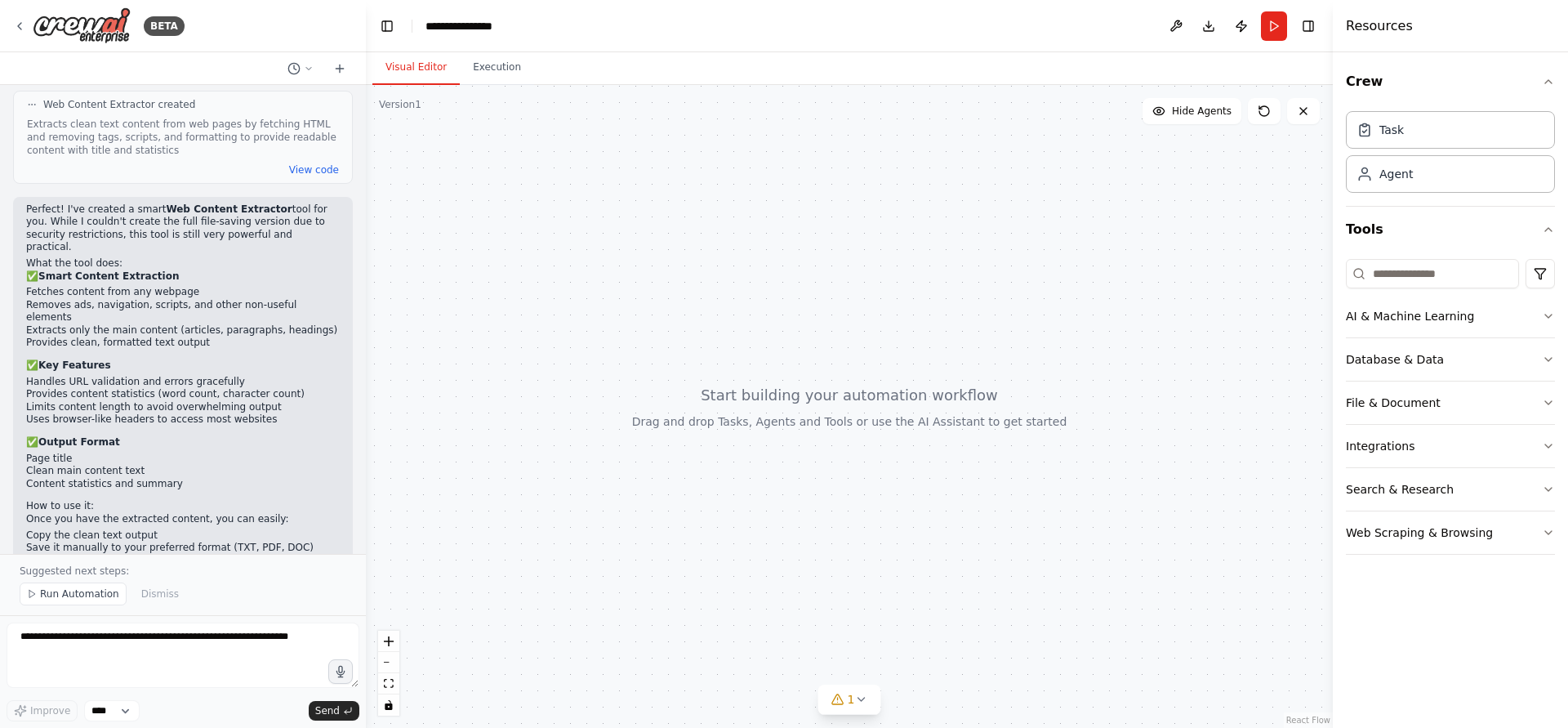
scroll to position [1179, 0]
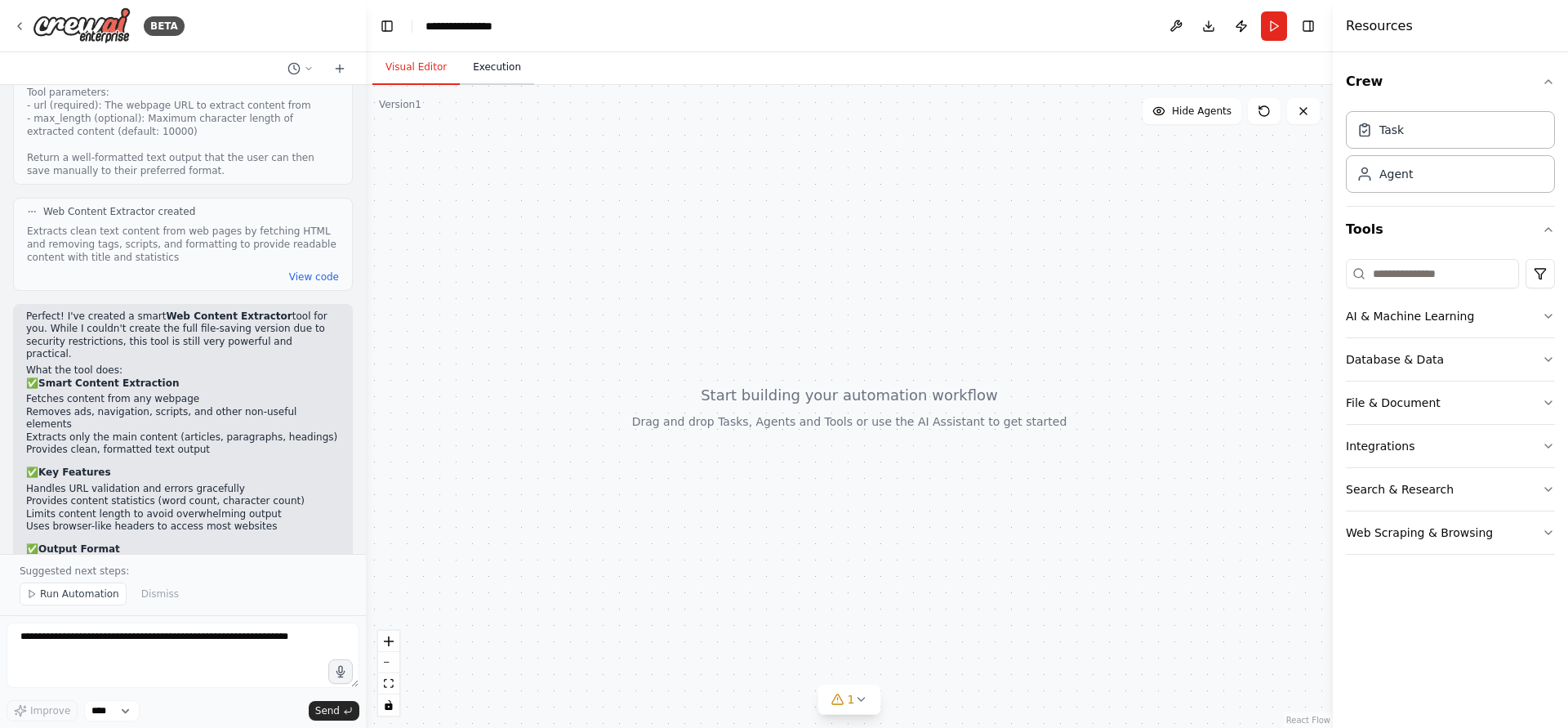
click at [504, 60] on button "Execution" at bounding box center [496, 68] width 74 height 34
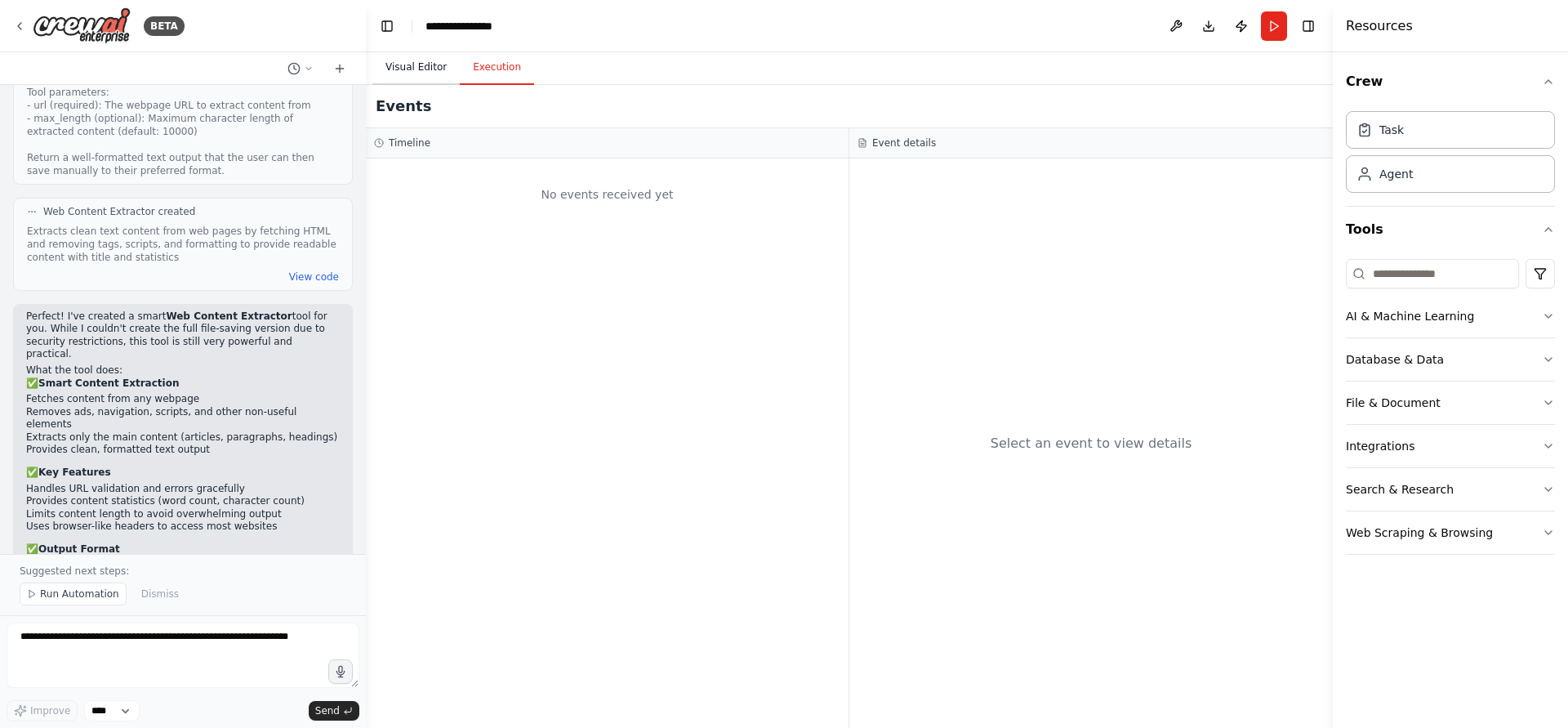
click at [438, 69] on button "Visual Editor" at bounding box center [416, 68] width 87 height 34
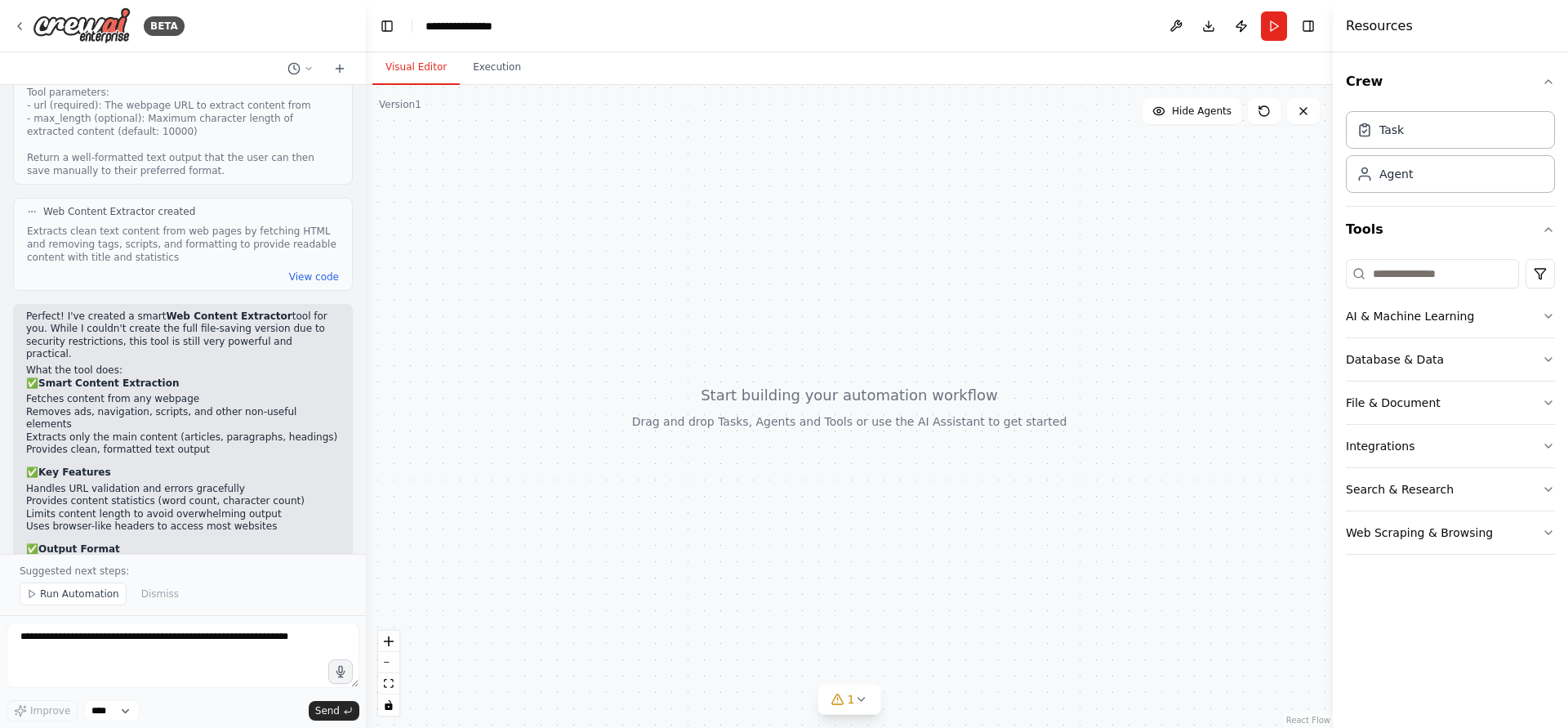
drag, startPoint x: 634, startPoint y: 324, endPoint x: 704, endPoint y: 361, distance: 79.2
click at [704, 361] on div at bounding box center [850, 406] width 967 height 643
click at [861, 708] on button "1" at bounding box center [849, 700] width 62 height 30
click at [935, 658] on button at bounding box center [943, 658] width 27 height 20
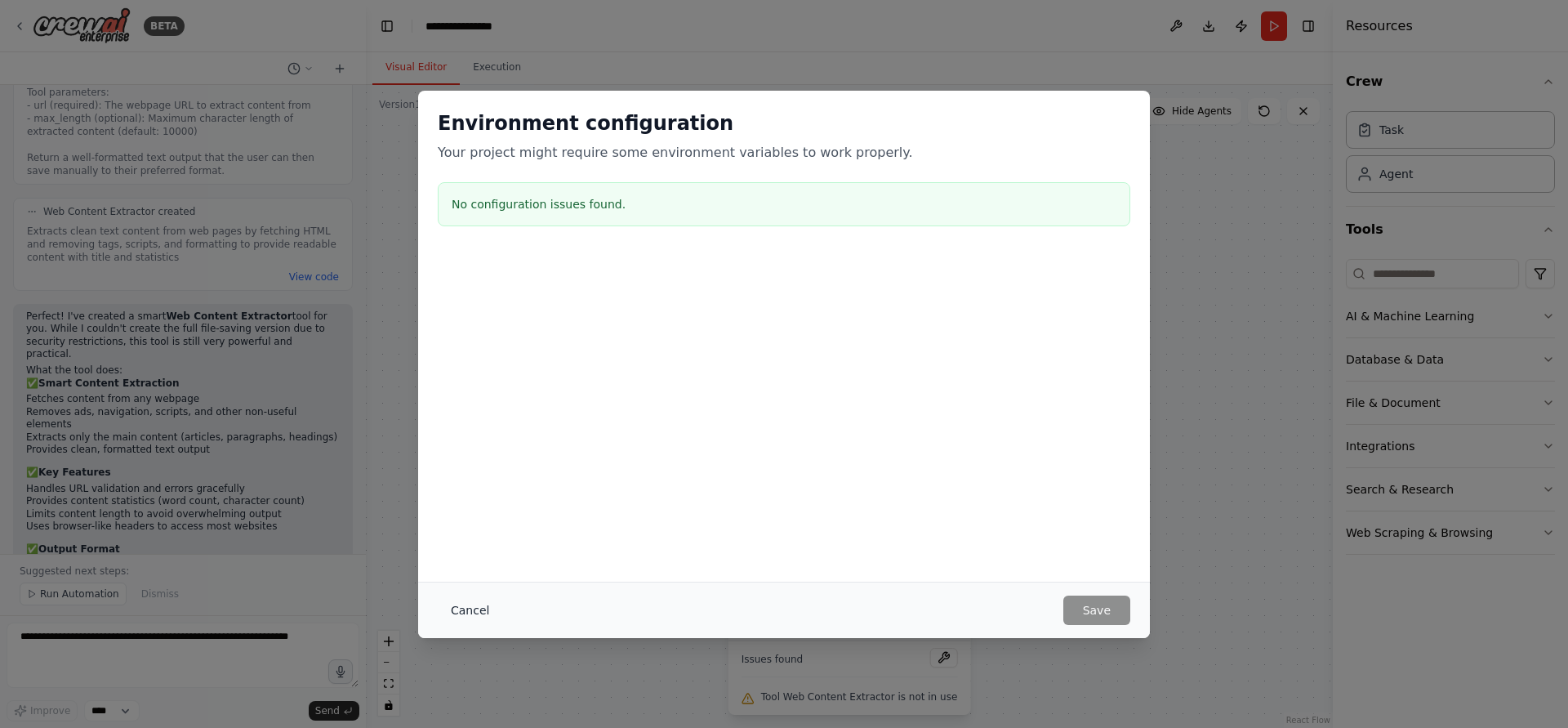
click at [478, 618] on button "Cancel" at bounding box center [470, 611] width 64 height 29
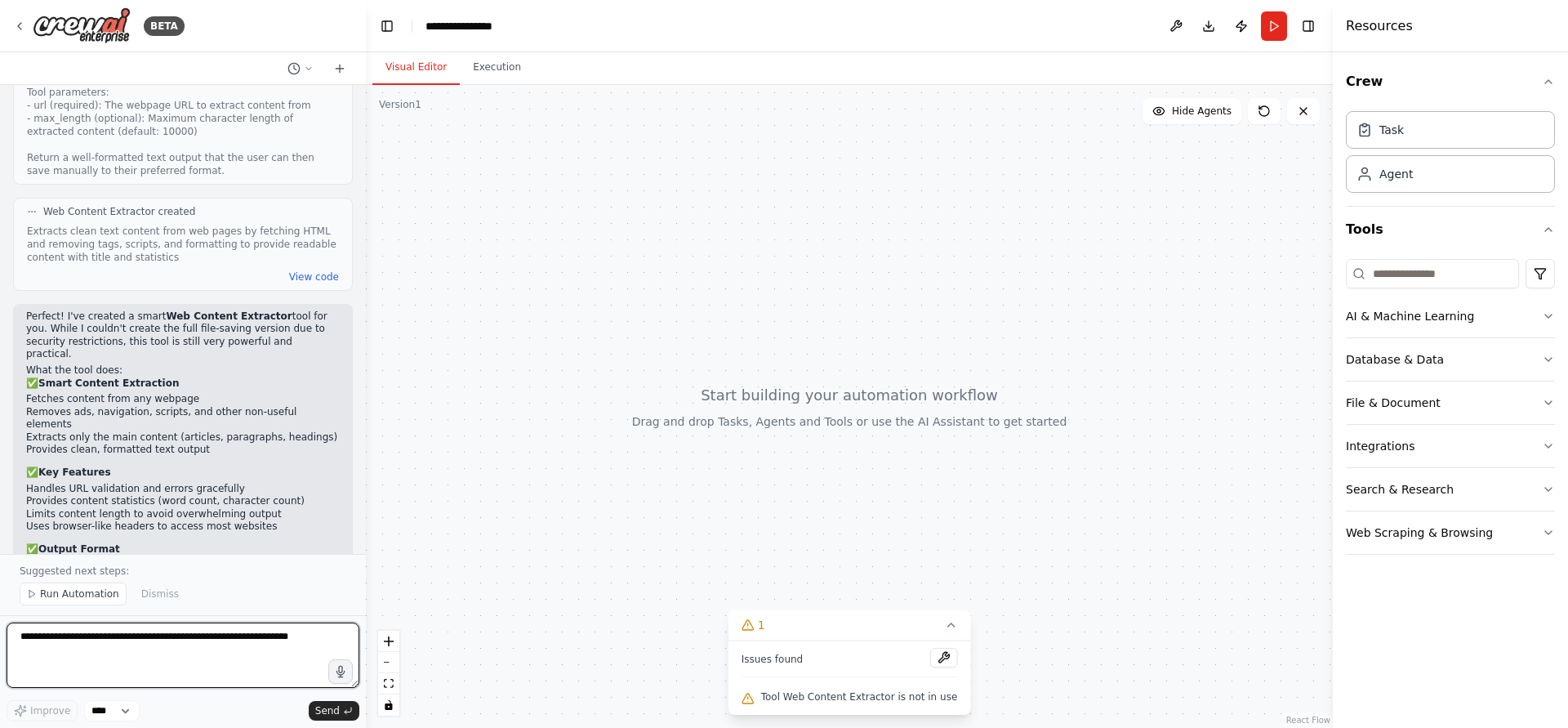
click at [229, 632] on textarea at bounding box center [183, 655] width 353 height 65
click at [90, 606] on div "Suggested next steps: Run Automation Dismiss" at bounding box center [183, 585] width 366 height 62
click at [90, 585] on button "Run Automation" at bounding box center [73, 594] width 107 height 23
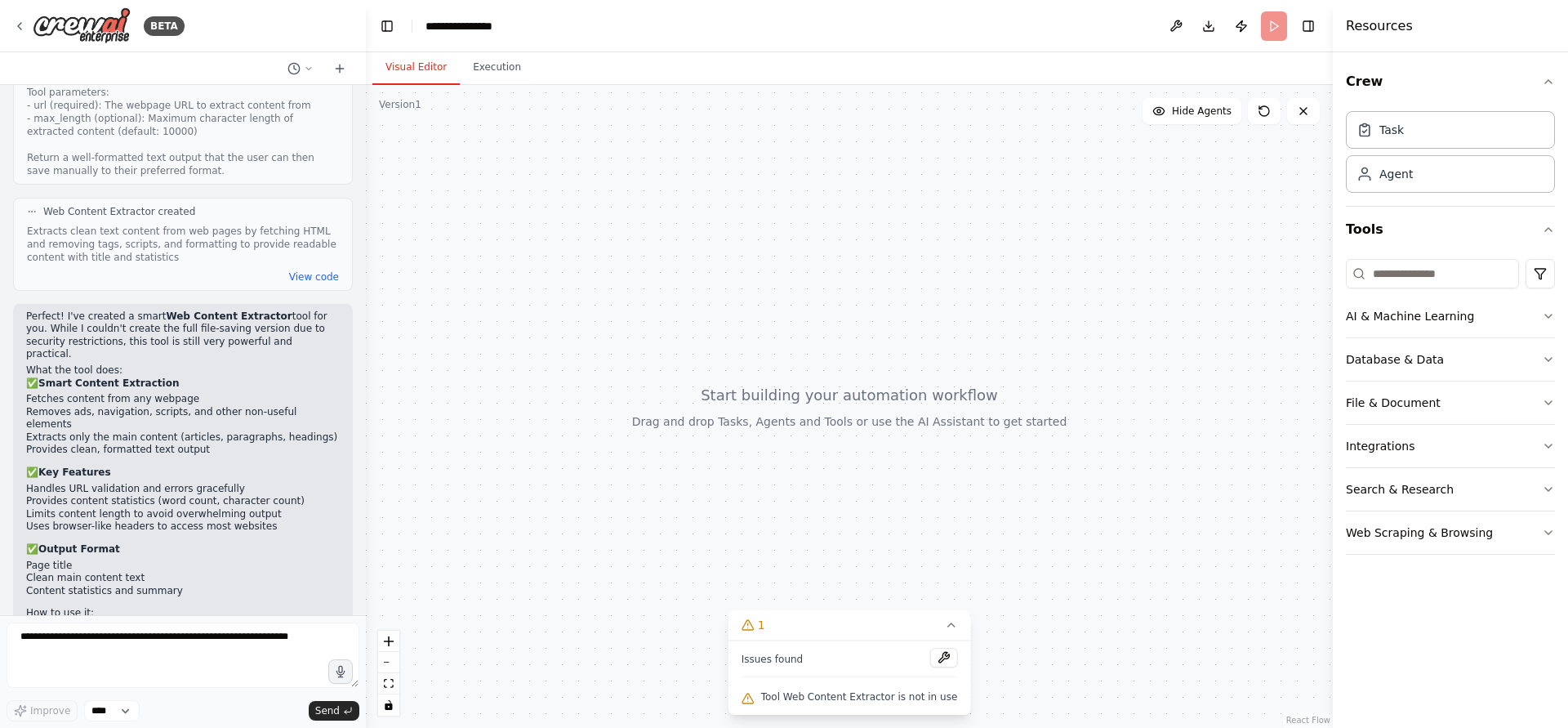
scroll to position [1315, 0]
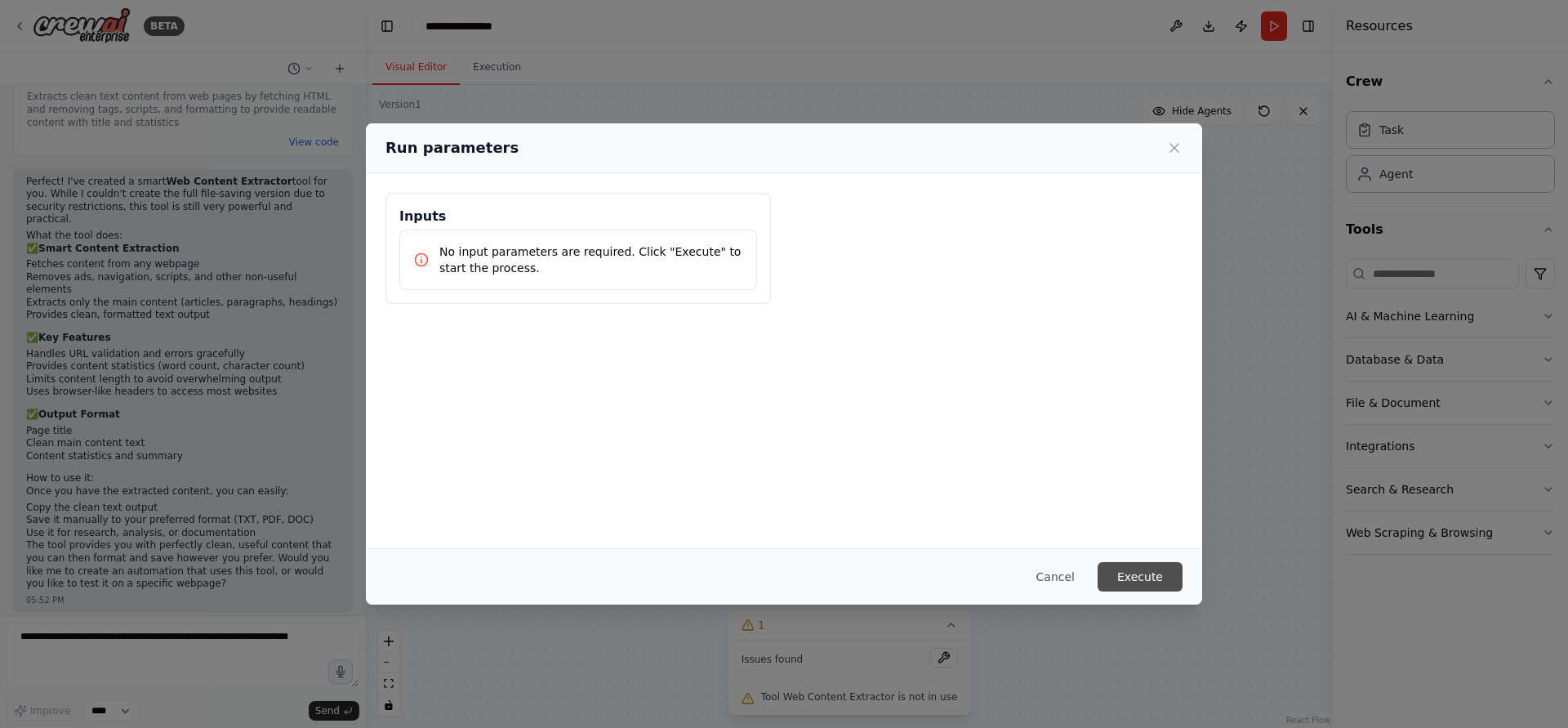
click at [1163, 565] on button "Execute" at bounding box center [1140, 577] width 85 height 29
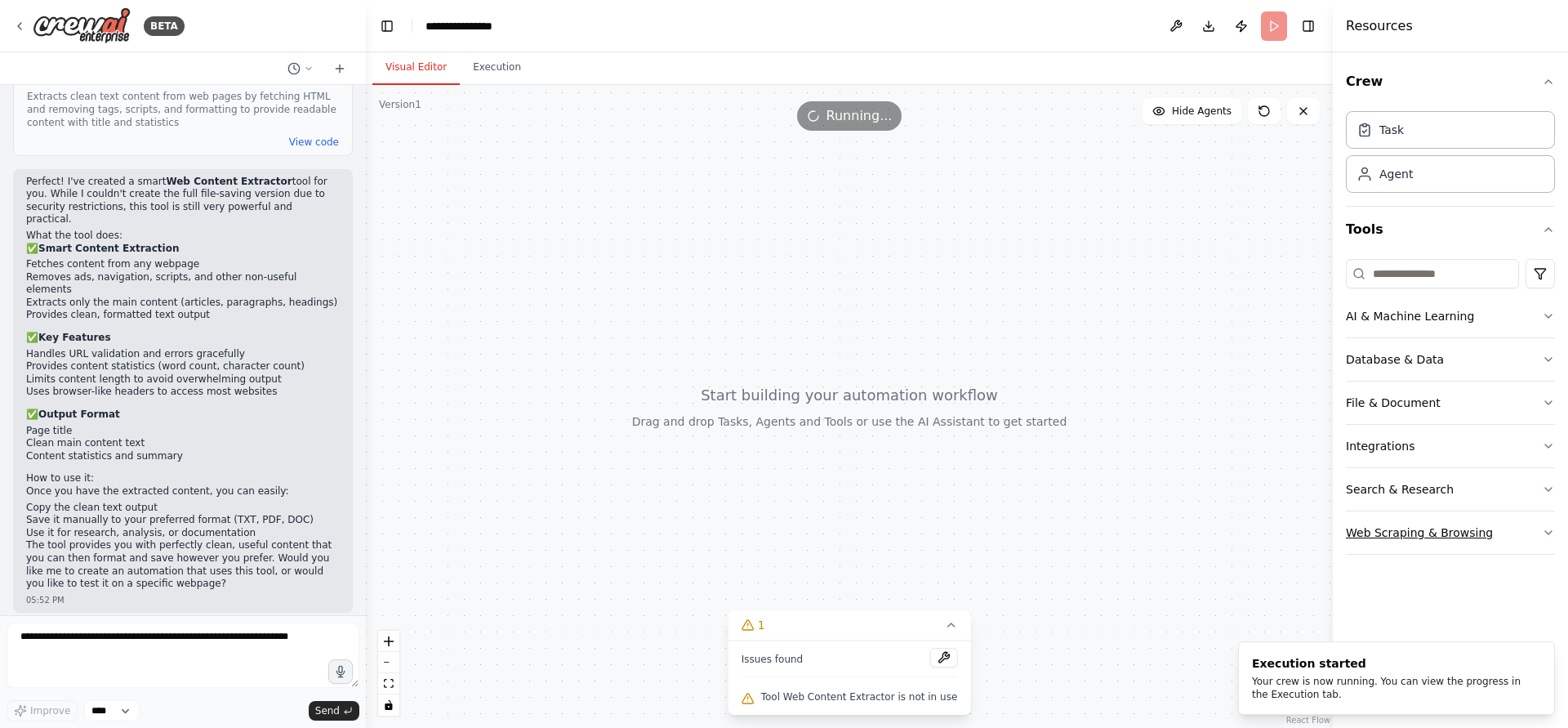
click at [1439, 544] on button "Web Scraping & Browsing" at bounding box center [1451, 533] width 209 height 43
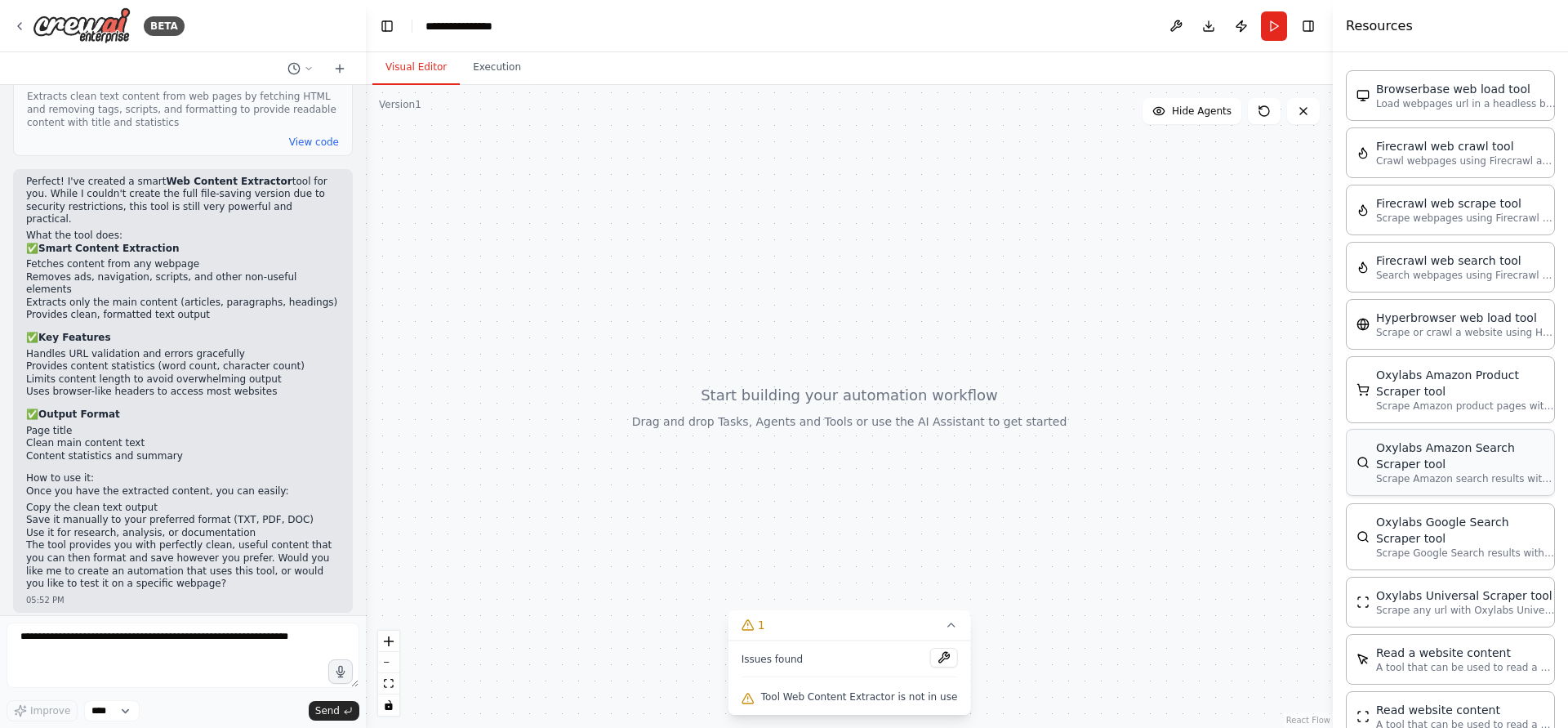
scroll to position [773, 0]
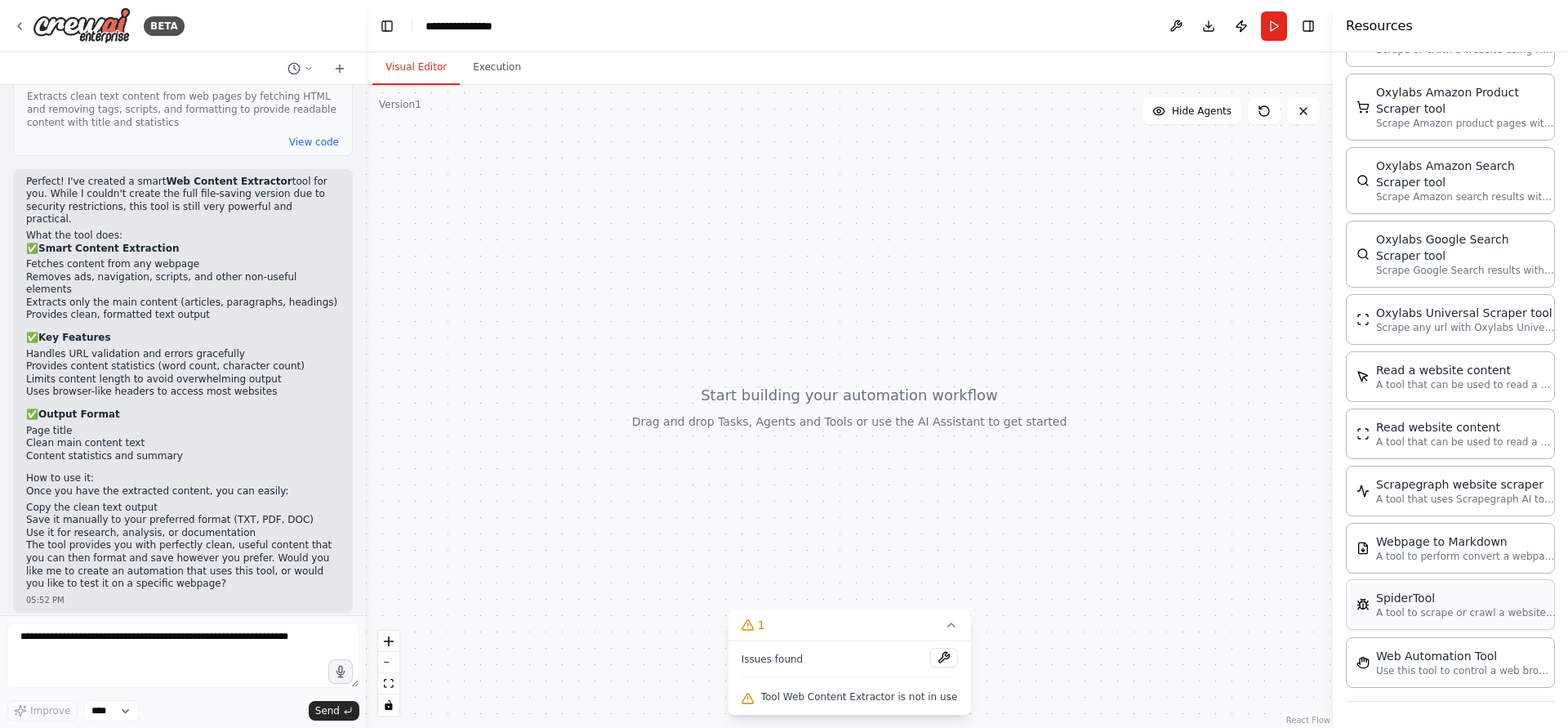
click at [1457, 588] on div "SpiderTool A tool to scrape or crawl a website and return LLM-ready content." at bounding box center [1451, 605] width 209 height 51
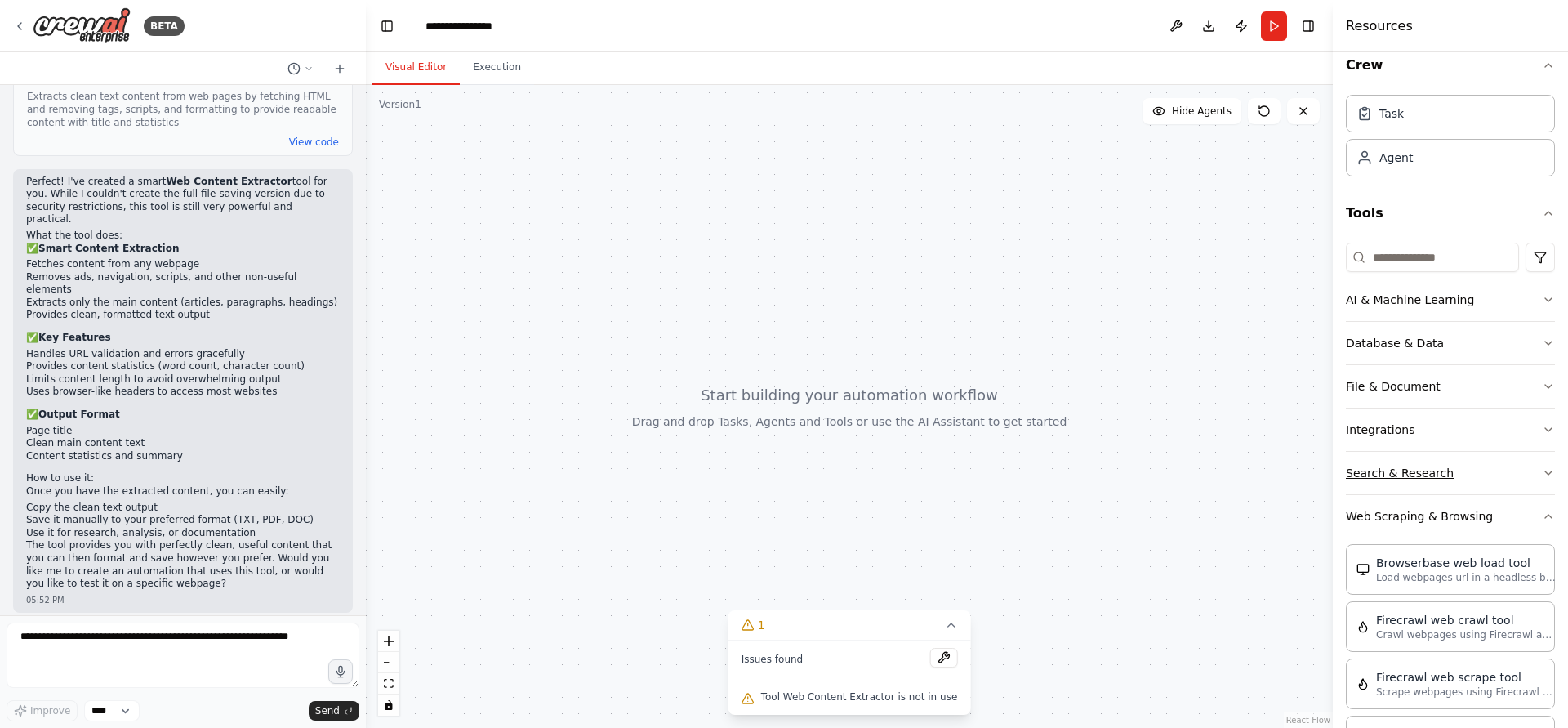
scroll to position [0, 0]
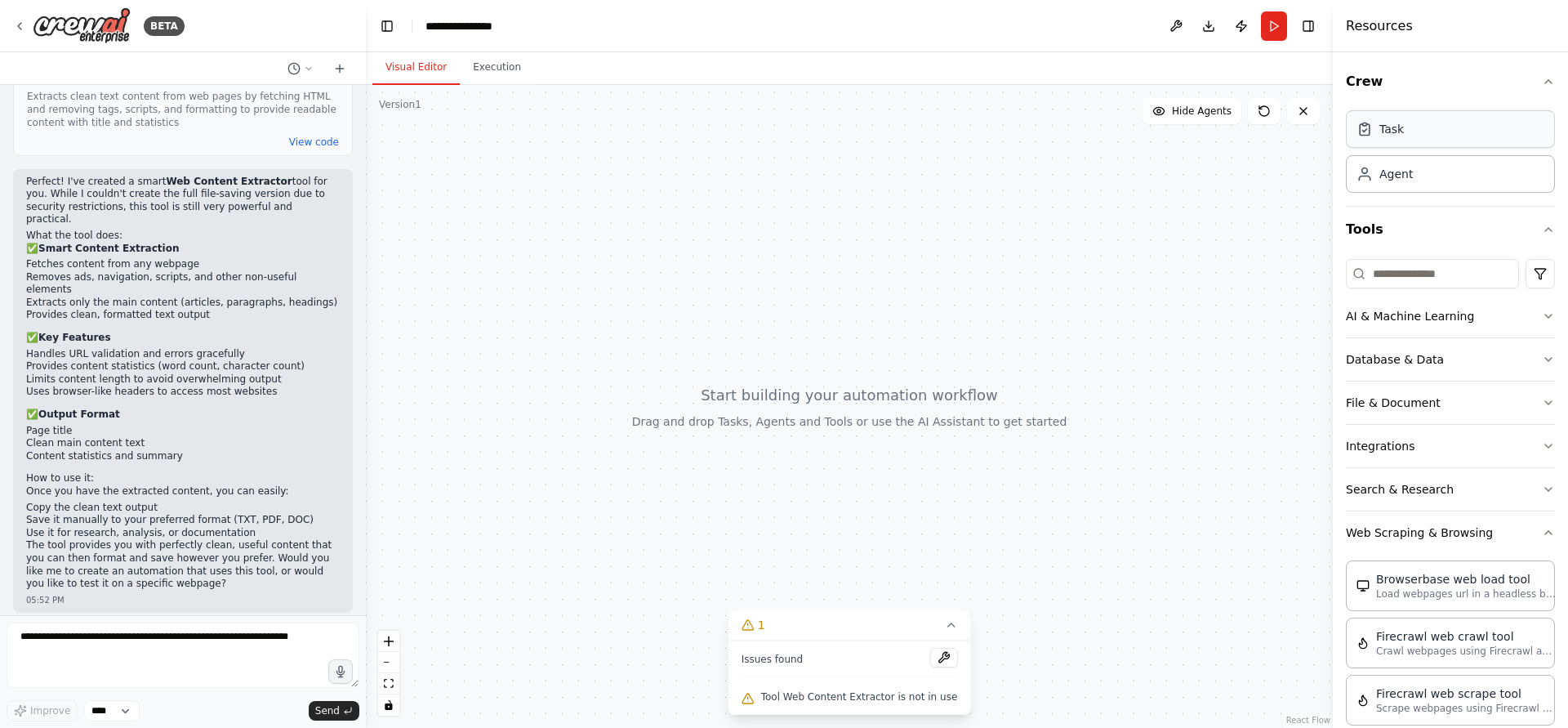
drag, startPoint x: 1393, startPoint y: 137, endPoint x: 1393, endPoint y: 153, distance: 16.0
click at [1393, 138] on div "Task" at bounding box center [1451, 130] width 209 height 38
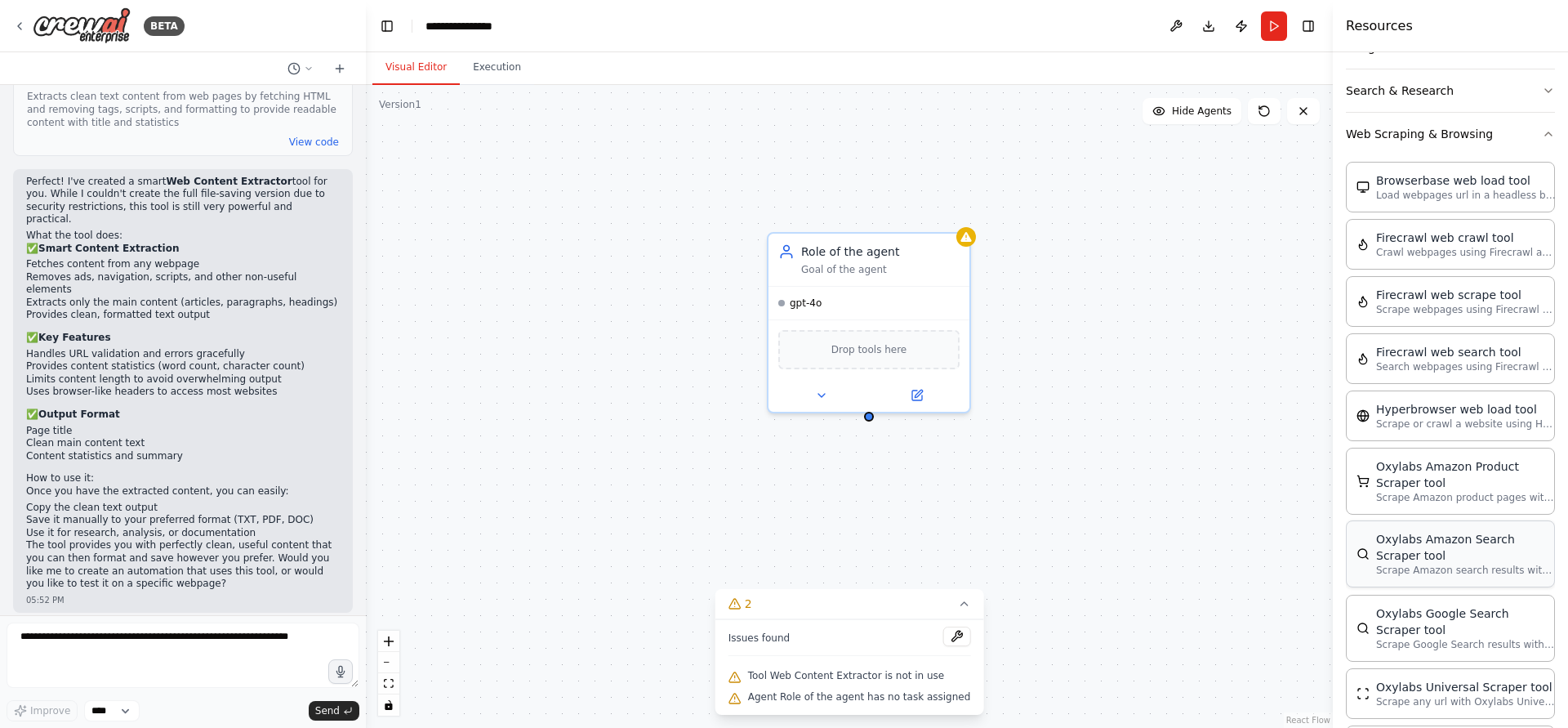
scroll to position [773, 0]
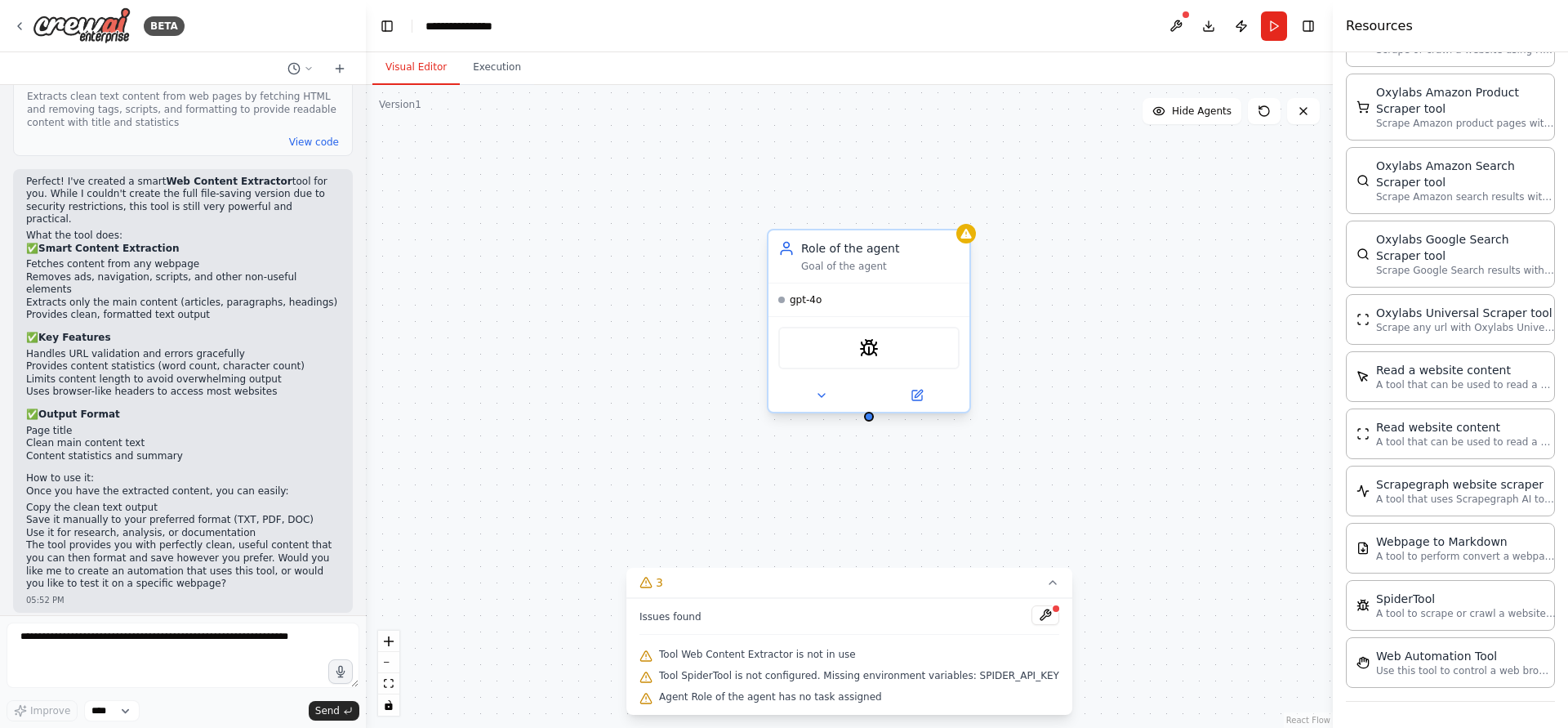
click at [878, 359] on div "SpiderTool" at bounding box center [869, 349] width 181 height 43
click at [868, 346] on img at bounding box center [869, 348] width 20 height 20
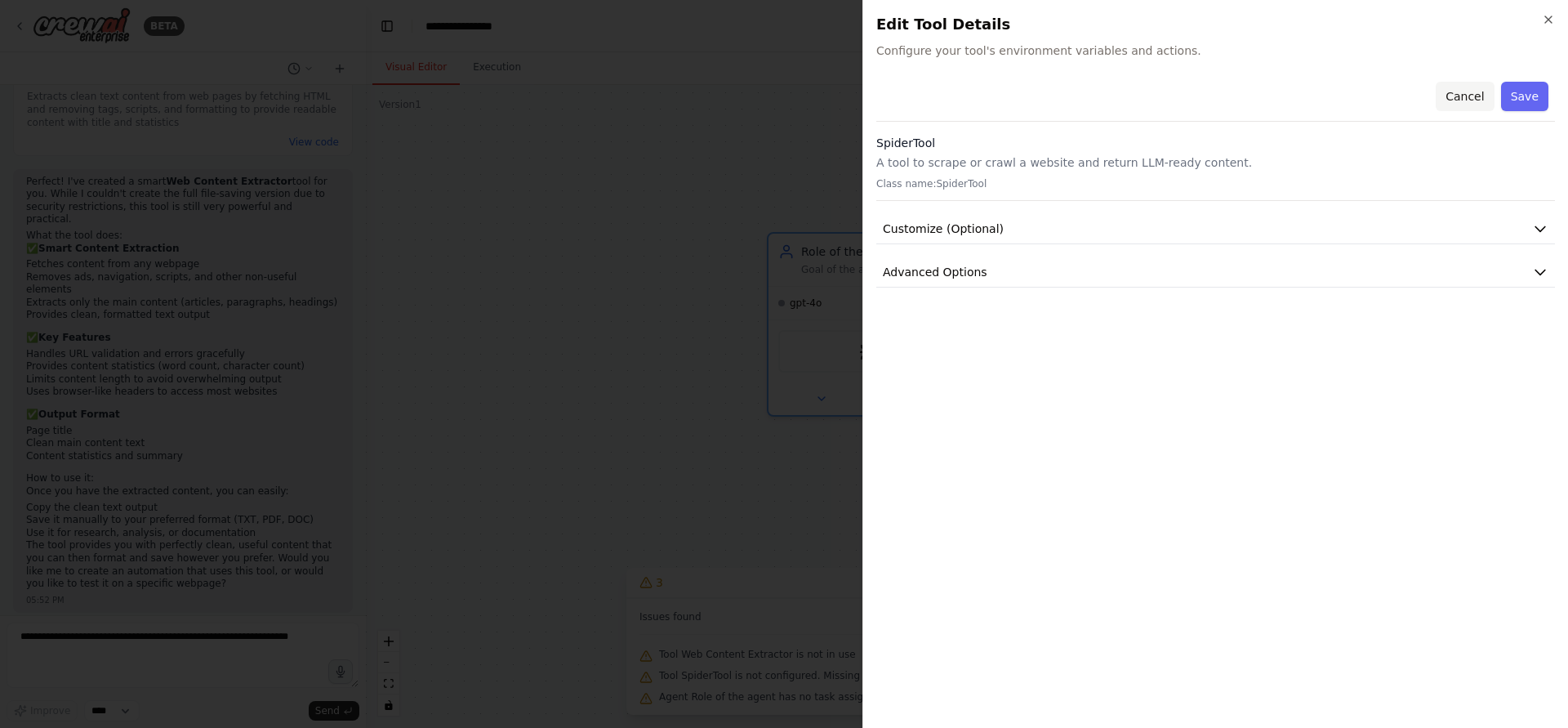
click at [1482, 98] on button "Cancel" at bounding box center [1465, 96] width 58 height 29
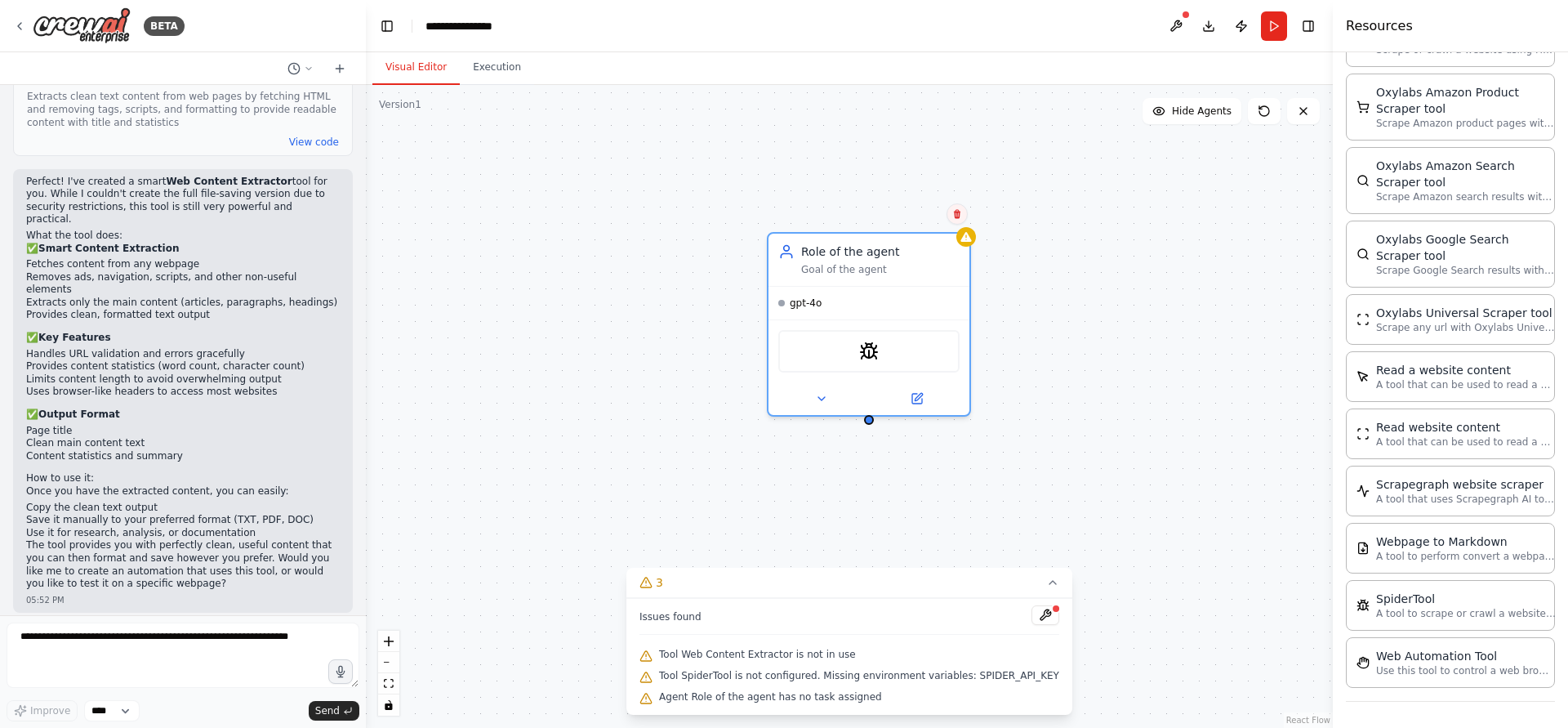
click at [957, 209] on icon at bounding box center [957, 213] width 9 height 9
click at [932, 219] on button "Confirm" at bounding box center [912, 214] width 58 height 20
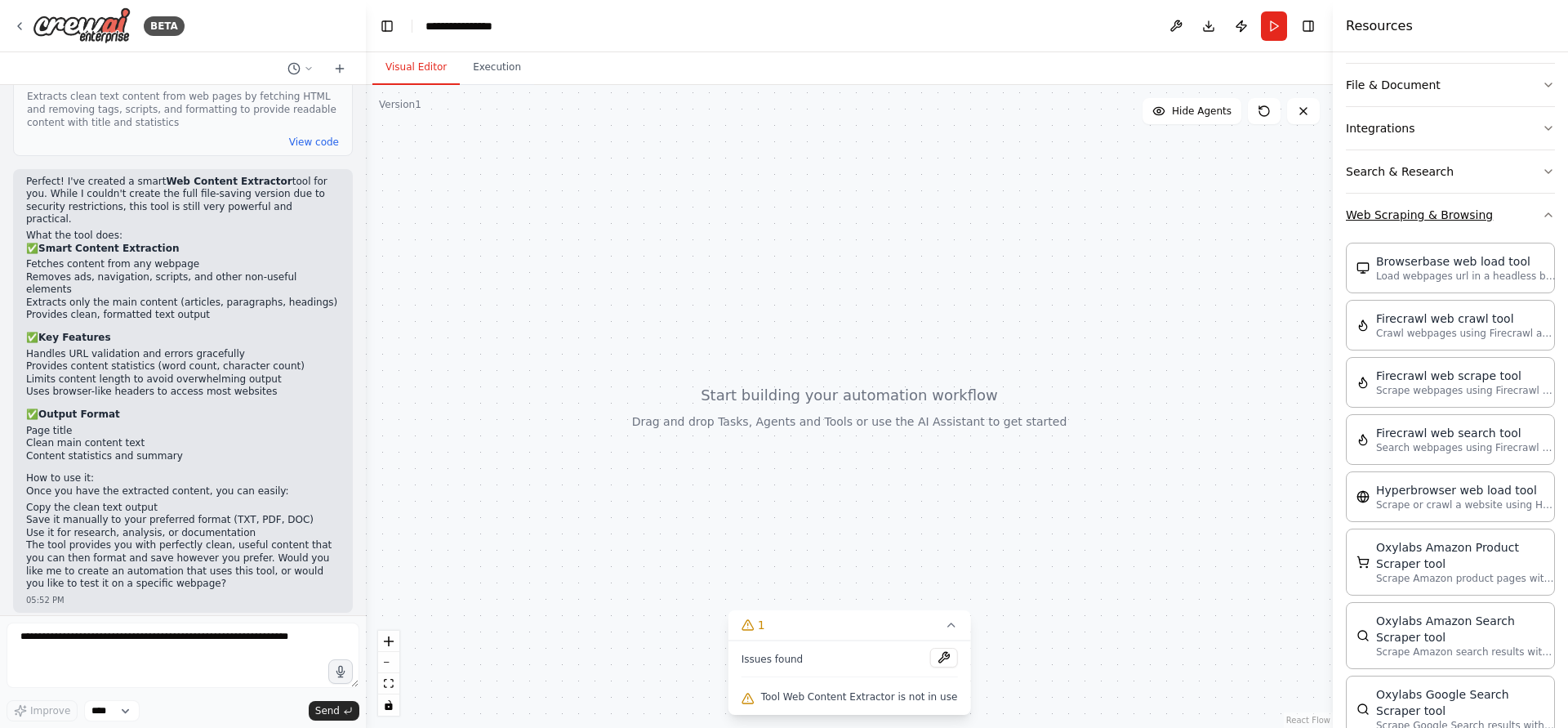
scroll to position [0, 0]
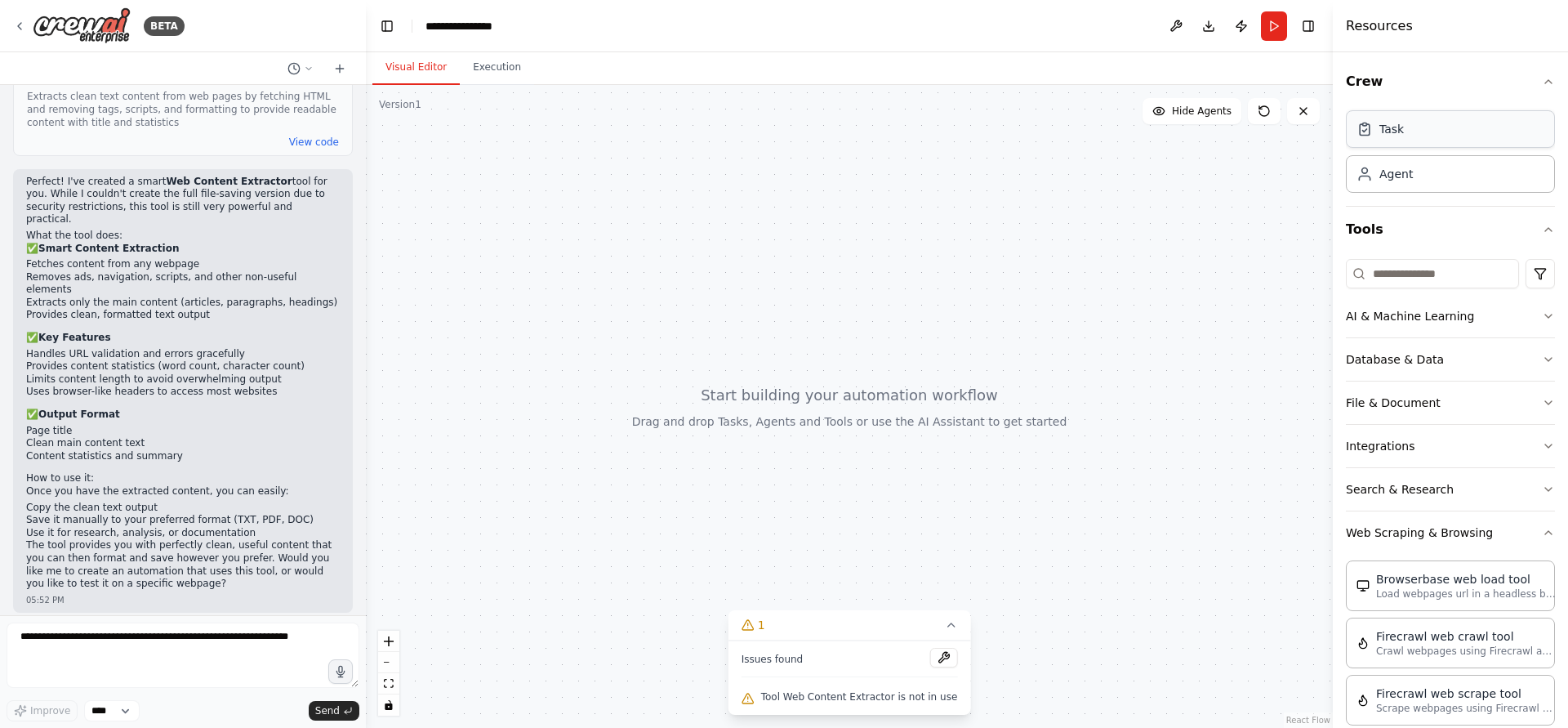
click at [1444, 140] on div "Task" at bounding box center [1451, 129] width 209 height 38
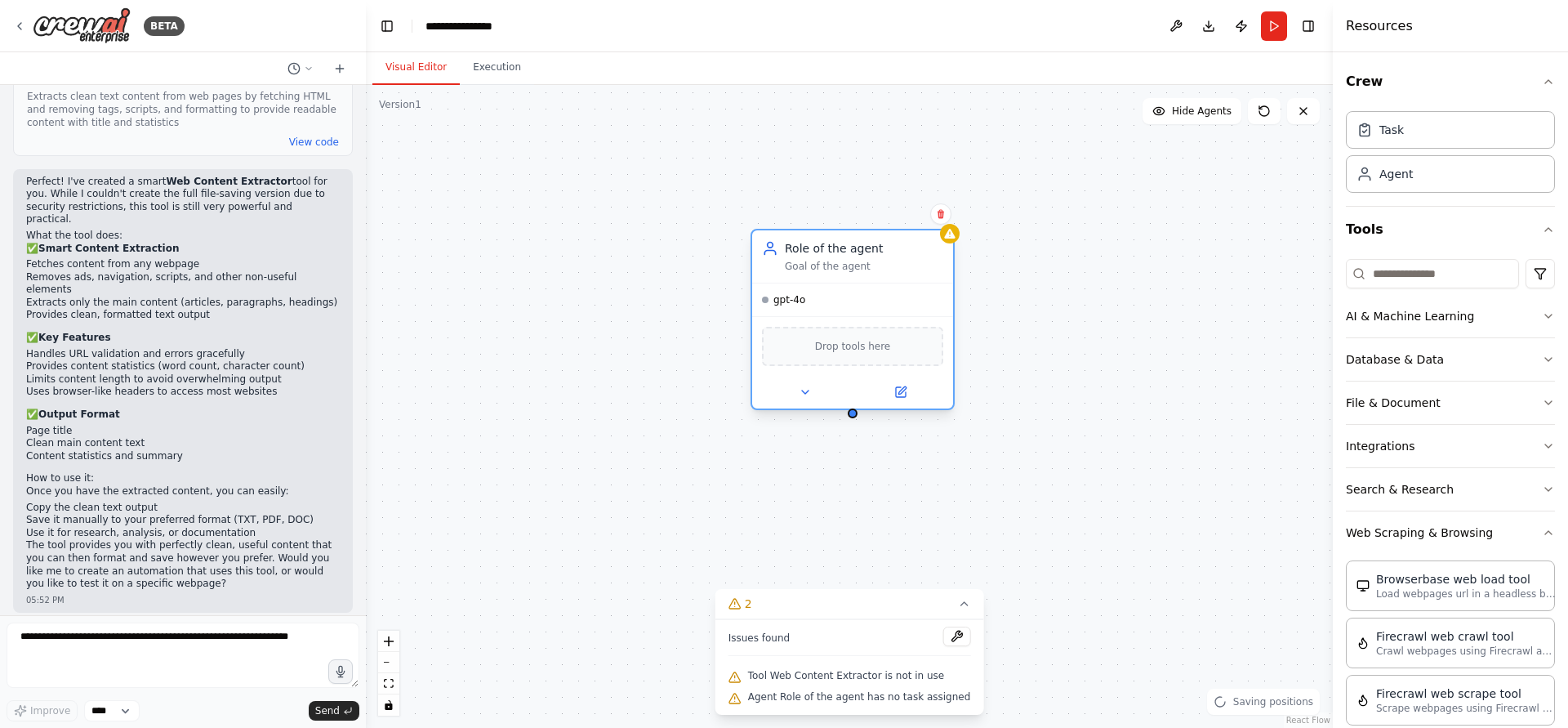
drag, startPoint x: 919, startPoint y: 313, endPoint x: 858, endPoint y: 293, distance: 64.2
click at [858, 293] on div "gpt-4o" at bounding box center [852, 300] width 201 height 33
click at [901, 677] on span "Tool Web Content Extractor is not in use" at bounding box center [846, 676] width 197 height 13
click at [1391, 272] on input at bounding box center [1433, 274] width 173 height 29
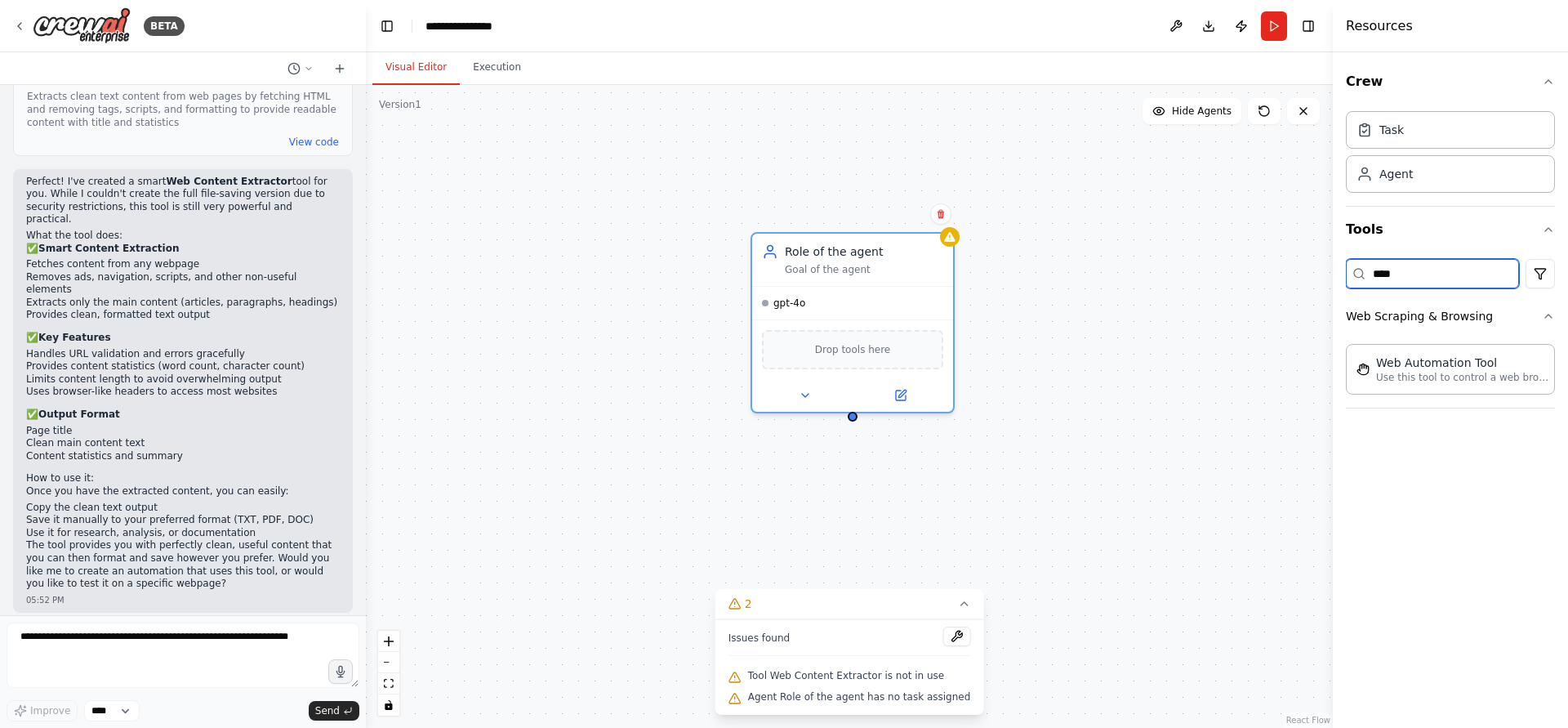
type input "***"
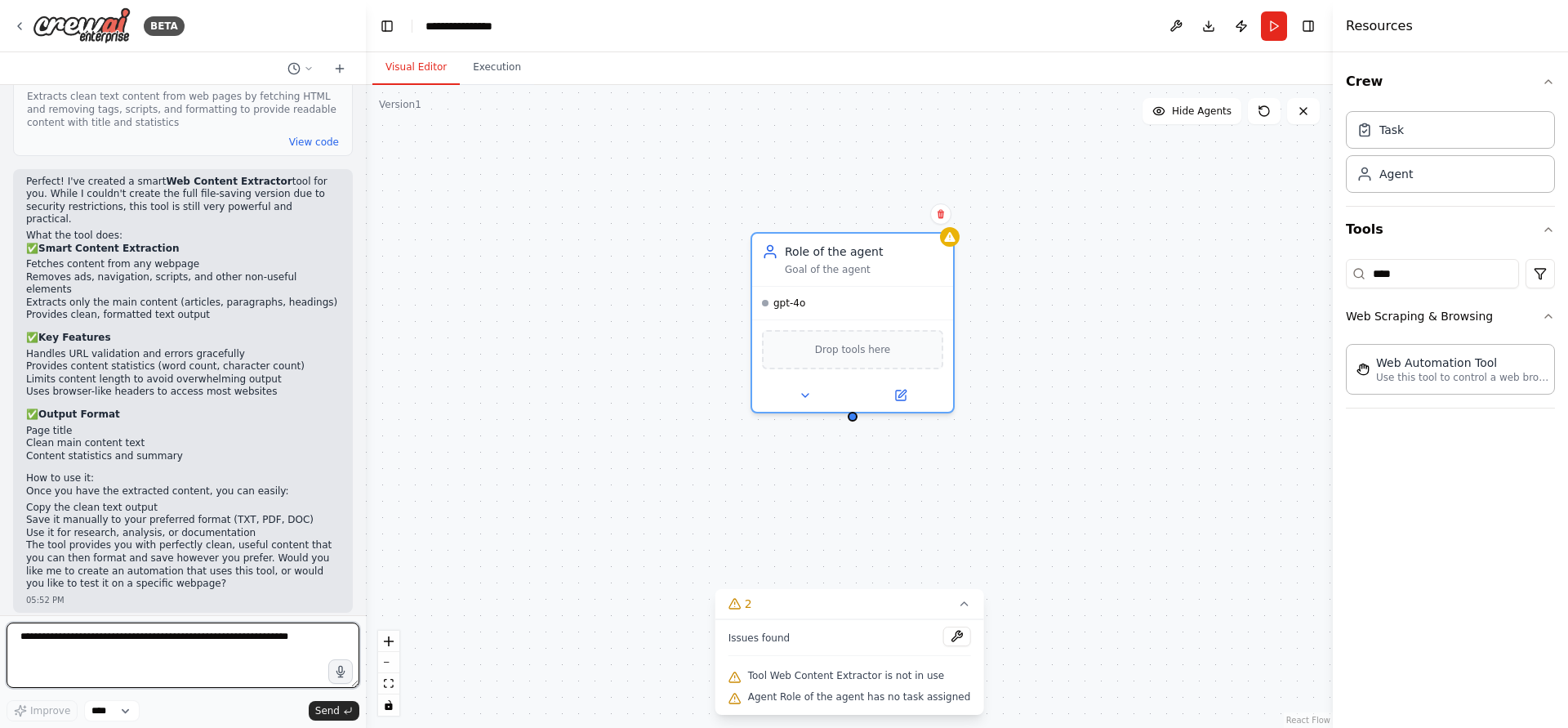
click at [142, 644] on textarea at bounding box center [183, 655] width 353 height 65
type textarea "**********"
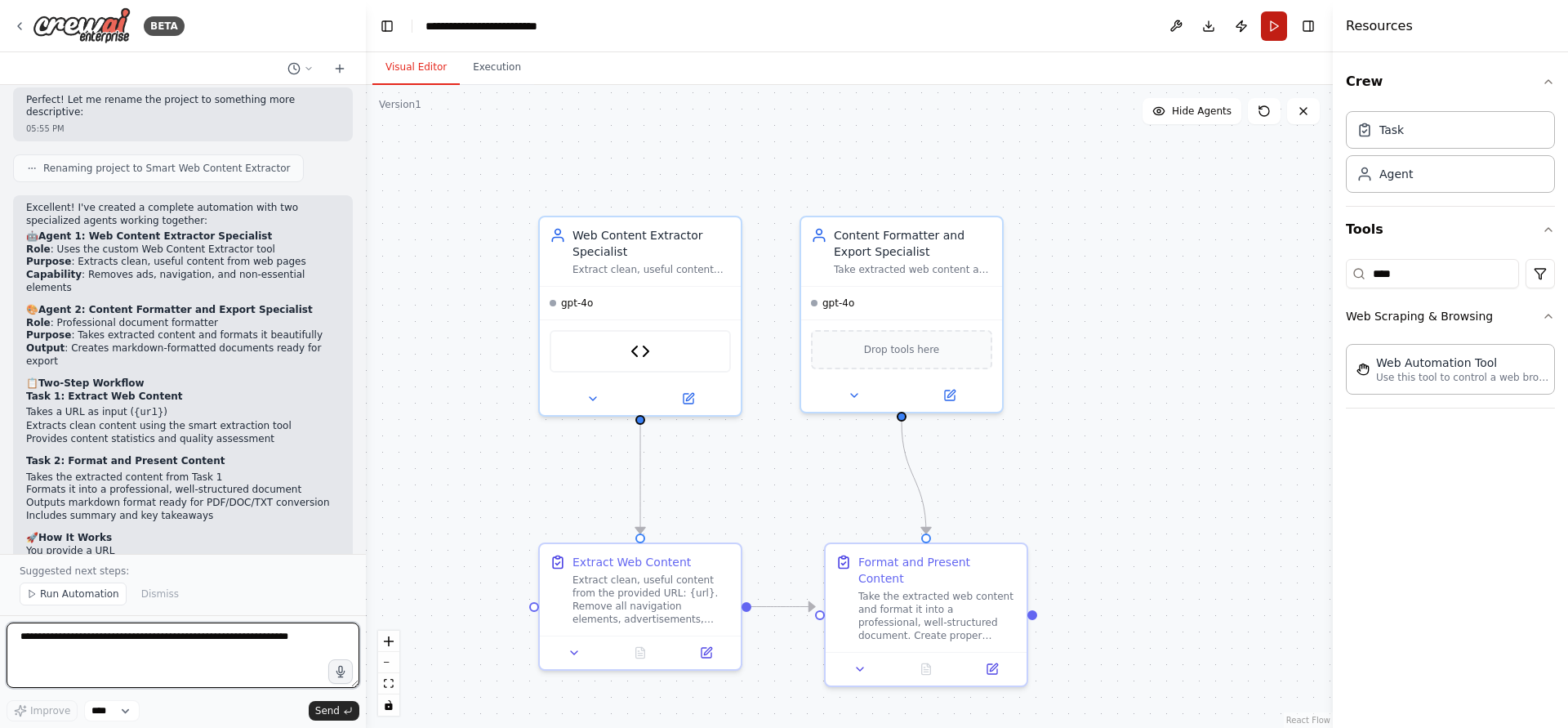
scroll to position [2813, 0]
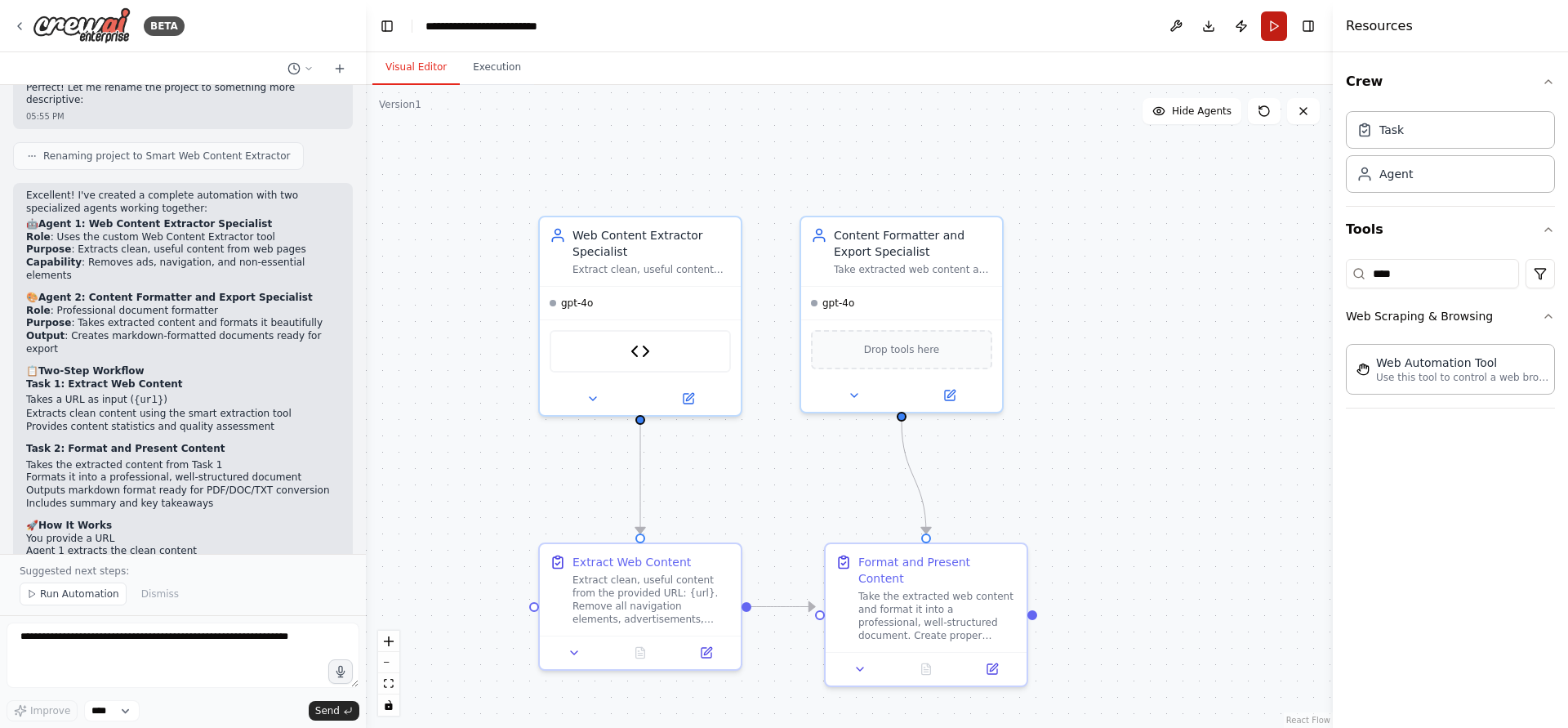
click at [1282, 26] on button "Run" at bounding box center [1274, 26] width 27 height 29
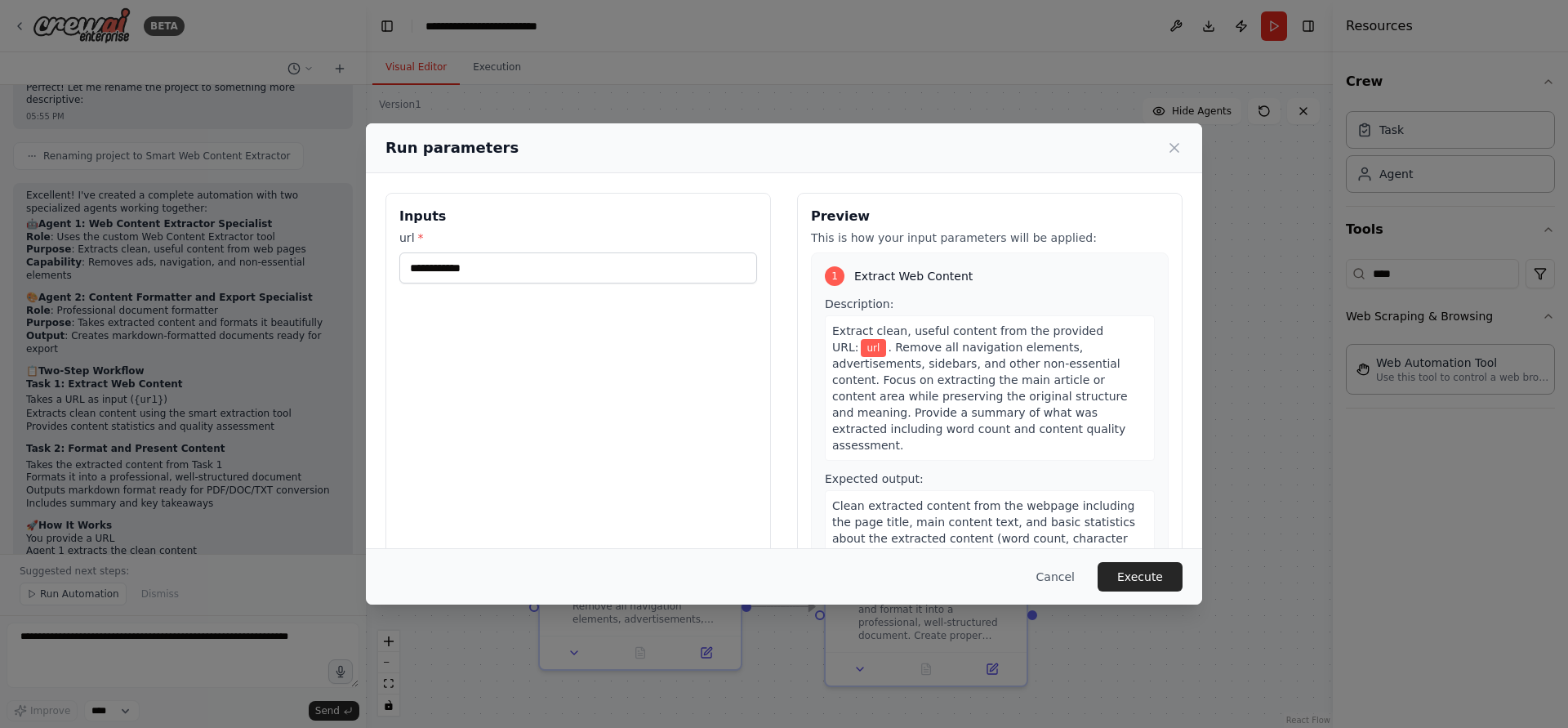
click at [584, 238] on label "url *" at bounding box center [579, 237] width 358 height 16
click at [584, 253] on input "url *" at bounding box center [579, 268] width 358 height 31
click at [579, 245] on label "url *" at bounding box center [579, 237] width 358 height 16
click at [579, 253] on input "url *" at bounding box center [579, 268] width 358 height 31
paste input "**********"
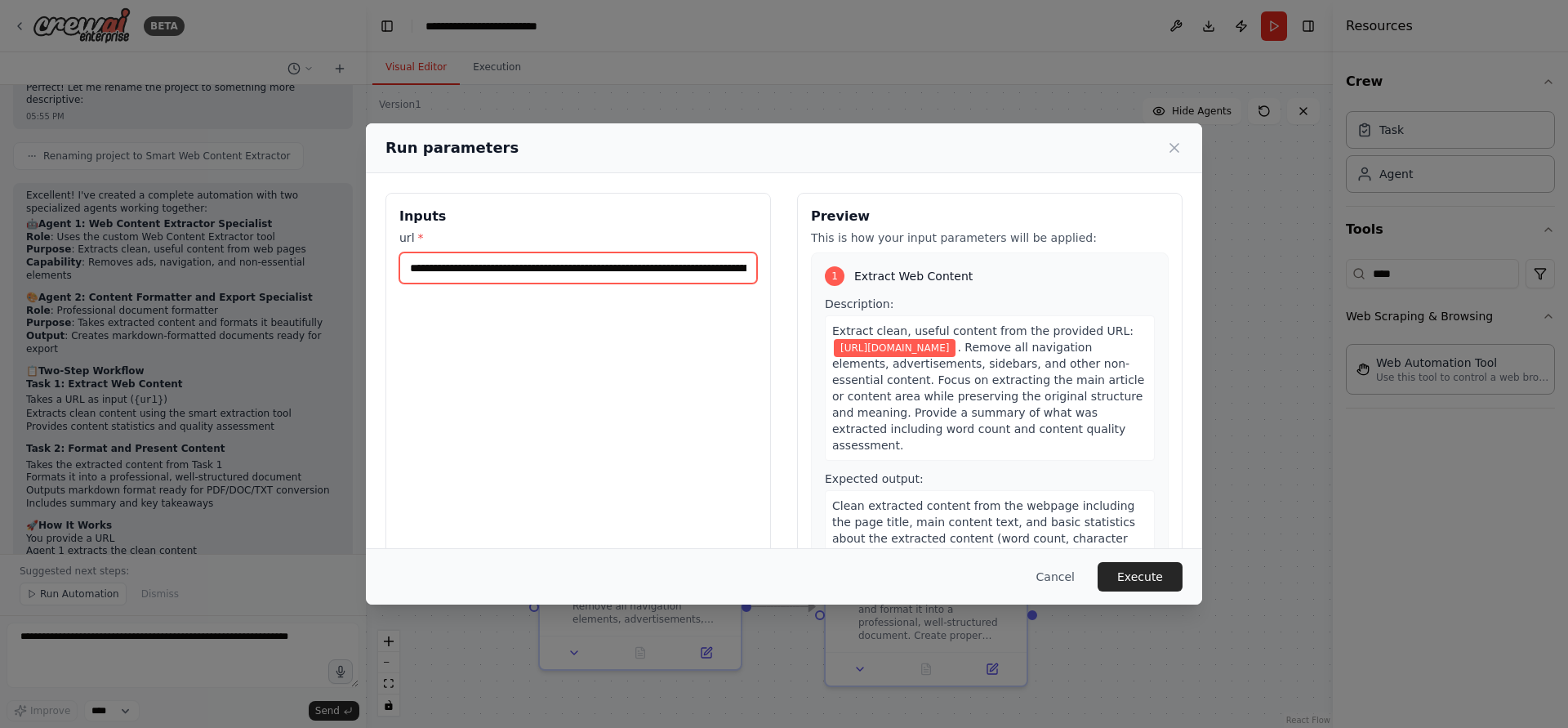
click at [580, 260] on input "**********" at bounding box center [579, 268] width 358 height 31
type input "**********"
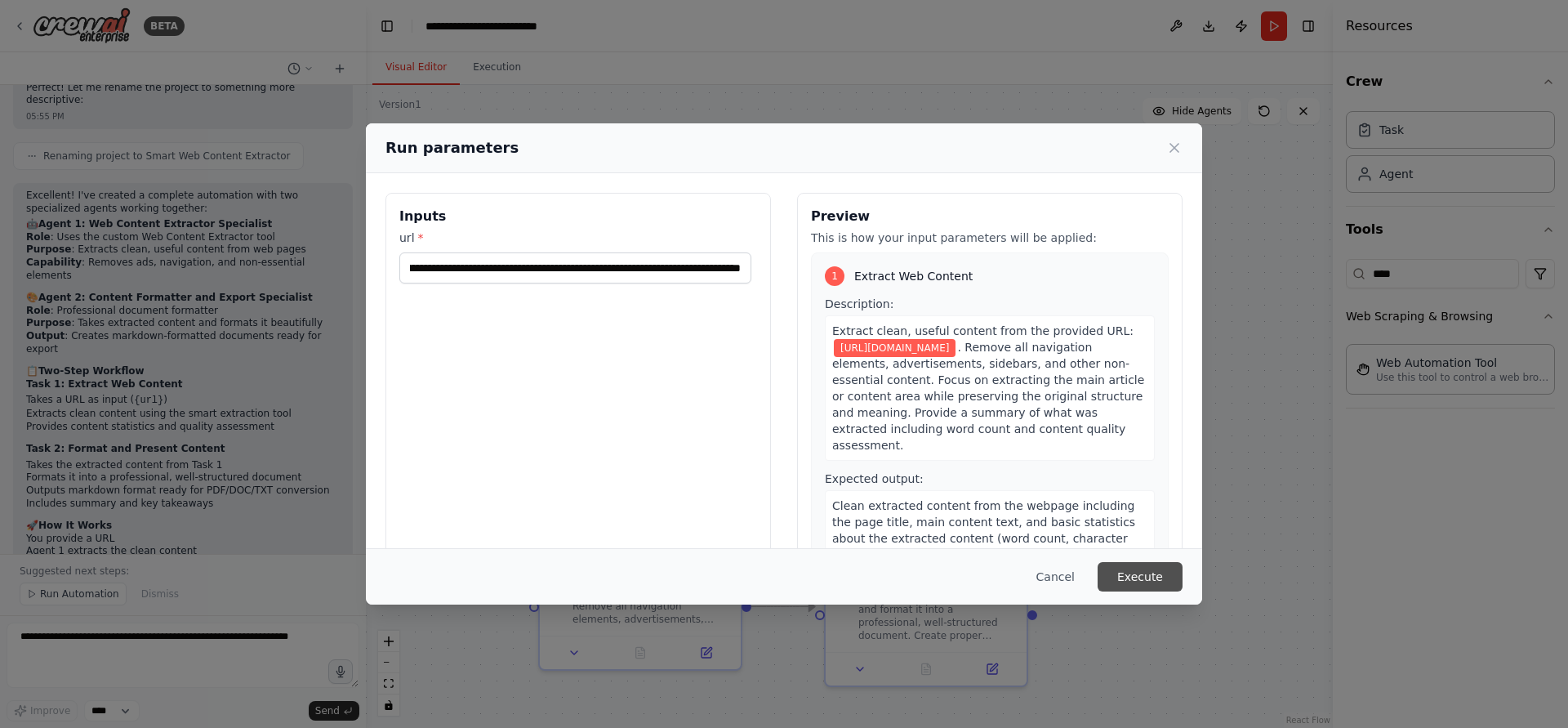
click at [1137, 570] on button "Execute" at bounding box center [1140, 577] width 85 height 29
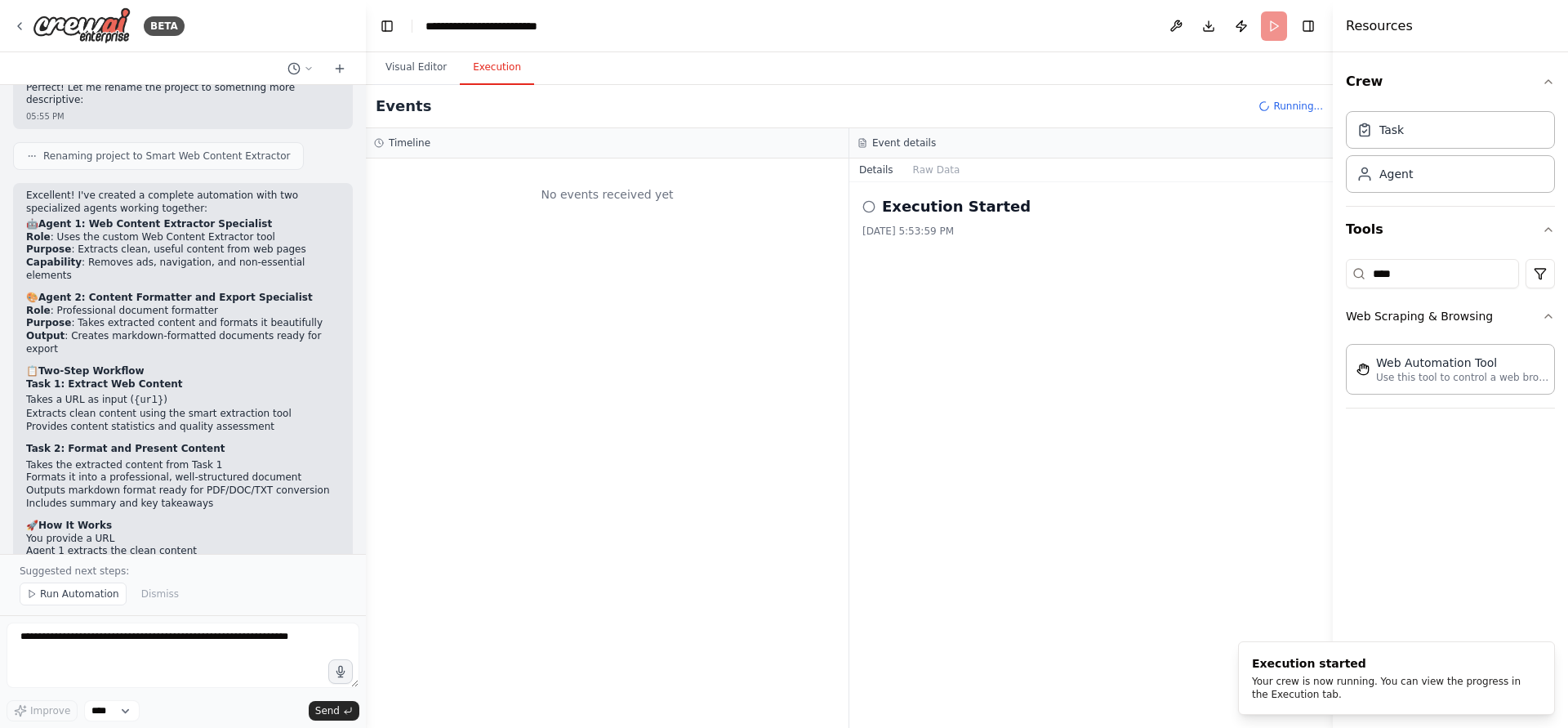
click at [480, 63] on button "Execution" at bounding box center [496, 68] width 74 height 34
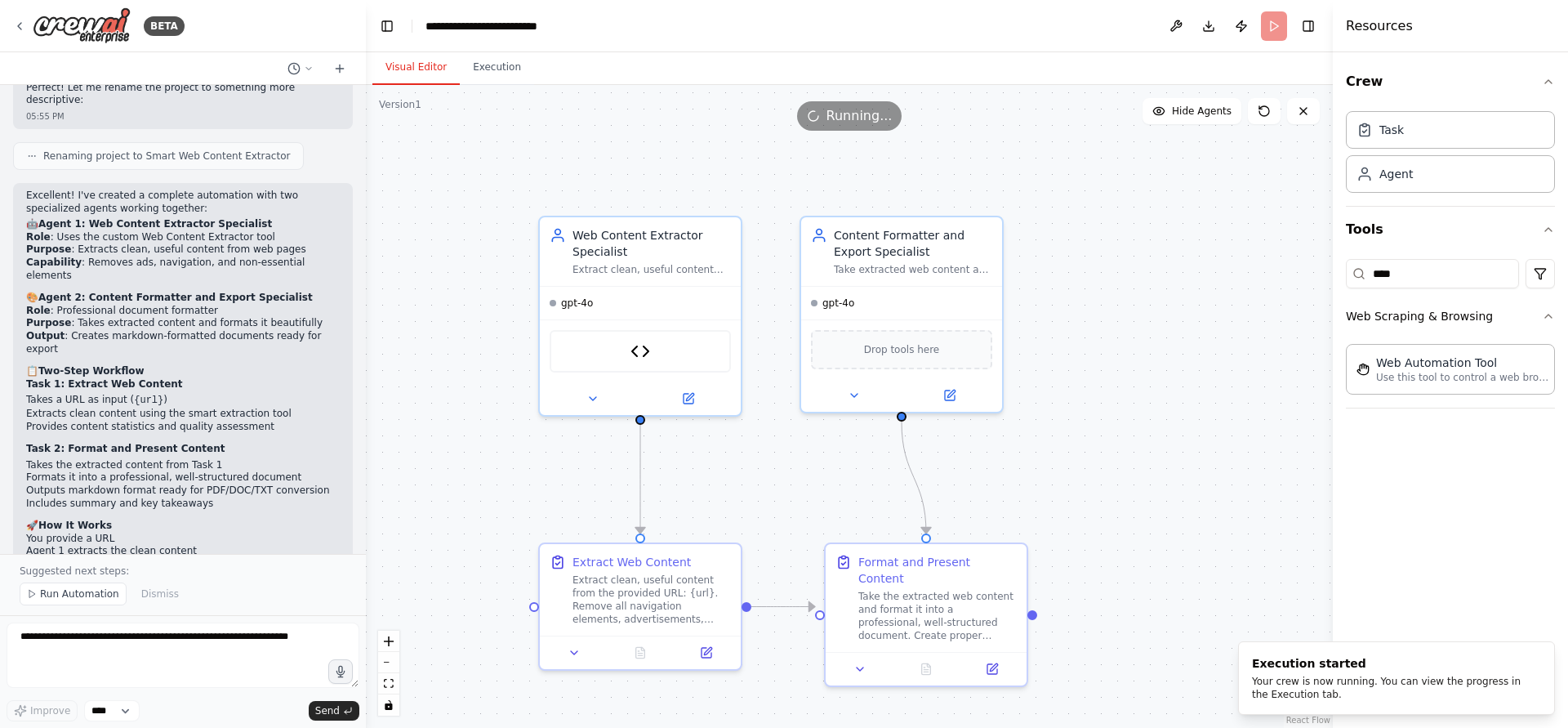
click at [434, 68] on button "Visual Editor" at bounding box center [416, 68] width 87 height 34
click at [518, 69] on button "Execution" at bounding box center [496, 68] width 74 height 34
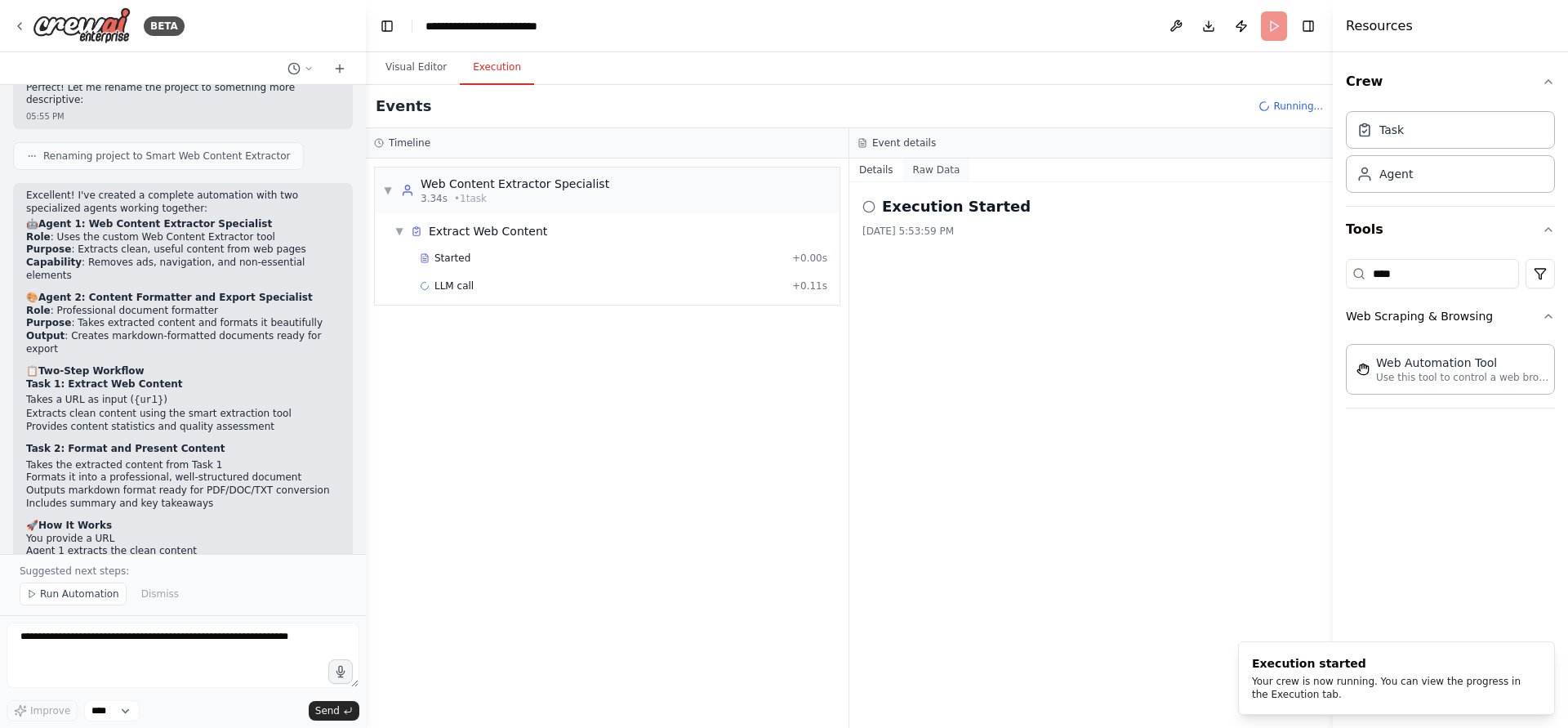
click at [934, 164] on button "Raw Data" at bounding box center [936, 170] width 67 height 23
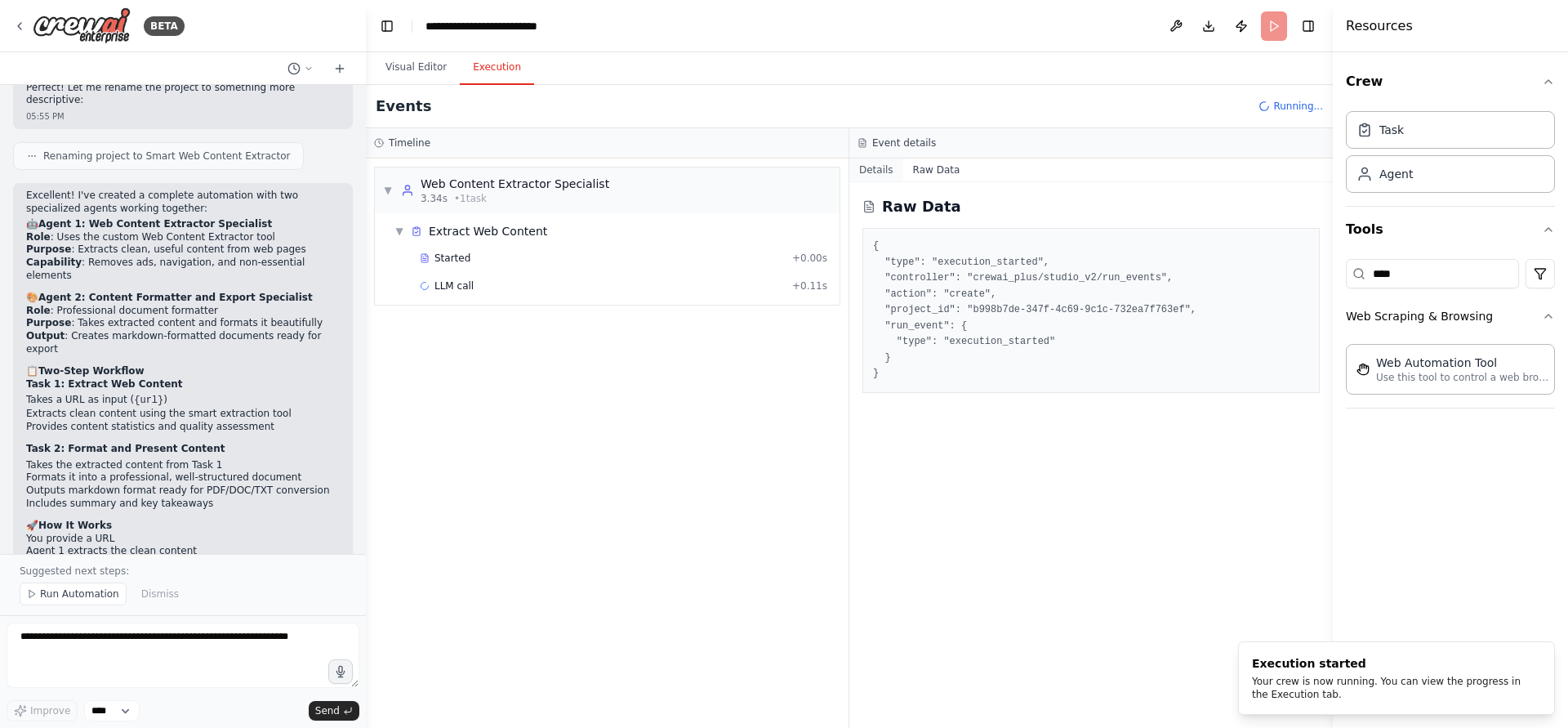
click at [866, 165] on button "Details" at bounding box center [876, 170] width 54 height 23
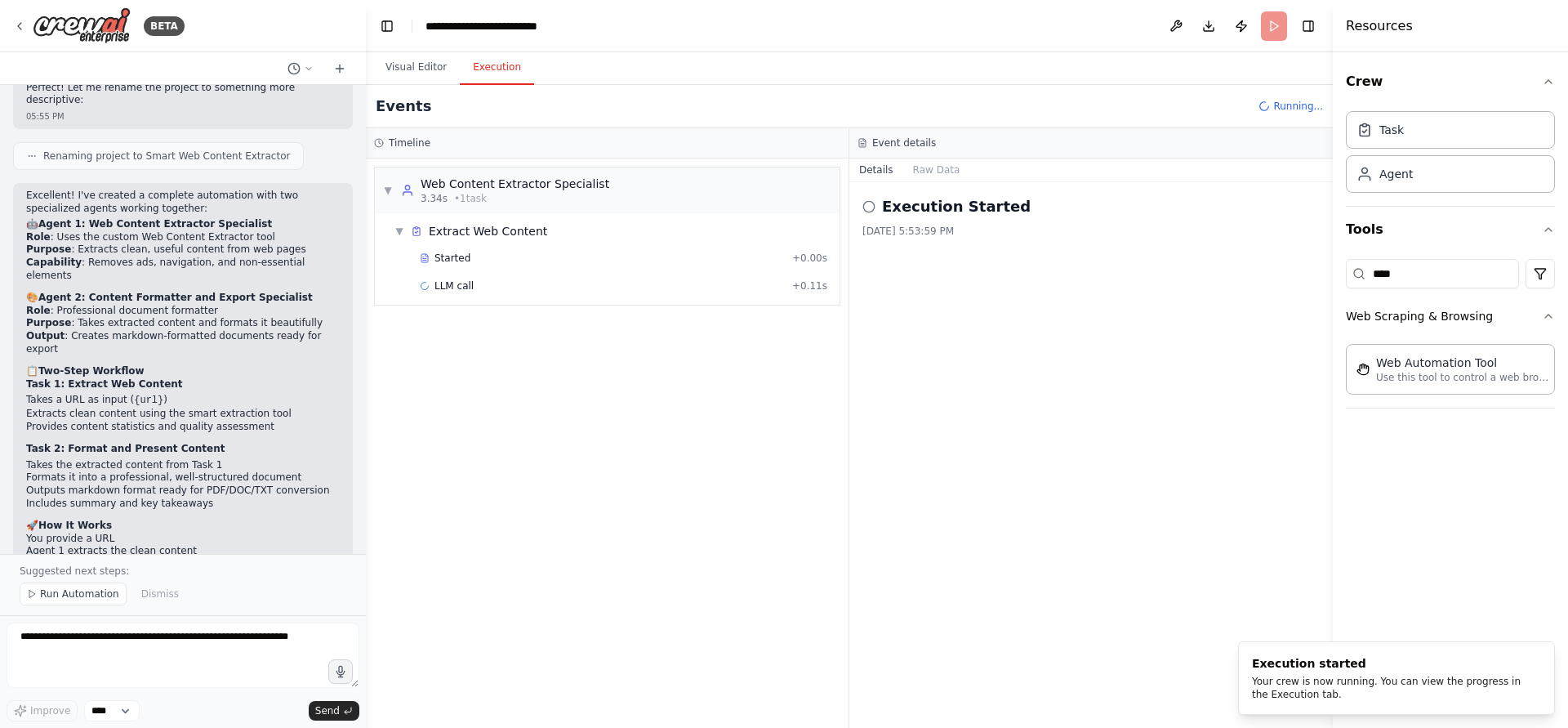
click at [898, 166] on button "Details" at bounding box center [876, 170] width 54 height 23
click at [905, 164] on button "Raw Data" at bounding box center [936, 170] width 67 height 23
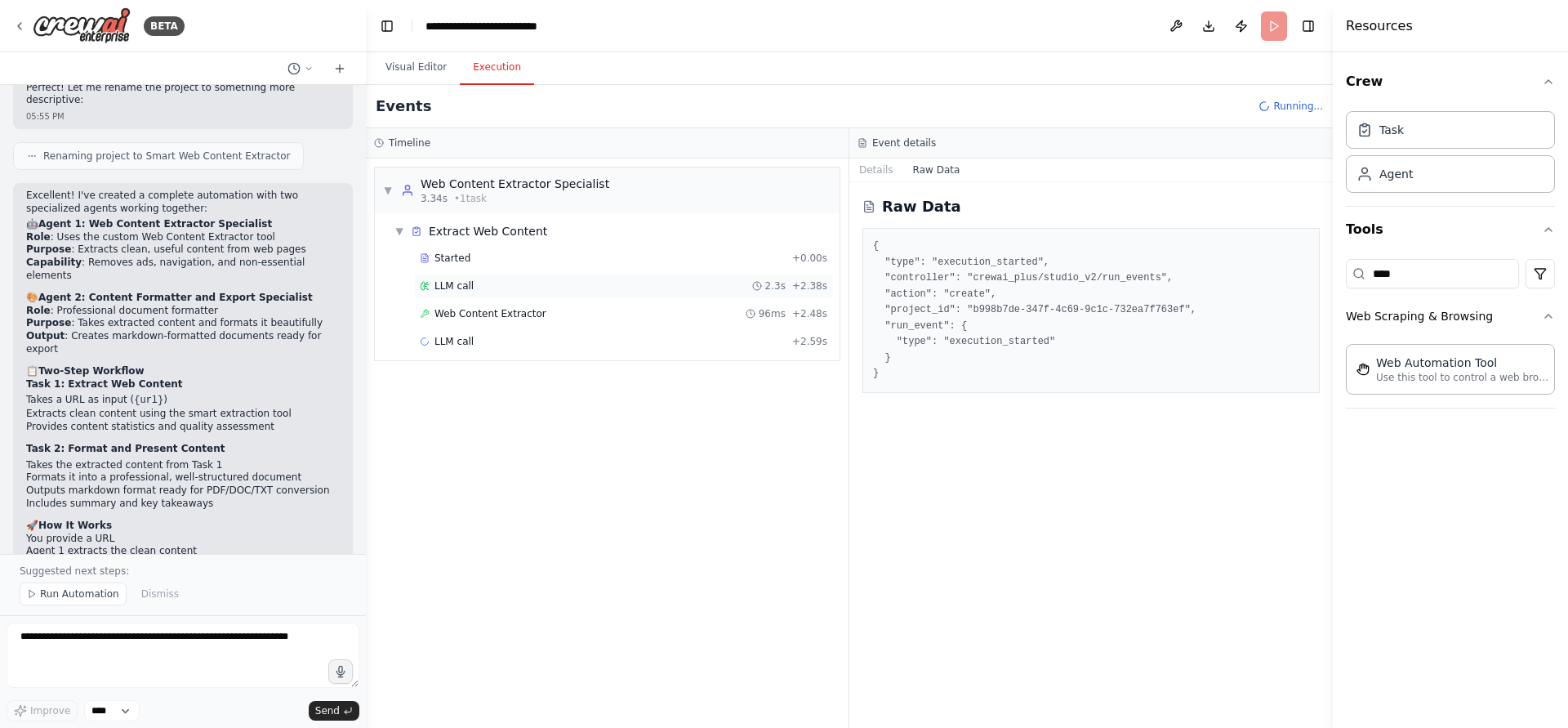
click at [490, 278] on div "LLM call 2.3s + 2.38s" at bounding box center [624, 286] width 419 height 25
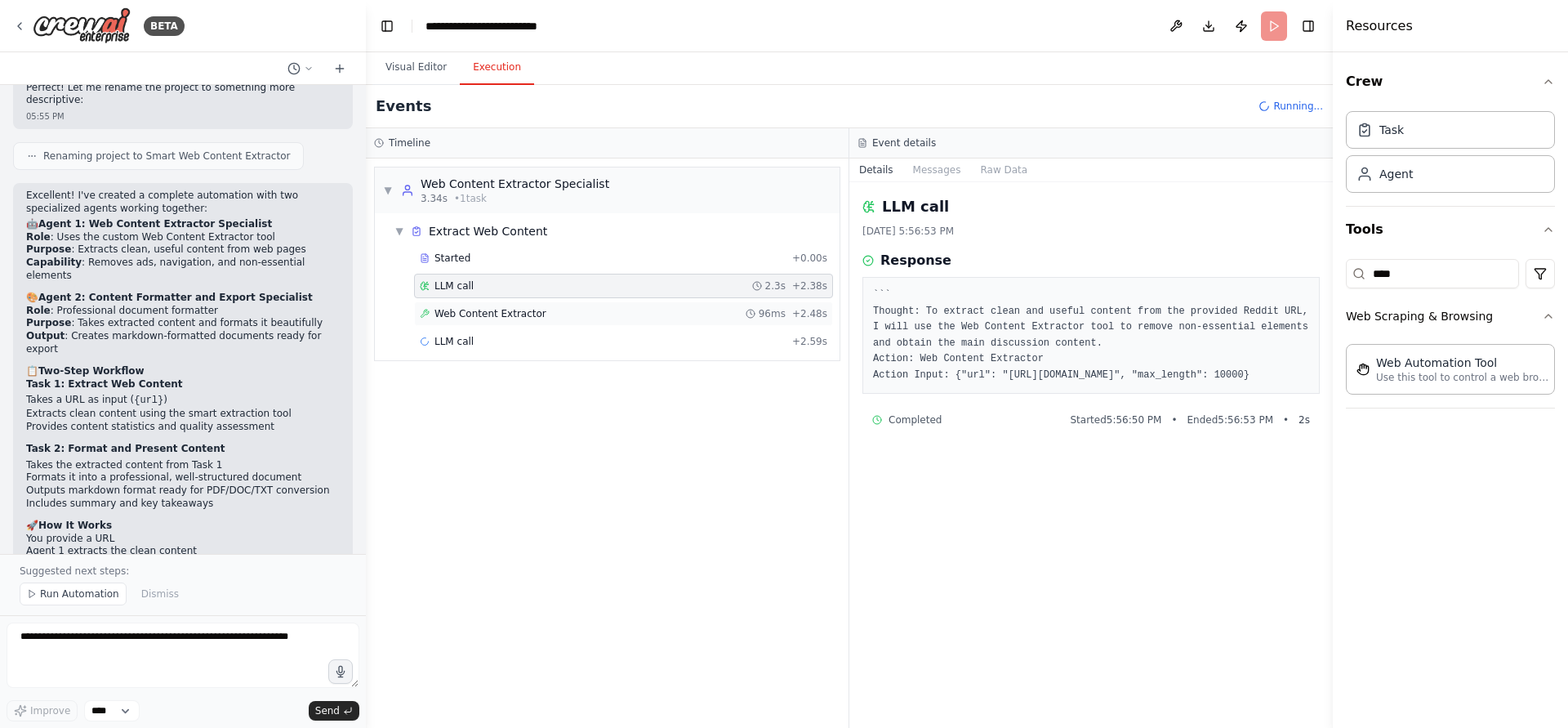
click at [512, 312] on span "Web Content Extractor" at bounding box center [490, 313] width 112 height 13
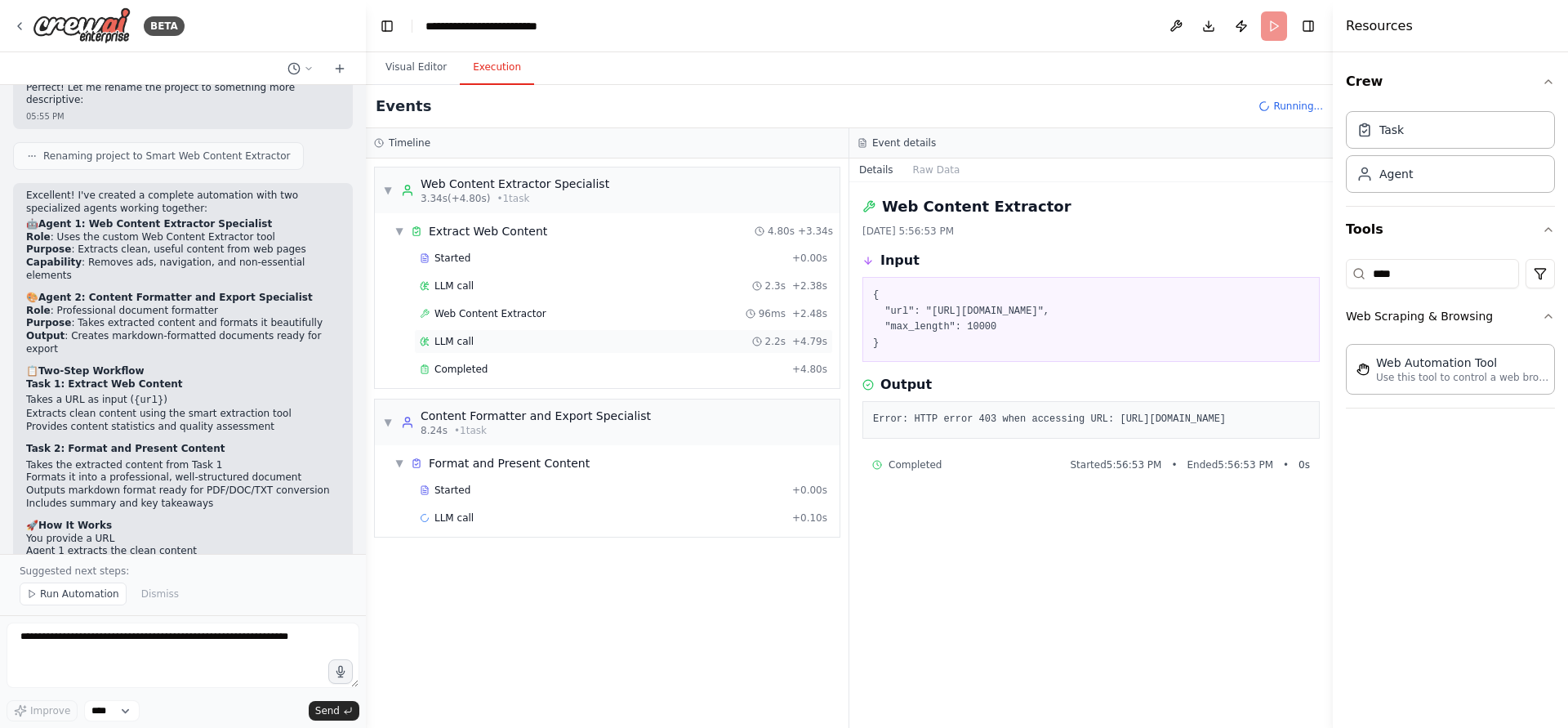
click at [510, 331] on div "LLM call 2.2s + 4.79s" at bounding box center [624, 342] width 419 height 25
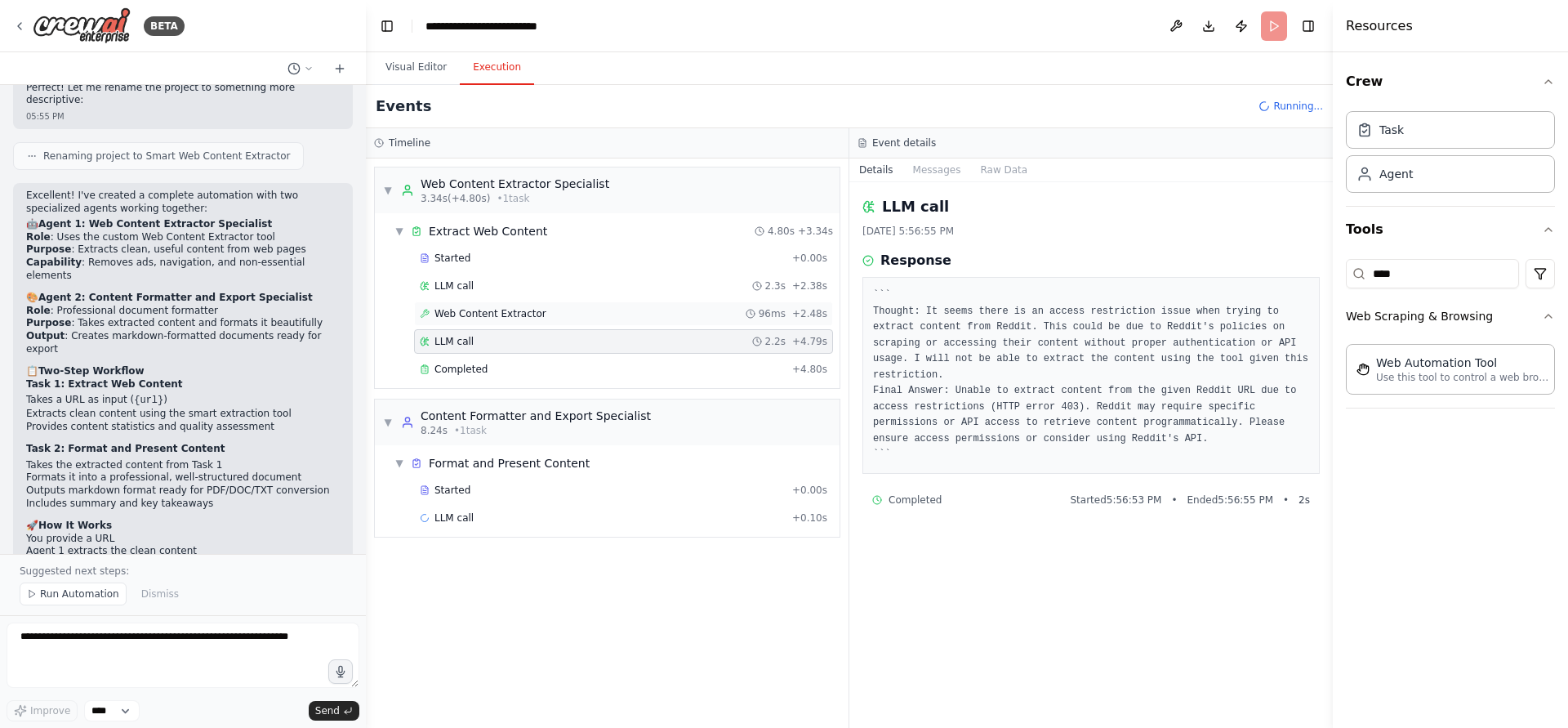
click at [505, 322] on div "Web Content Extractor 96ms + 2.48s" at bounding box center [624, 313] width 419 height 25
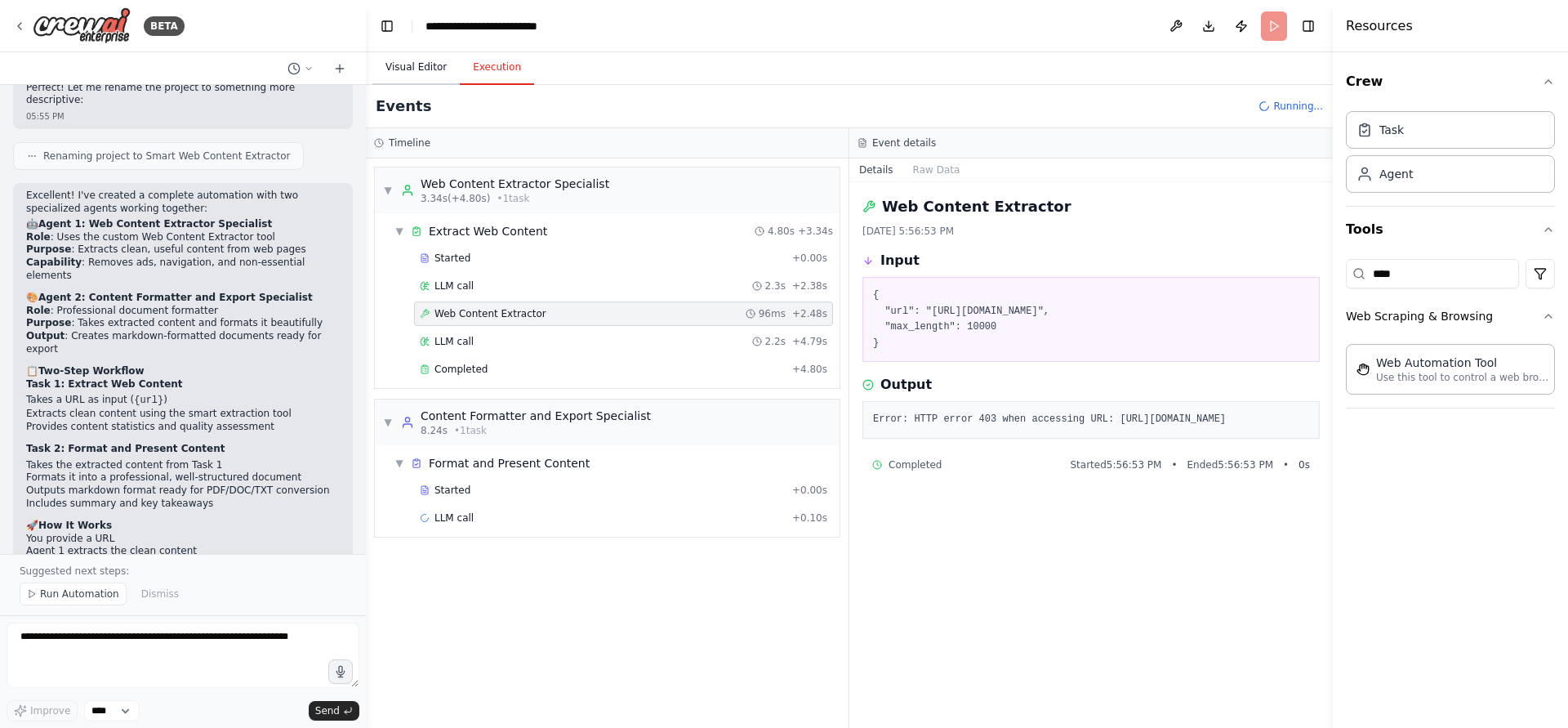
click at [427, 82] on button "Visual Editor" at bounding box center [416, 68] width 87 height 34
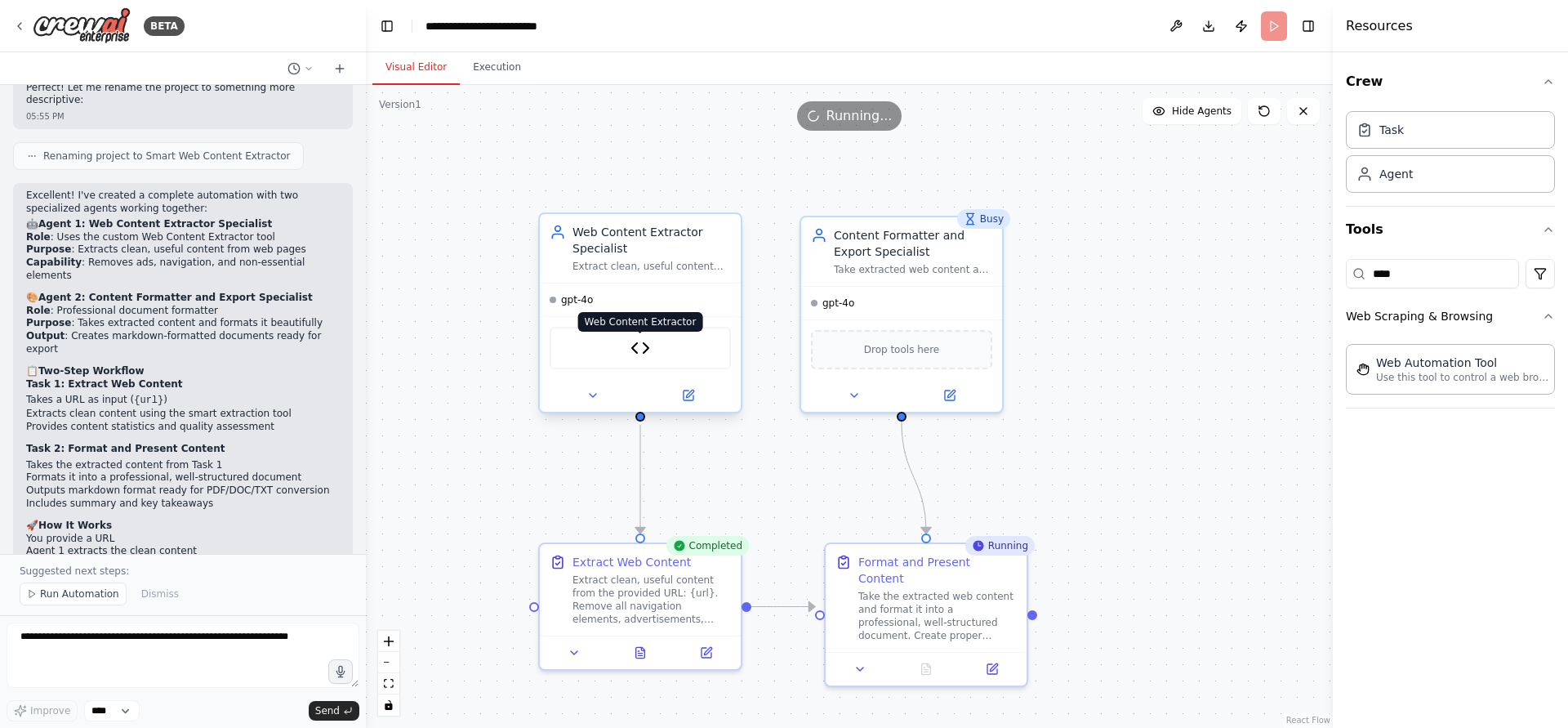
click at [650, 351] on img at bounding box center [640, 348] width 20 height 20
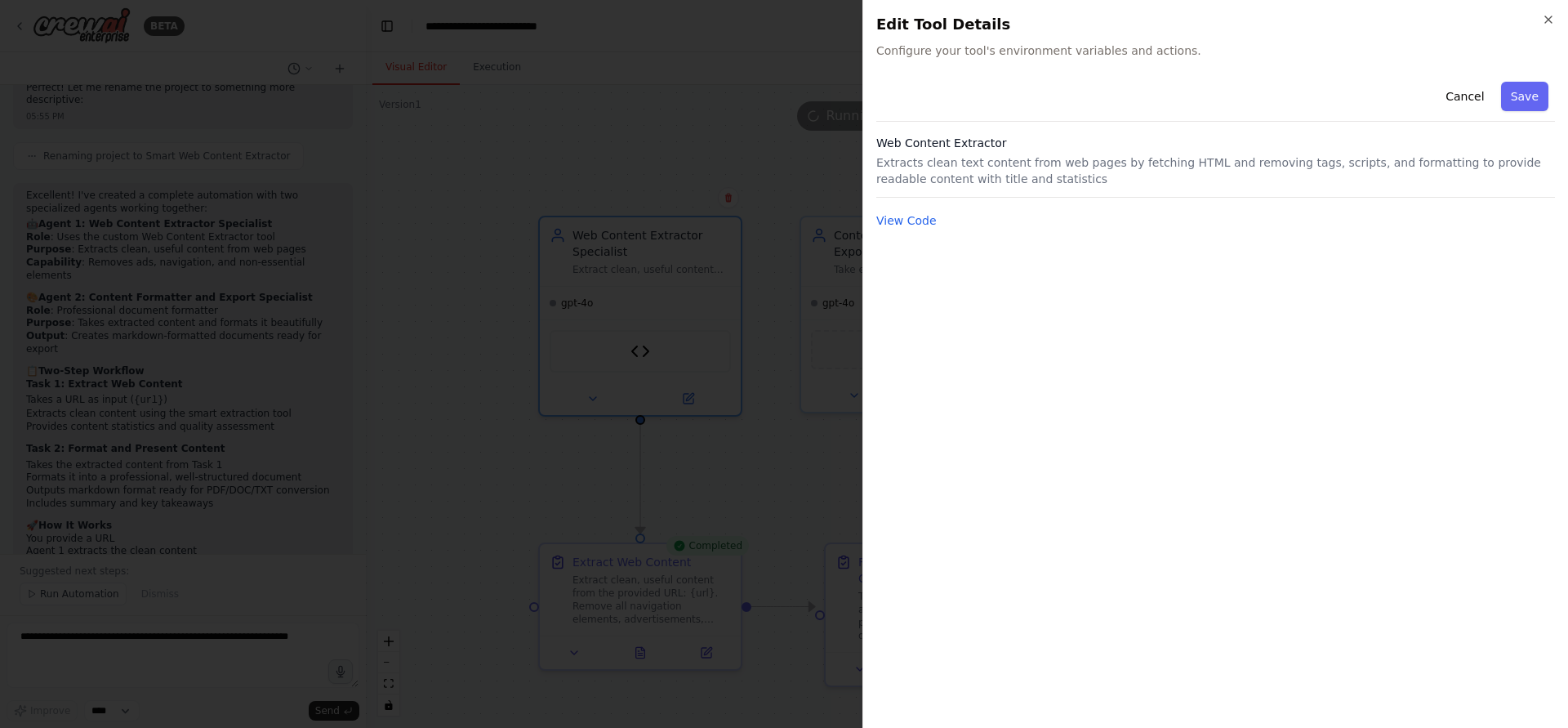
click at [903, 208] on div "Cancel Save Web Content Extractor Extracts clean text content from web pages by…" at bounding box center [1215, 152] width 679 height 155
click at [905, 218] on button "View Code" at bounding box center [906, 220] width 61 height 16
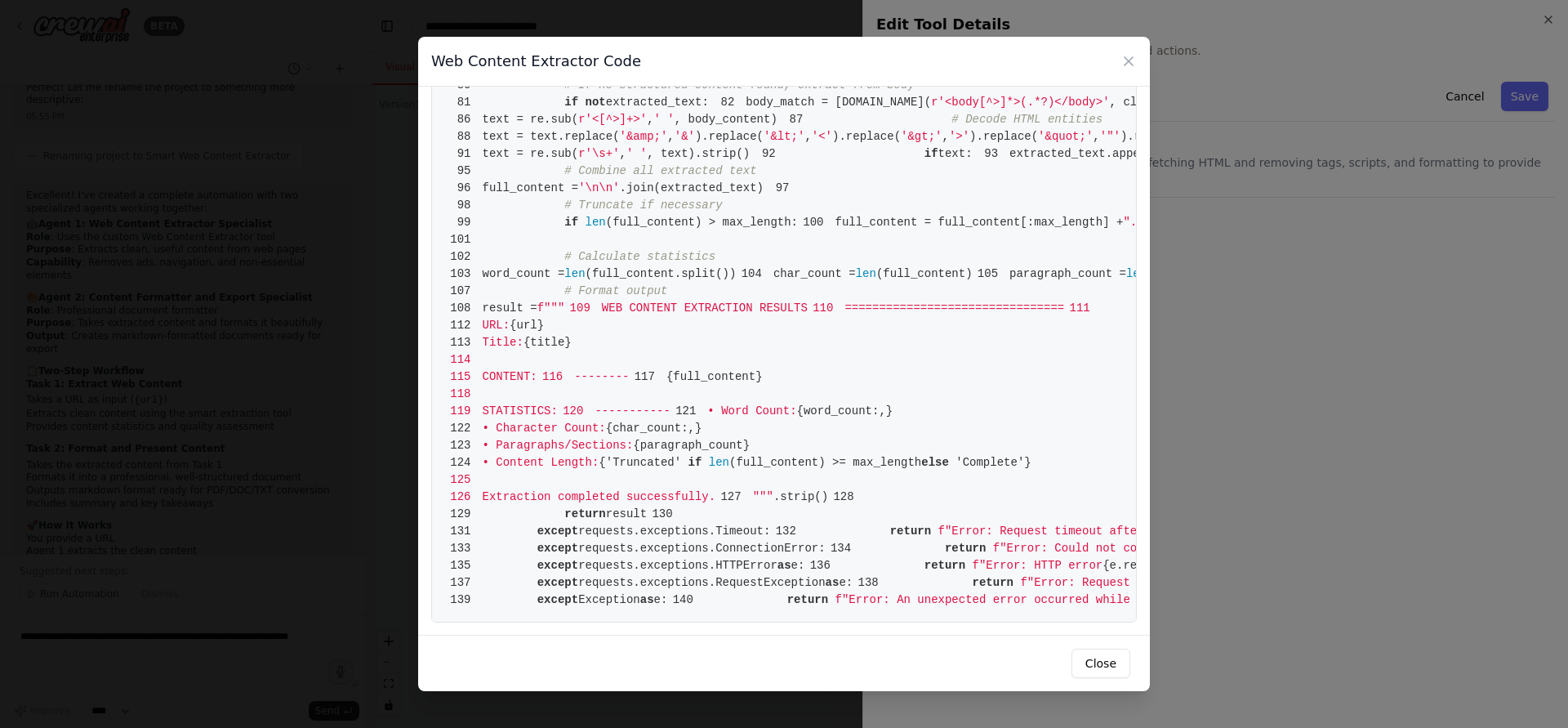
scroll to position [1765, 0]
click at [613, 706] on div "Web Content Extractor Code 1 from crewai.tools import BaseTool 2 from pydantic …" at bounding box center [784, 364] width 1568 height 728
click at [1126, 70] on div "Web Content Extractor Code" at bounding box center [784, 62] width 732 height 50
click at [1128, 65] on icon at bounding box center [1128, 61] width 16 height 16
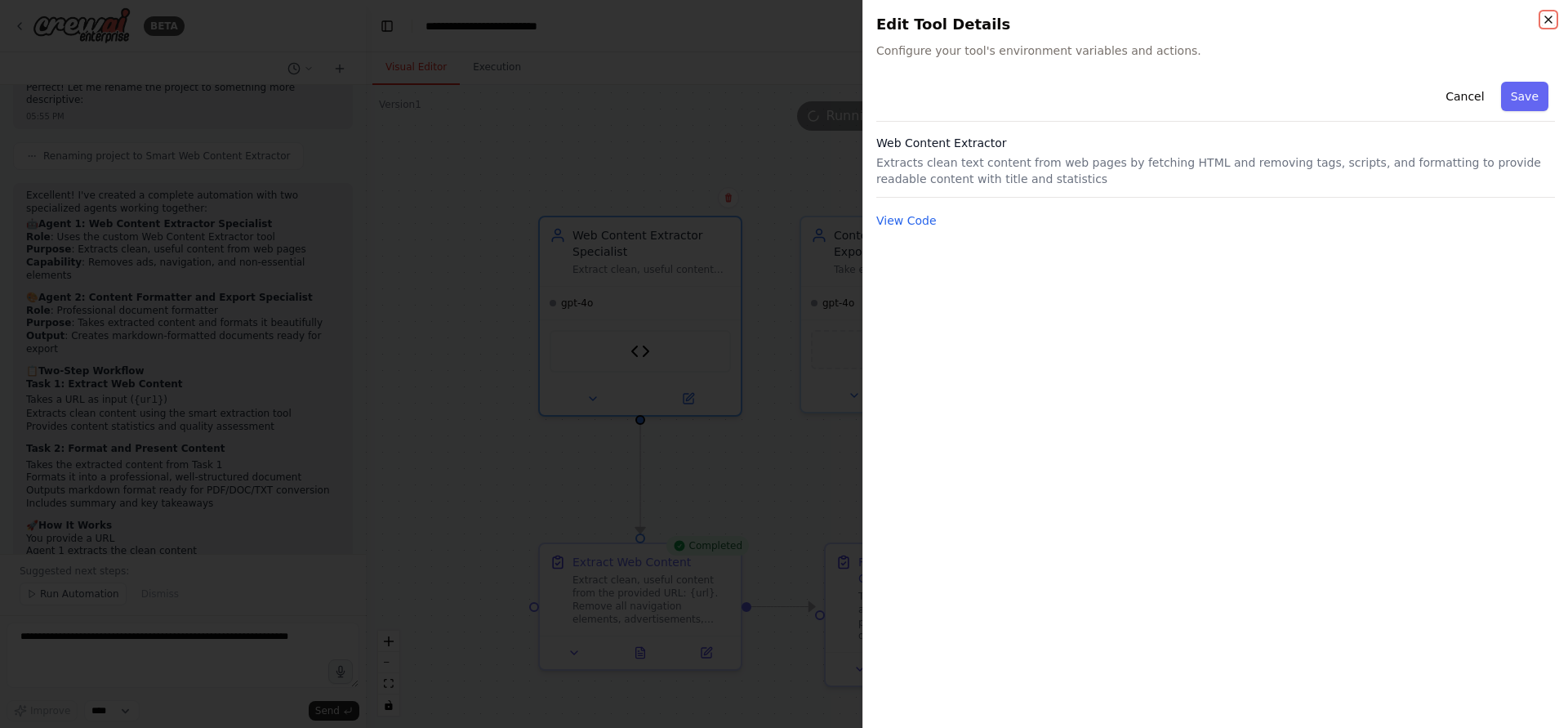
click at [1553, 23] on icon "button" at bounding box center [1548, 19] width 13 height 13
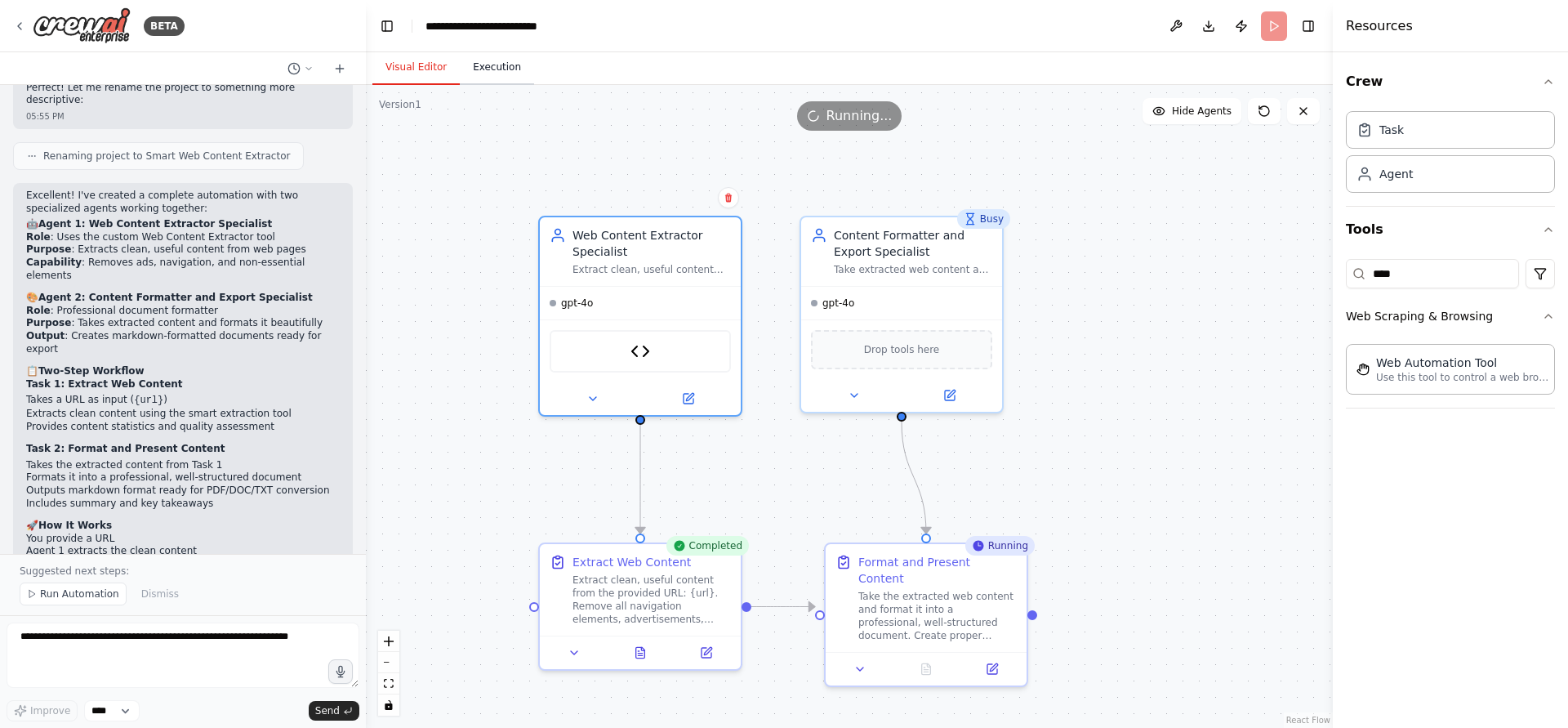
click at [491, 75] on button "Execution" at bounding box center [496, 68] width 74 height 34
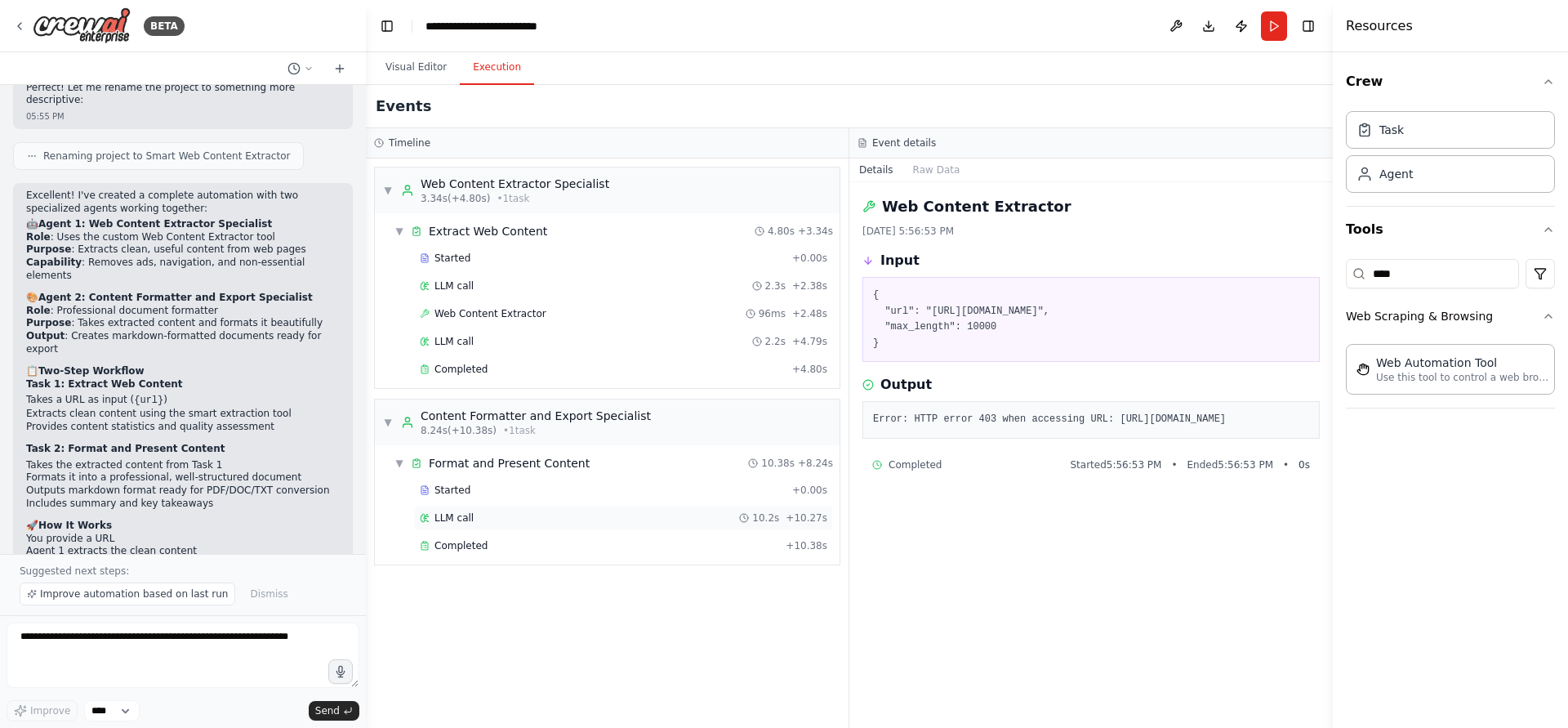
click at [488, 511] on div "LLM call 10.2s + 10.27s" at bounding box center [624, 517] width 407 height 13
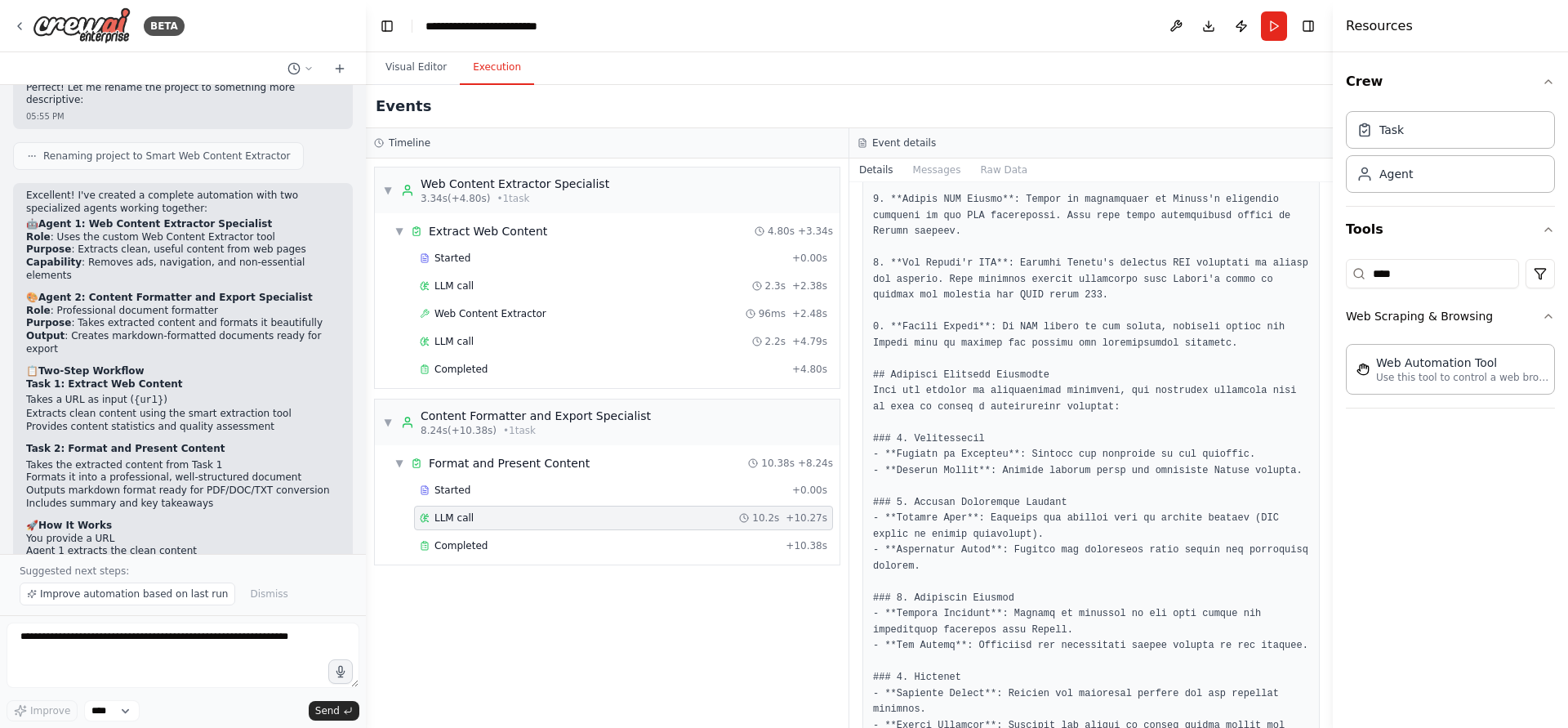
scroll to position [0, 0]
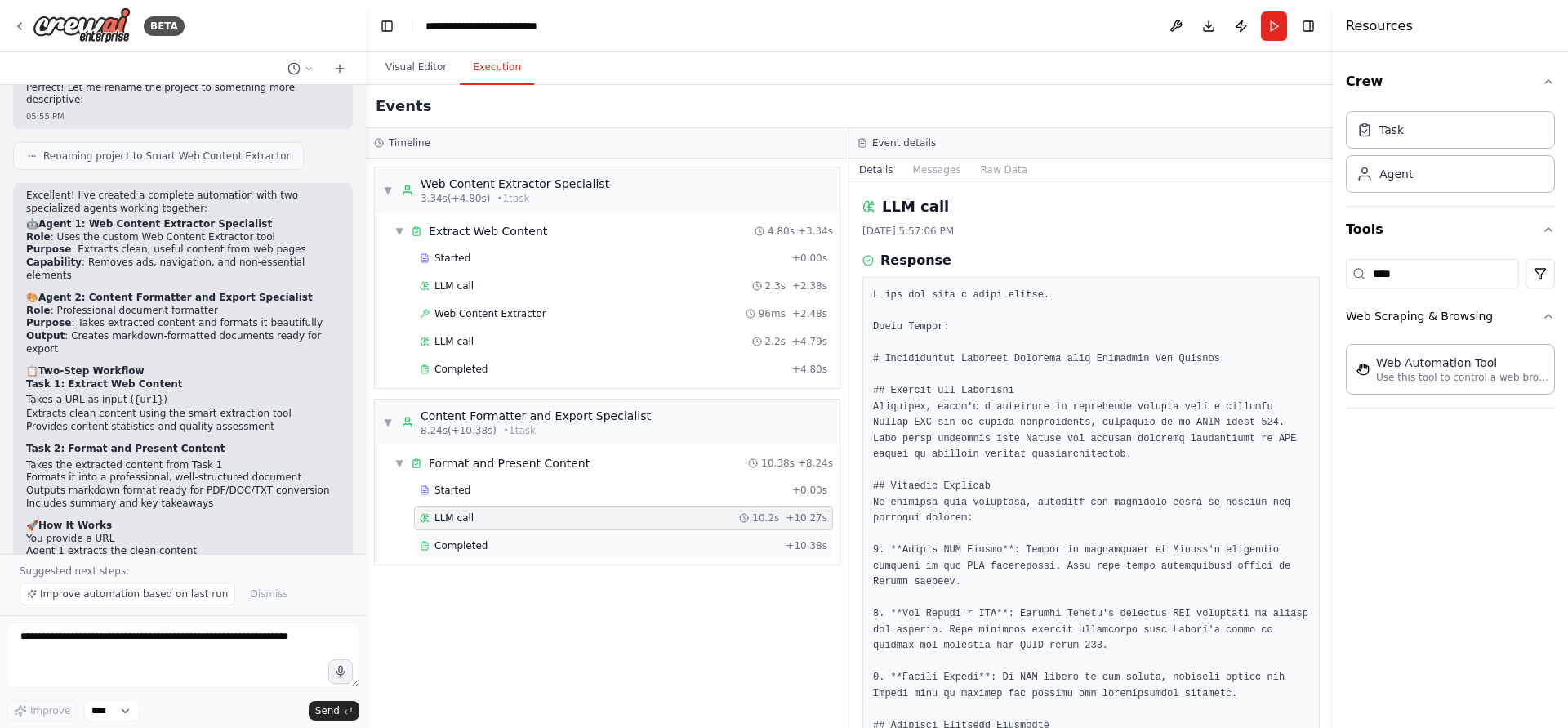
click at [579, 540] on div "Completed" at bounding box center [600, 546] width 359 height 13
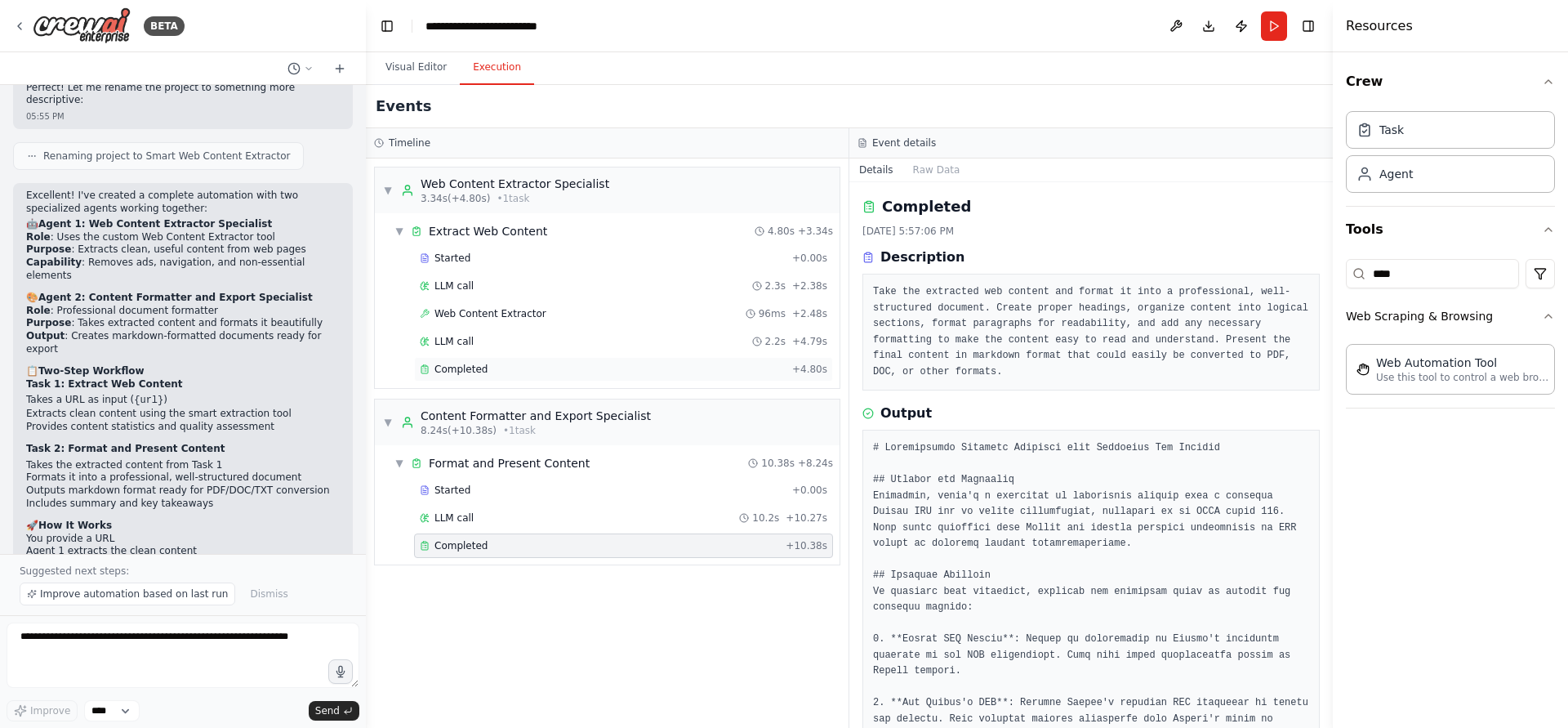
click at [566, 359] on div "Completed + 4.80s" at bounding box center [624, 369] width 419 height 25
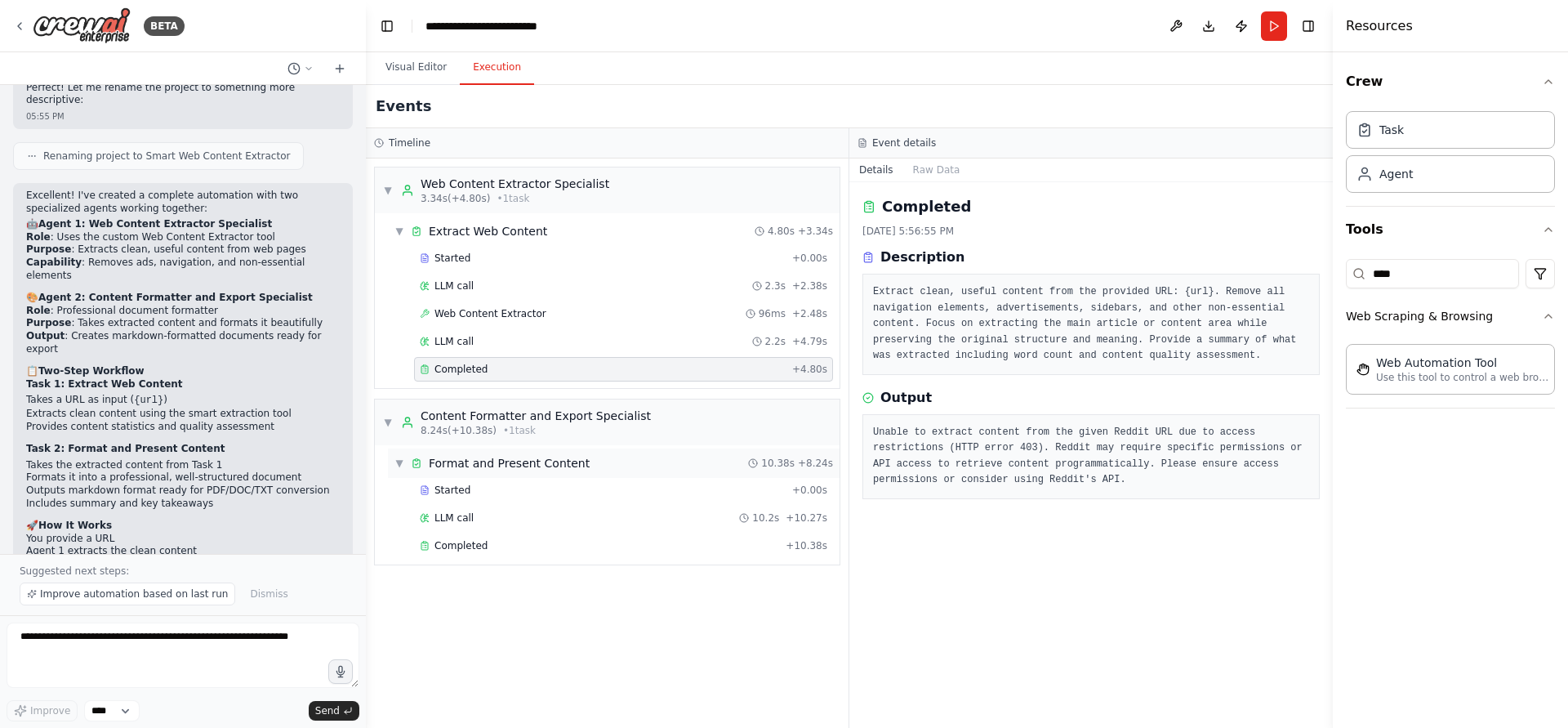
click at [497, 471] on div "Format and Present Content" at bounding box center [509, 463] width 161 height 16
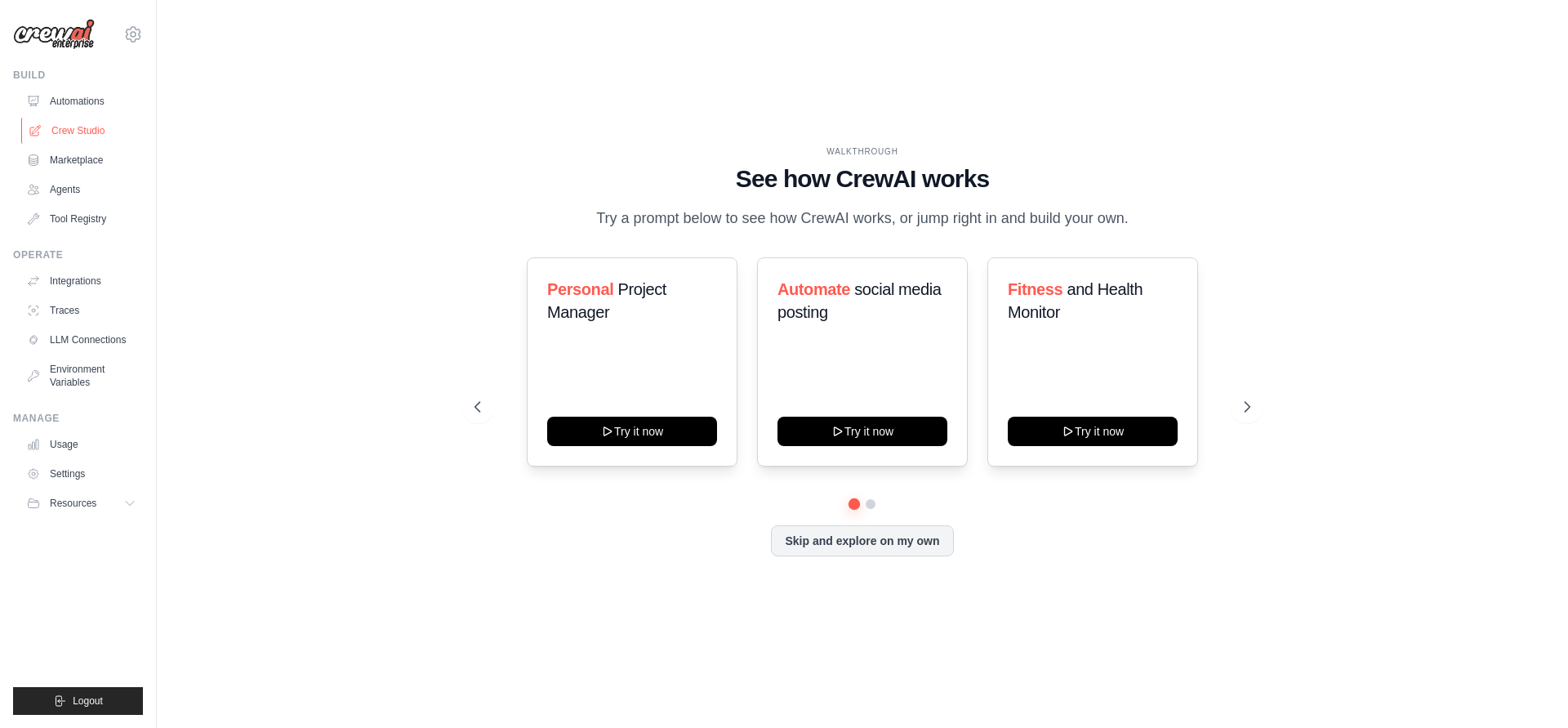
click at [81, 134] on link "Crew Studio" at bounding box center [83, 130] width 123 height 27
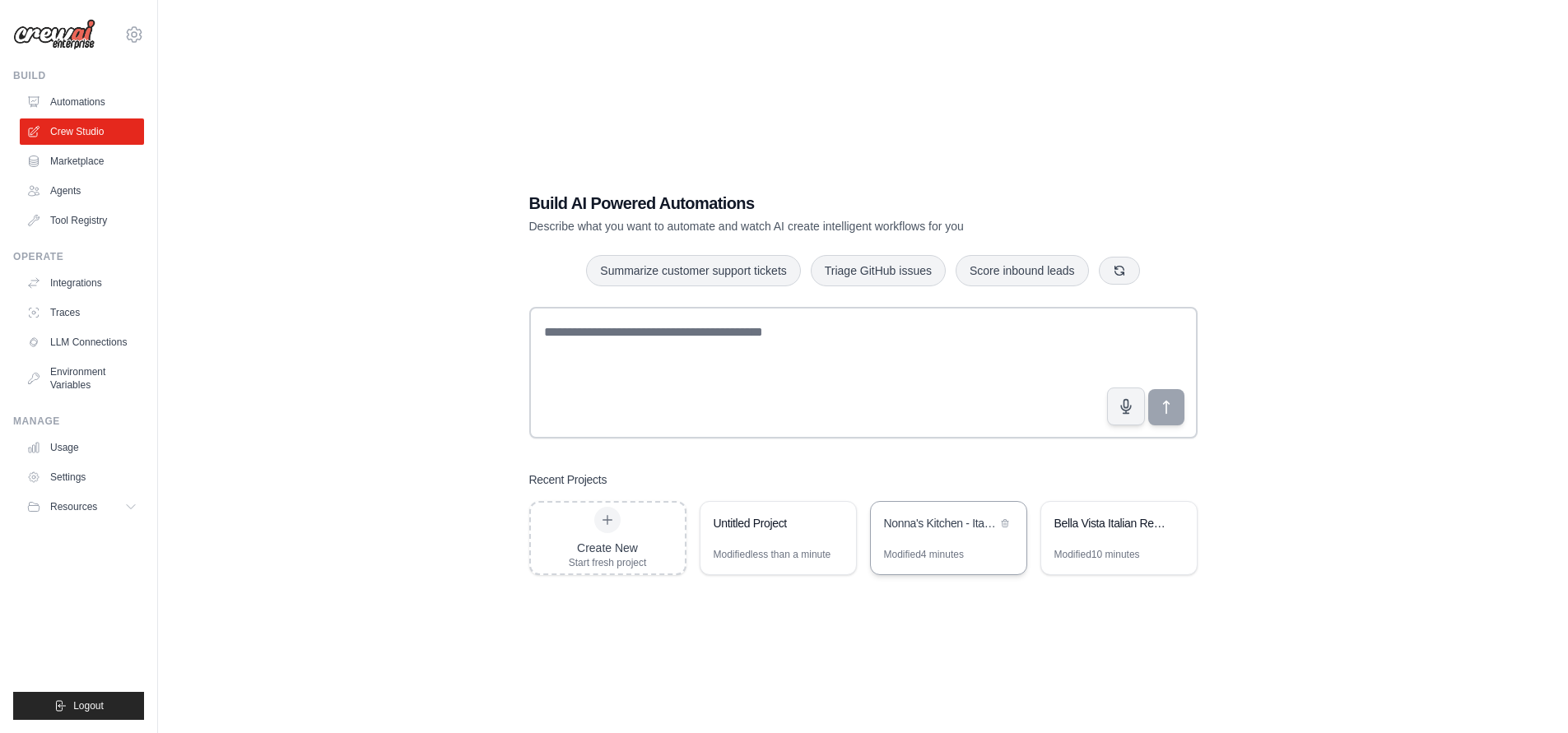
click at [945, 542] on div "Nonna's Kitchen - Italian Restaurant Order System" at bounding box center [949, 524] width 155 height 46
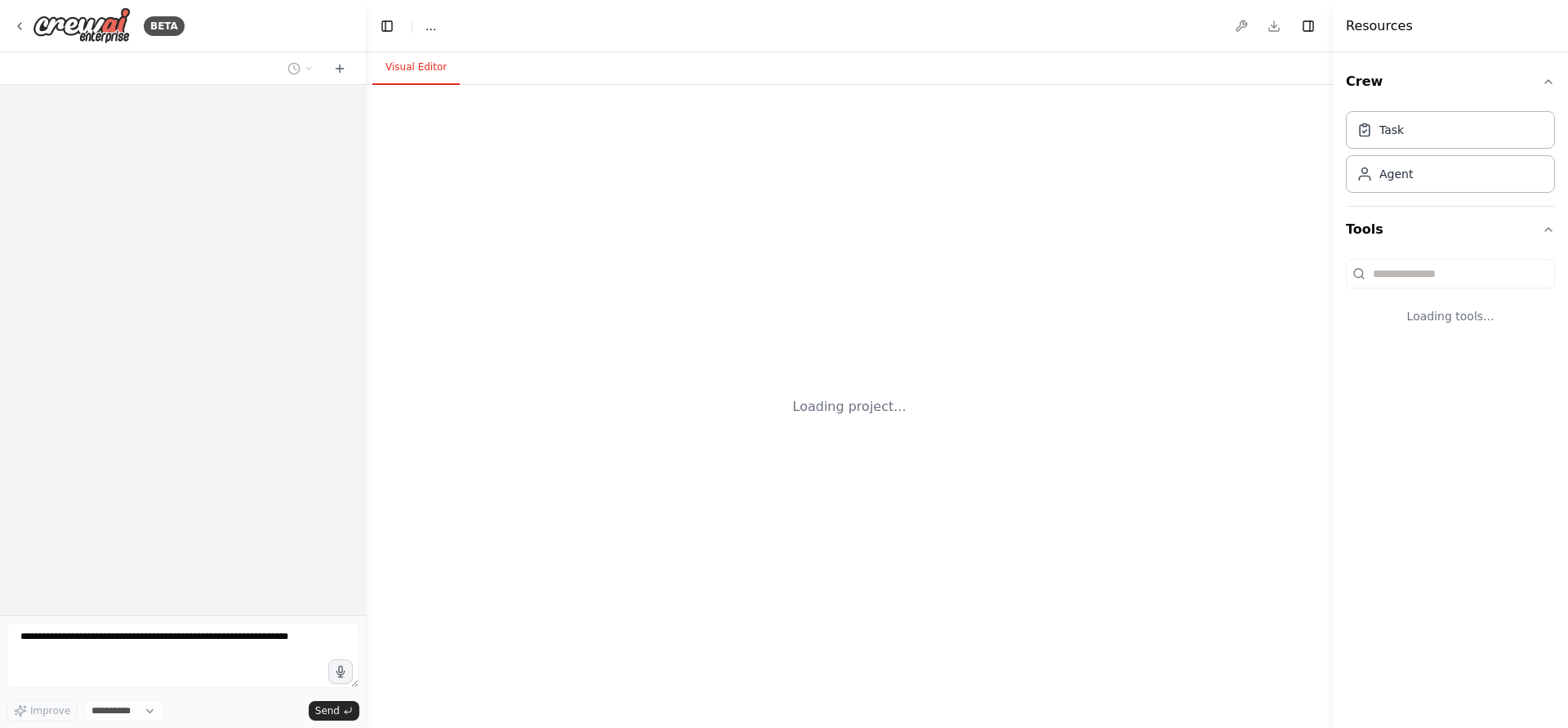
select select "****"
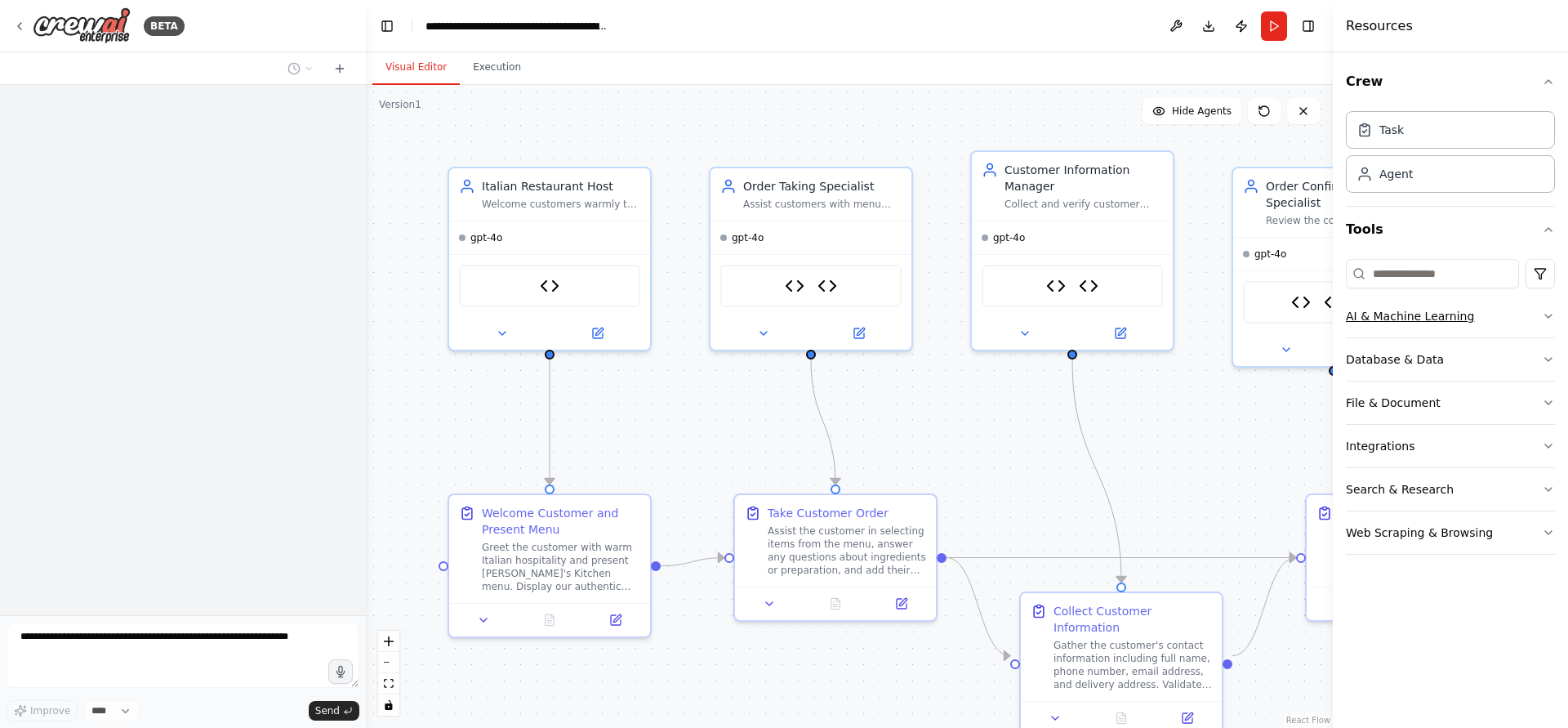
scroll to position [2867, 0]
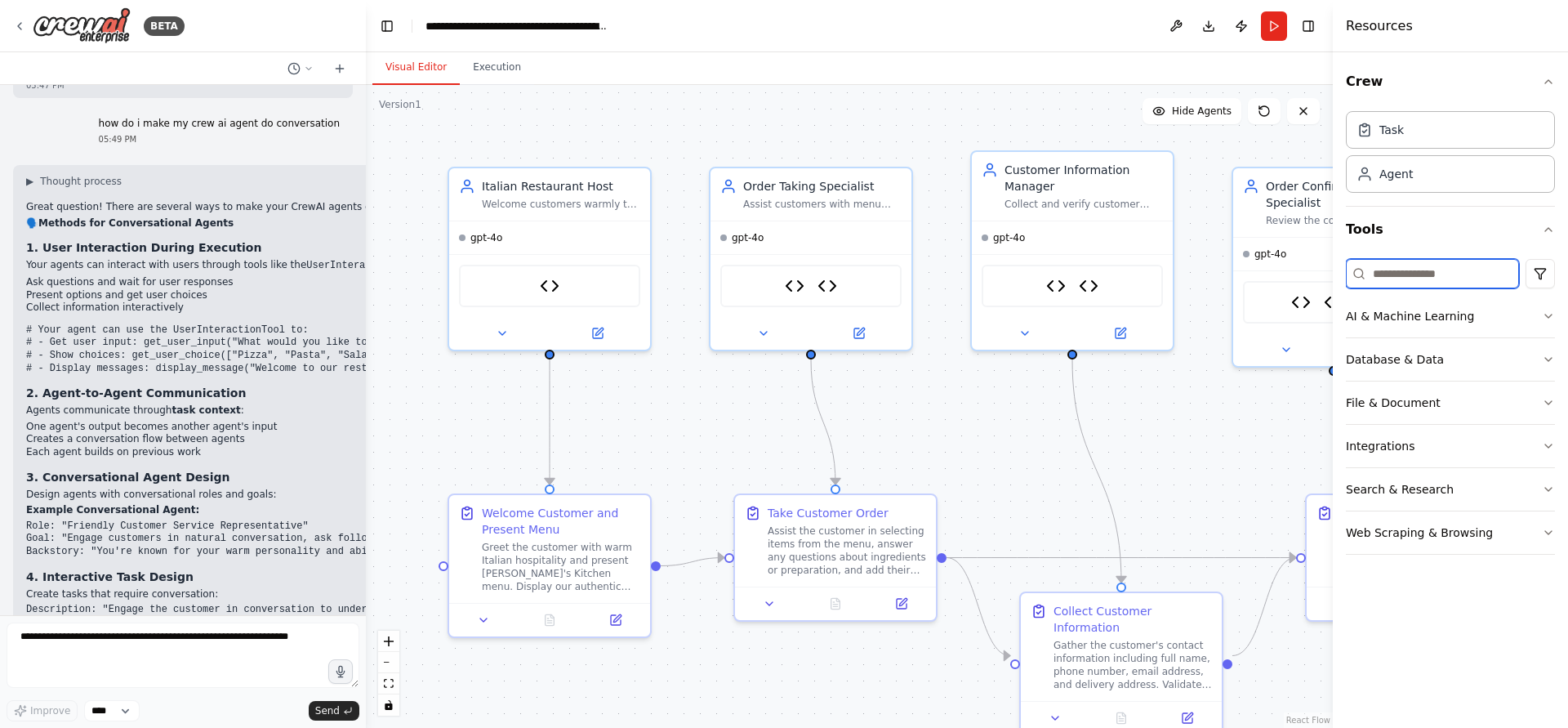
click at [1436, 274] on input at bounding box center [1433, 274] width 173 height 29
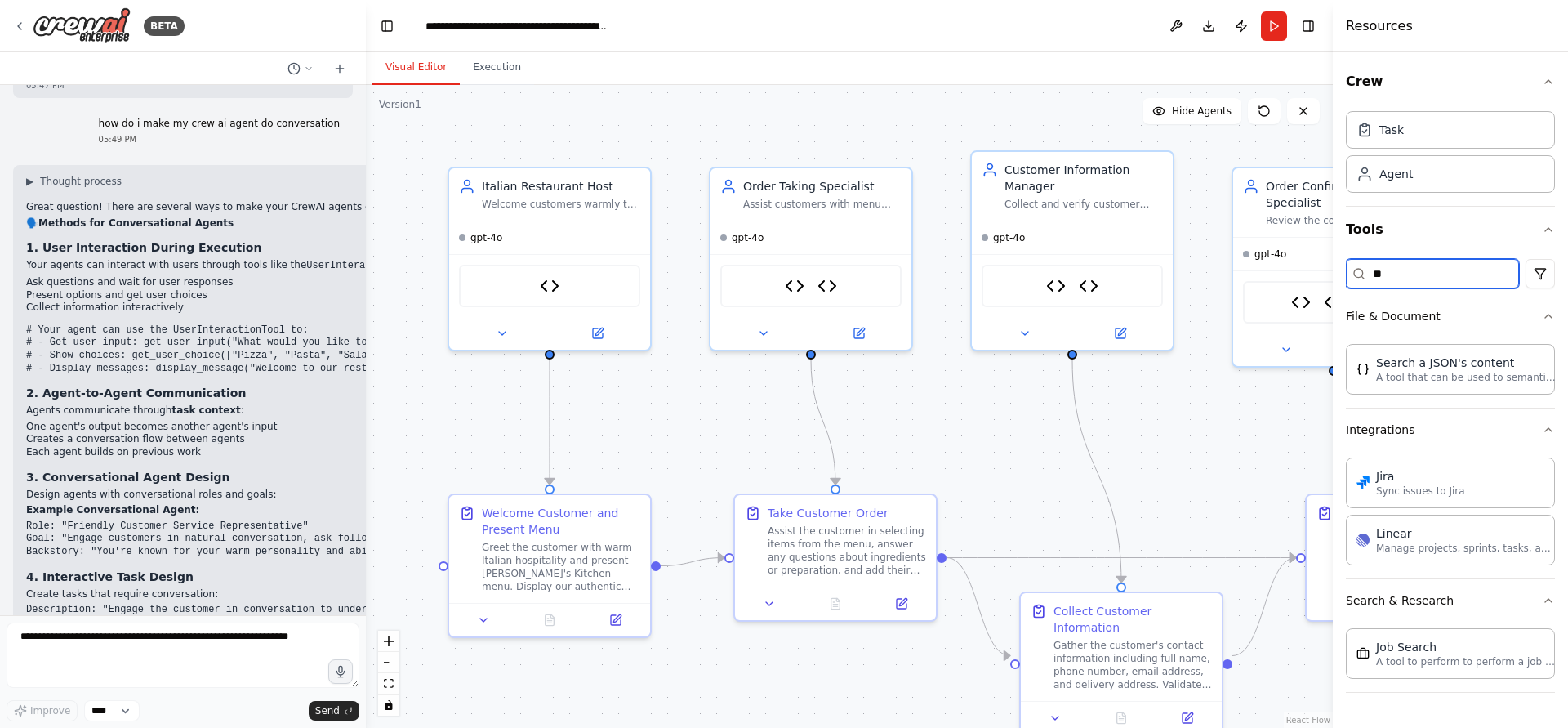
type input "*"
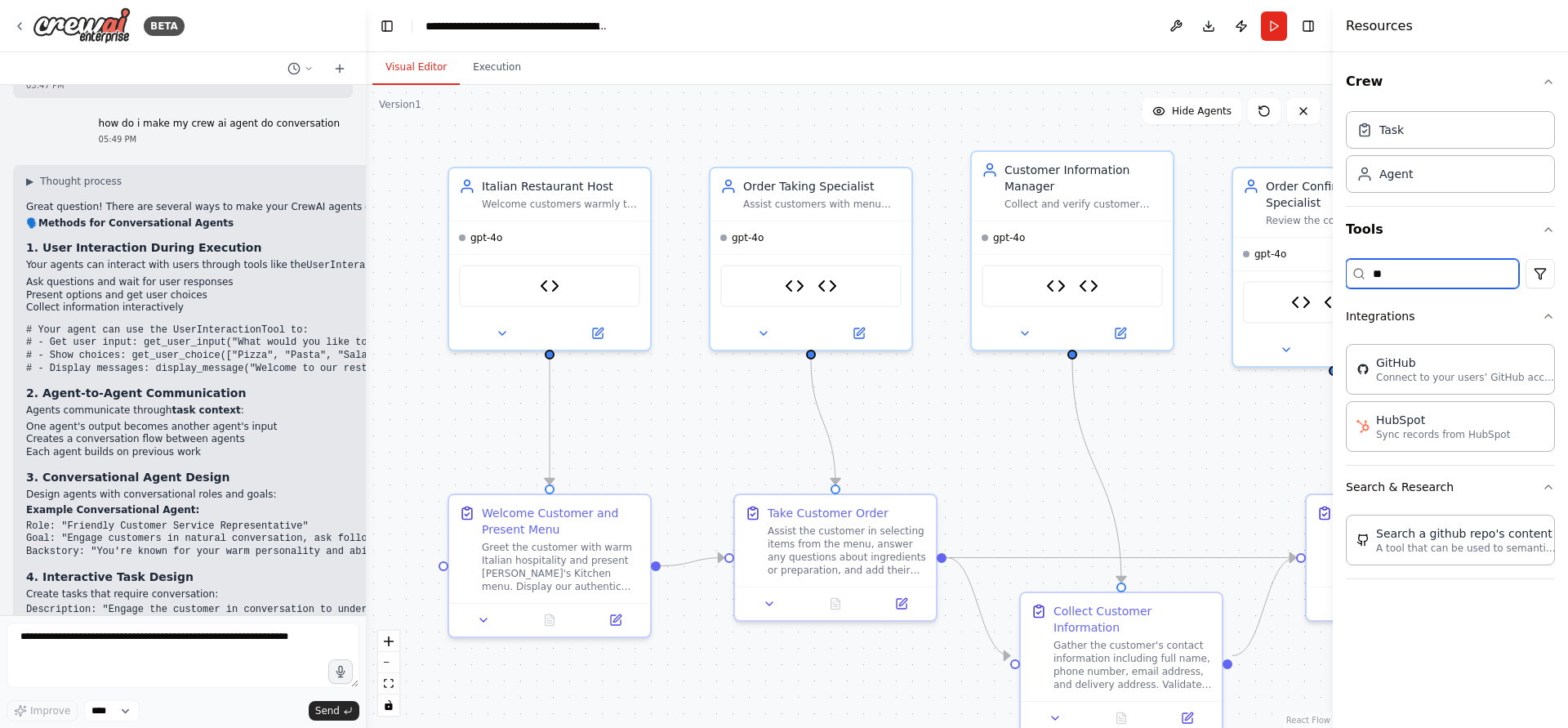
type input "*"
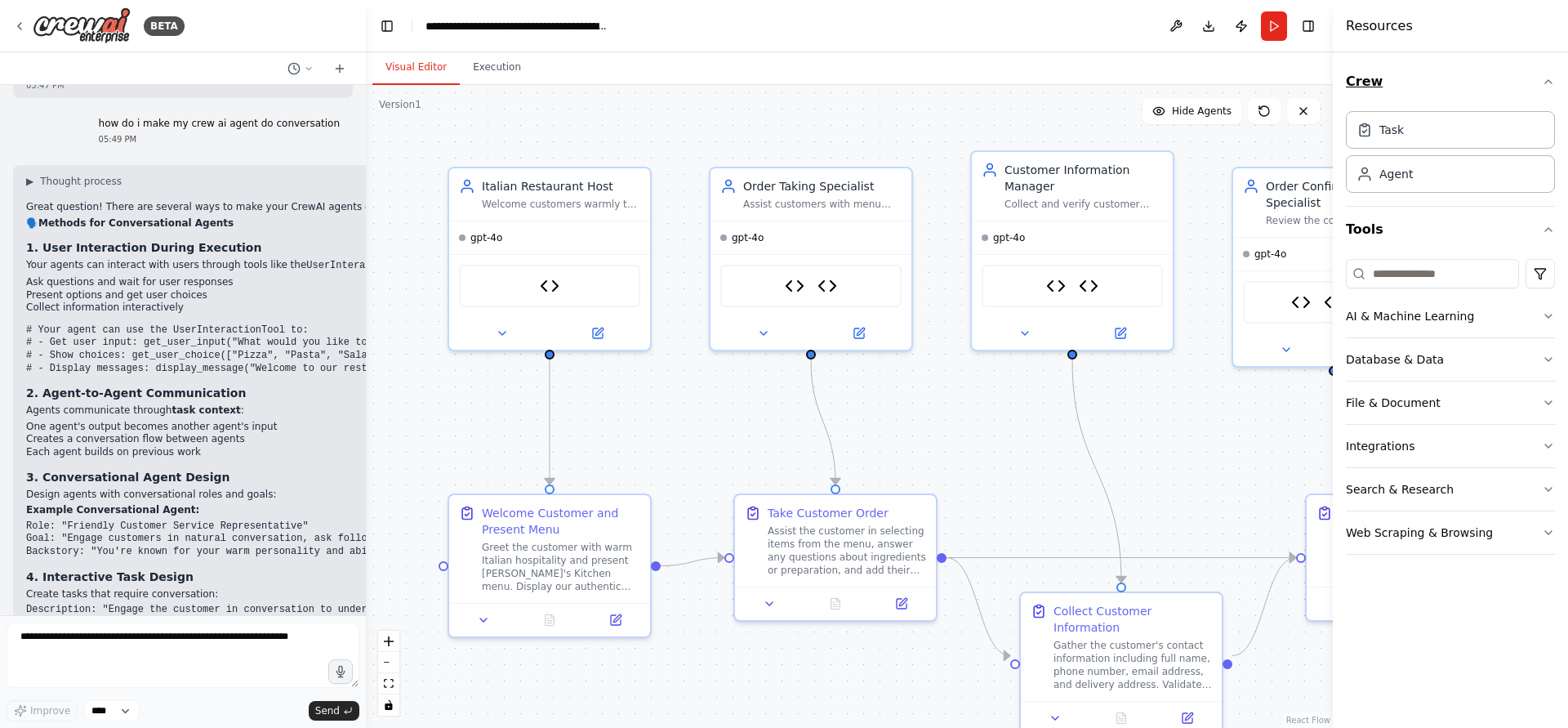
click at [1399, 99] on button "Crew" at bounding box center [1451, 81] width 209 height 45
click at [1393, 206] on button "Tools" at bounding box center [1451, 229] width 209 height 45
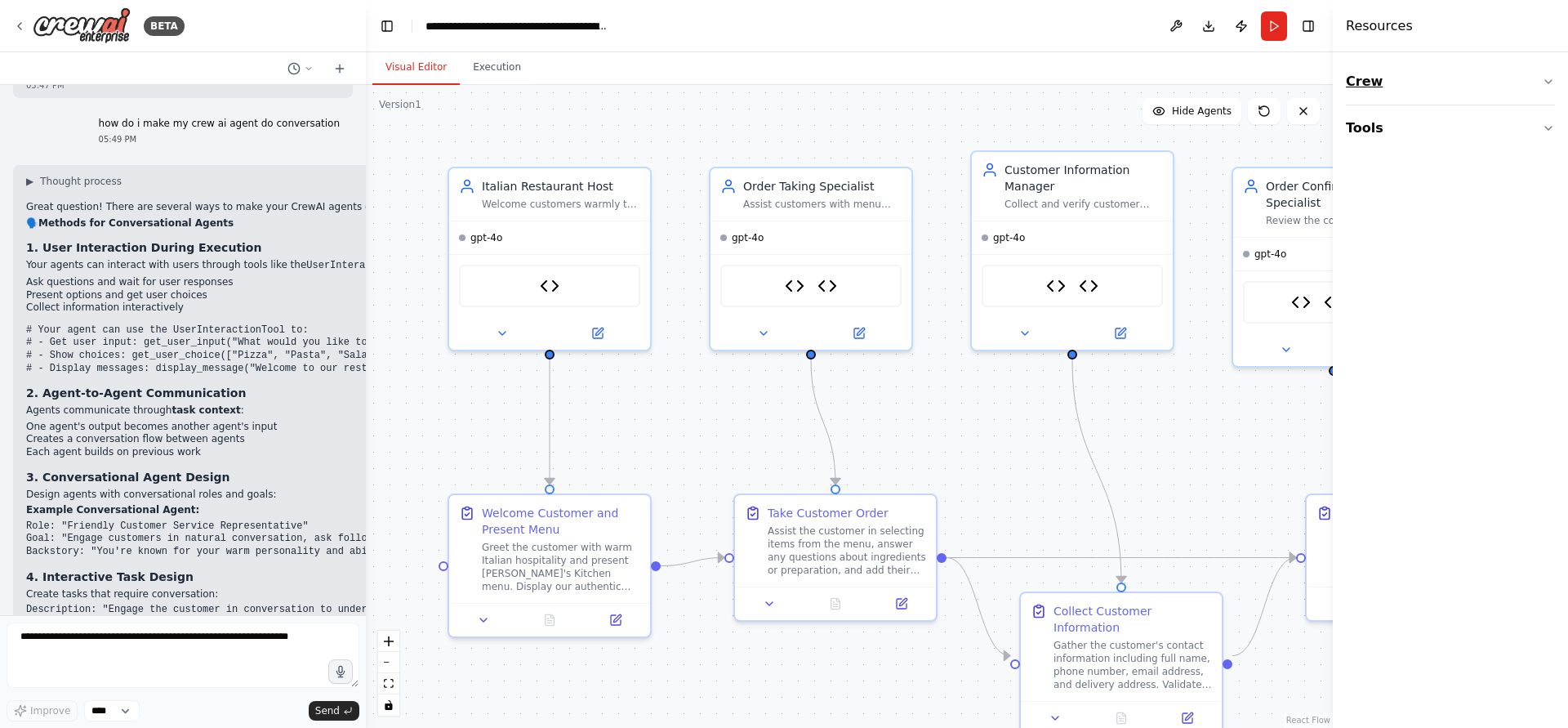
click at [1395, 90] on button "Crew" at bounding box center [1451, 81] width 209 height 45
click at [1387, 104] on div "Task Agent" at bounding box center [1451, 148] width 209 height 88
click at [1385, 114] on div "Task" at bounding box center [1451, 129] width 209 height 38
drag, startPoint x: 1117, startPoint y: 408, endPoint x: 1053, endPoint y: 448, distance: 75.5
click at [1053, 448] on div "New Task Task description" at bounding box center [1056, 437] width 205 height 89
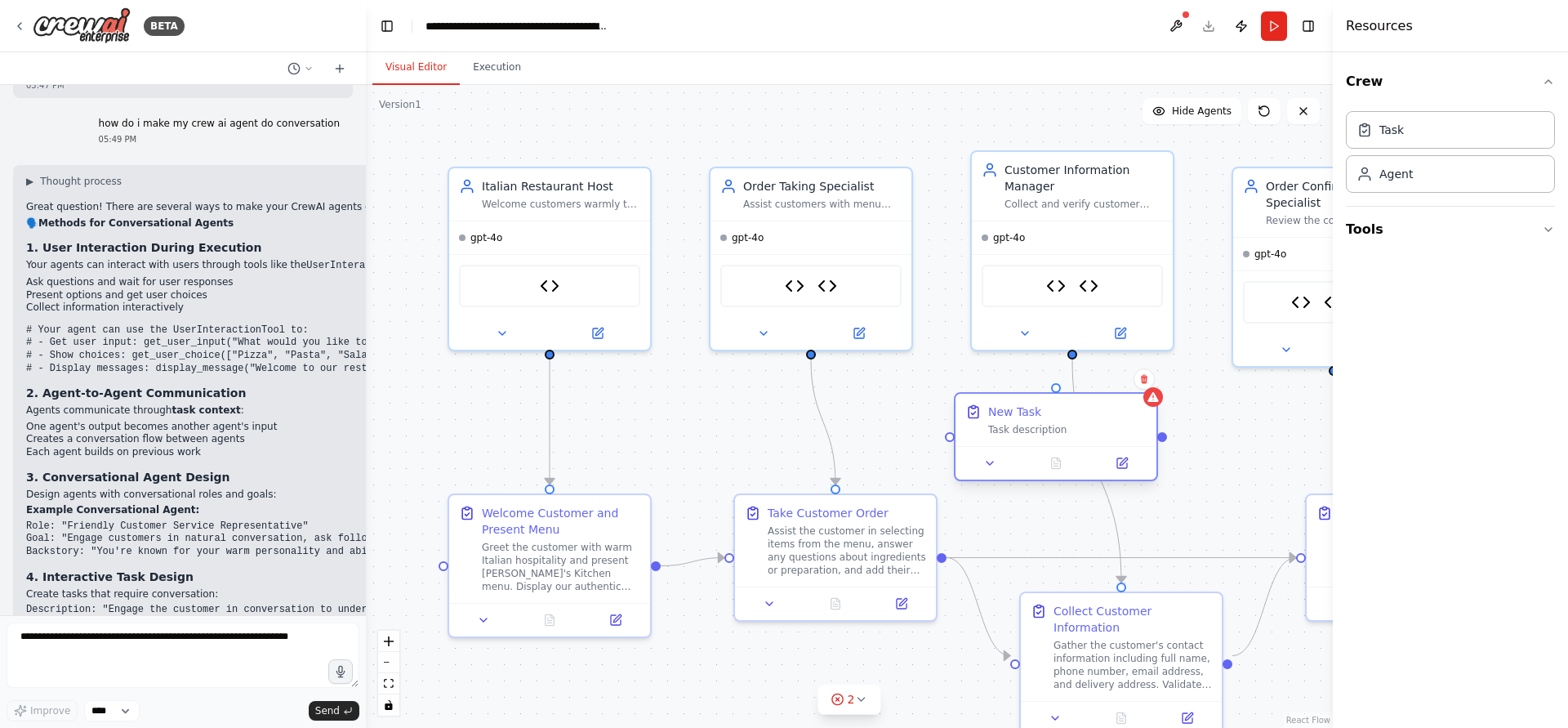
click at [1026, 421] on div "New Task Task description" at bounding box center [1067, 420] width 158 height 33
click at [981, 458] on button at bounding box center [990, 463] width 56 height 20
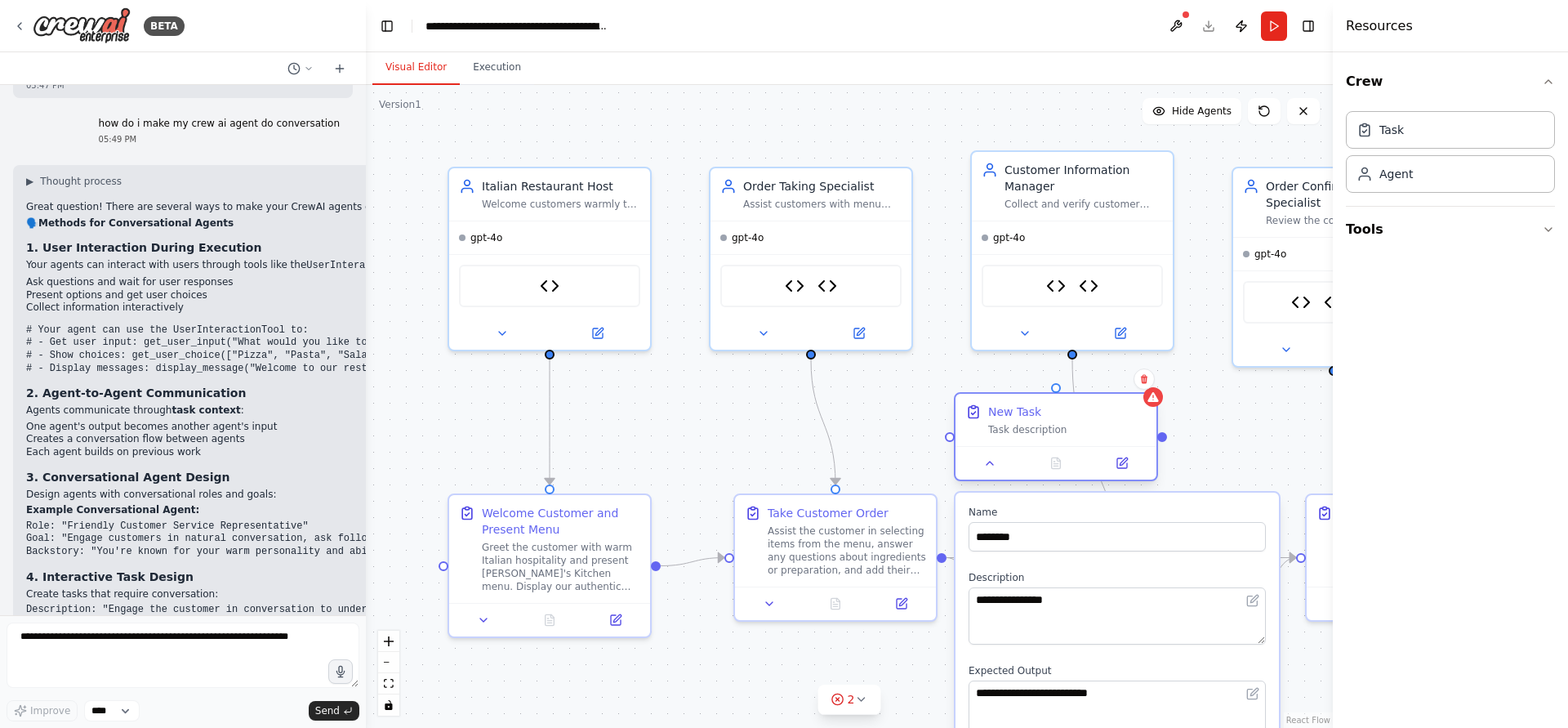
click at [1000, 433] on div "Task description" at bounding box center [1067, 429] width 158 height 13
click at [1001, 422] on div "New Task Task description" at bounding box center [1067, 420] width 158 height 33
click at [1181, 377] on div ".deletable-edge-delete-btn { width: 20px; height: 20px; border: 0px solid #ffff…" at bounding box center [850, 406] width 967 height 643
click at [1047, 409] on div "New Task" at bounding box center [1067, 411] width 158 height 16
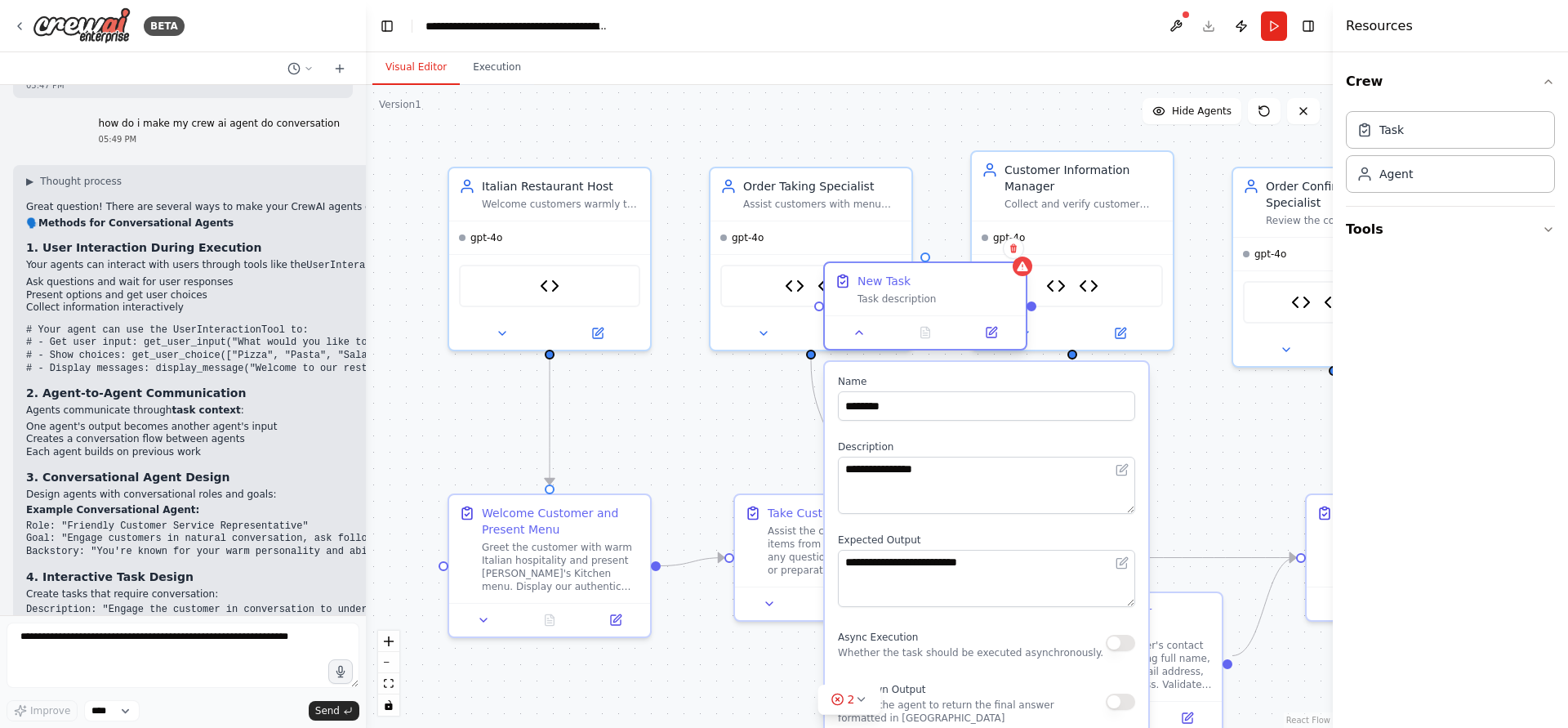
drag, startPoint x: 1046, startPoint y: 416, endPoint x: 870, endPoint y: 167, distance: 304.9
click at [870, 273] on div "New Task" at bounding box center [936, 281] width 158 height 16
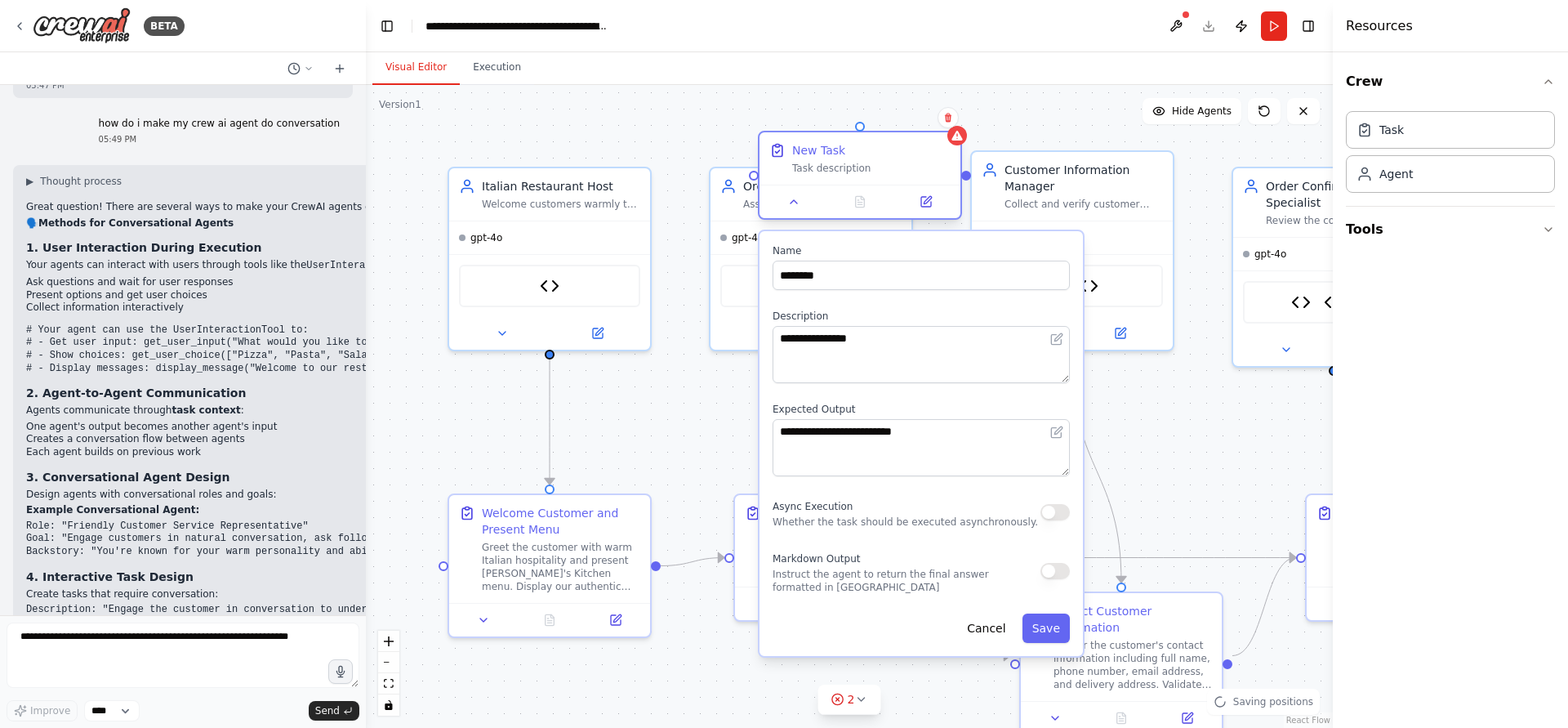
drag, startPoint x: 904, startPoint y: 172, endPoint x: 883, endPoint y: 140, distance: 38.3
click at [883, 142] on div "New Task Task description" at bounding box center [871, 158] width 158 height 33
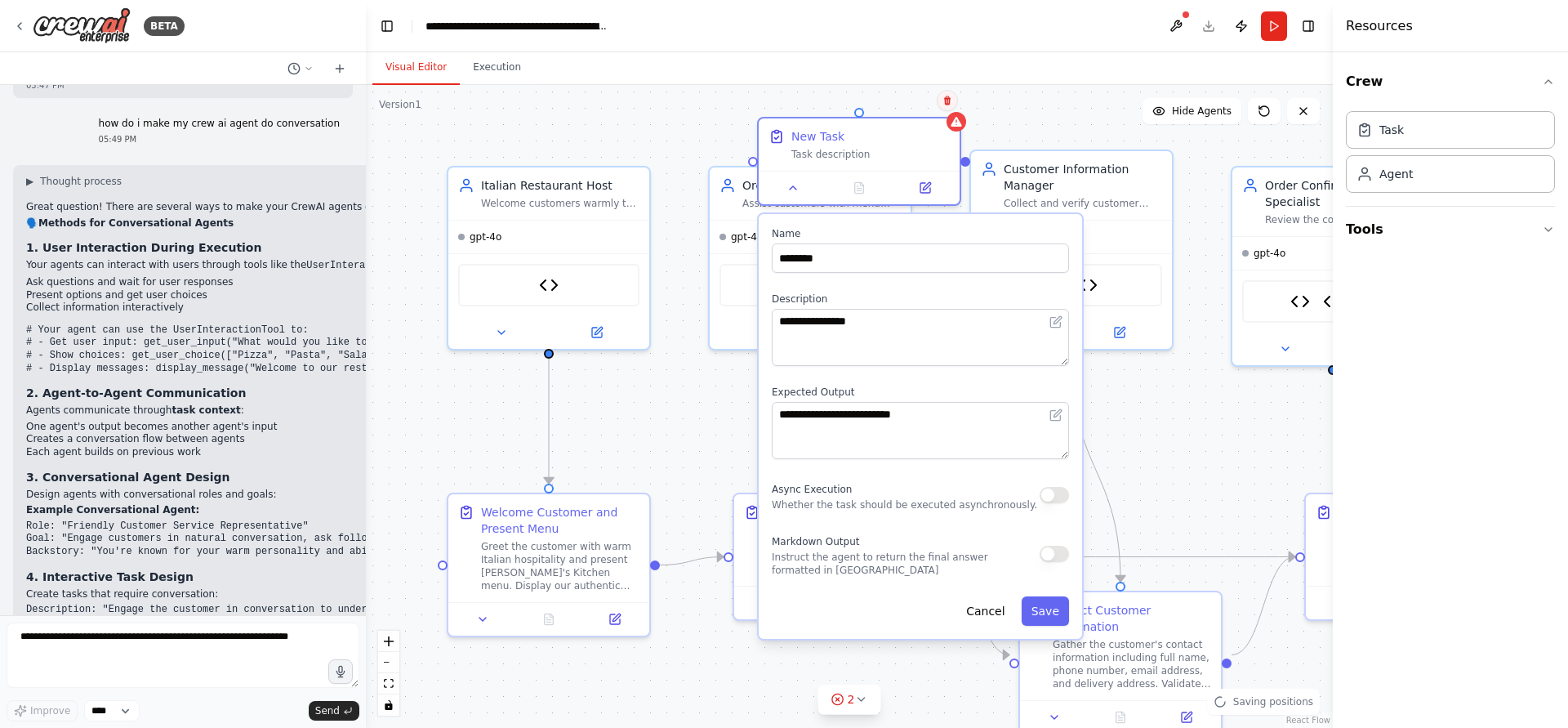
click at [948, 99] on icon at bounding box center [947, 100] width 9 height 9
click at [945, 98] on icon at bounding box center [947, 101] width 7 height 9
click at [942, 98] on icon at bounding box center [947, 100] width 9 height 9
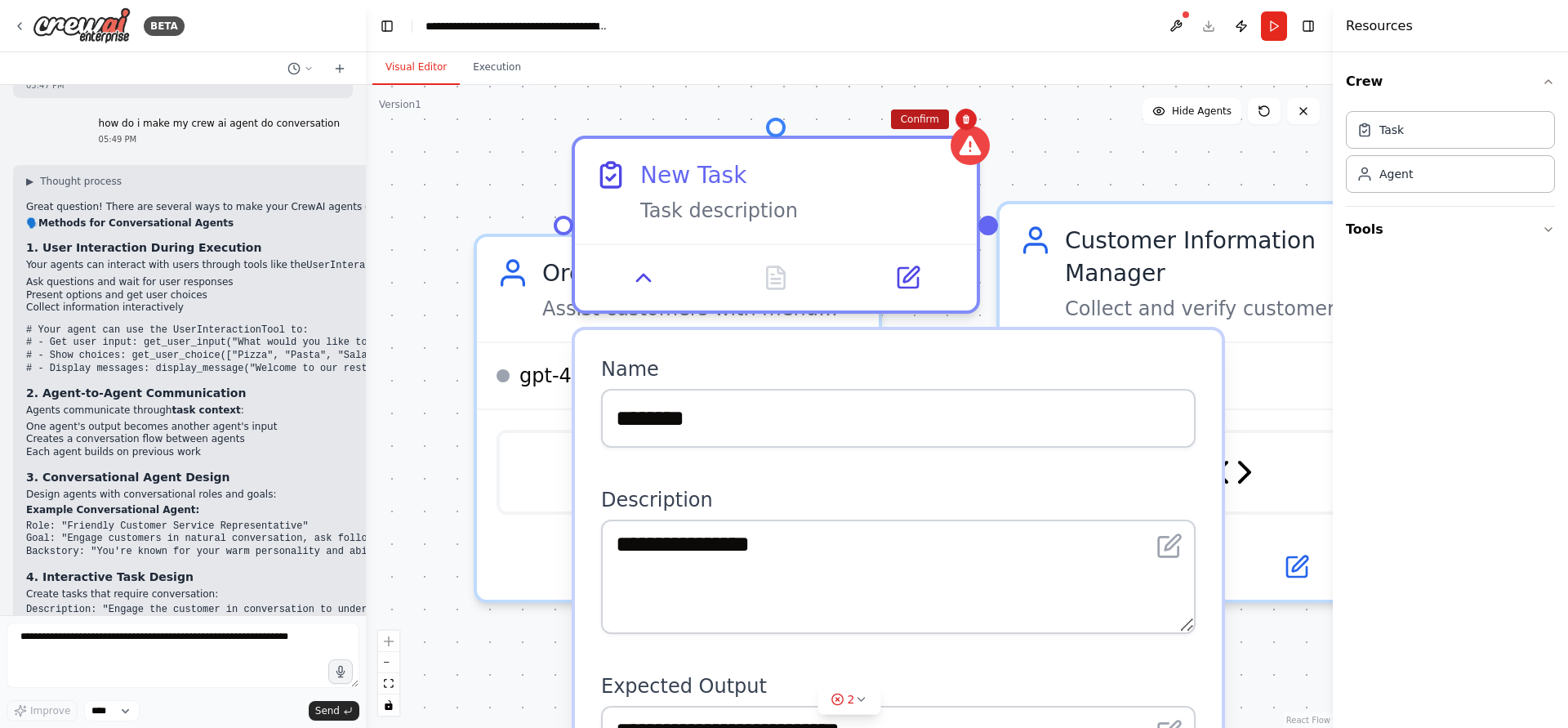
click at [905, 121] on button "Confirm" at bounding box center [920, 119] width 58 height 20
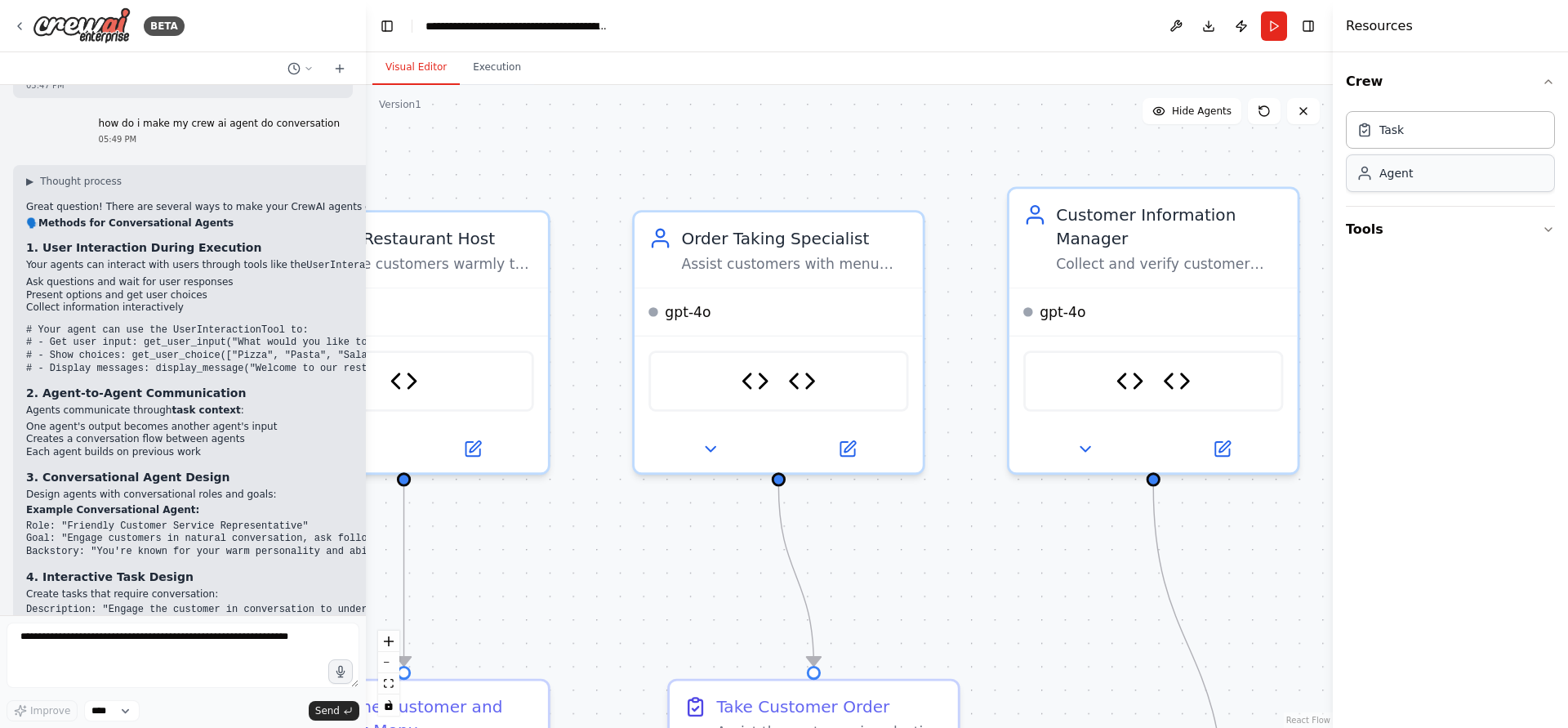
click at [1470, 182] on div "Agent" at bounding box center [1451, 173] width 209 height 38
click at [1459, 227] on button "Tools" at bounding box center [1451, 229] width 209 height 45
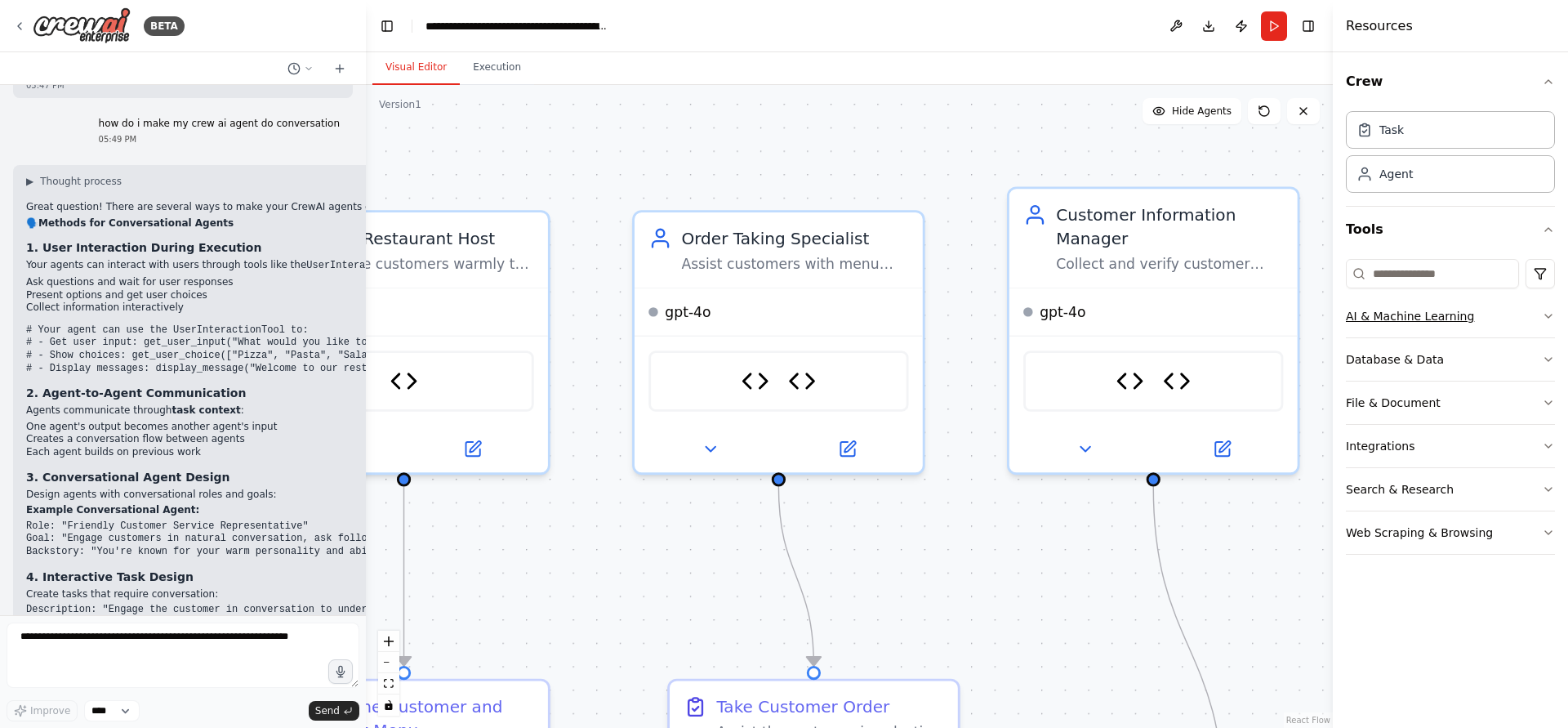
click at [1455, 326] on button "AI & Machine Learning" at bounding box center [1451, 317] width 209 height 43
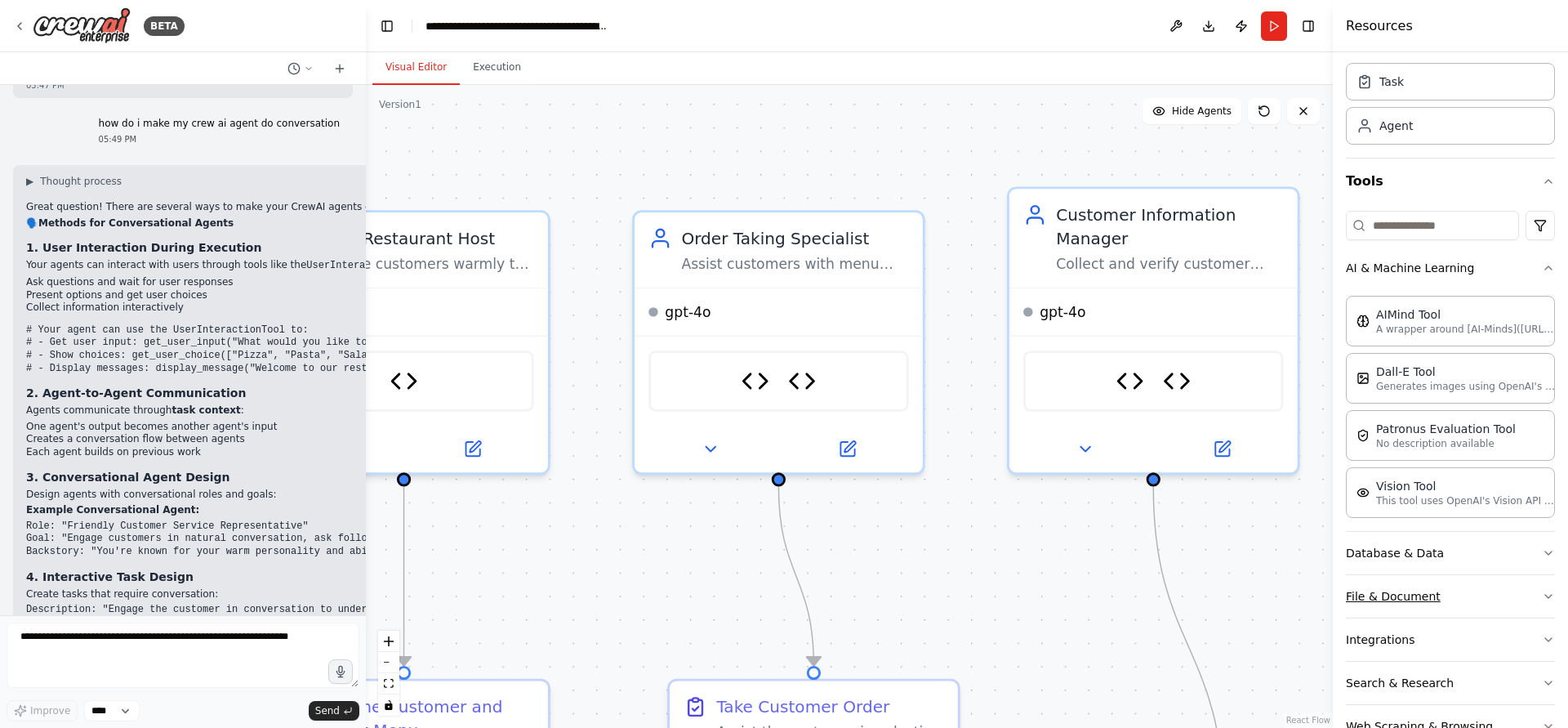
scroll to position [95, 0]
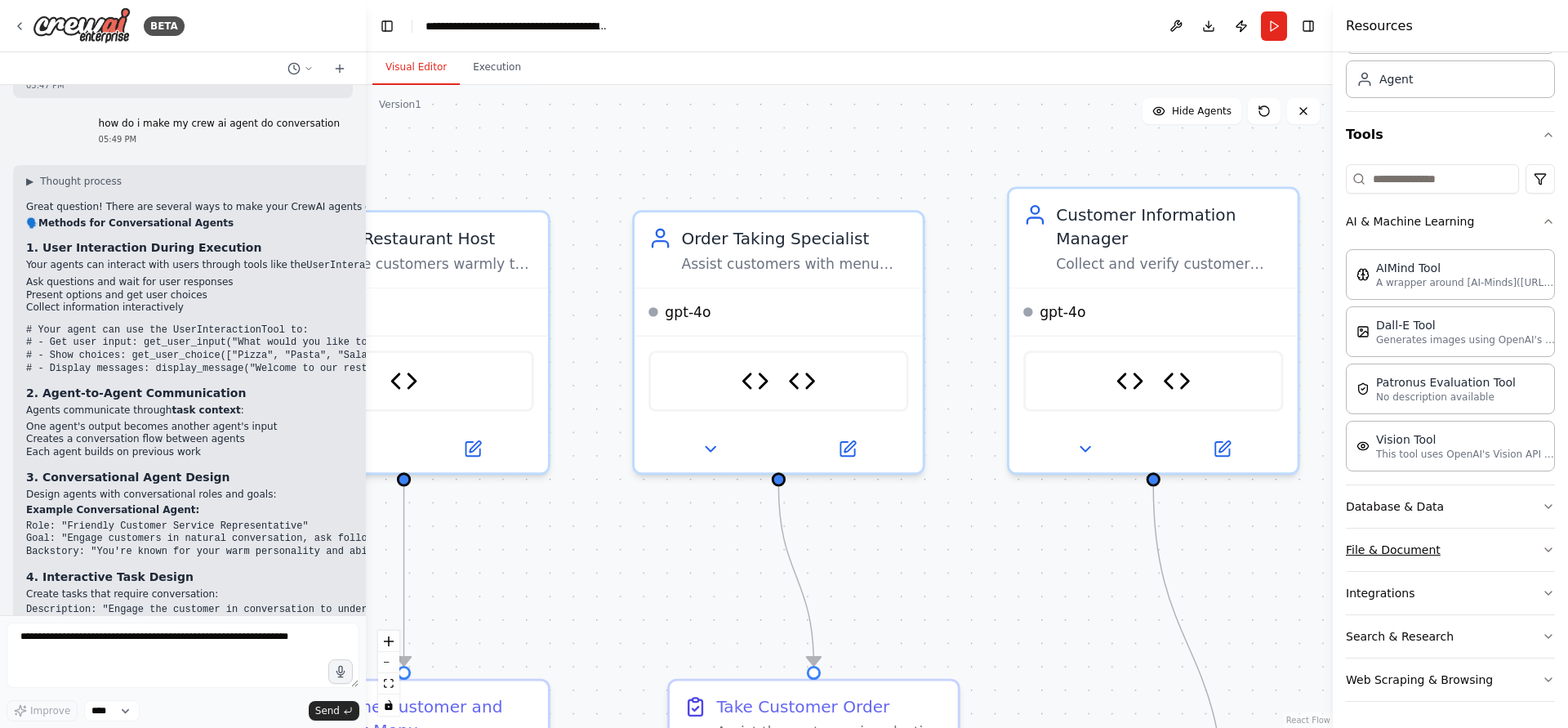
click at [1422, 565] on button "File & Document" at bounding box center [1451, 550] width 209 height 43
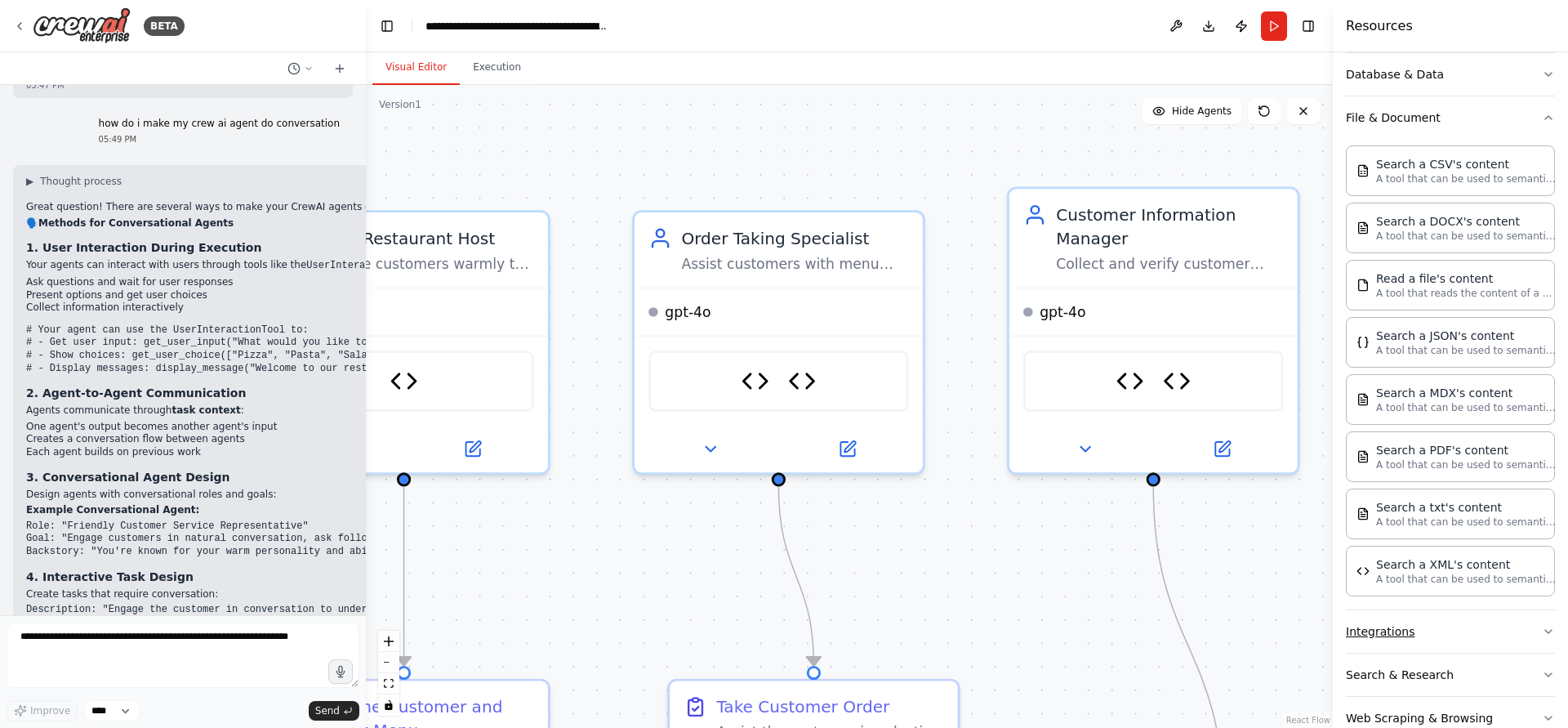
scroll to position [565, 0]
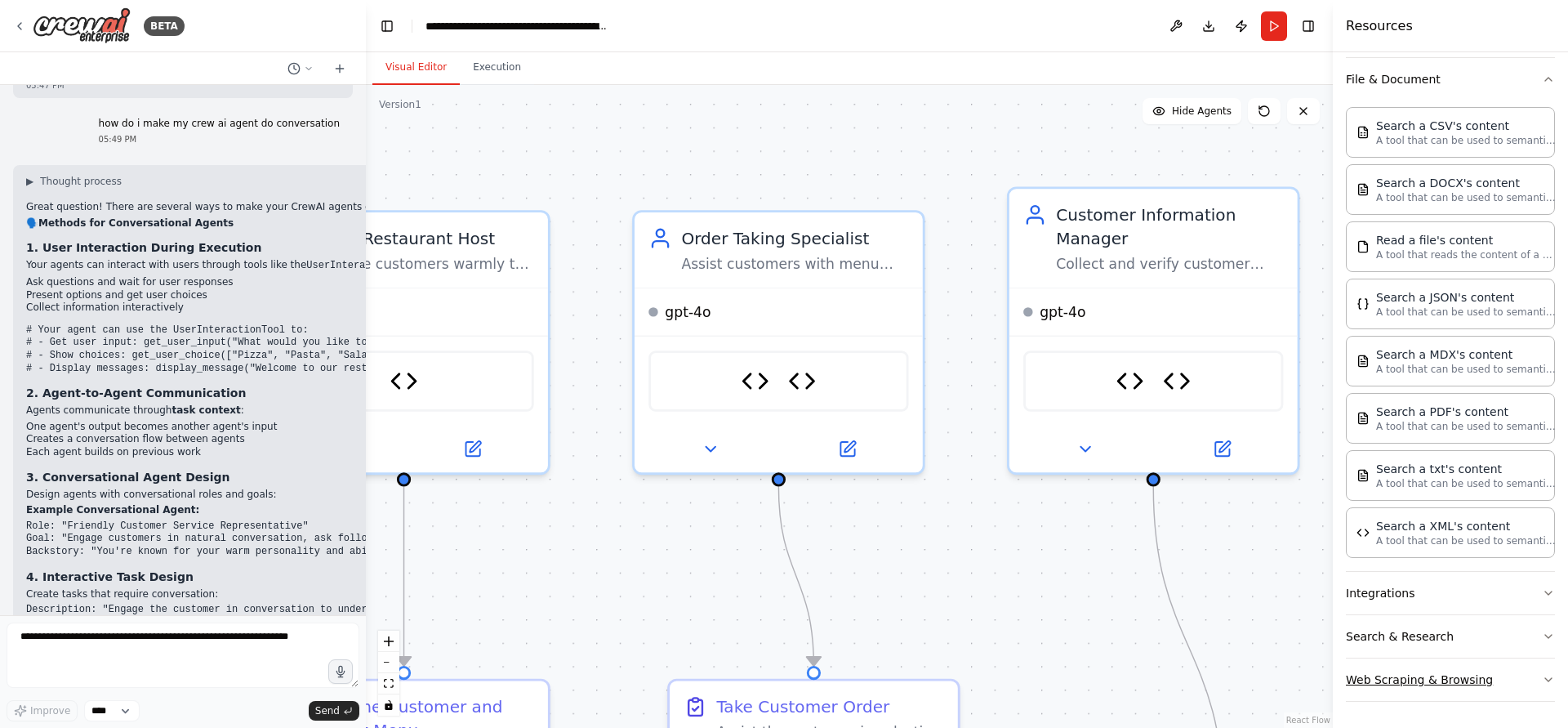
click at [1446, 689] on button "Web Scraping & Browsing" at bounding box center [1451, 680] width 209 height 43
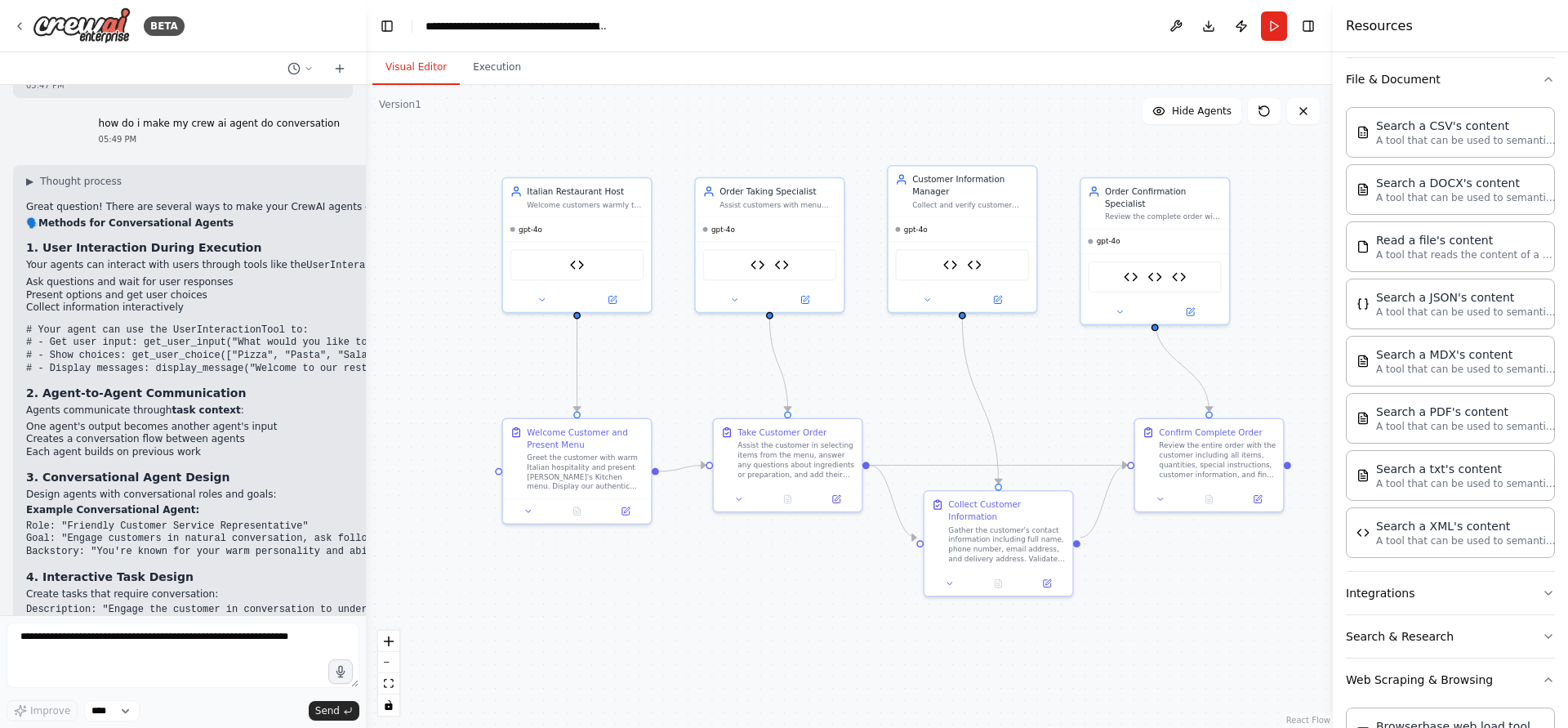
drag, startPoint x: 869, startPoint y: 540, endPoint x: 754, endPoint y: 368, distance: 206.9
click at [754, 368] on div ".deletable-edge-delete-btn { width: 20px; height: 20px; border: 0px solid #ffff…" at bounding box center [850, 406] width 967 height 643
click at [1262, 33] on button "Run" at bounding box center [1274, 26] width 27 height 29
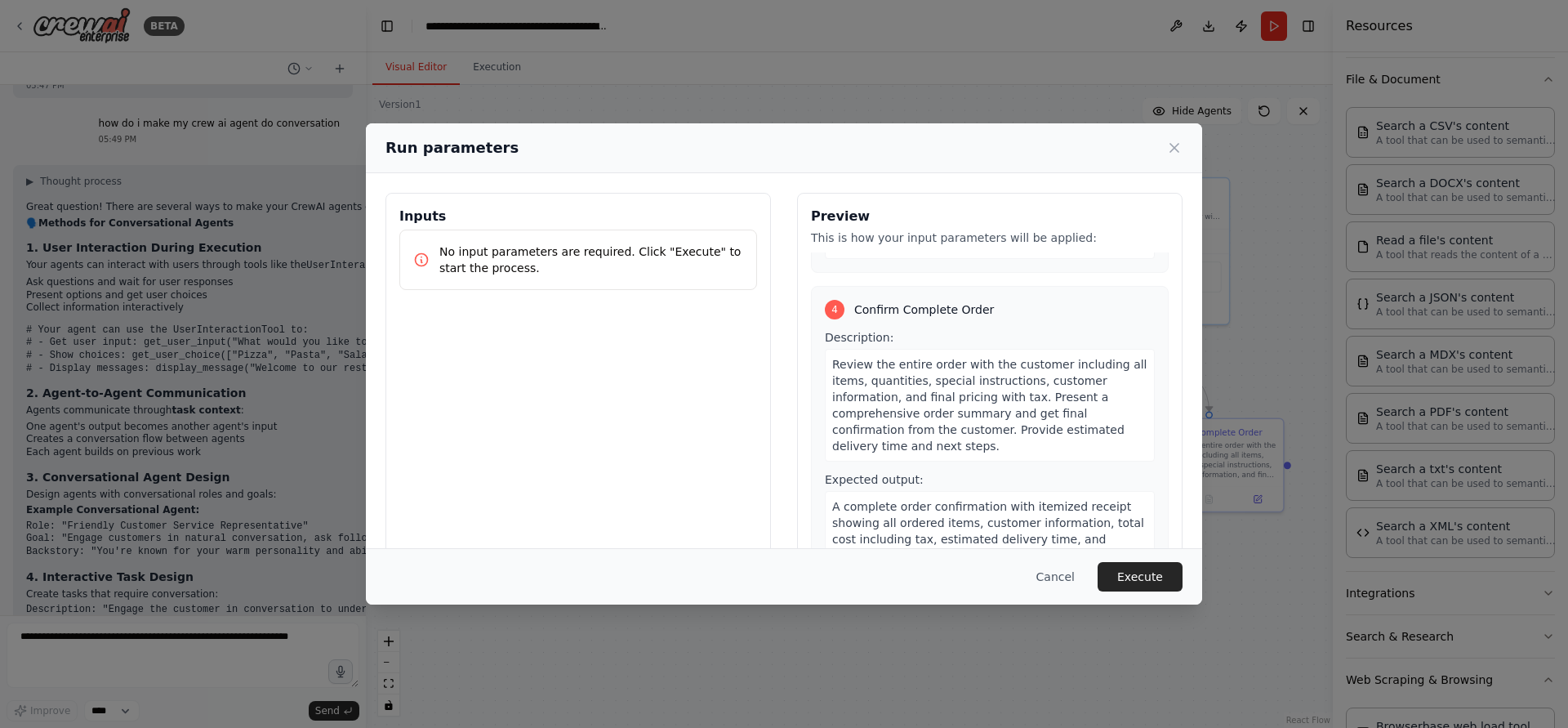
scroll to position [889, 0]
click at [1057, 595] on div "Cancel Execute" at bounding box center [784, 576] width 836 height 57
click at [1067, 580] on button "Cancel" at bounding box center [1055, 577] width 64 height 29
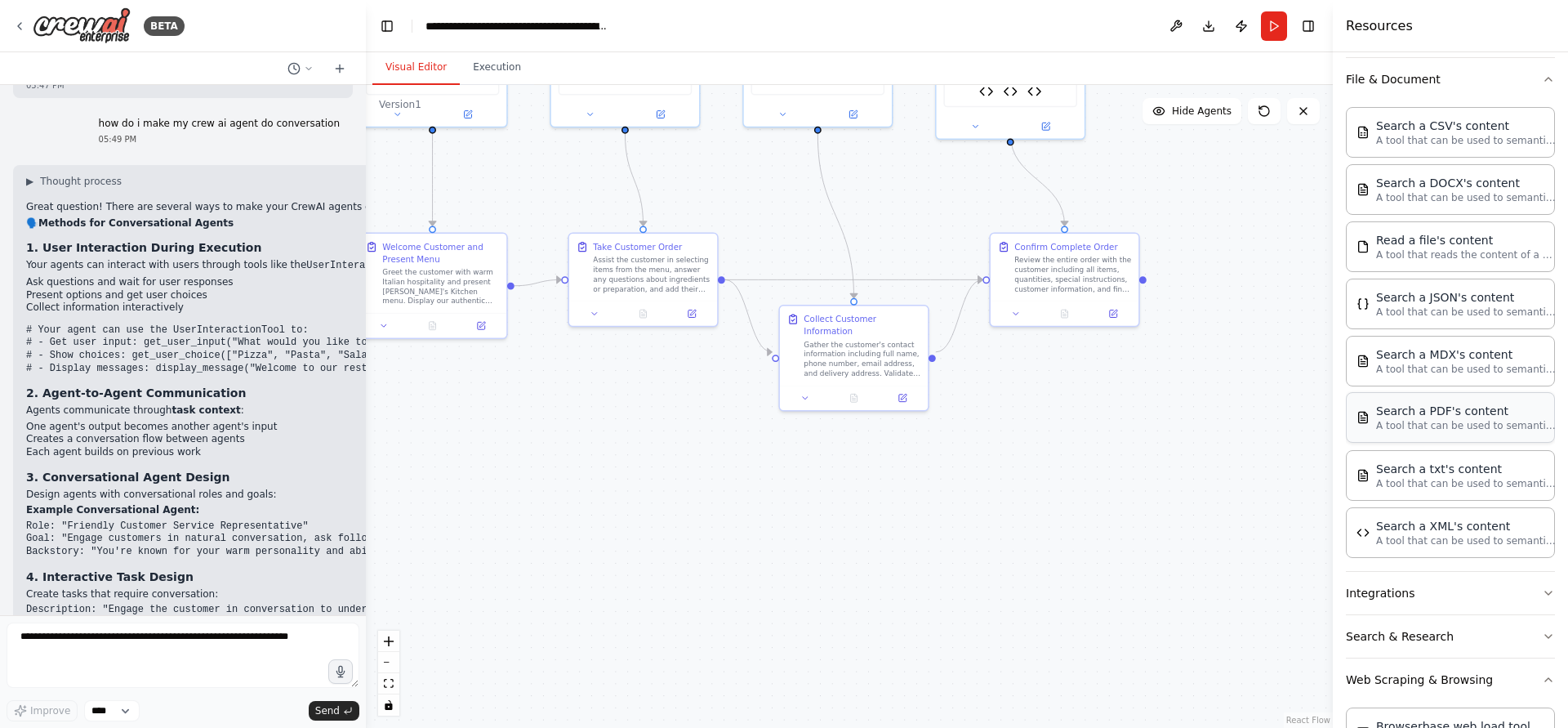
drag, startPoint x: 1166, startPoint y: 654, endPoint x: 1346, endPoint y: 421, distance: 294.4
click at [1020, 468] on div ".deletable-edge-delete-btn { width: 20px; height: 20px; border: 0px solid #ffff…" at bounding box center [850, 406] width 967 height 643
